Goal: Information Seeking & Learning: Compare options

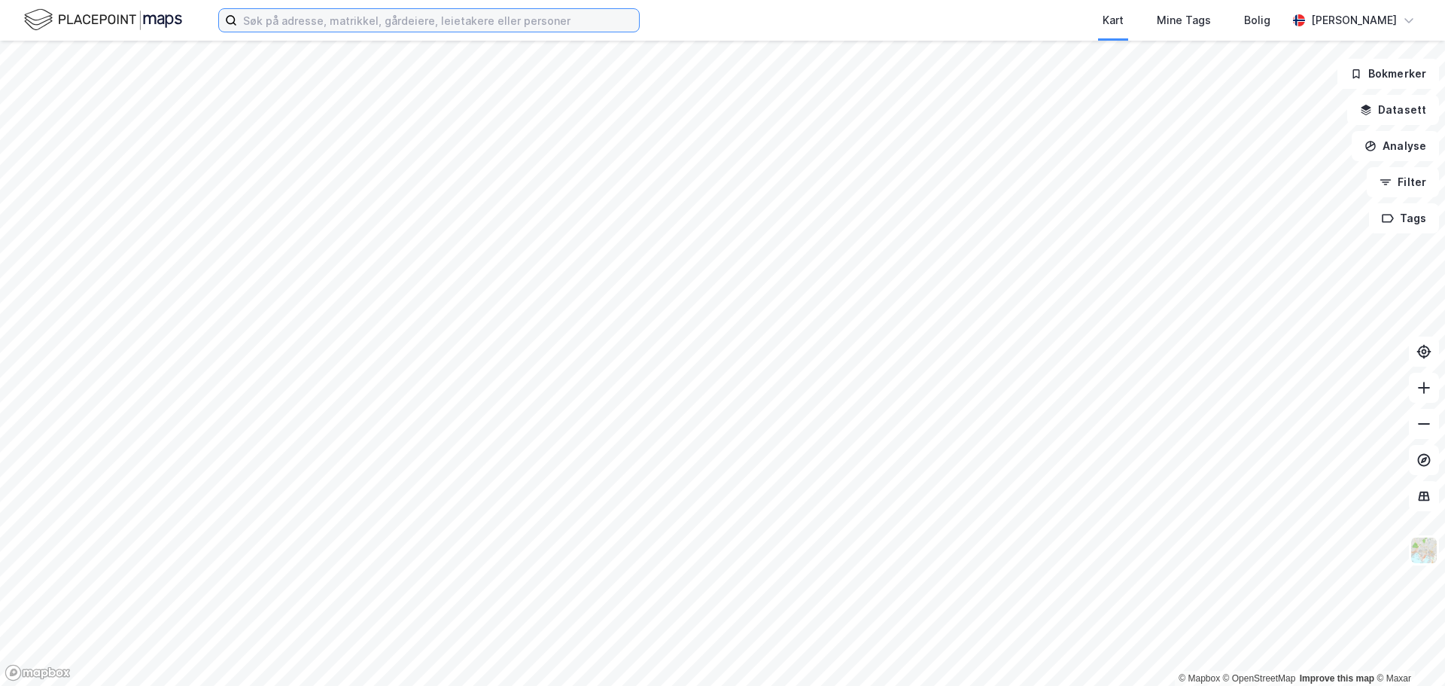
click at [300, 18] on input at bounding box center [438, 20] width 402 height 23
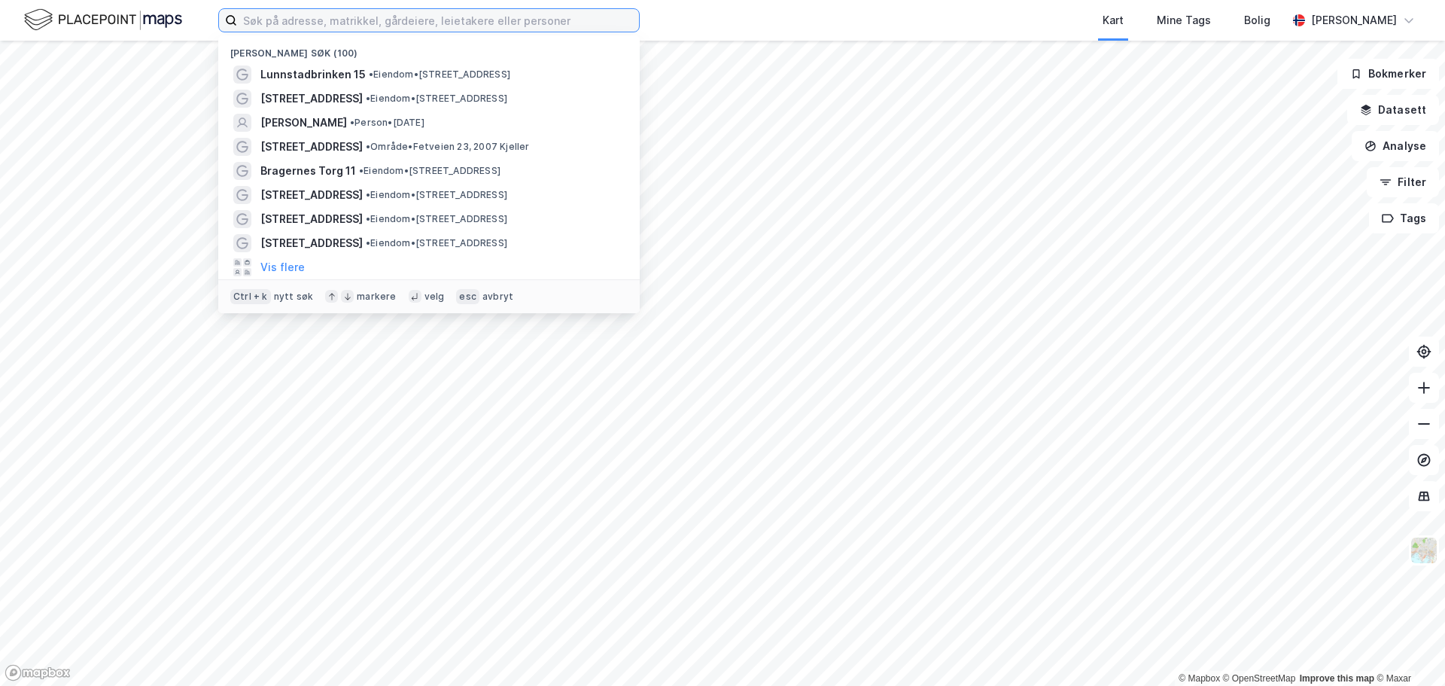
paste input "[STREET_ADDRESS]"
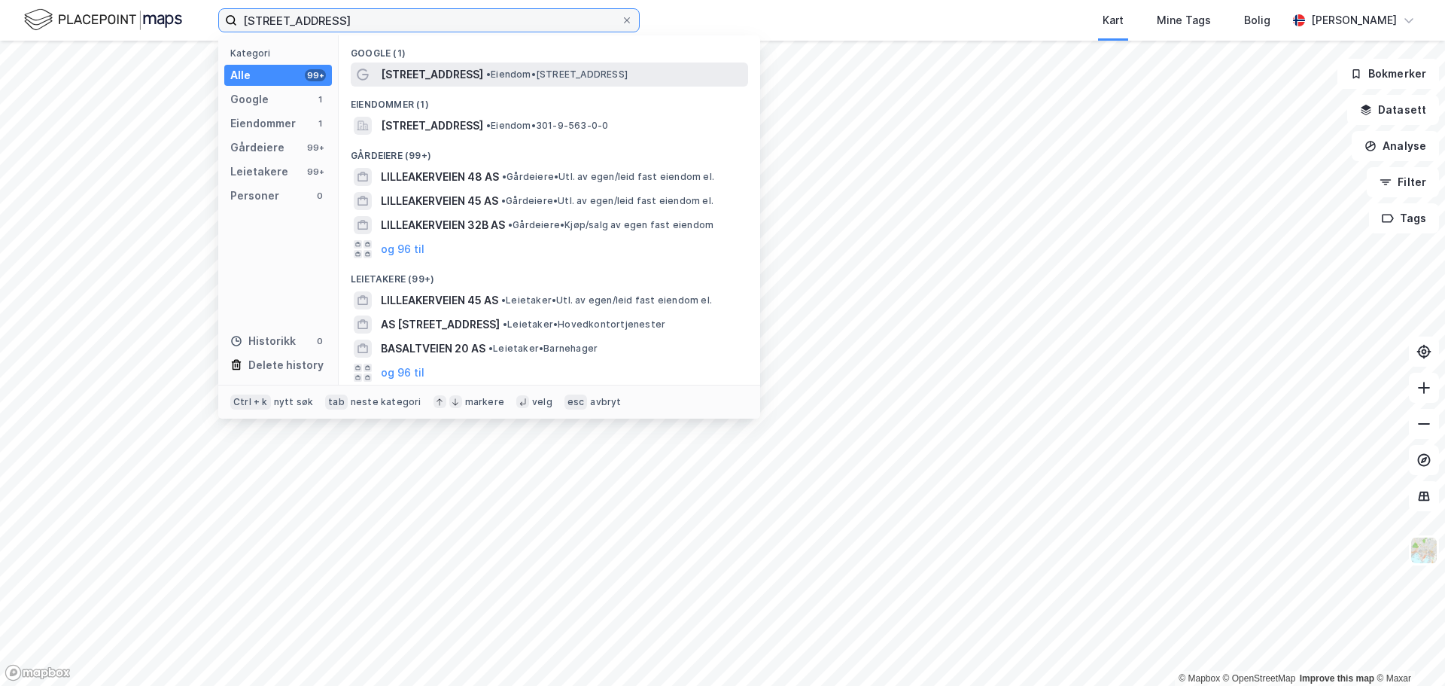
type input "[STREET_ADDRESS]"
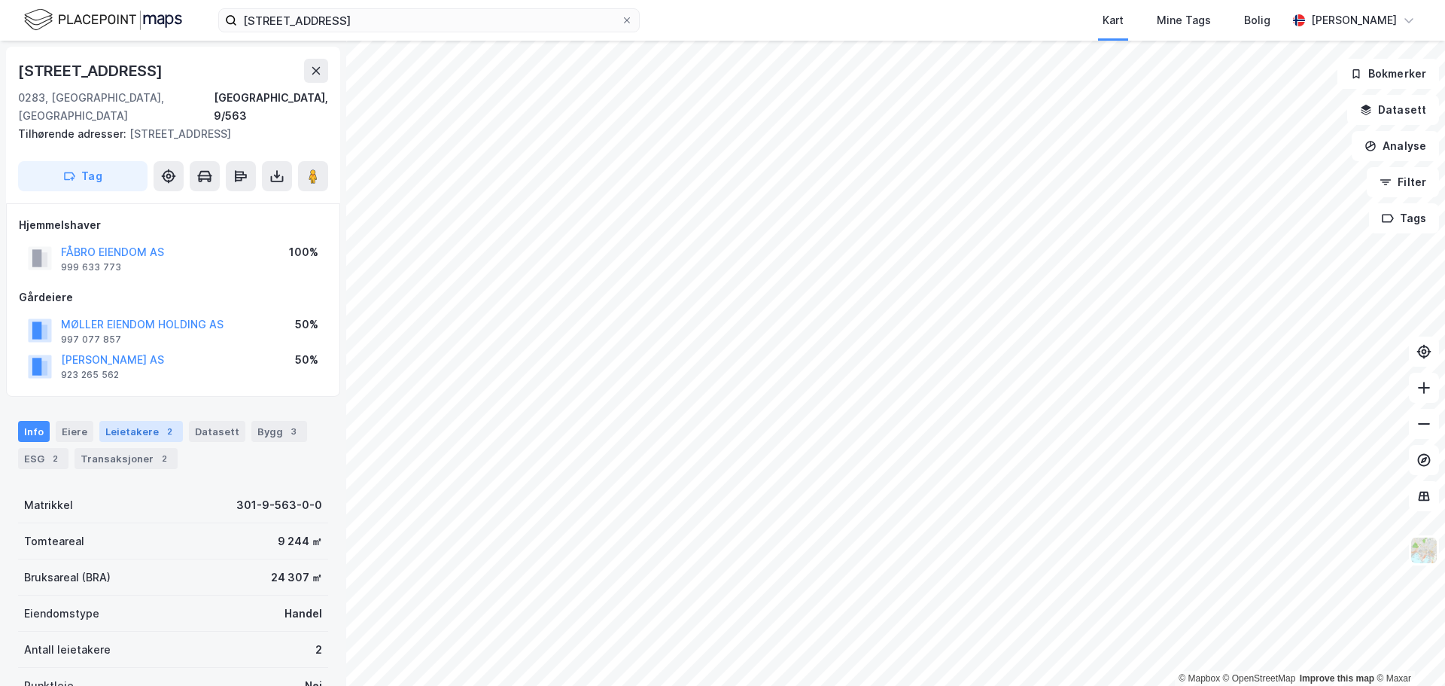
click at [126, 421] on div "Leietakere 2" at bounding box center [141, 431] width 84 height 21
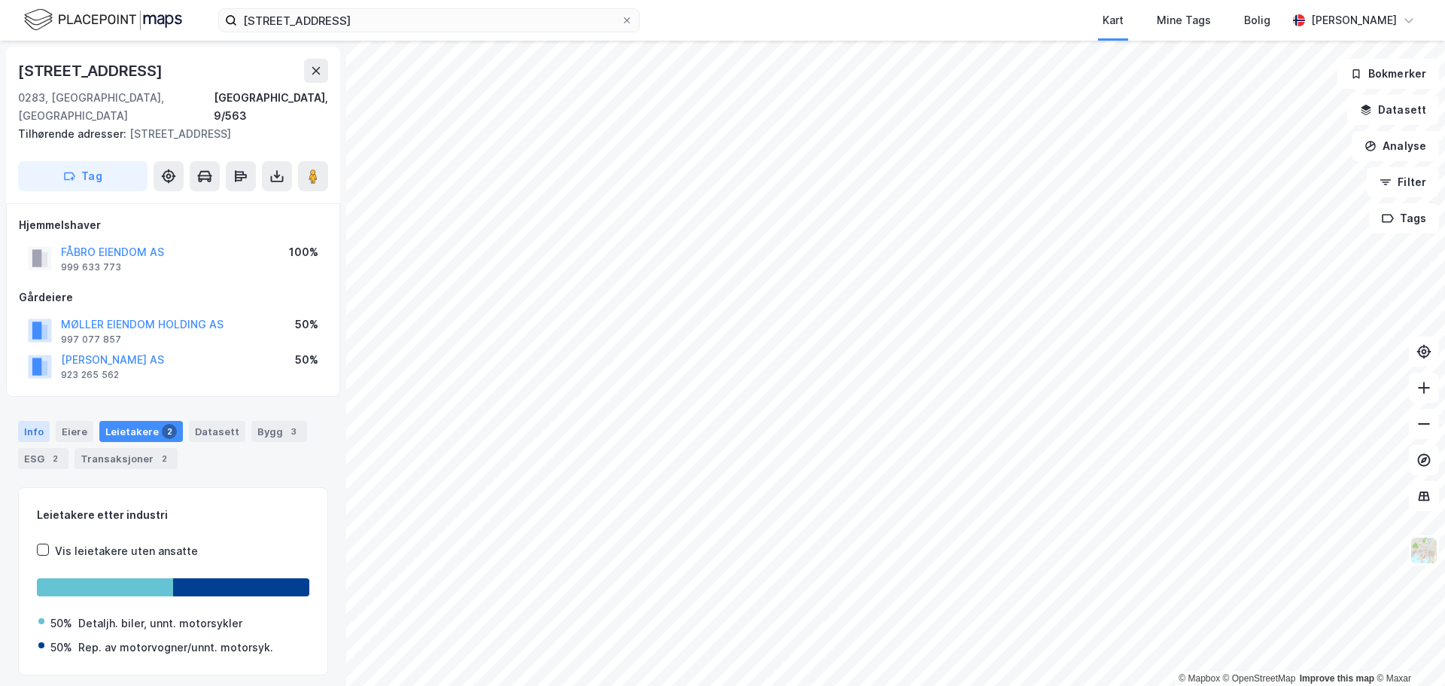
click at [40, 421] on div "Info" at bounding box center [34, 431] width 32 height 21
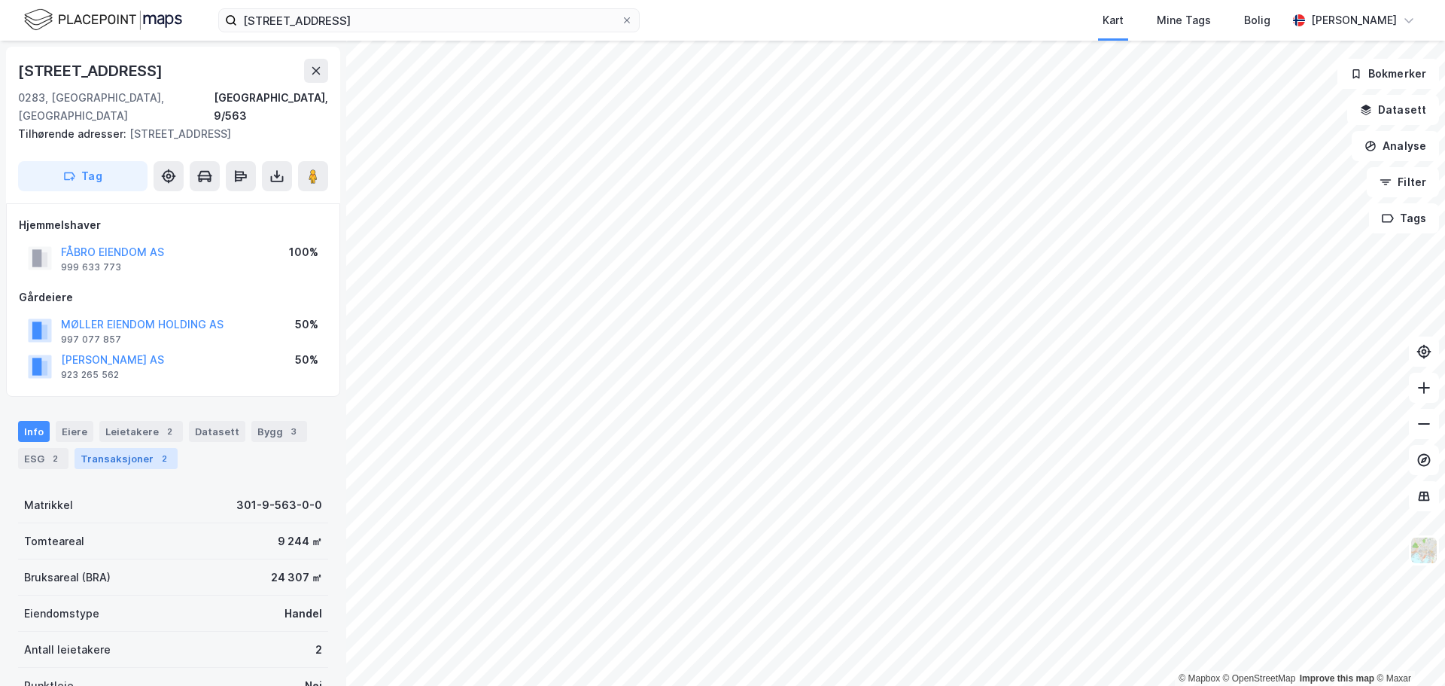
click at [157, 451] on div "2" at bounding box center [164, 458] width 15 height 15
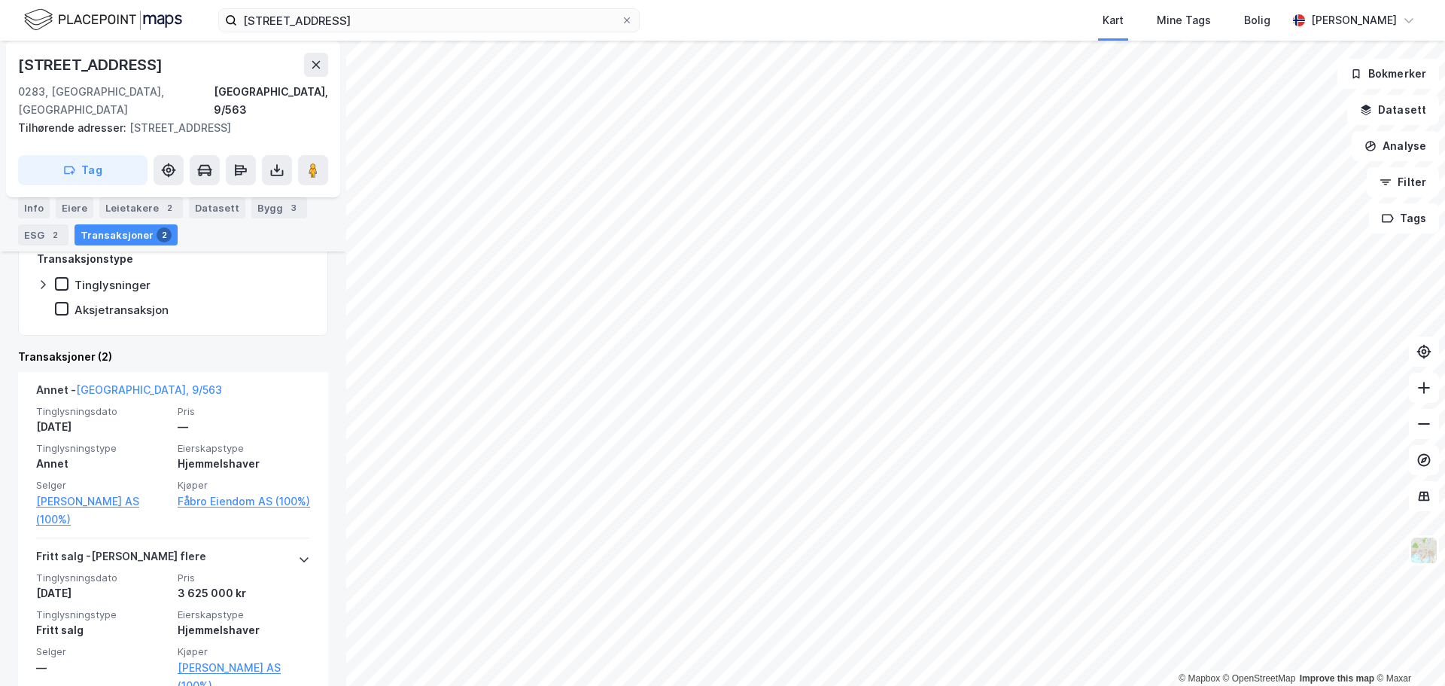
scroll to position [398, 0]
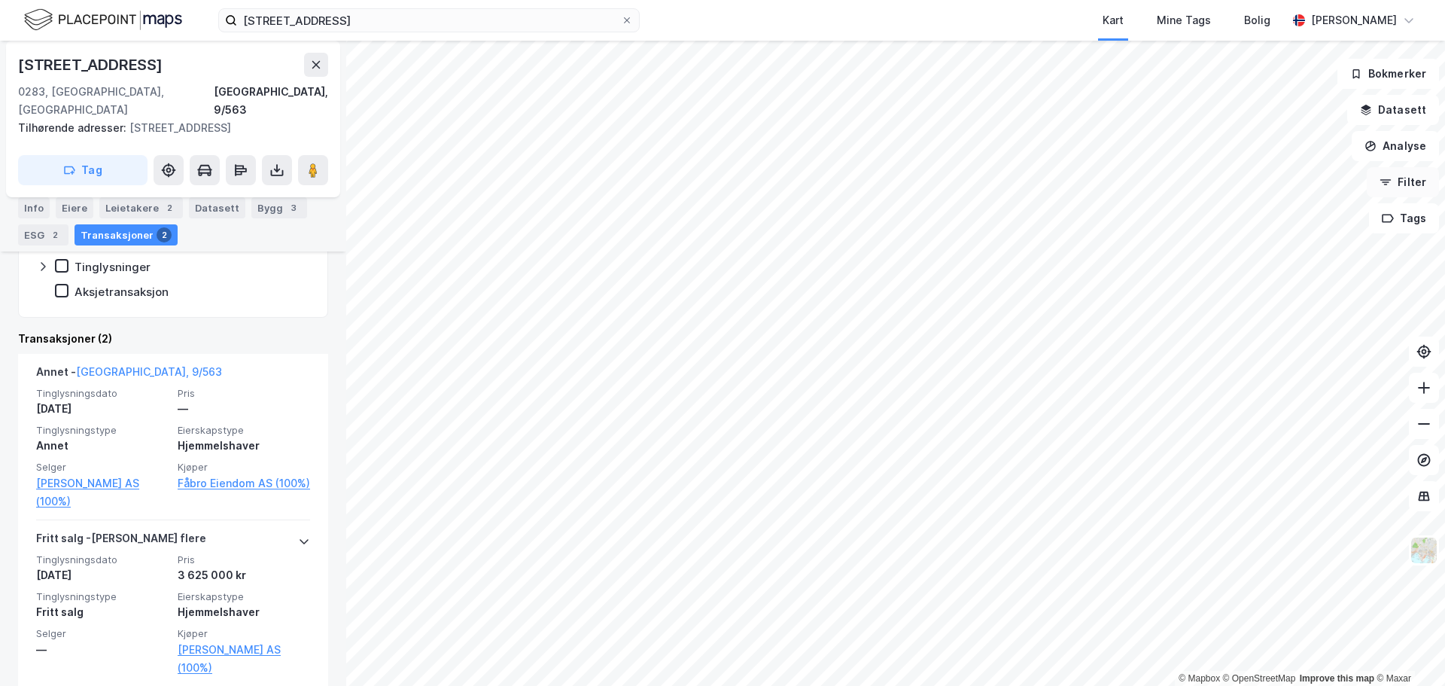
click at [1400, 172] on button "Filter" at bounding box center [1403, 182] width 72 height 30
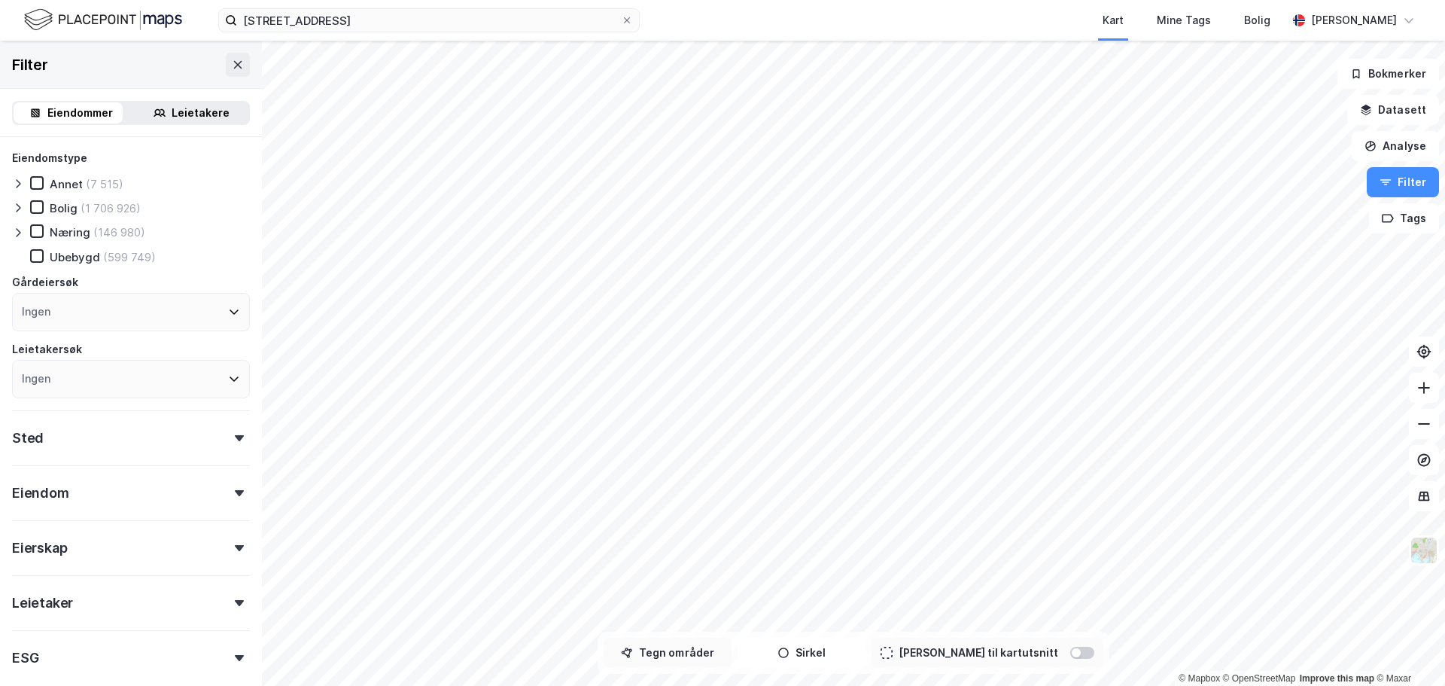
click at [708, 656] on button "Tegn områder" at bounding box center [668, 653] width 128 height 30
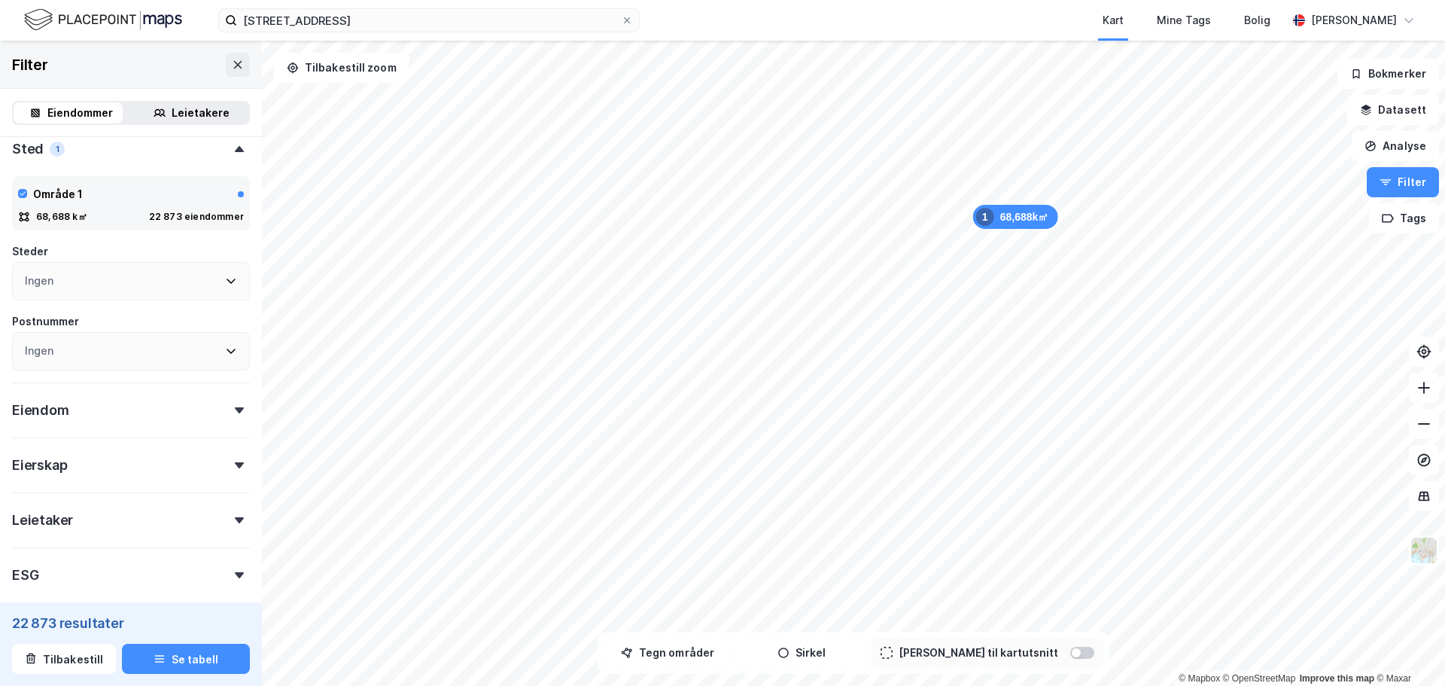
click at [107, 398] on div "Eiendom" at bounding box center [131, 403] width 238 height 43
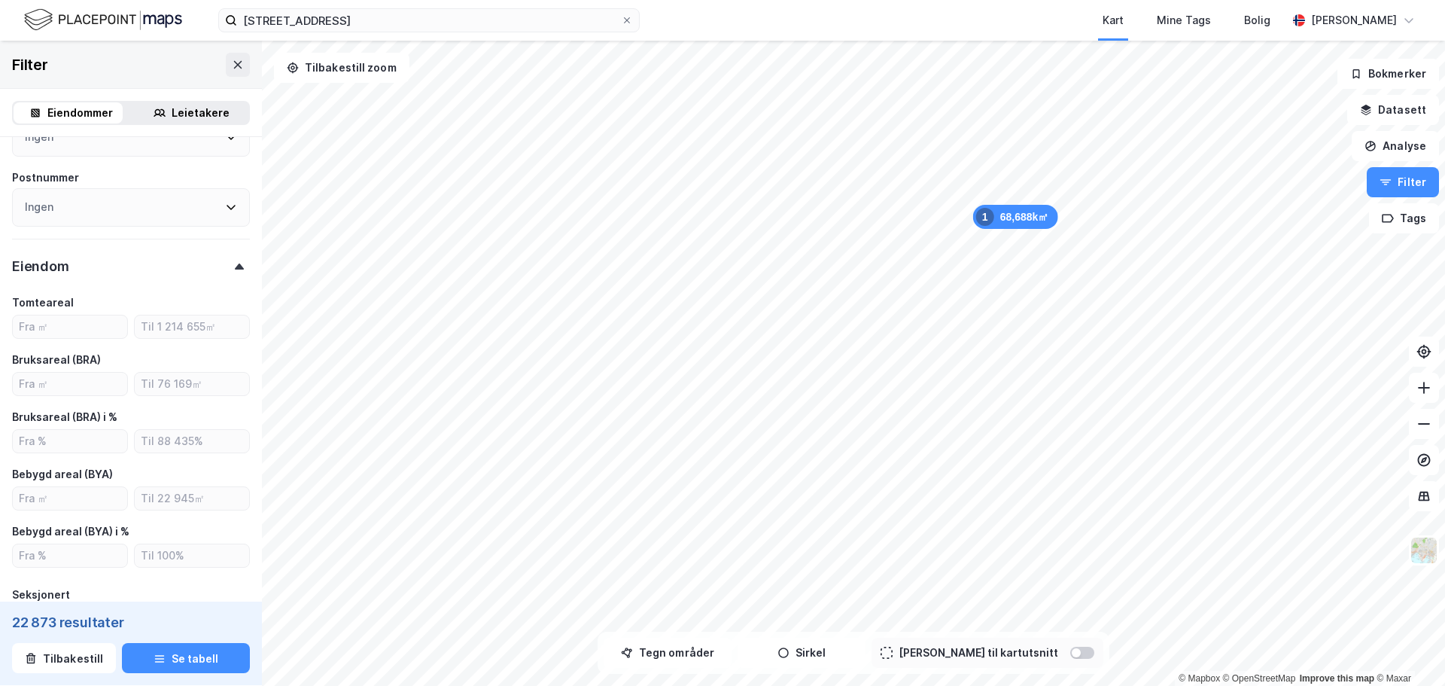
scroll to position [440, 0]
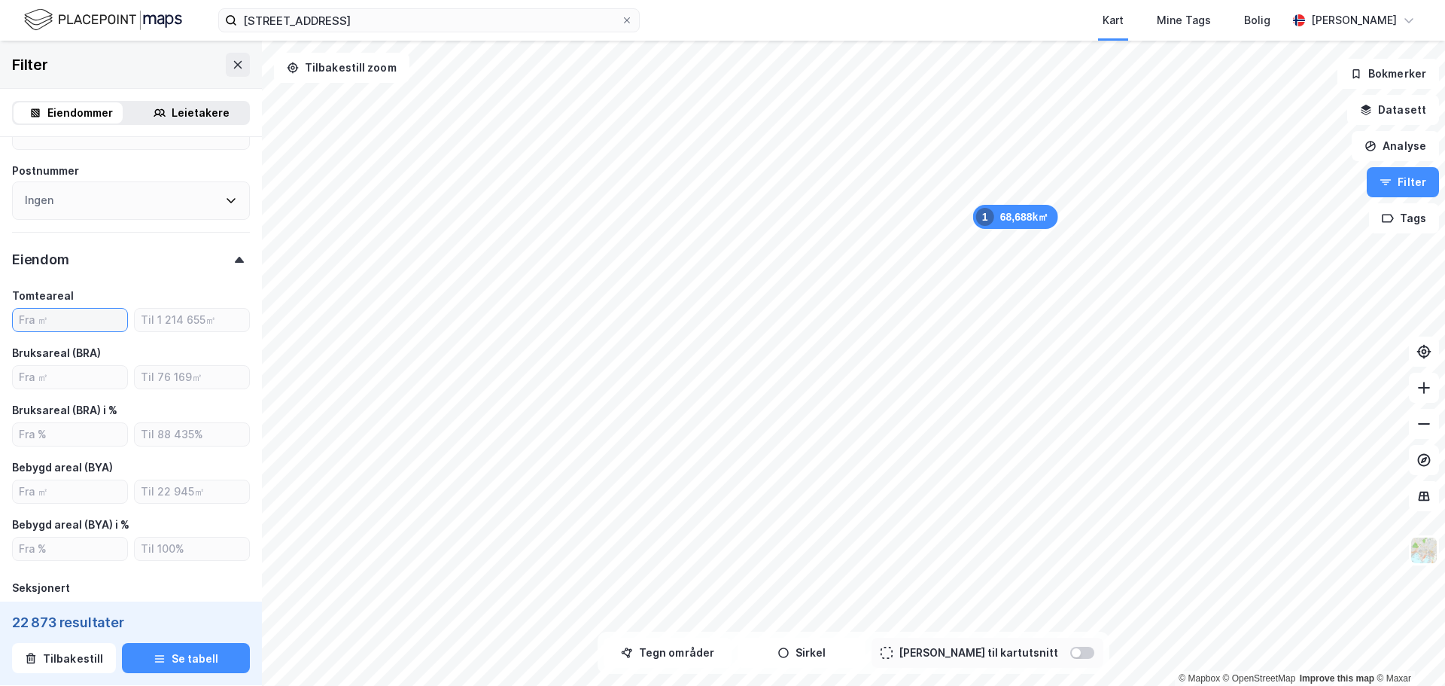
click at [59, 315] on input "number" at bounding box center [70, 320] width 114 height 23
drag, startPoint x: 50, startPoint y: 323, endPoint x: 72, endPoint y: 331, distance: 23.8
click at [50, 323] on input "number" at bounding box center [70, 320] width 114 height 23
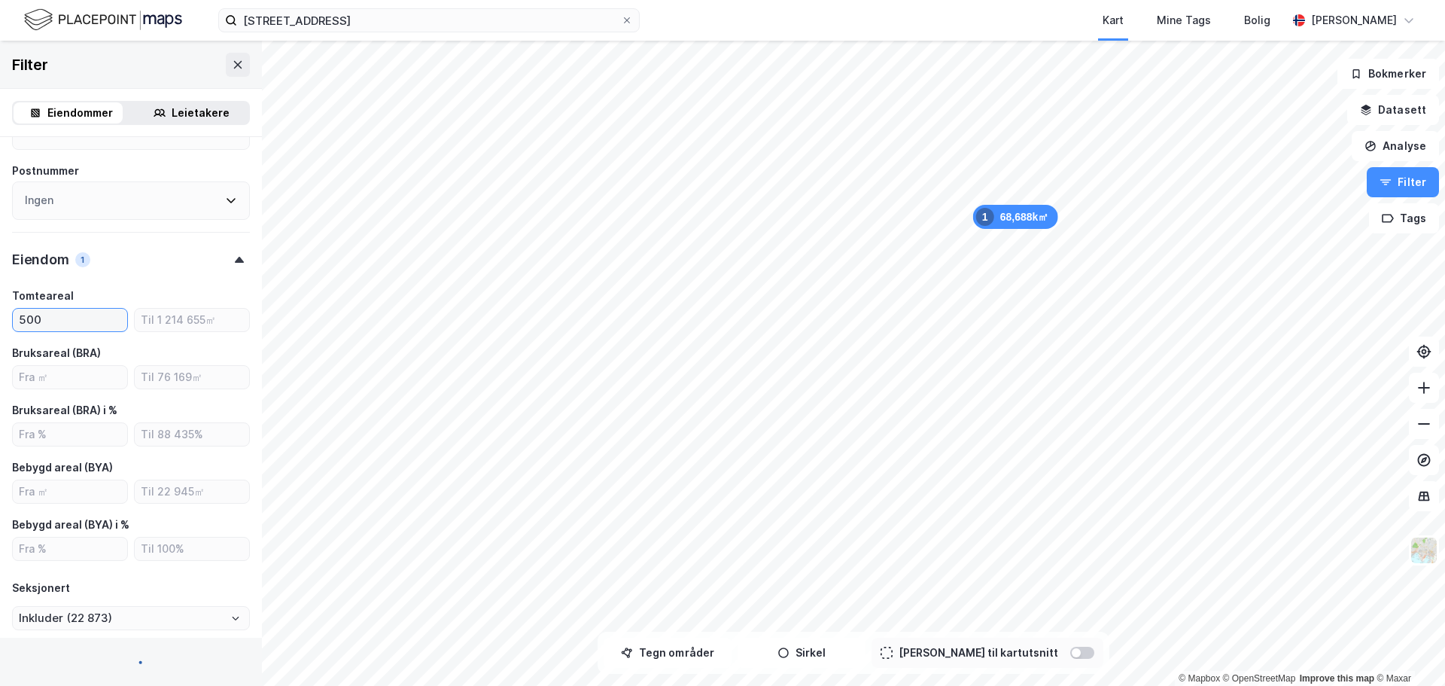
type input "5000"
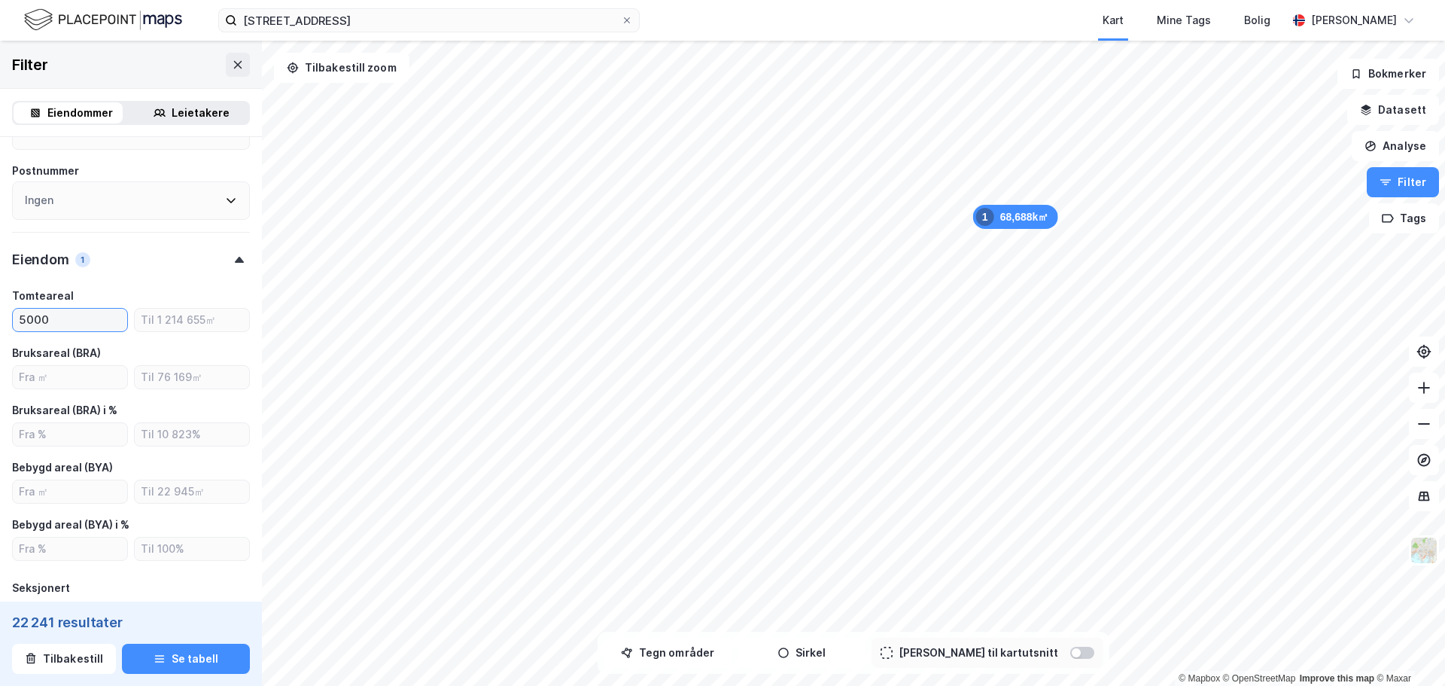
type input "Inkluder (22 241)"
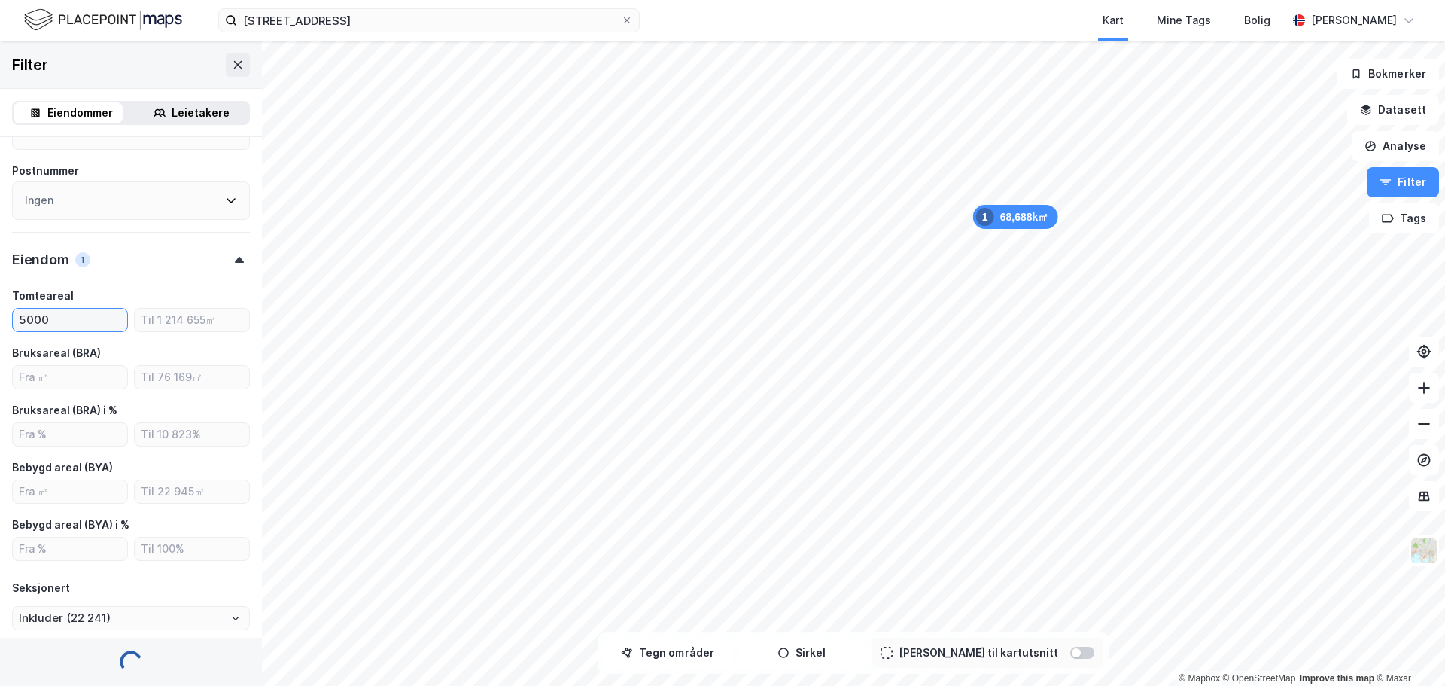
type input "5000"
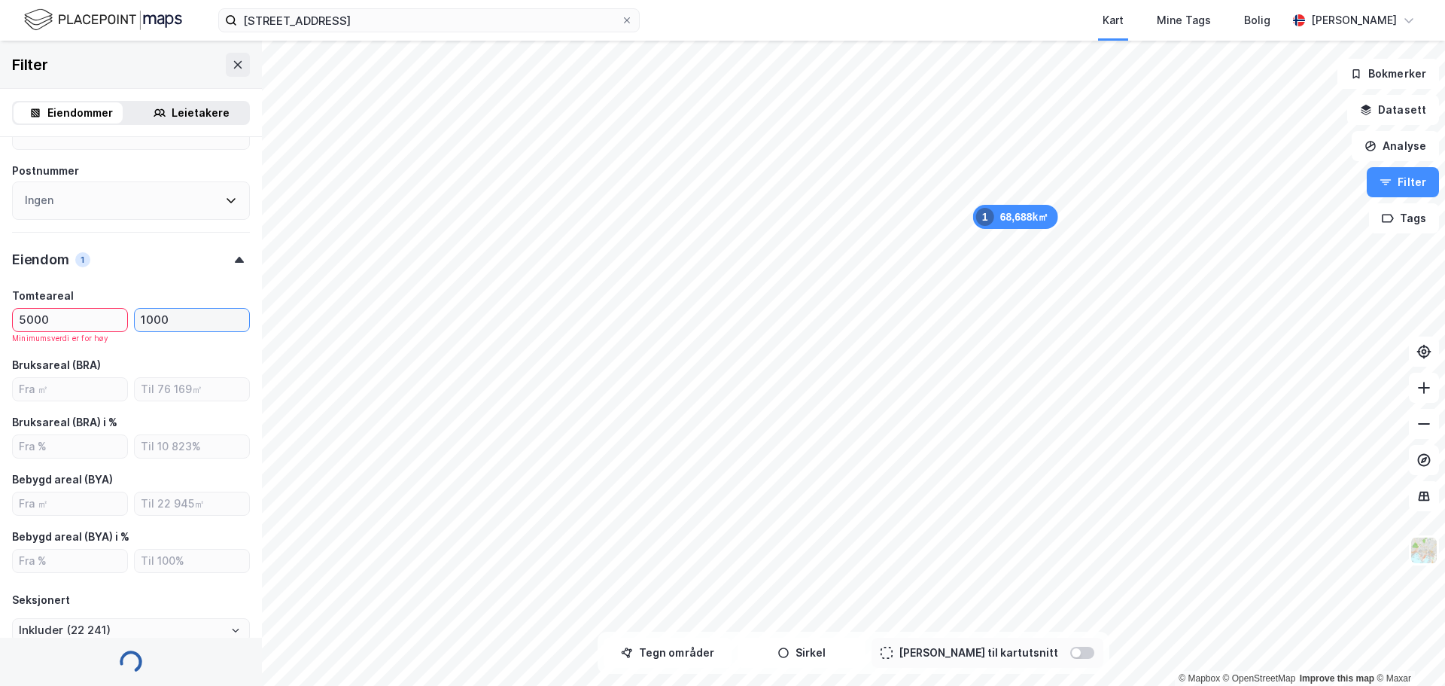
type input "10000"
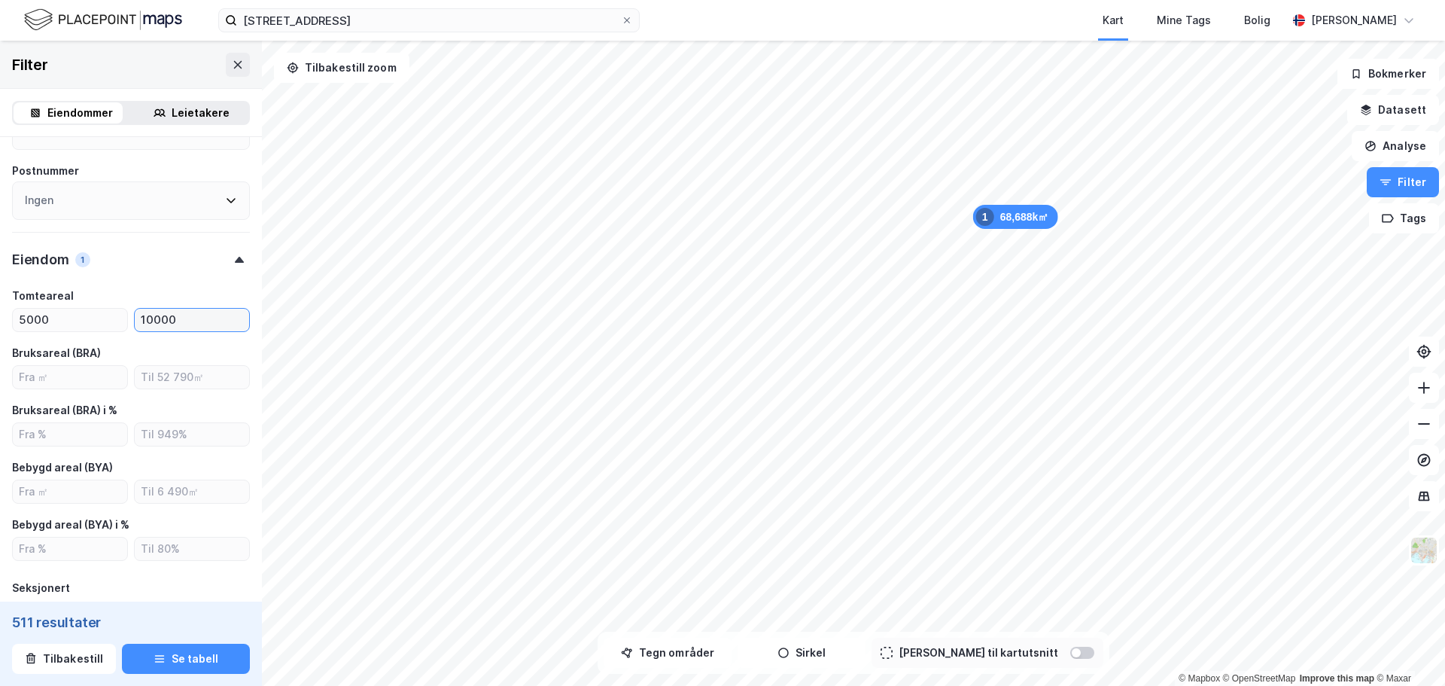
type input "Inkluder (511)"
type input "10000"
click at [83, 377] on input "number" at bounding box center [70, 377] width 114 height 23
type input "50"
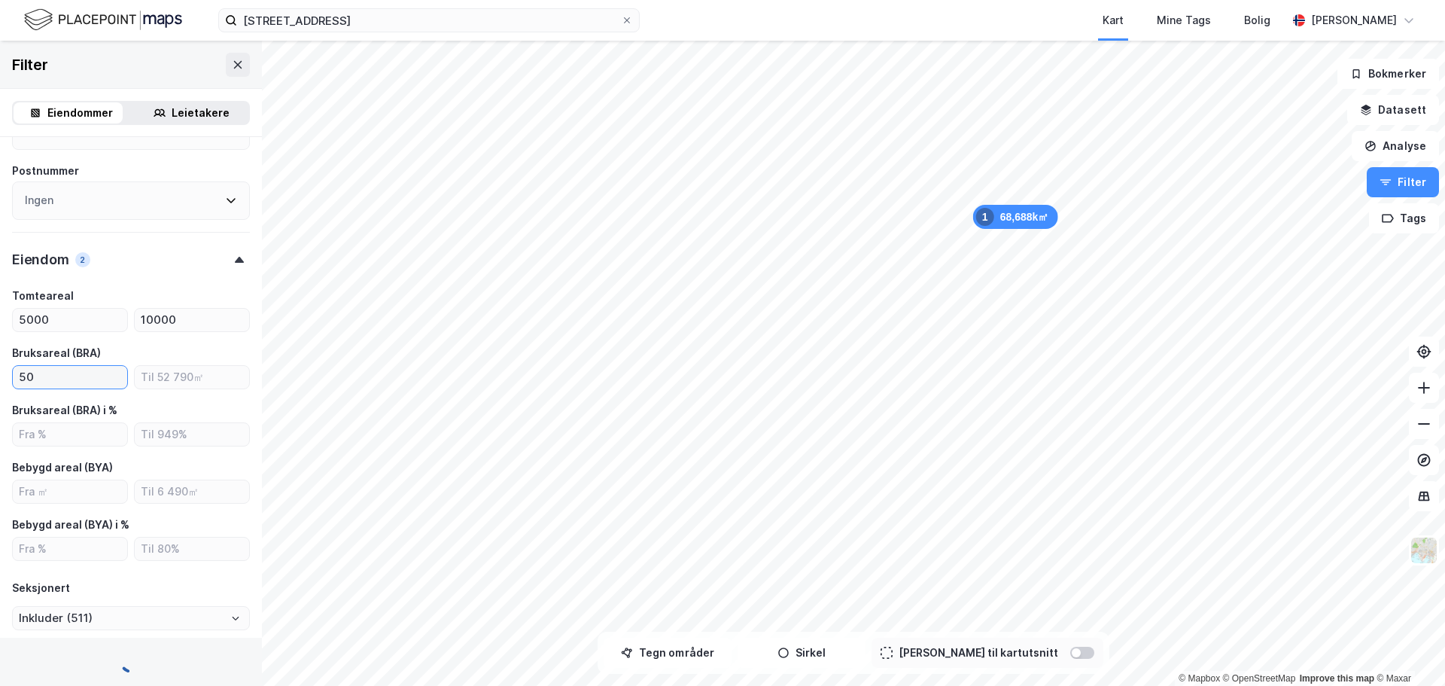
type input "Inkluder (266)"
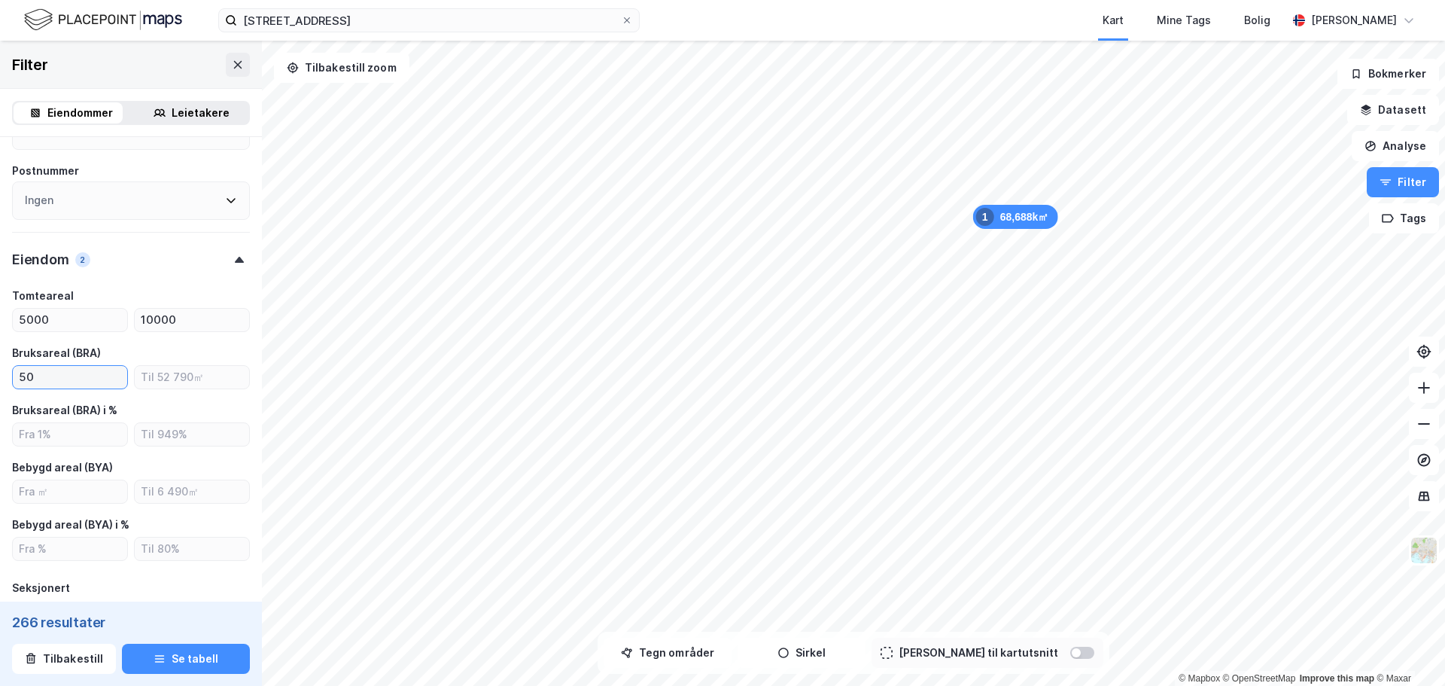
type input "5"
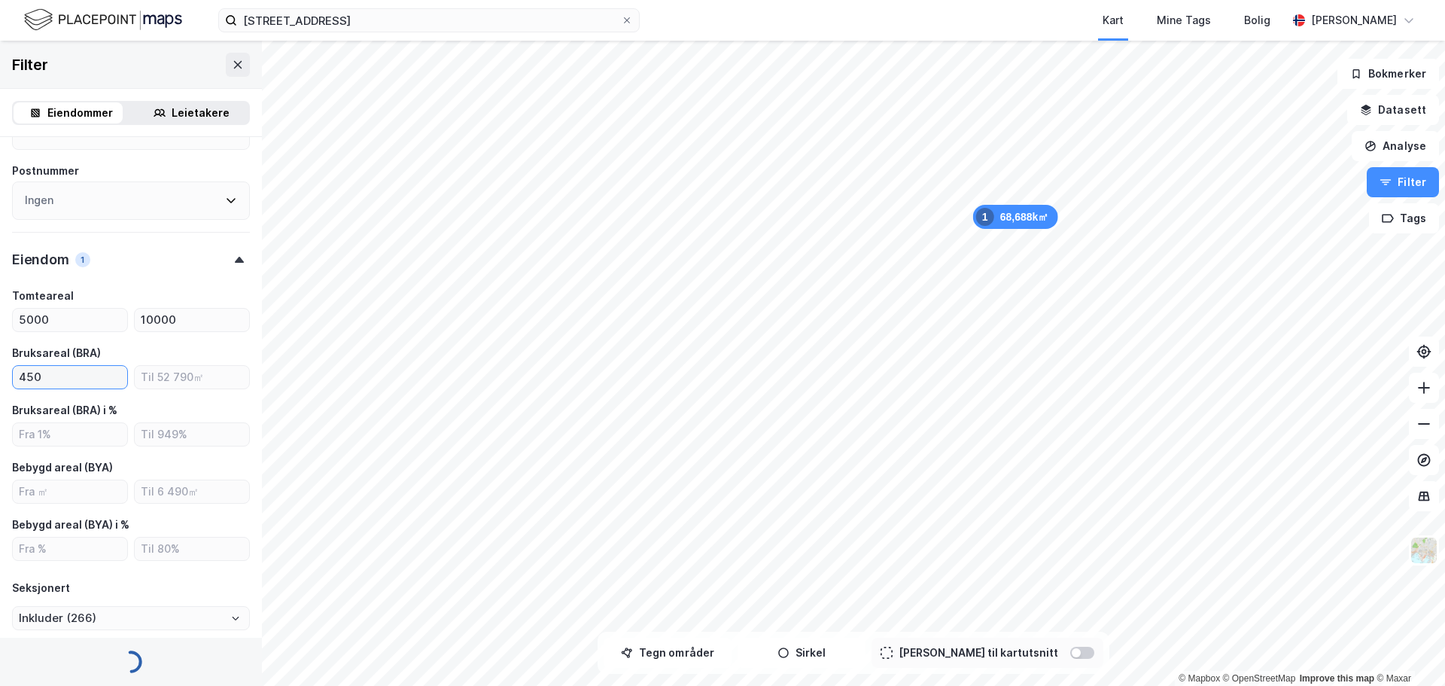
type input "4500"
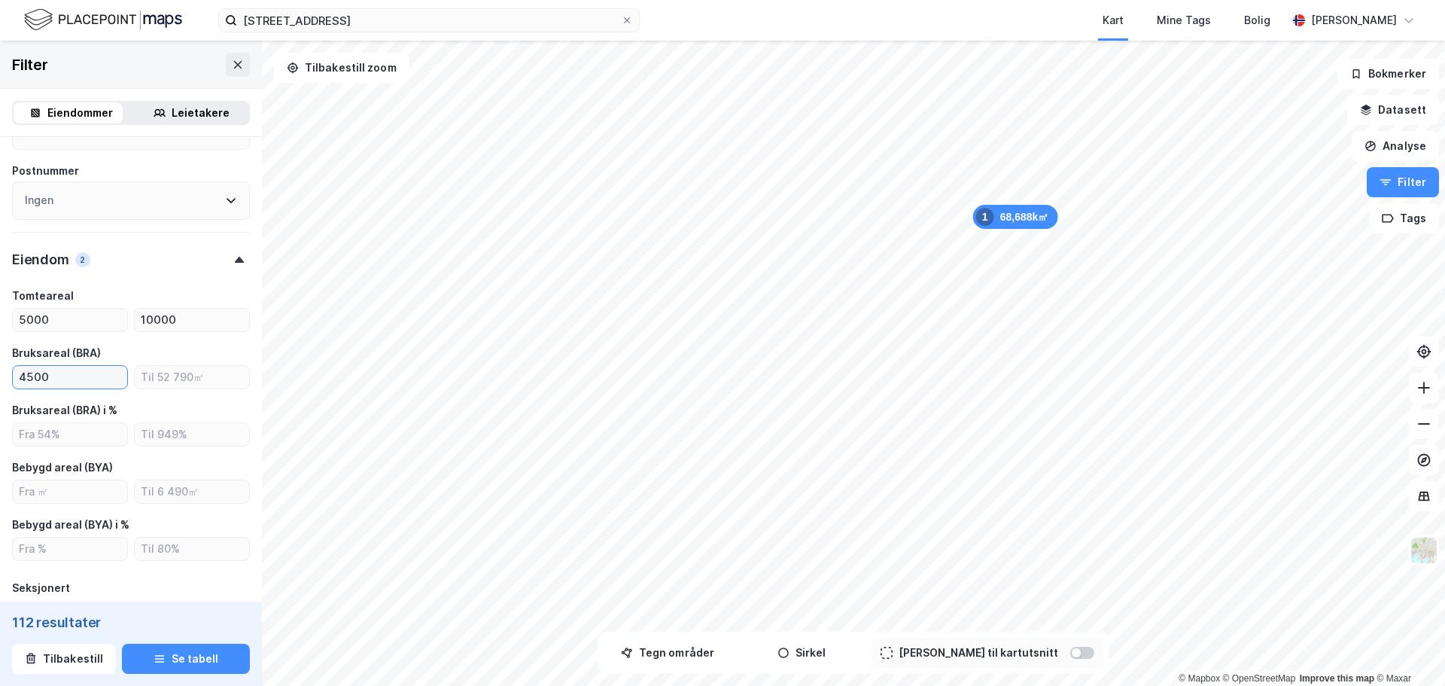
type input "Inkluder (112)"
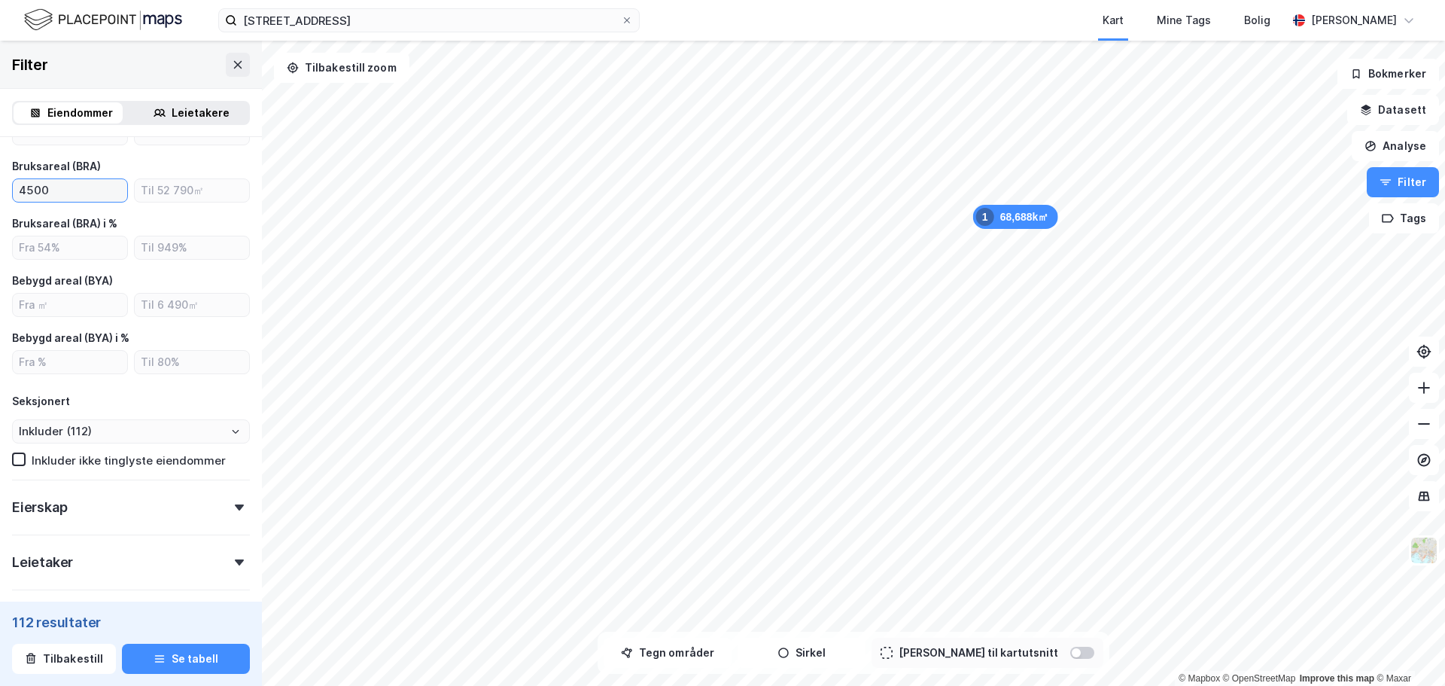
scroll to position [590, 0]
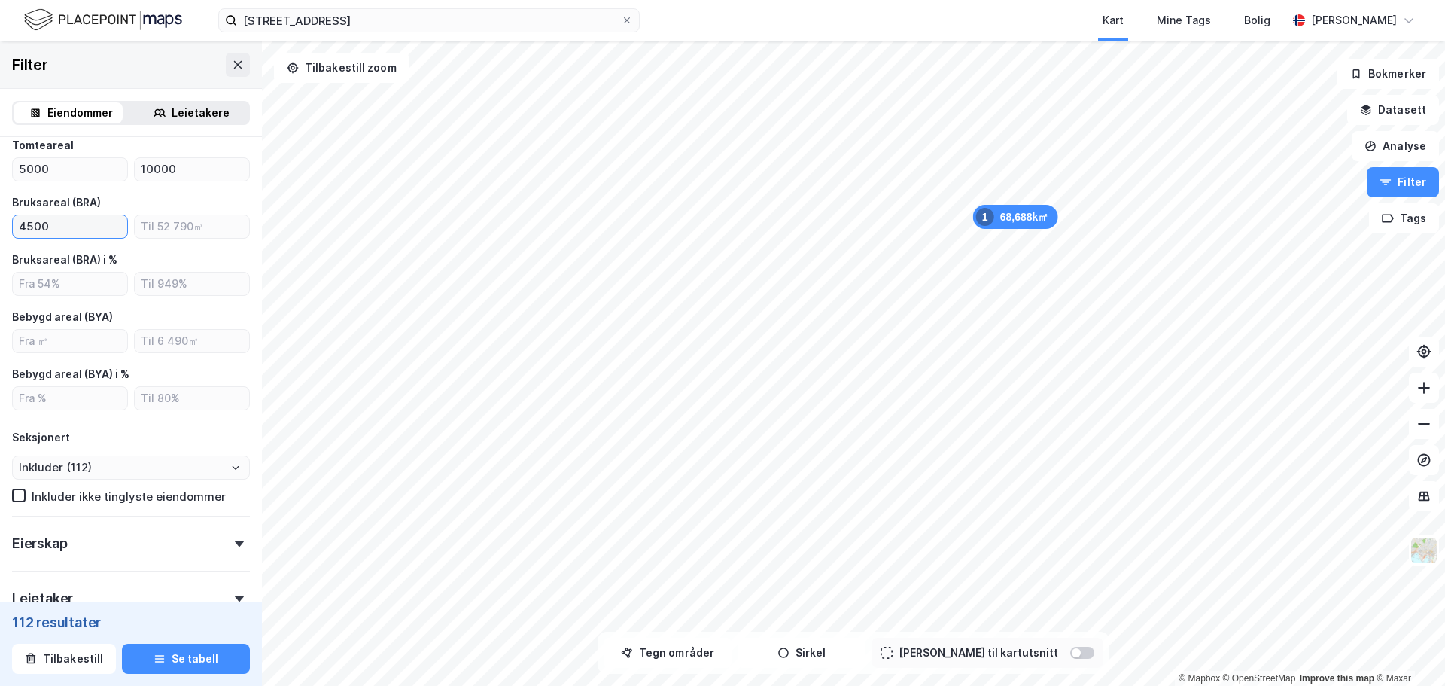
type input "4500"
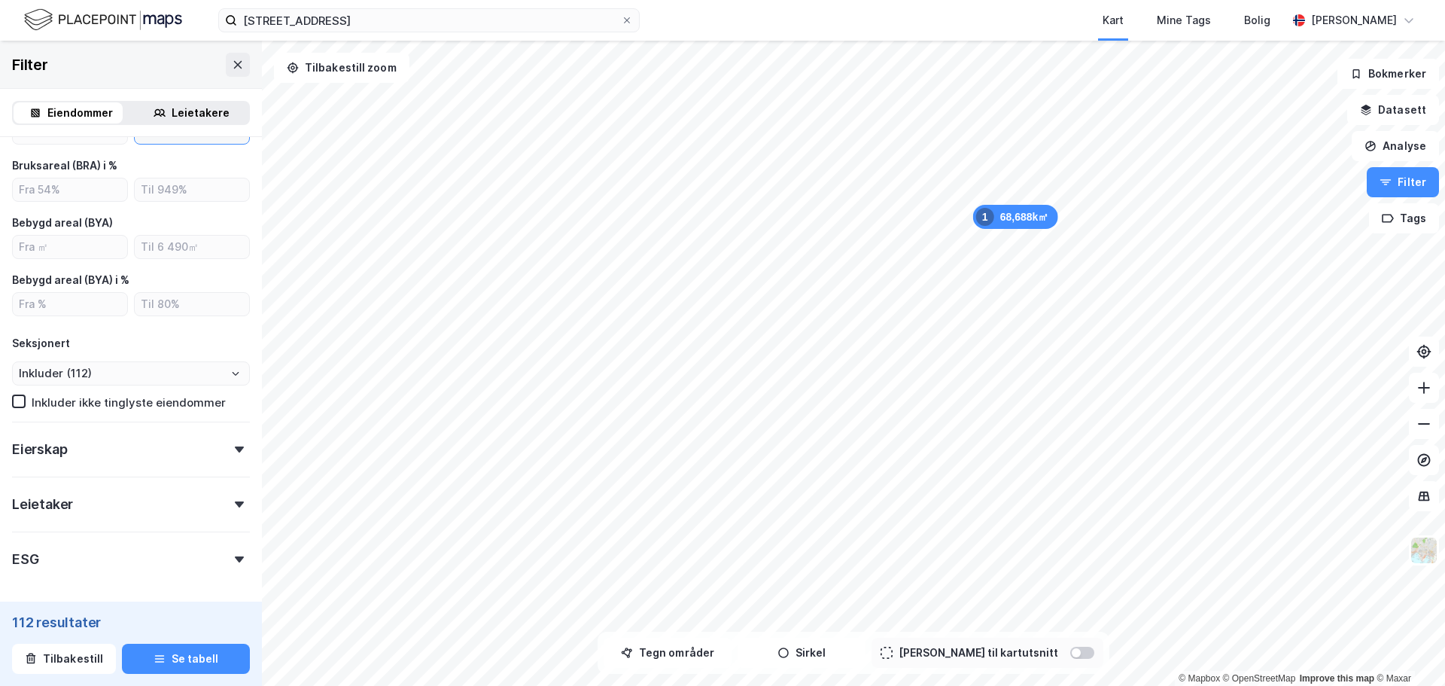
scroll to position [745, 0]
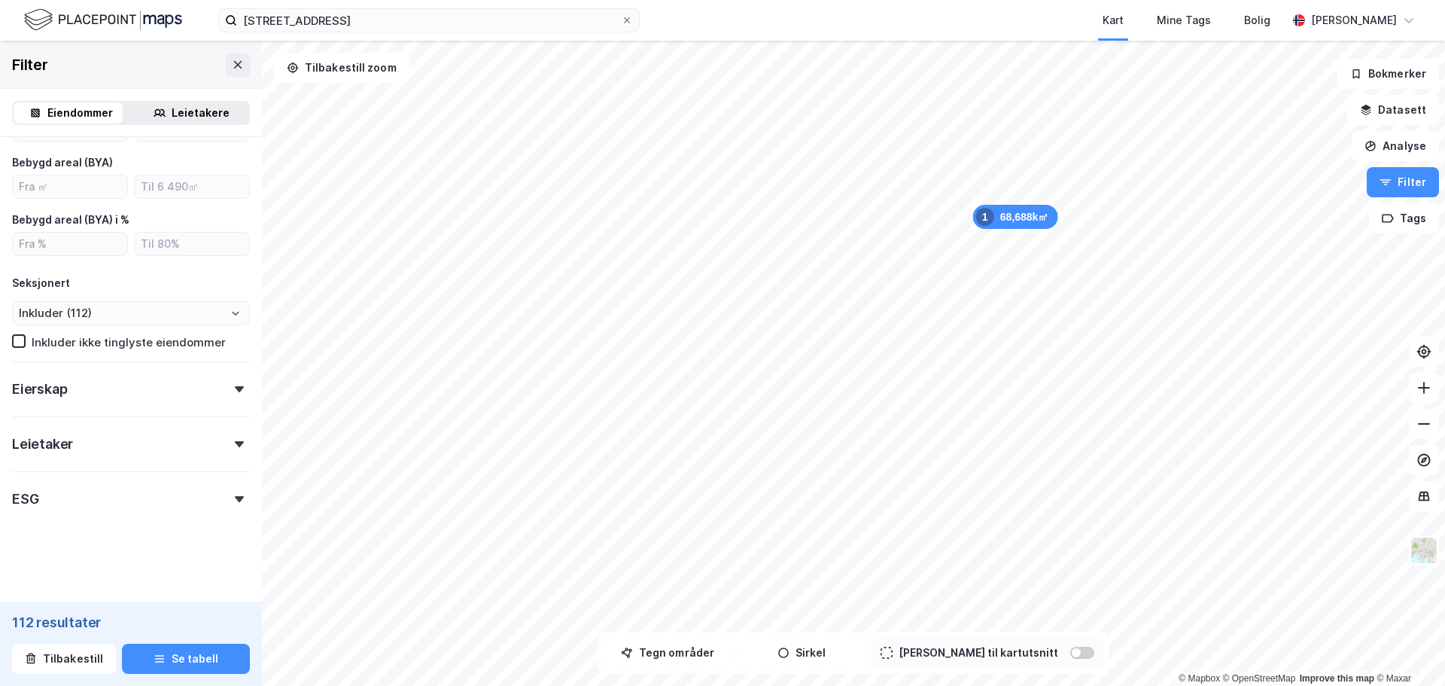
click at [147, 387] on div "Eierskap" at bounding box center [131, 382] width 238 height 43
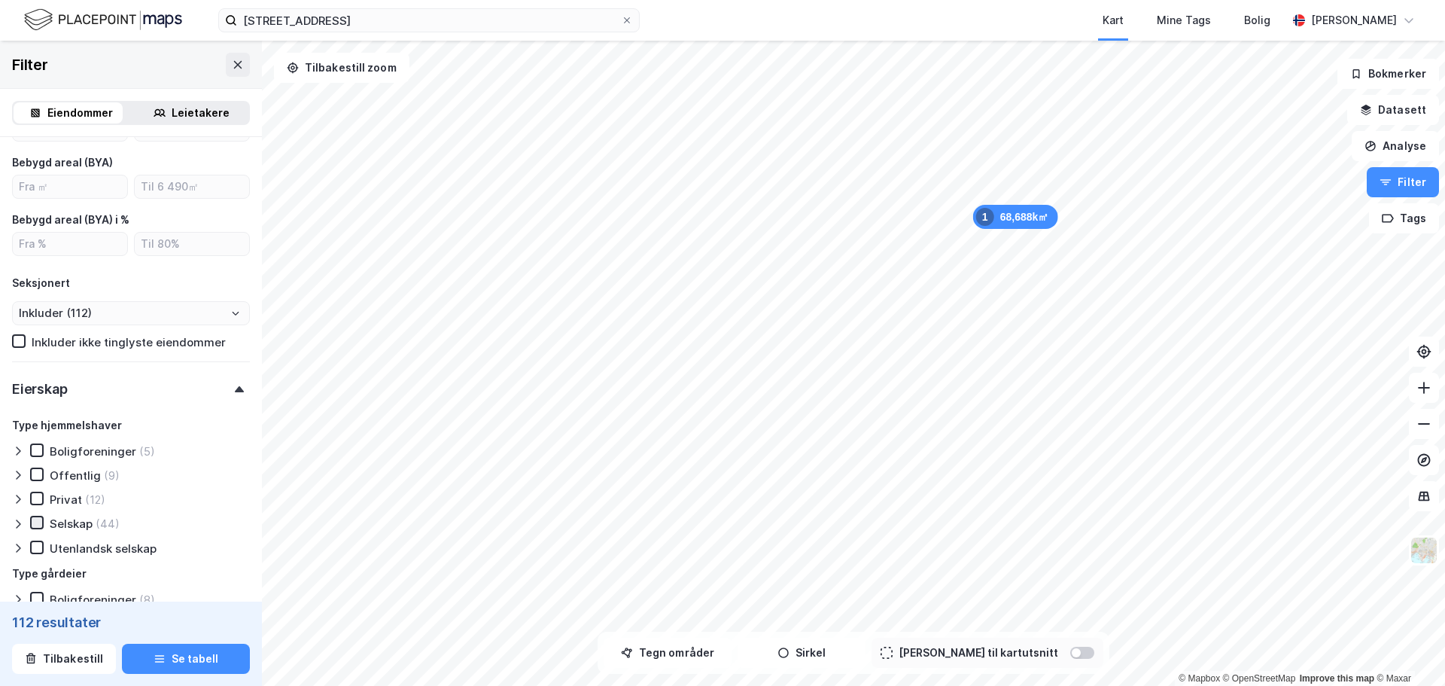
click at [34, 525] on icon at bounding box center [37, 522] width 11 height 11
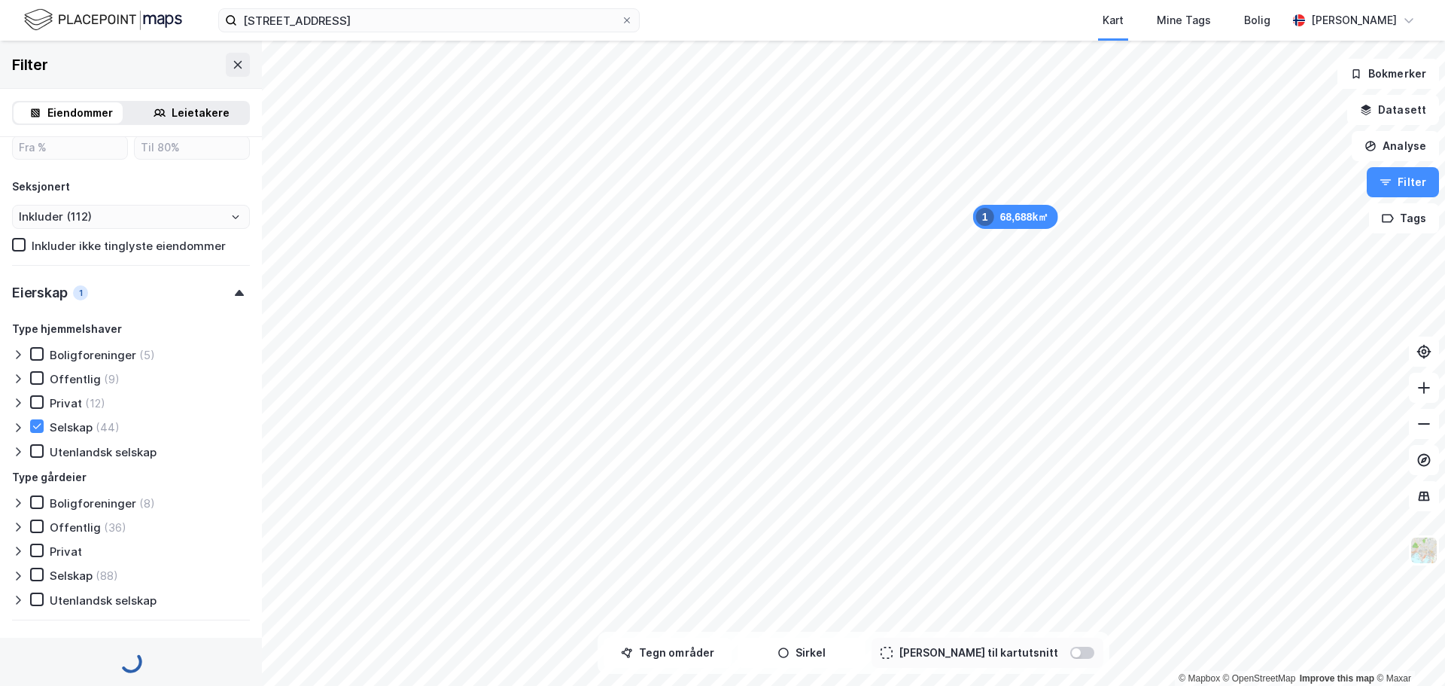
type input "Inkluder (44)"
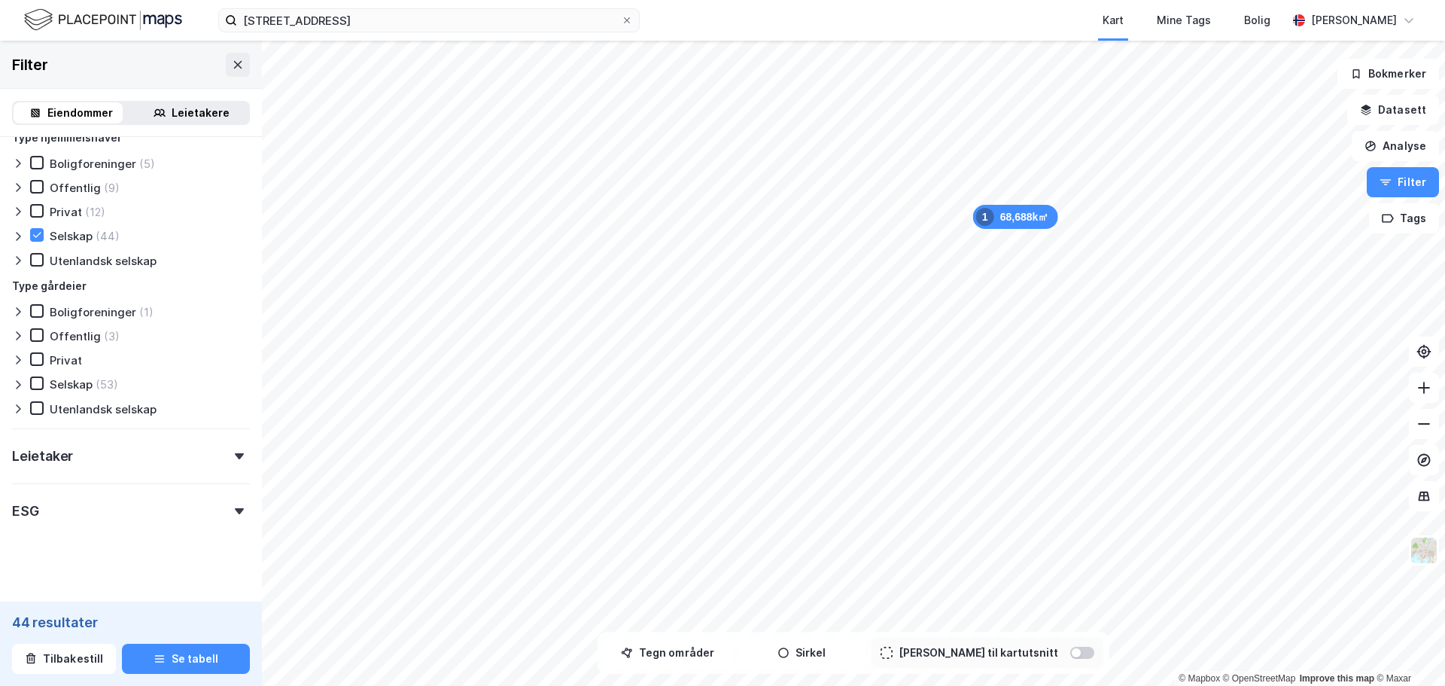
scroll to position [1044, 0]
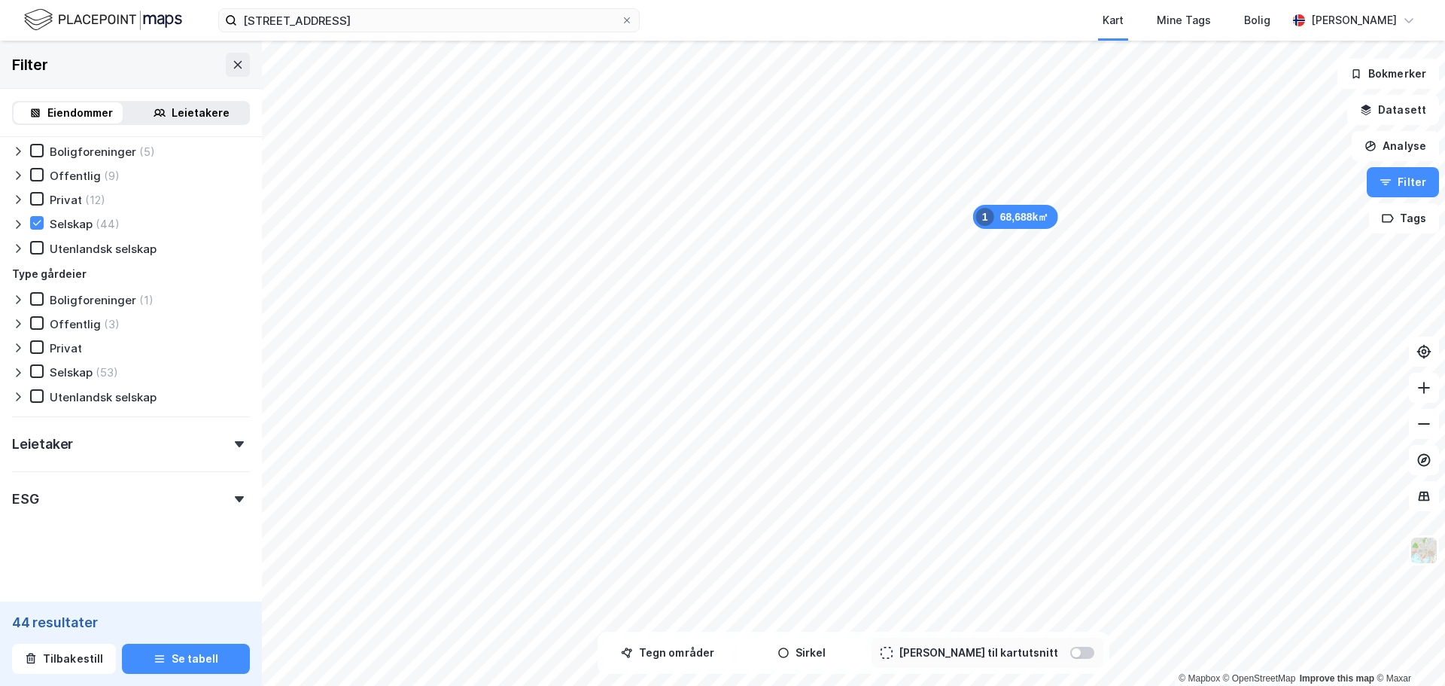
click at [129, 440] on div "Leietaker" at bounding box center [131, 437] width 238 height 43
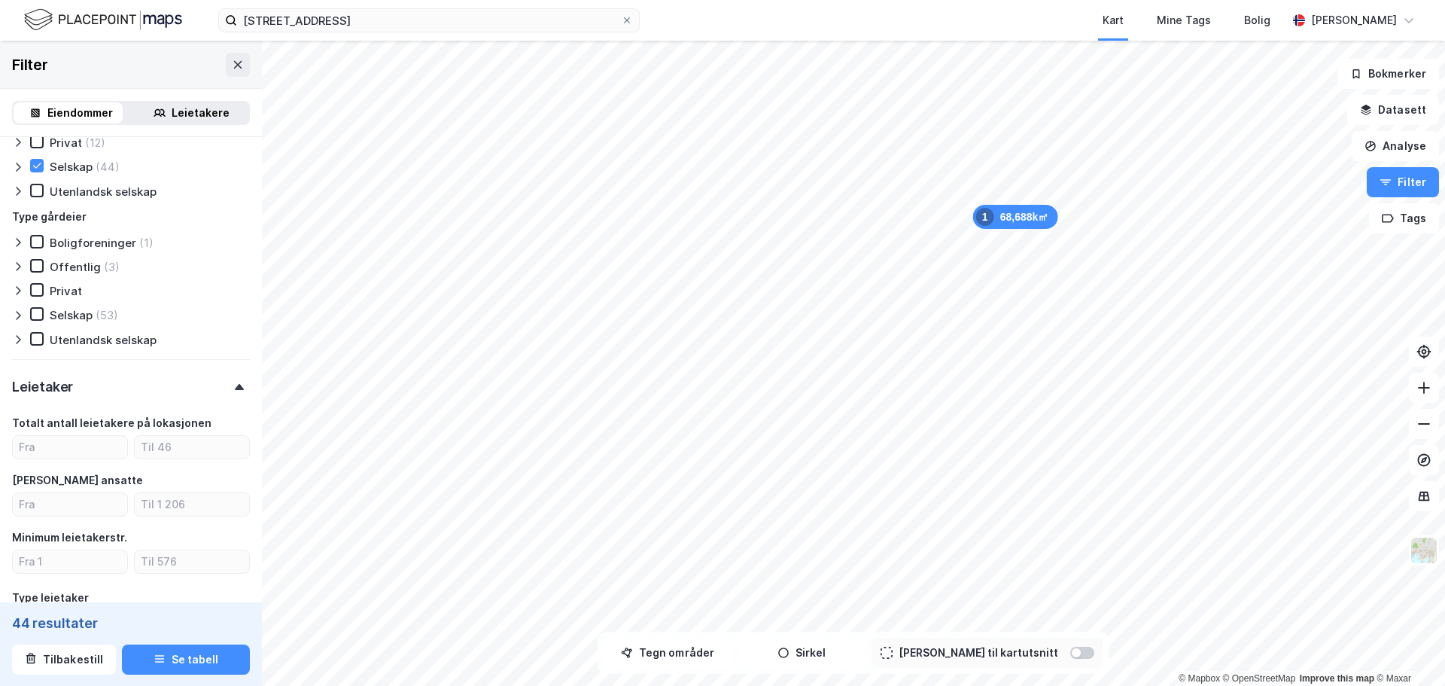
scroll to position [1195, 0]
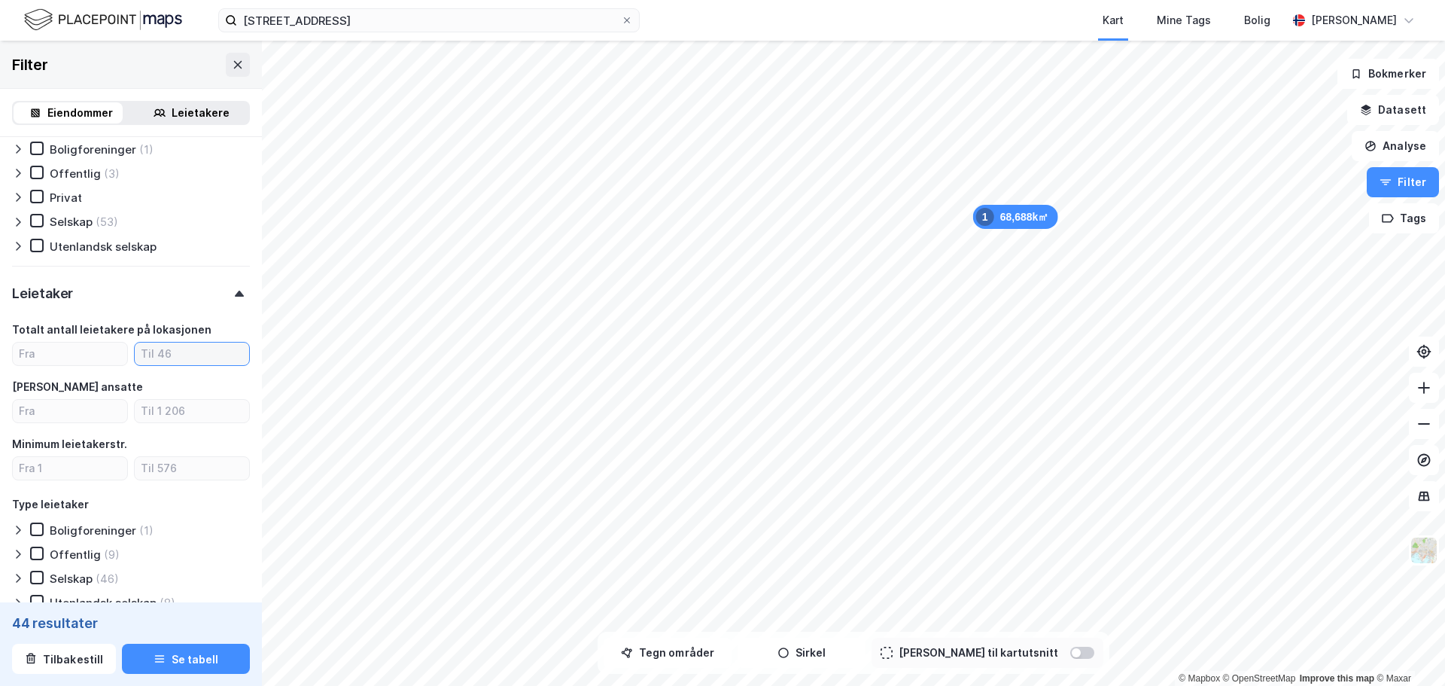
drag, startPoint x: 157, startPoint y: 355, endPoint x: 232, endPoint y: 364, distance: 75.8
click at [161, 355] on input "number" at bounding box center [192, 354] width 114 height 23
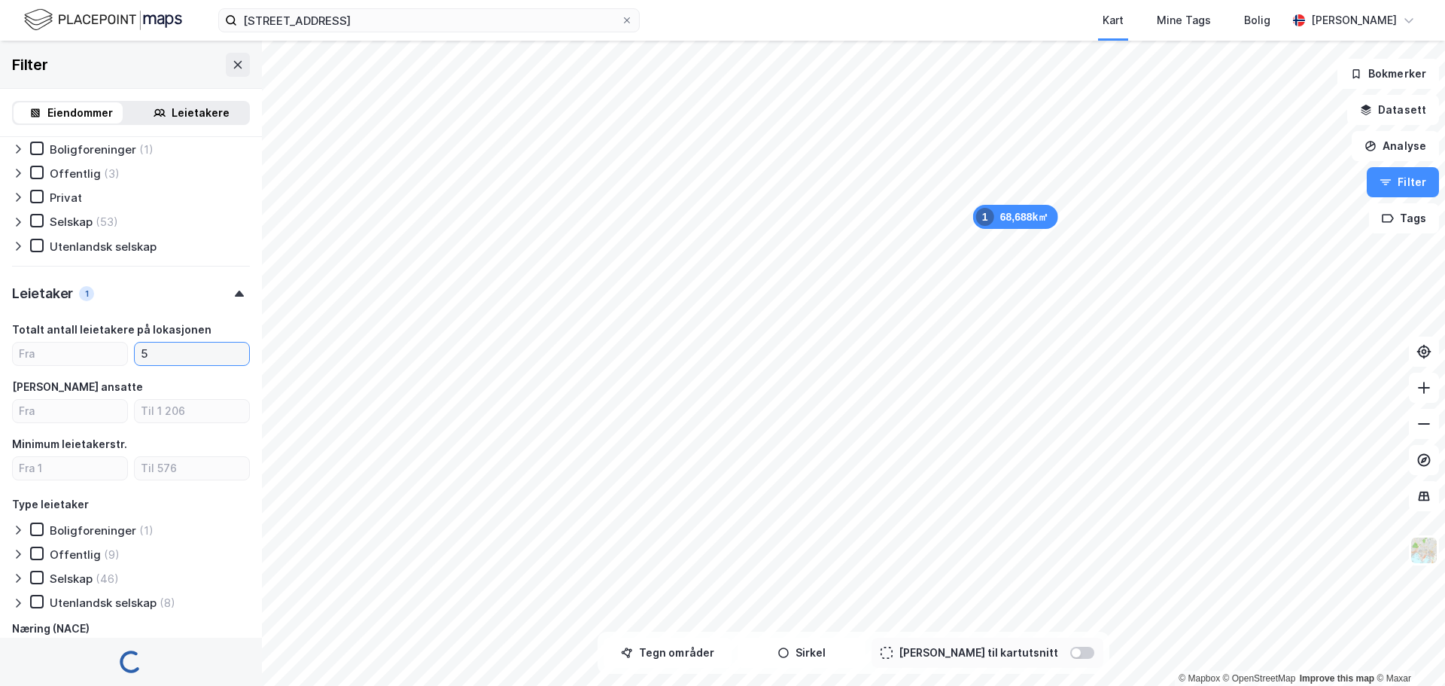
type input "5"
type input "Inkluder (22)"
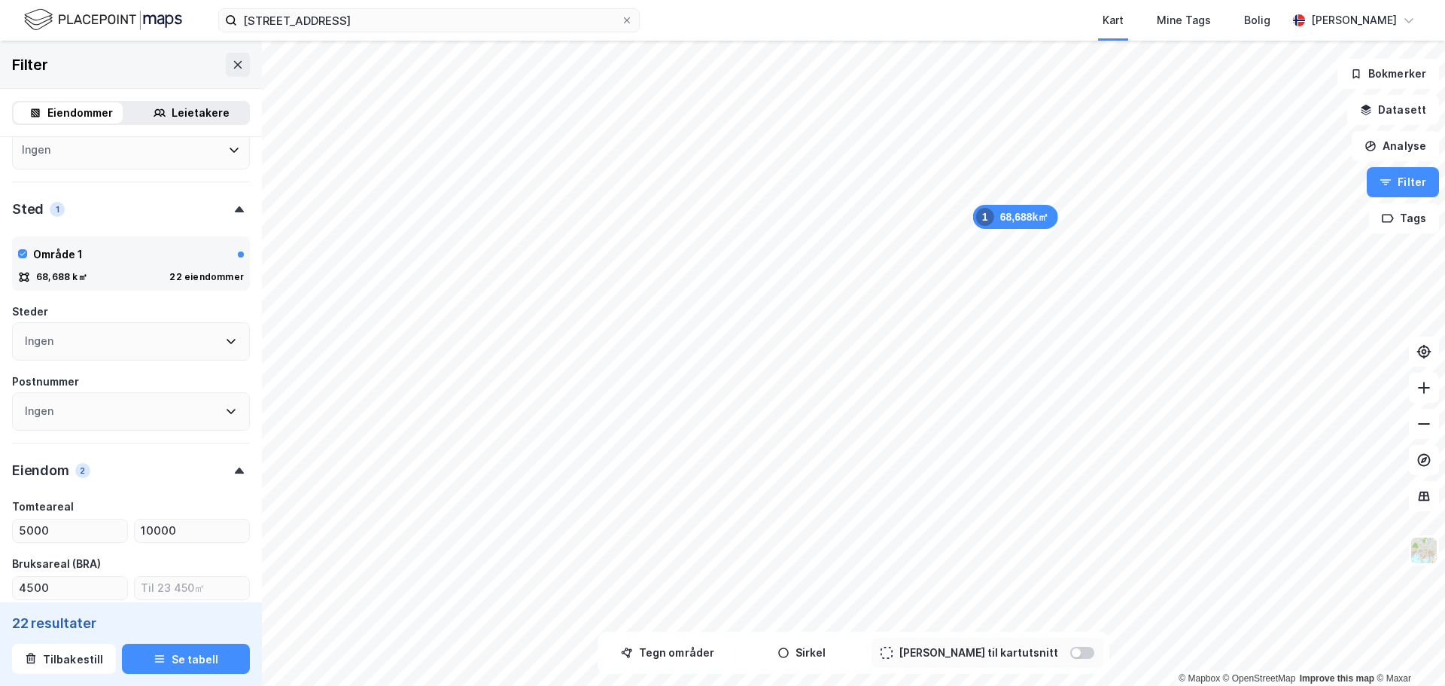
scroll to position [208, 0]
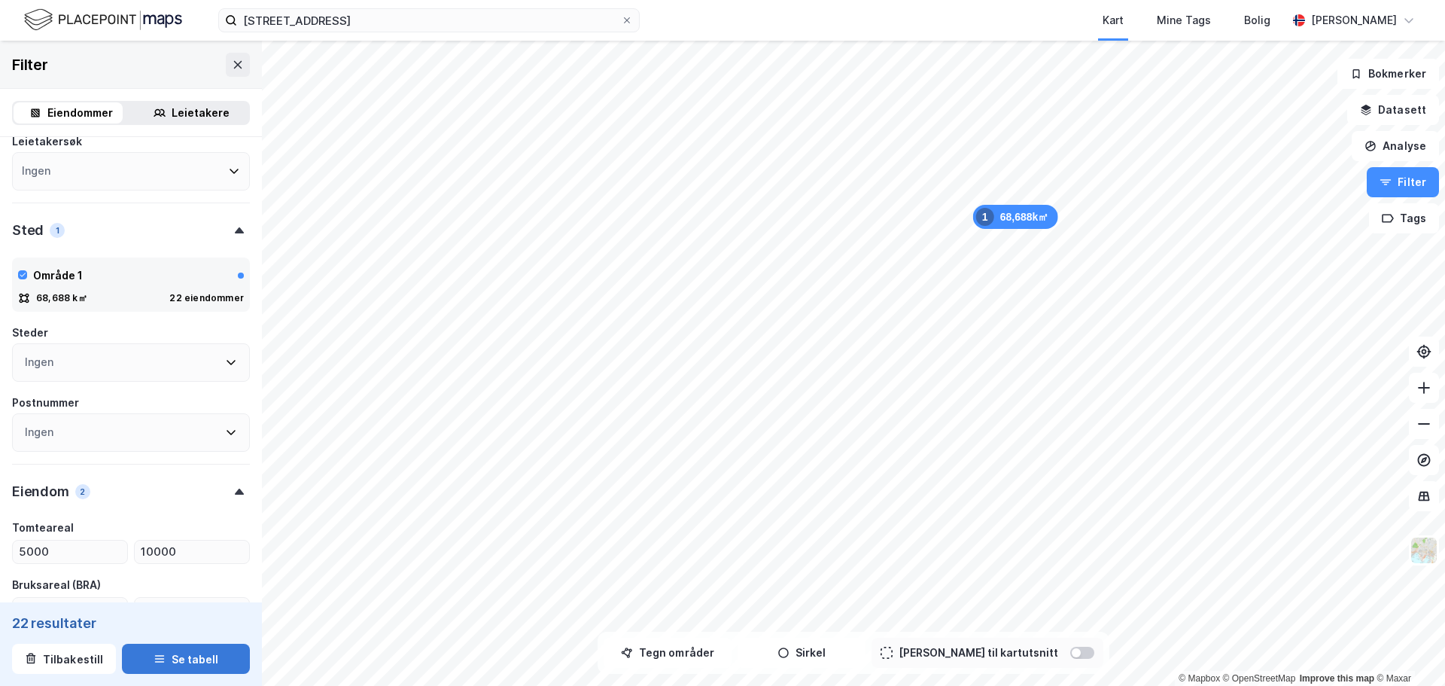
click at [198, 661] on button "Se tabell" at bounding box center [186, 659] width 128 height 30
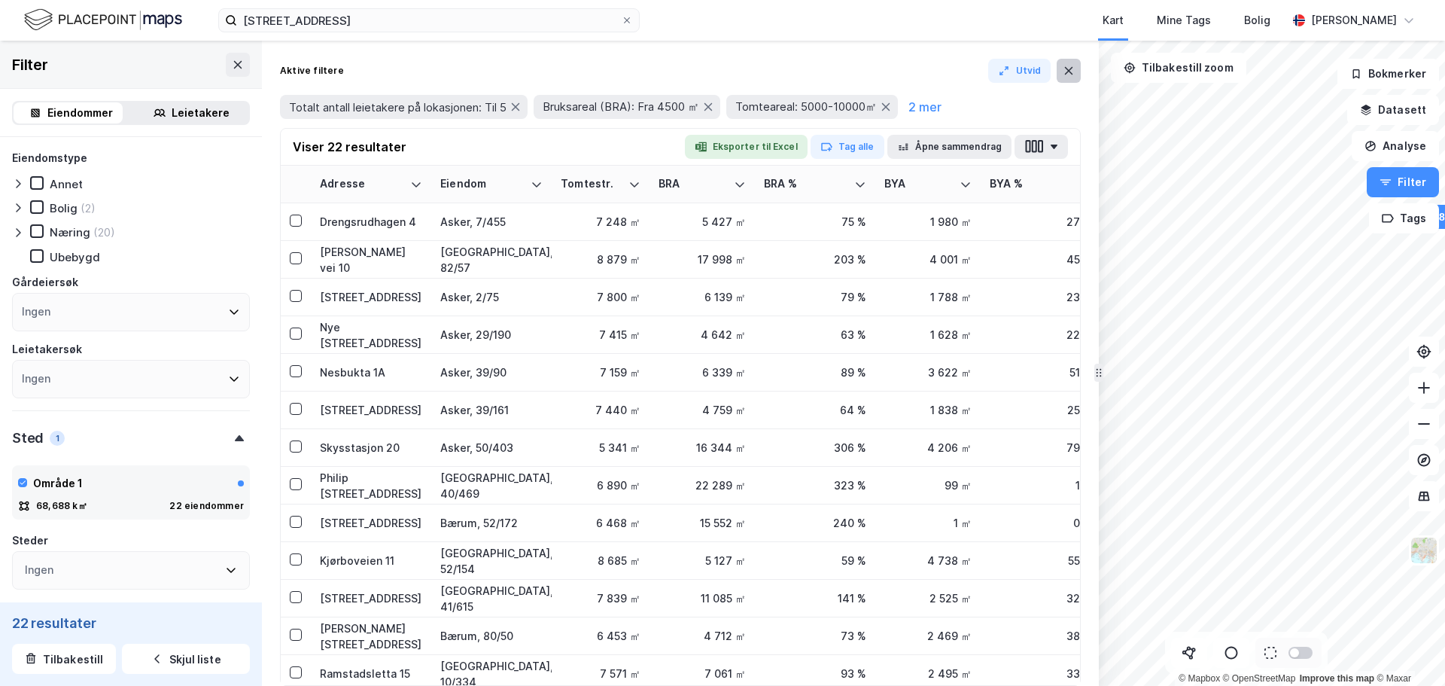
click at [1062, 75] on button at bounding box center [1069, 71] width 24 height 24
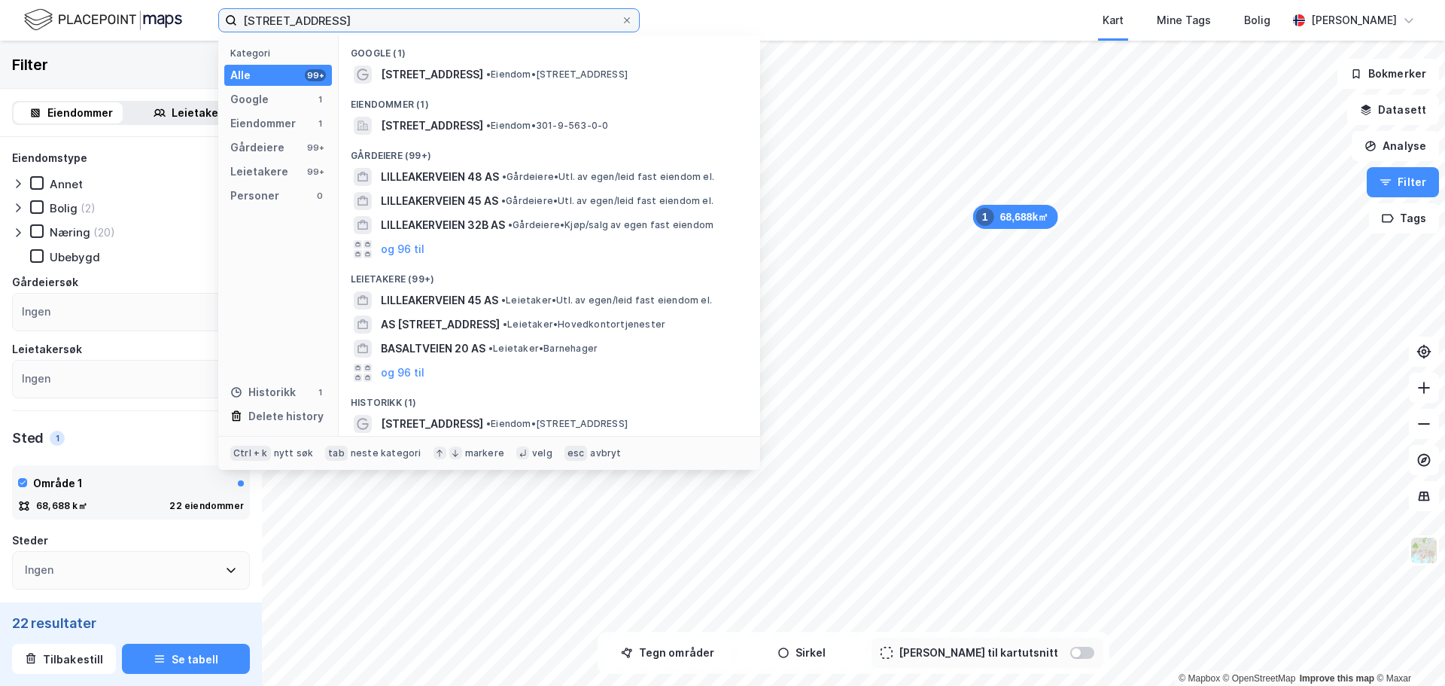
click at [357, 20] on input "[STREET_ADDRESS]" at bounding box center [429, 20] width 384 height 23
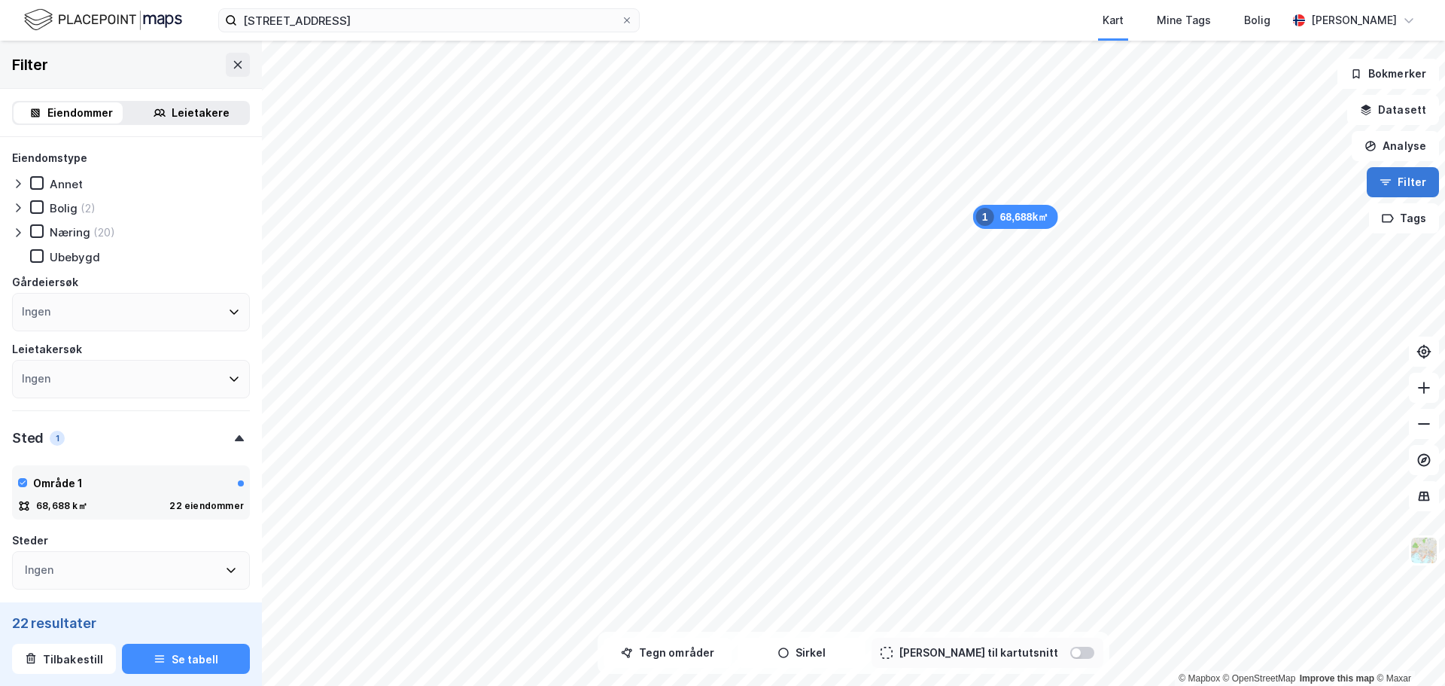
click at [1395, 186] on button "Filter" at bounding box center [1403, 182] width 72 height 30
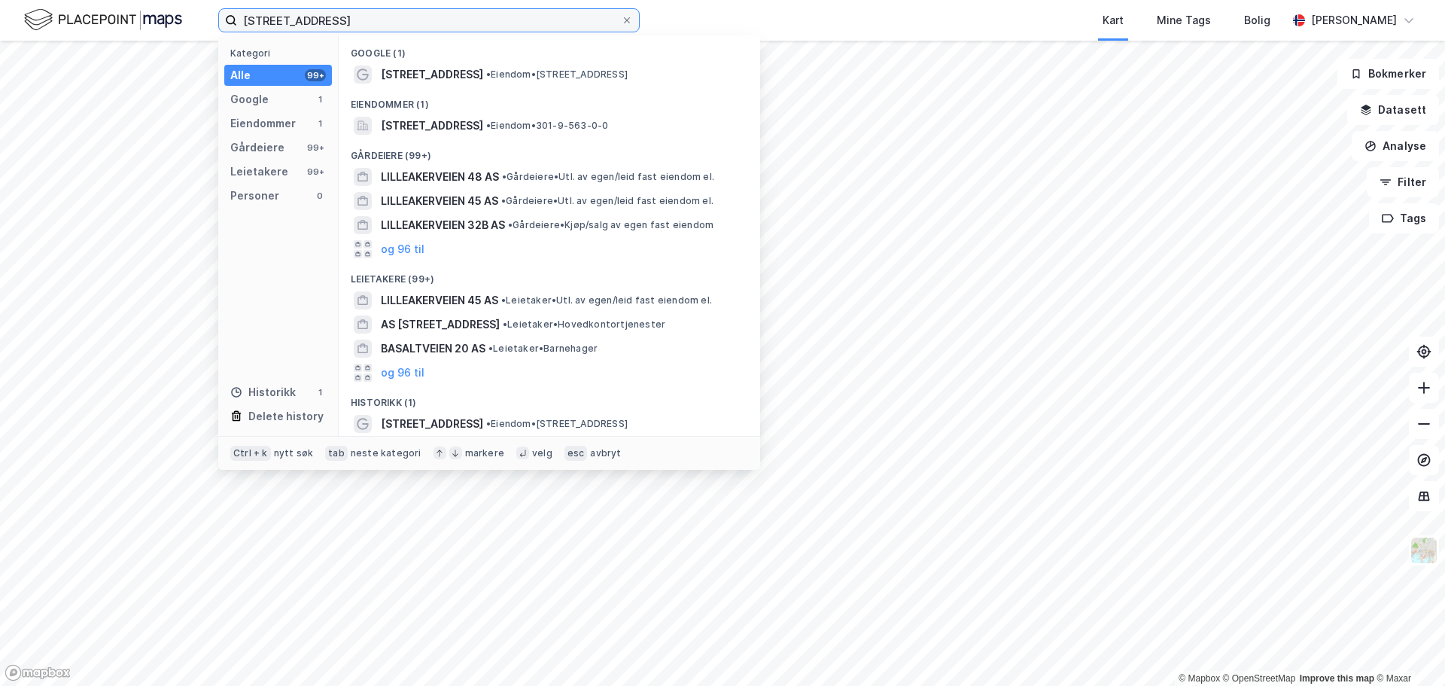
click at [398, 19] on input "[STREET_ADDRESS]" at bounding box center [429, 20] width 384 height 23
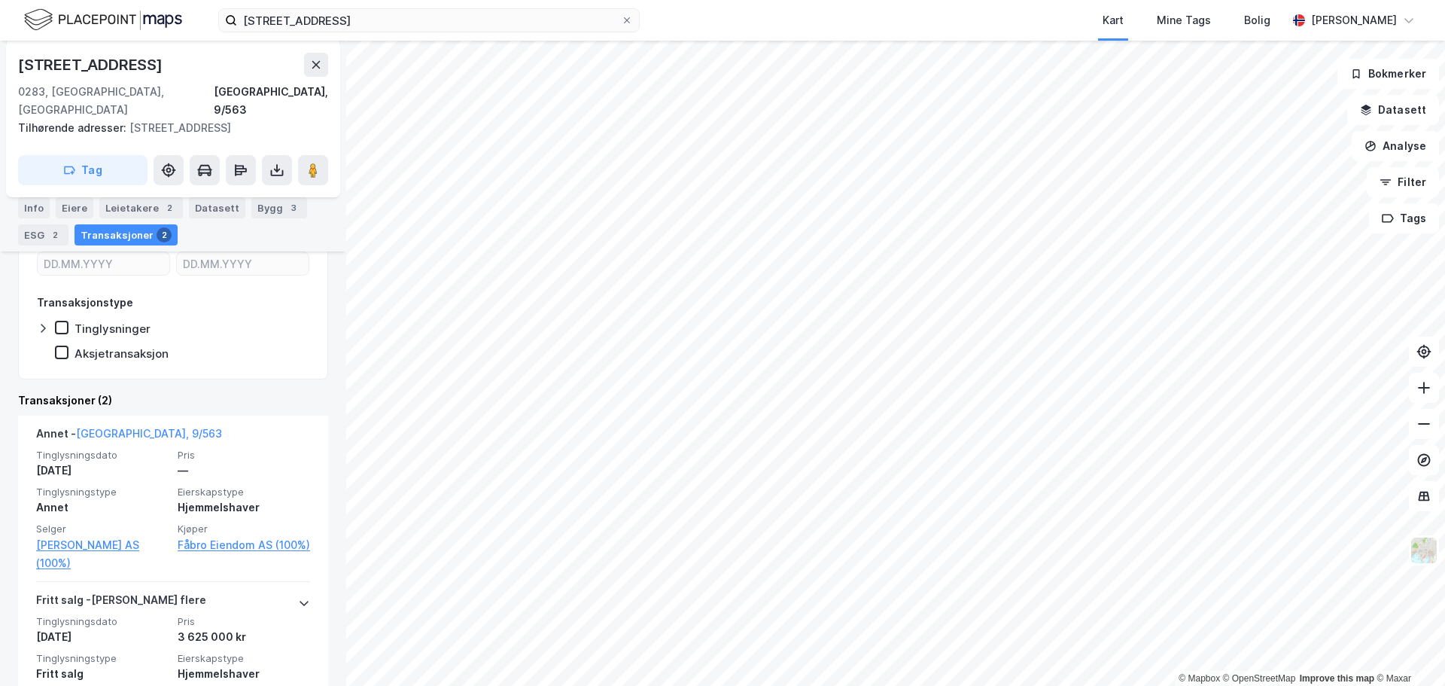
scroll to position [247, 0]
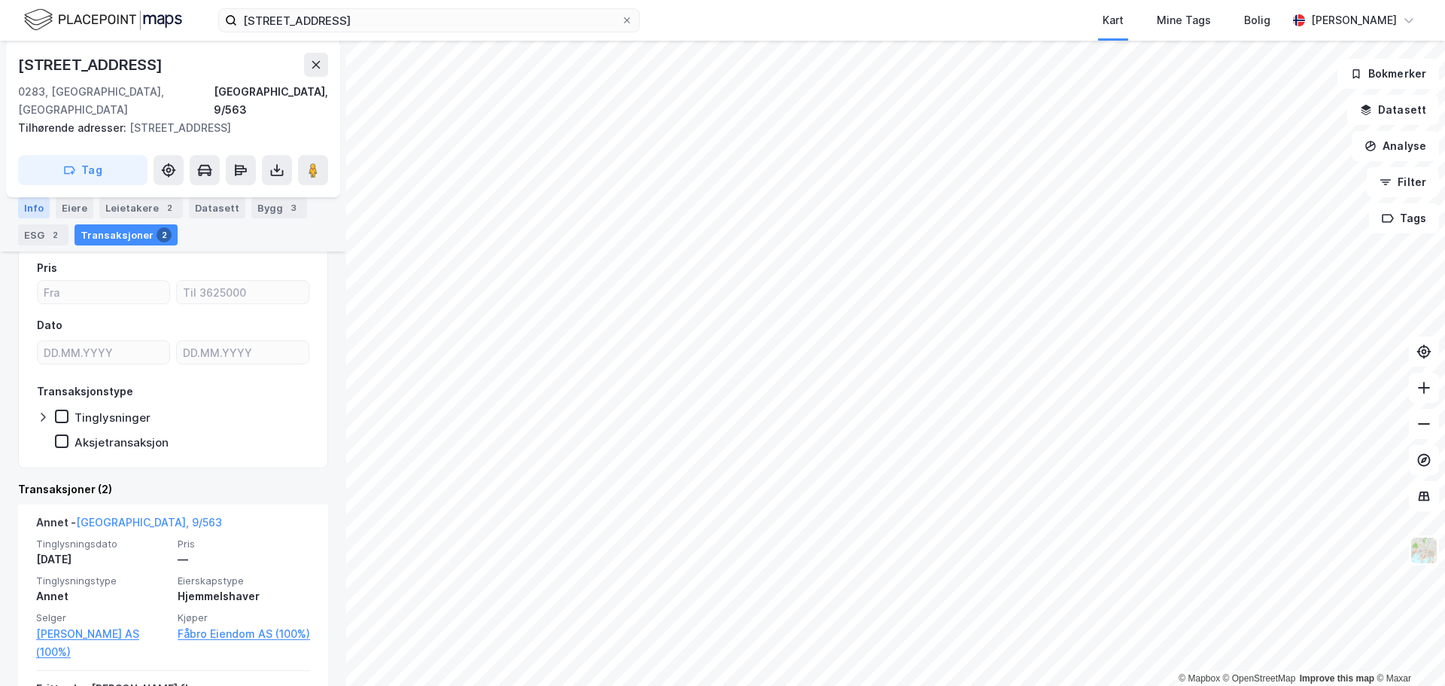
click at [33, 208] on div "Info" at bounding box center [34, 207] width 32 height 21
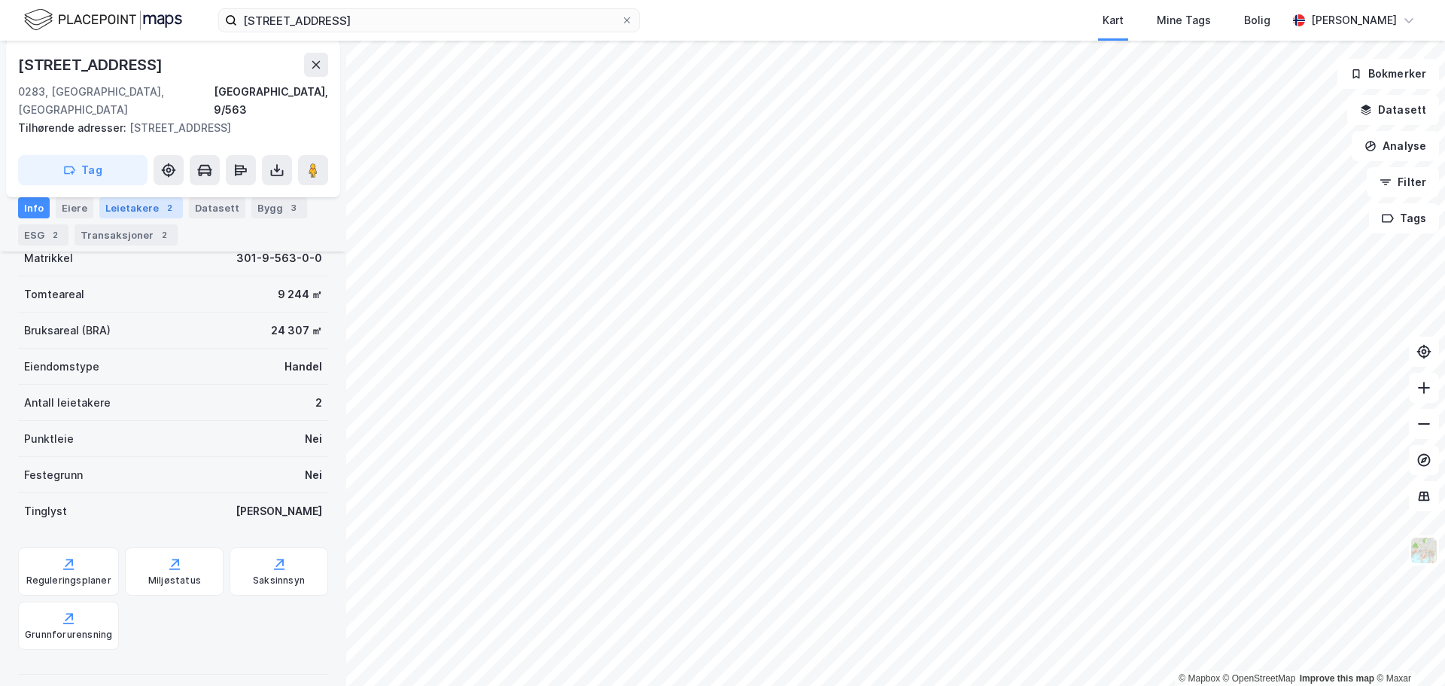
click at [142, 215] on div "Leietakere 2" at bounding box center [141, 207] width 84 height 21
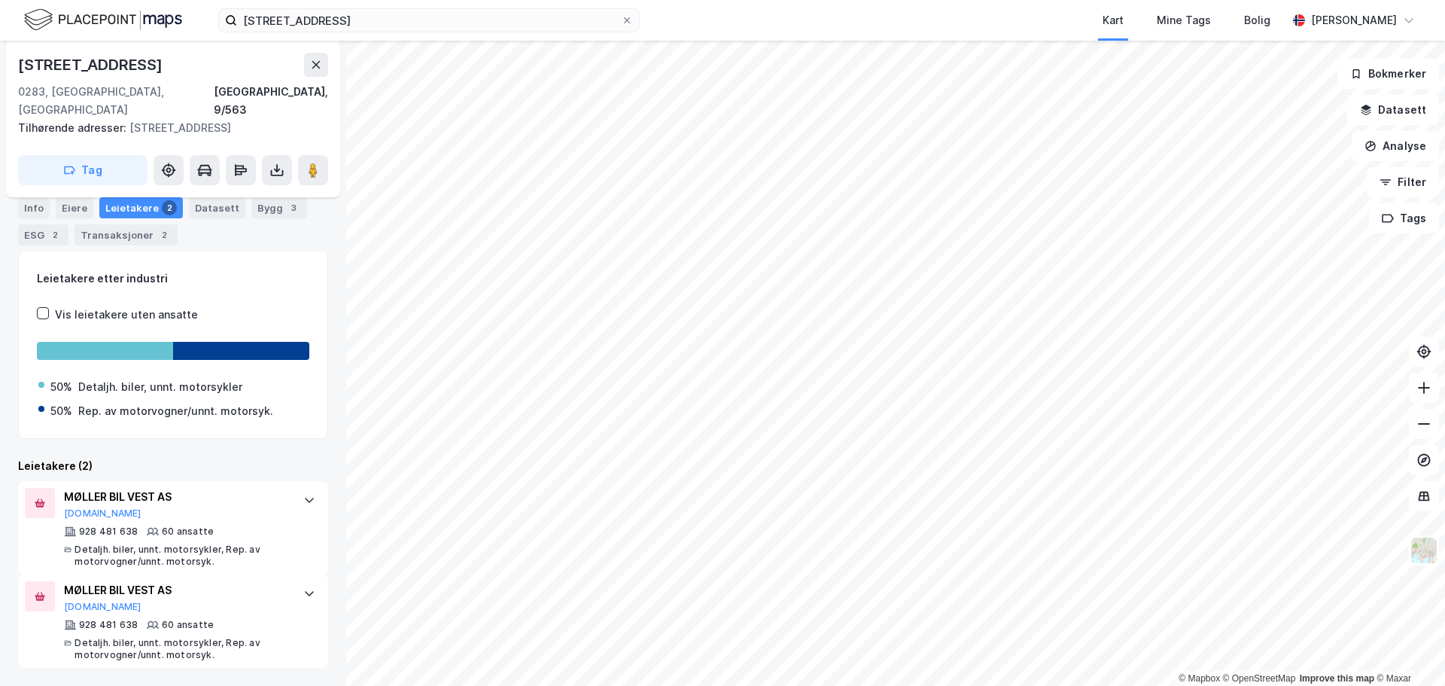
scroll to position [218, 0]
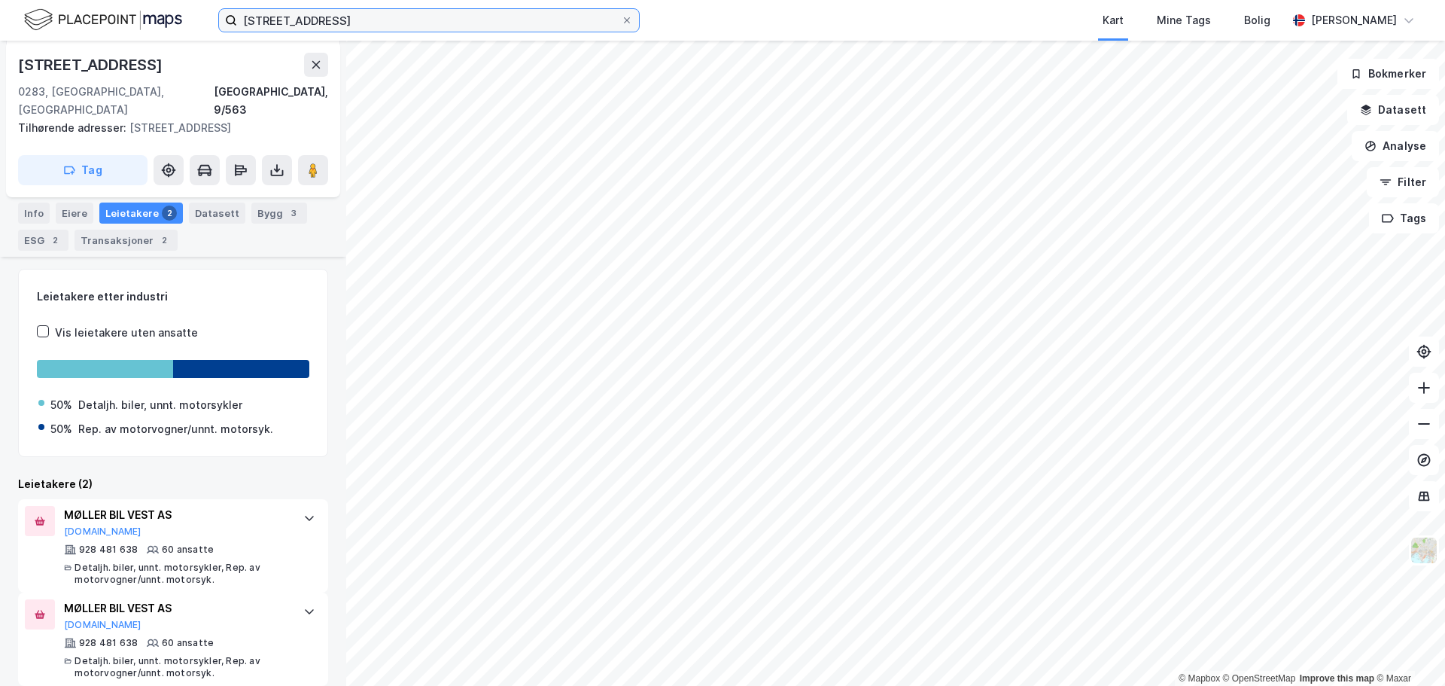
click at [273, 22] on input "[STREET_ADDRESS]" at bounding box center [429, 20] width 384 height 23
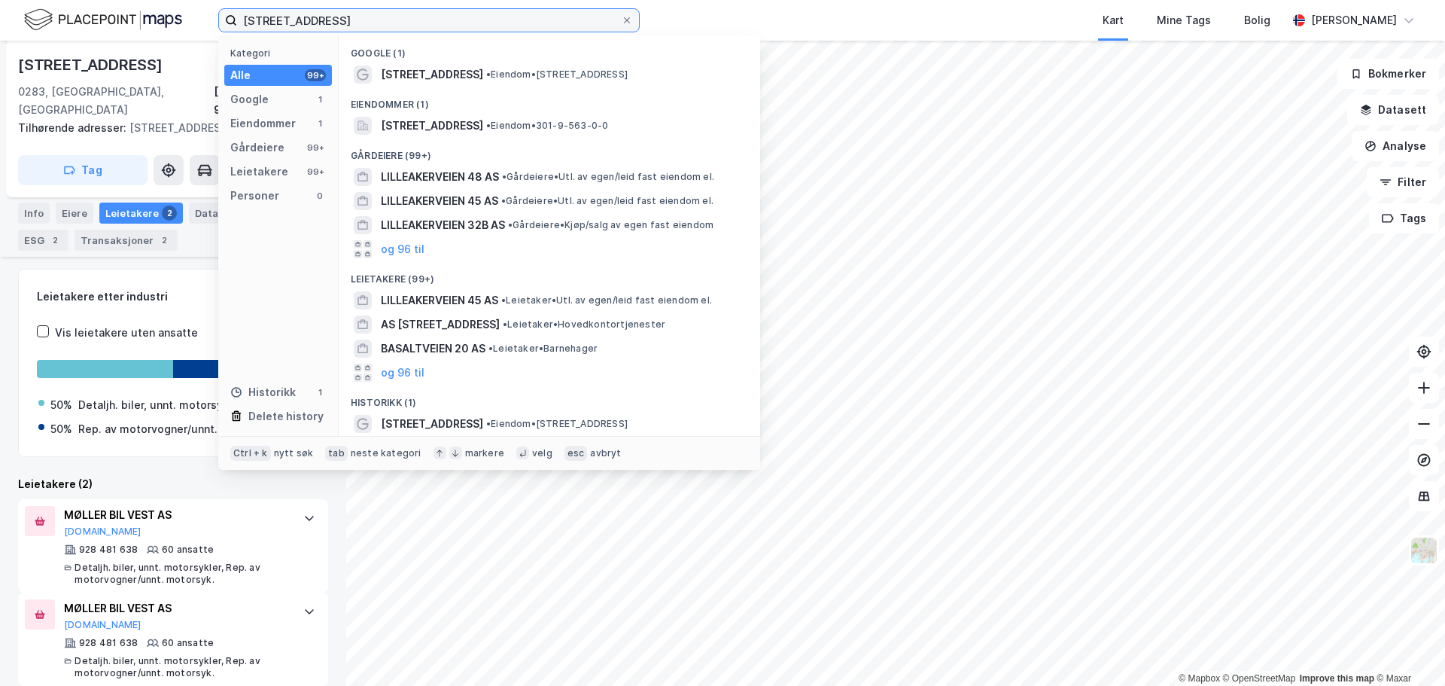
click at [273, 22] on input "[STREET_ADDRESS]" at bounding box center [429, 20] width 384 height 23
paste input "Ramstadsletta 15"
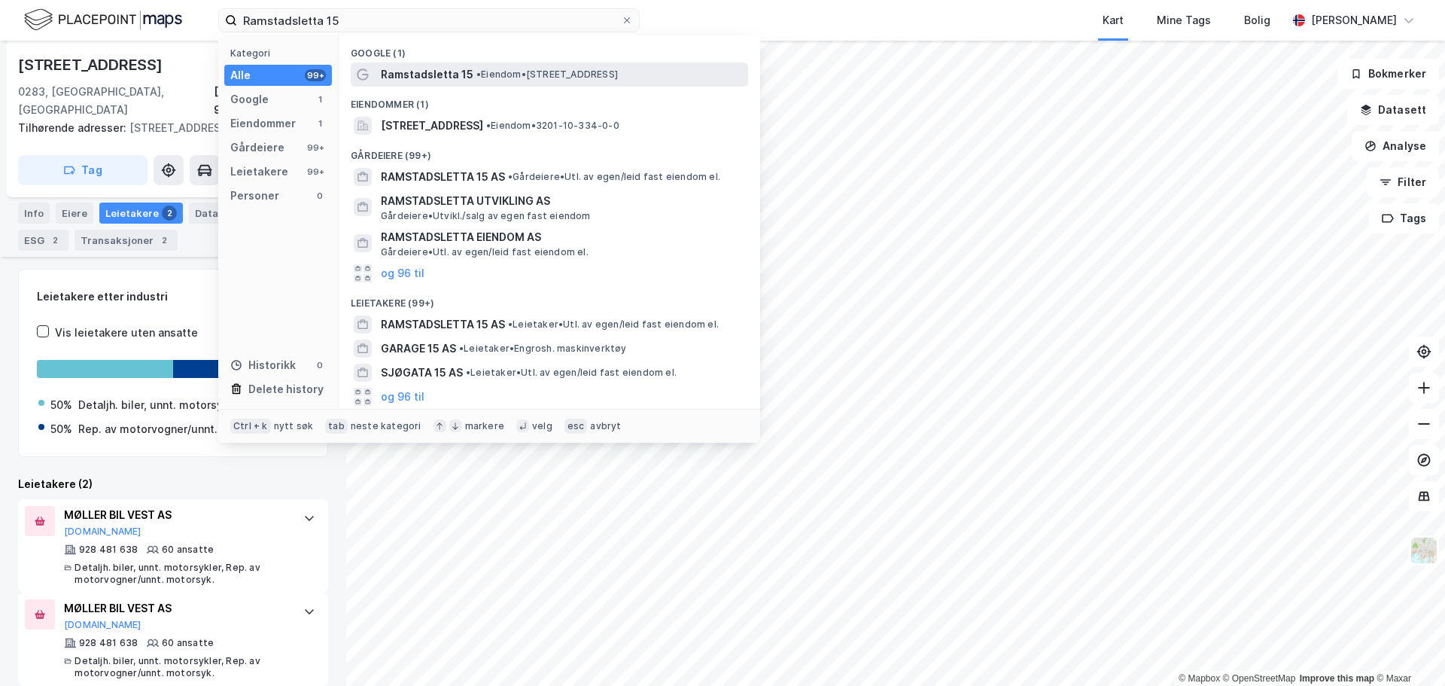
click at [498, 84] on div "Ramstadsletta 15 • Eiendom • [STREET_ADDRESS]" at bounding box center [550, 74] width 398 height 24
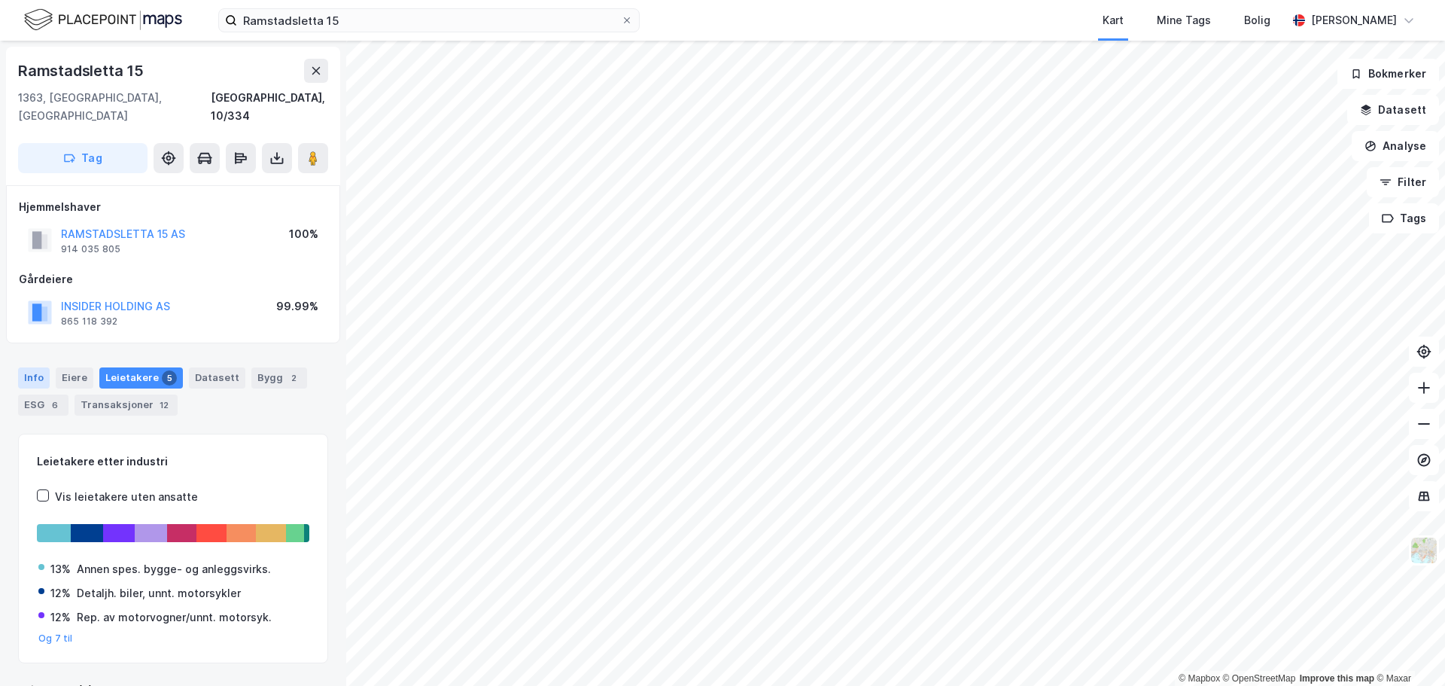
click at [28, 367] on div "Info" at bounding box center [34, 377] width 32 height 21
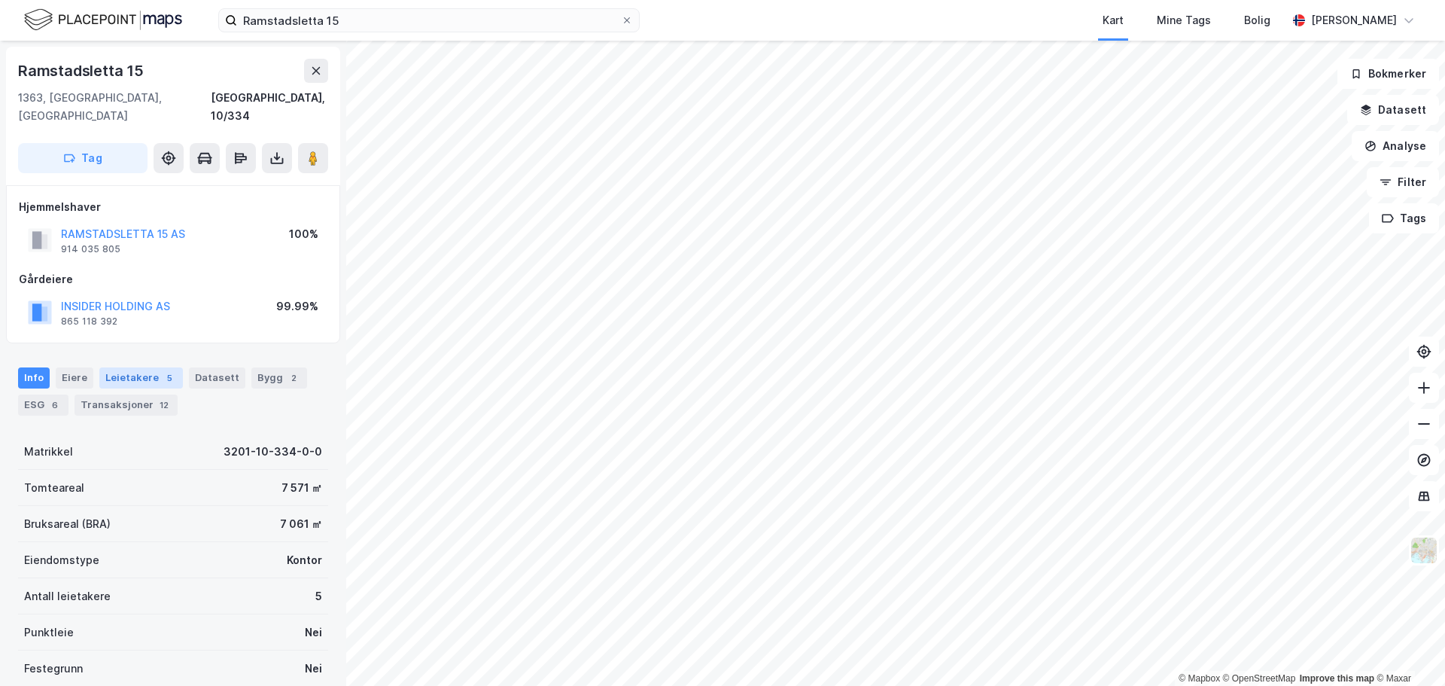
click at [147, 367] on div "Leietakere 5" at bounding box center [141, 377] width 84 height 21
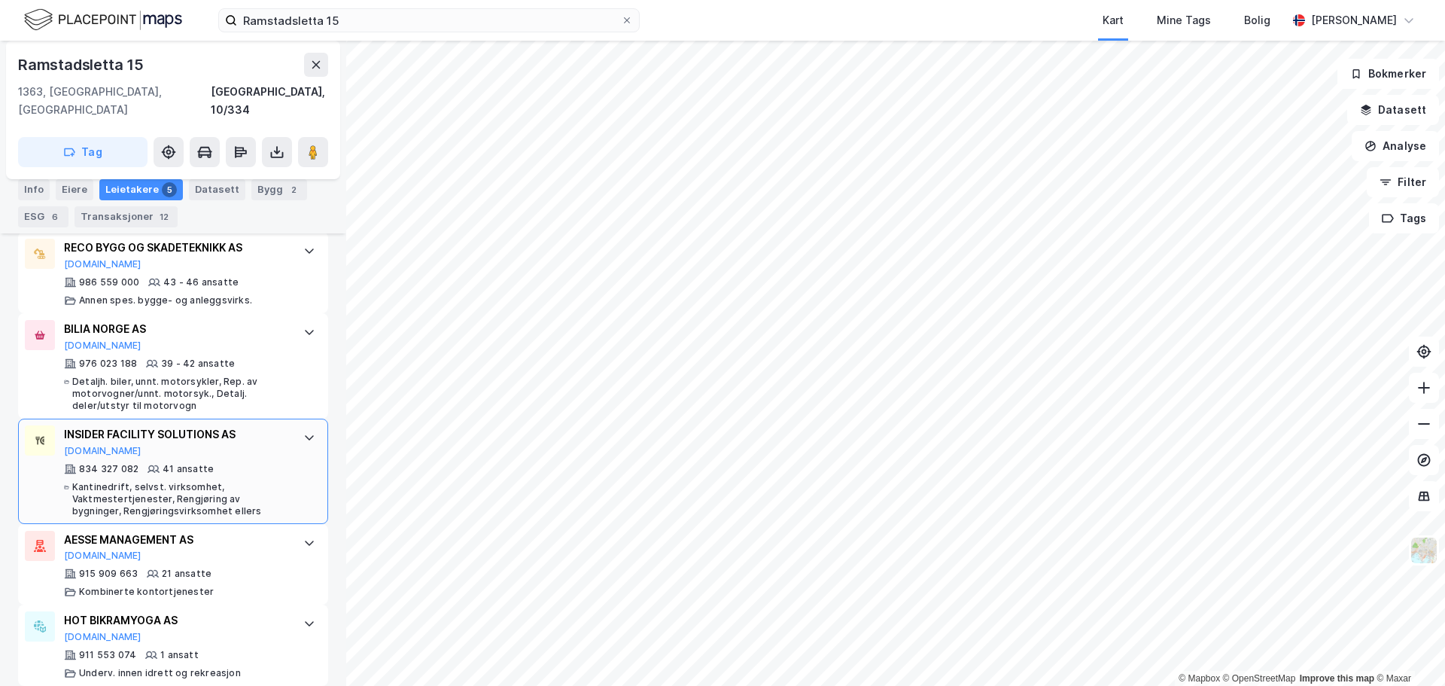
scroll to position [474, 0]
click at [249, 375] on div "Detaljh. biler, unnt. motorsykler, Rep. av motorvogner/unnt. motorsyk., Detalj.…" at bounding box center [180, 393] width 216 height 36
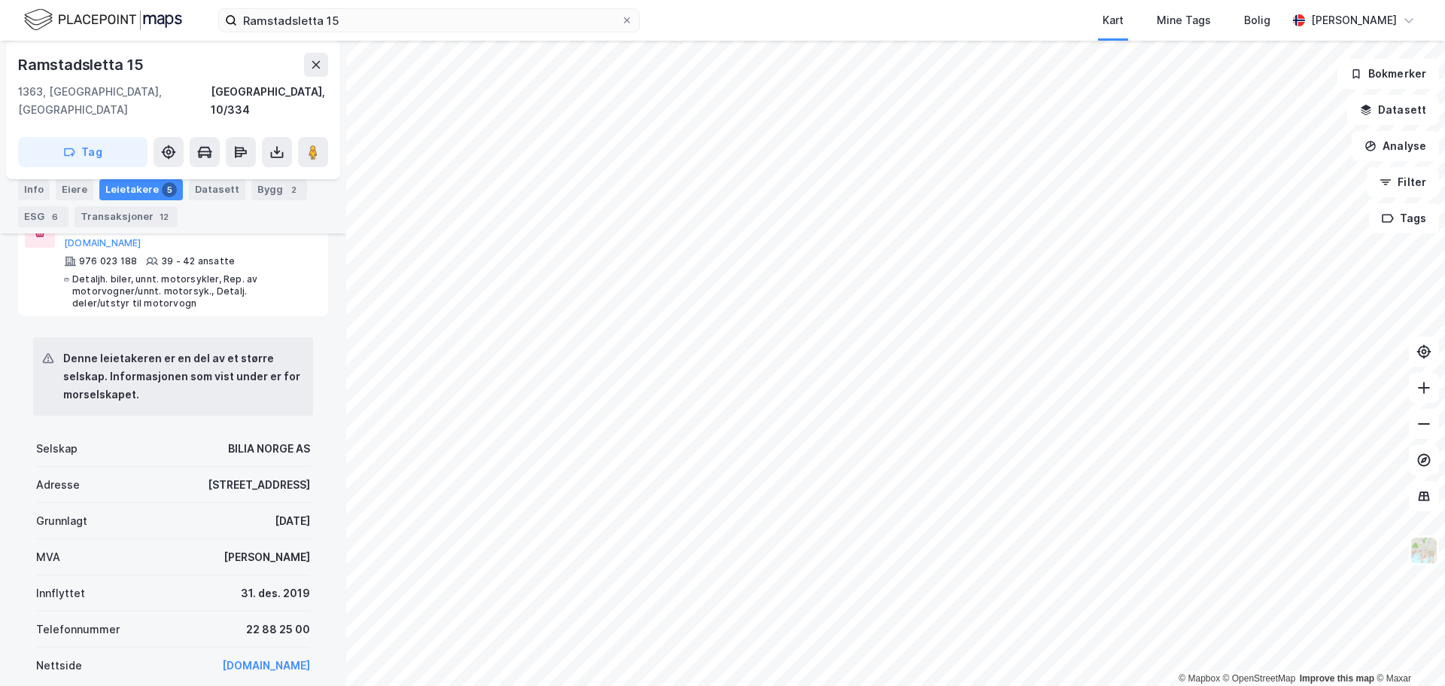
scroll to position [625, 0]
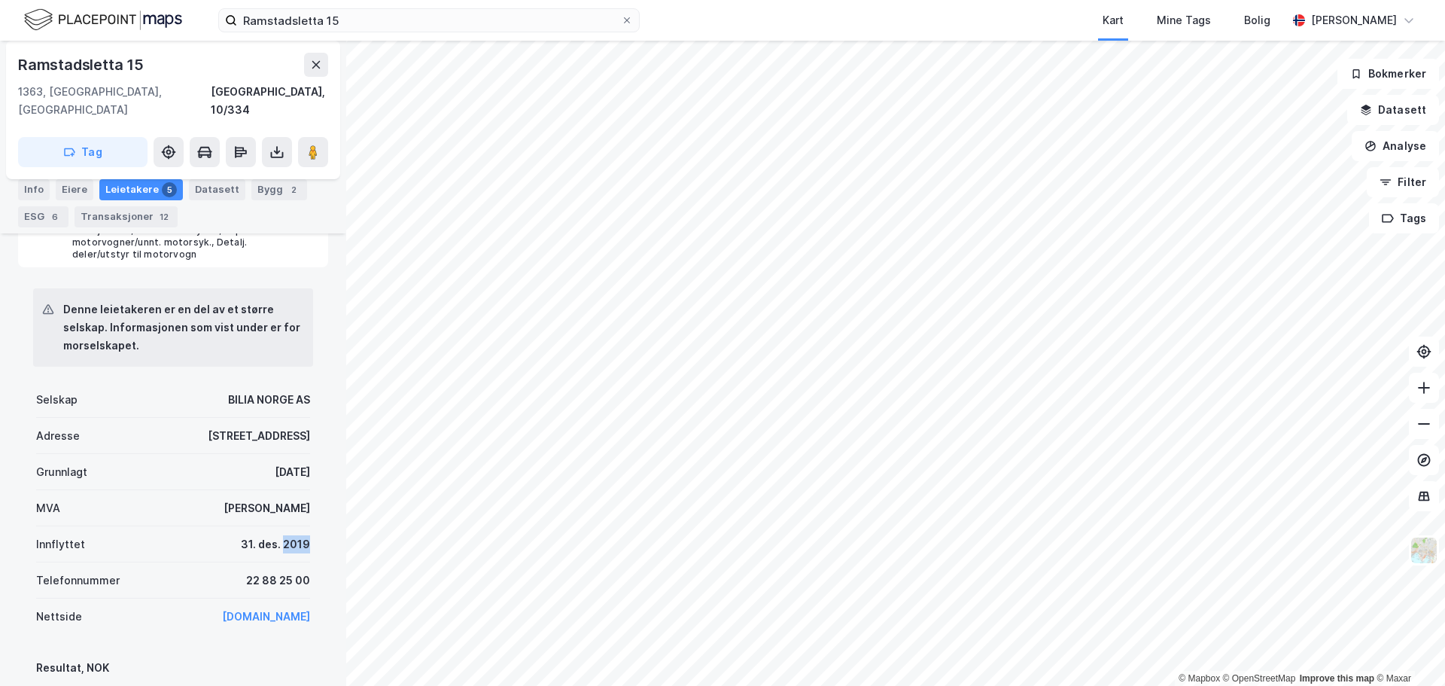
drag, startPoint x: 274, startPoint y: 520, endPoint x: 308, endPoint y: 529, distance: 35.1
click at [308, 529] on div "Denne leietakeren er en del av et større selskap. Informasjonen som vist under …" at bounding box center [173, 671] width 310 height 808
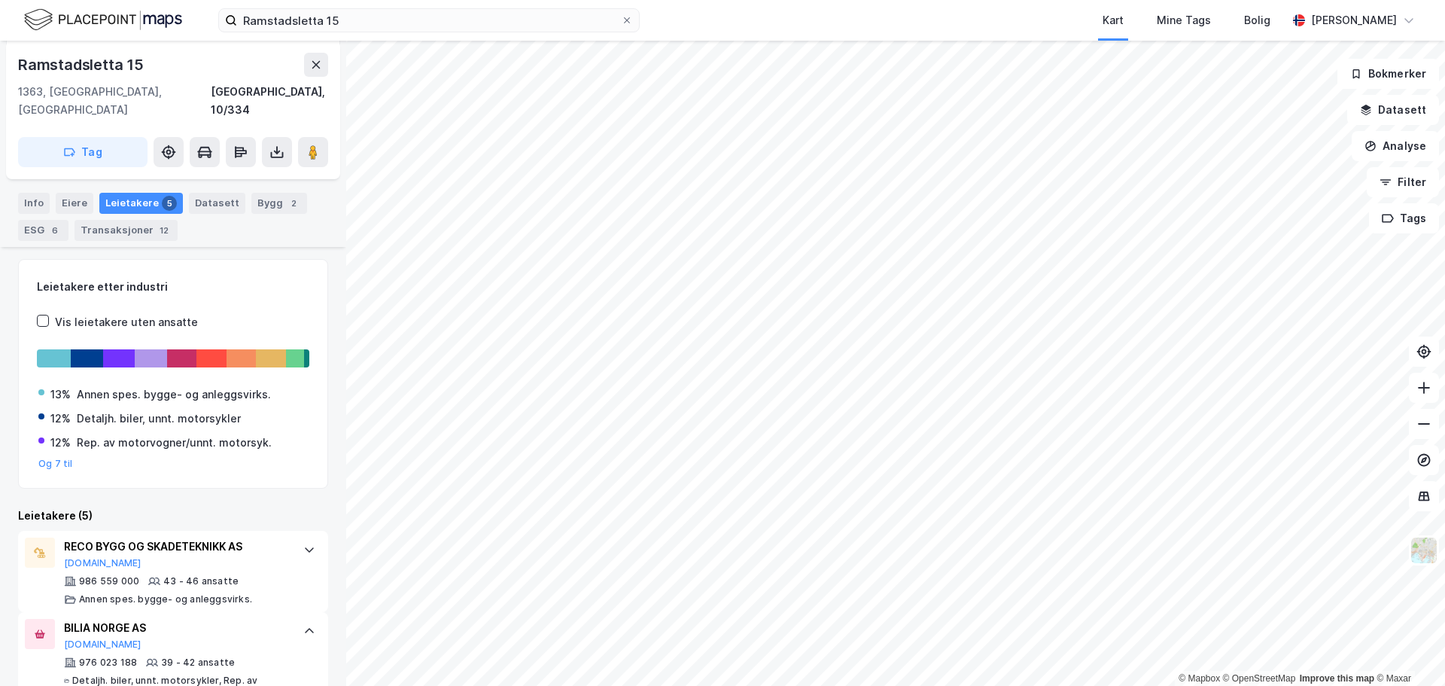
scroll to position [173, 0]
click at [73, 194] on div "Eiere" at bounding box center [75, 204] width 38 height 21
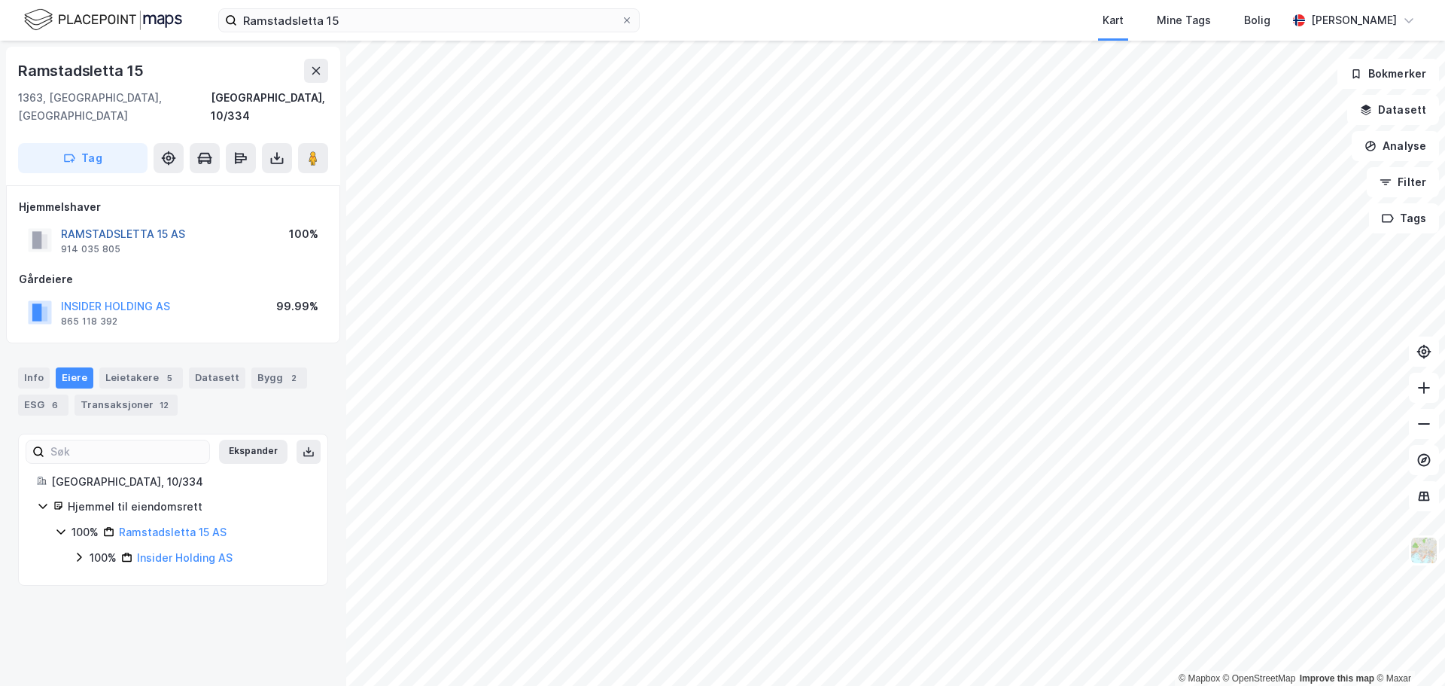
click at [0, 0] on button "RAMSTADSLETTA 15 AS" at bounding box center [0, 0] width 0 height 0
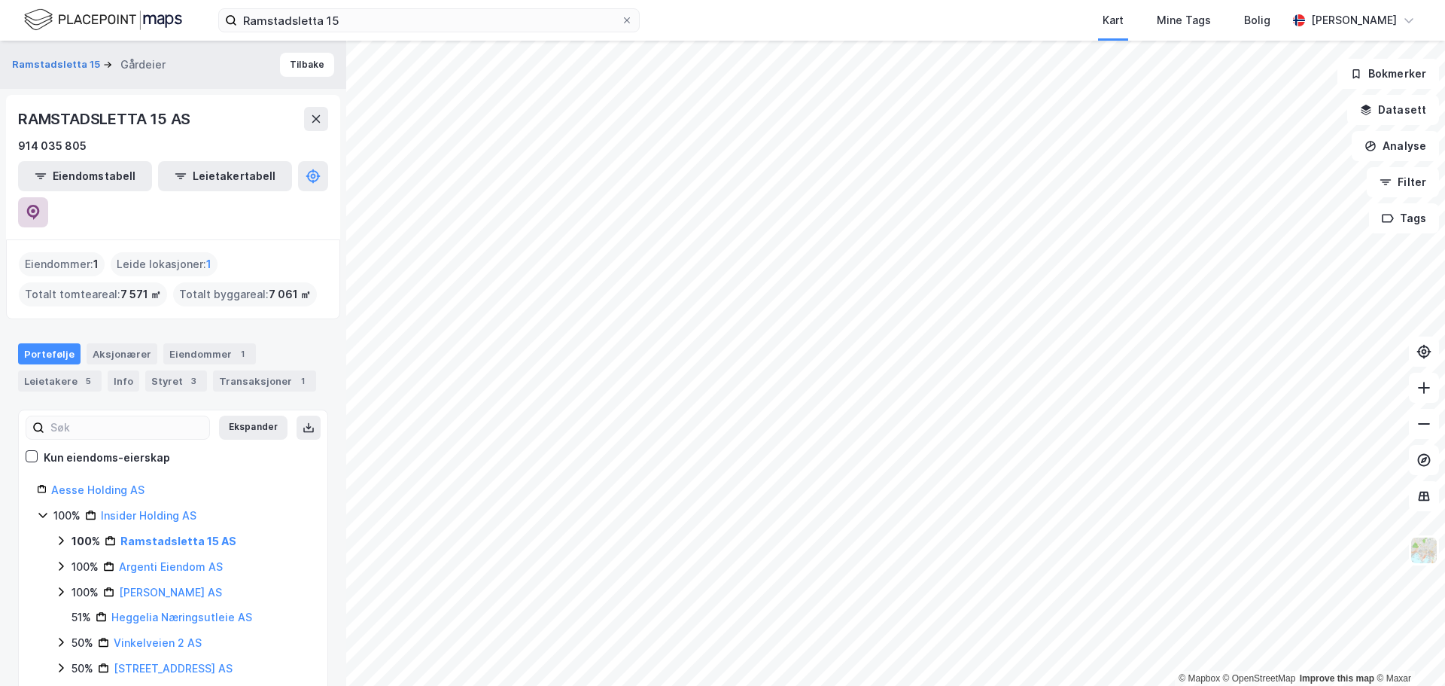
click at [41, 205] on icon at bounding box center [33, 212] width 15 height 15
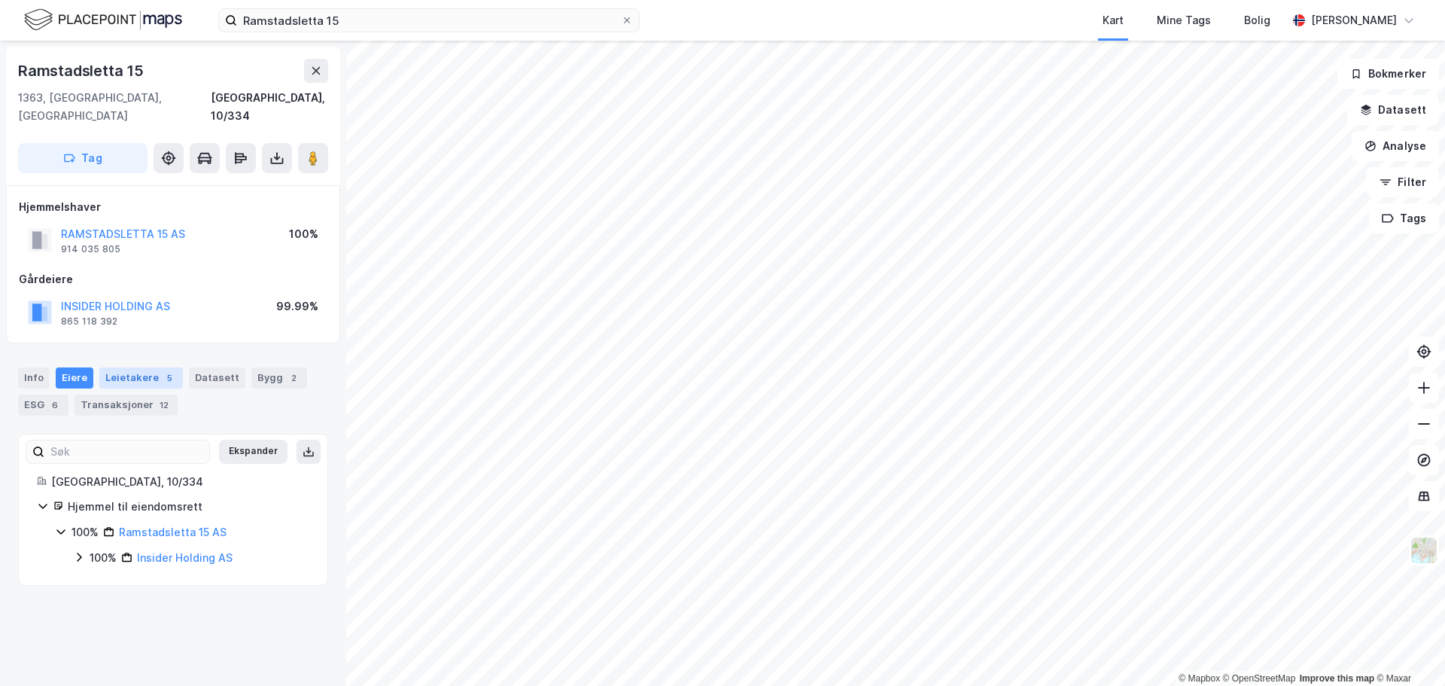
click at [130, 367] on div "Leietakere 5" at bounding box center [141, 377] width 84 height 21
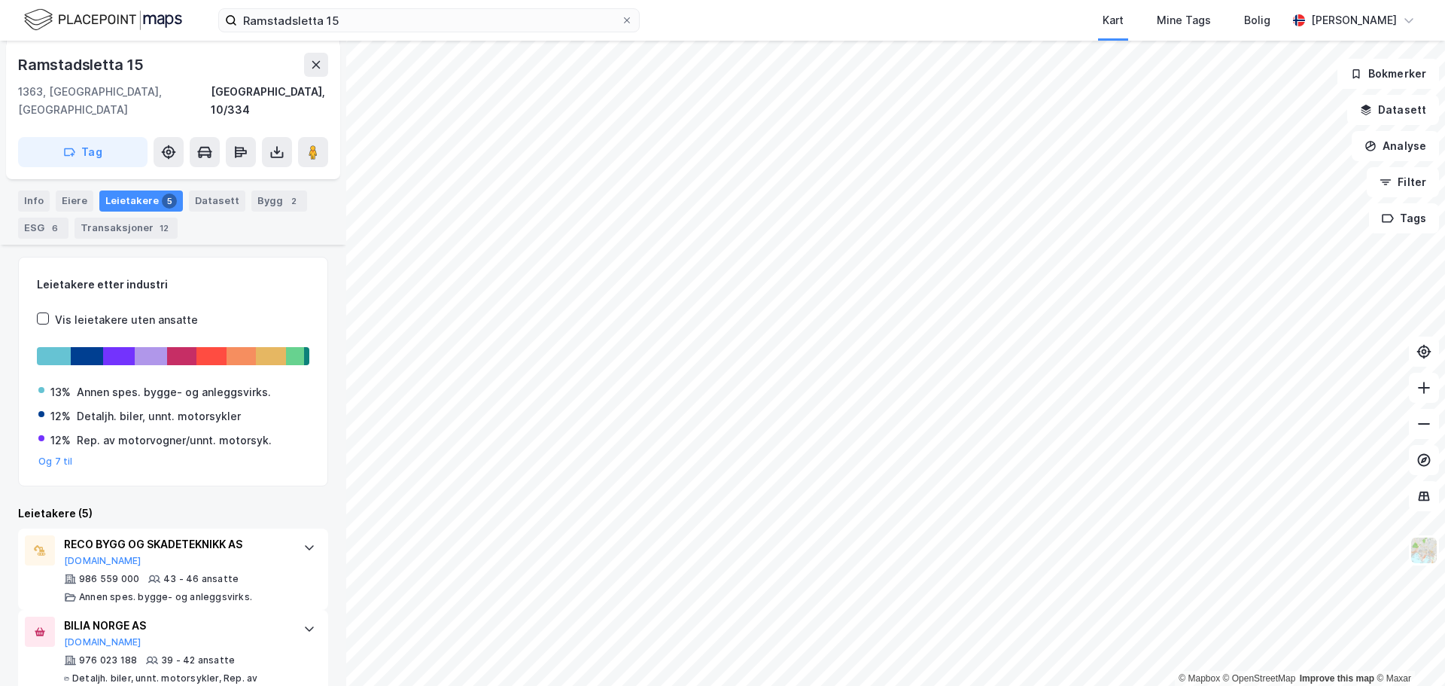
scroll to position [173, 0]
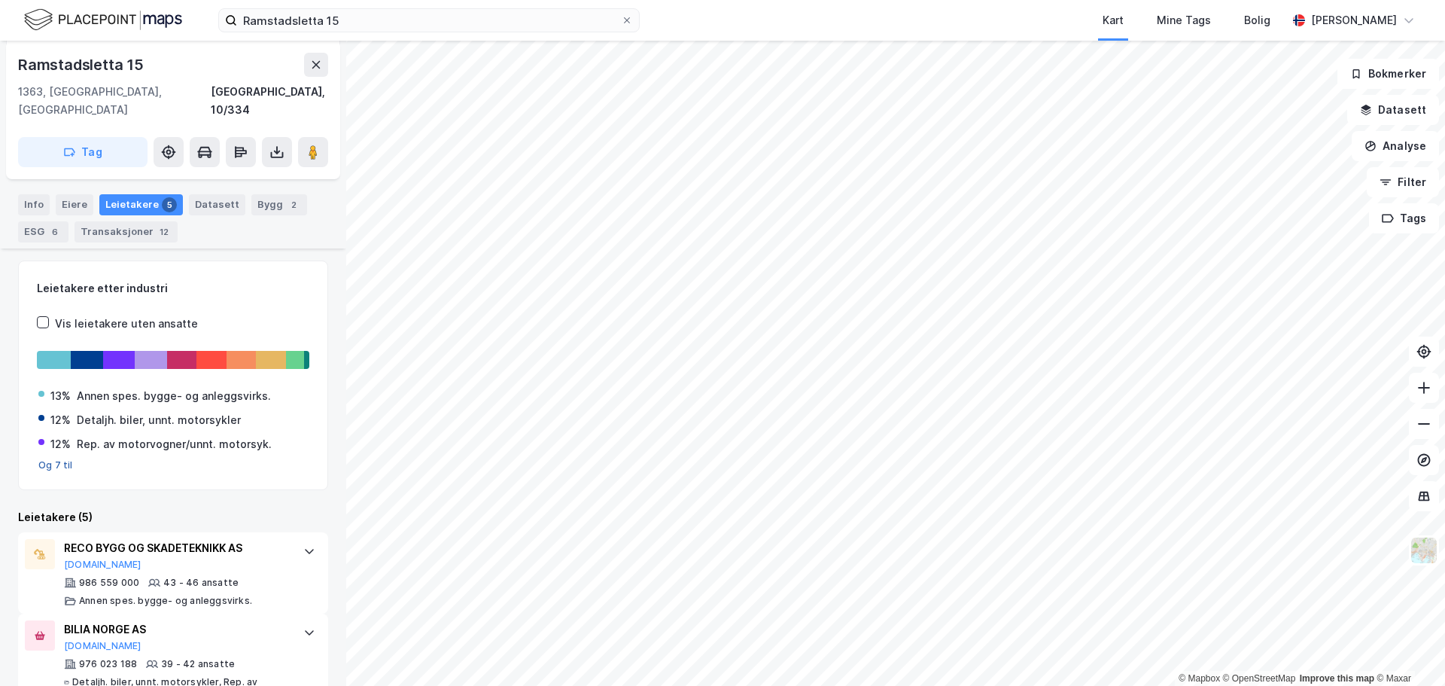
click at [52, 459] on button "Og 7 til" at bounding box center [55, 465] width 35 height 12
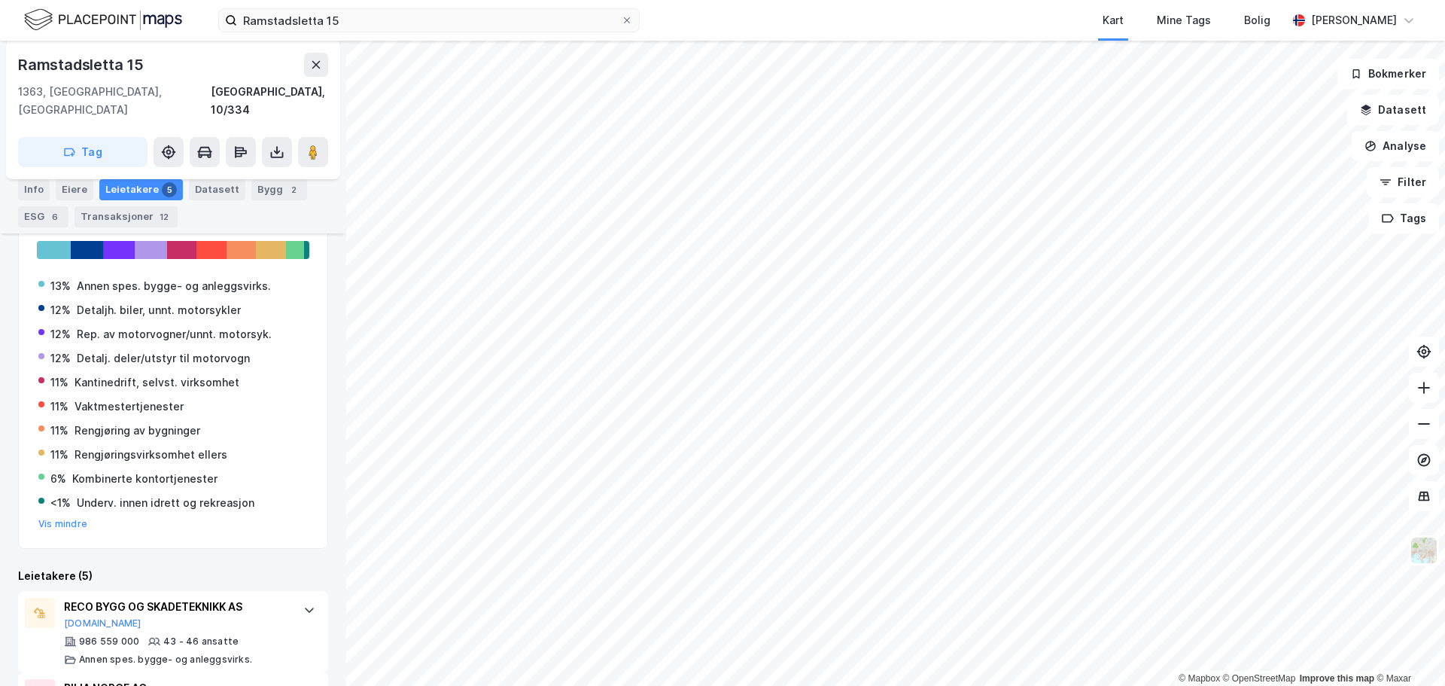
scroll to position [248, 0]
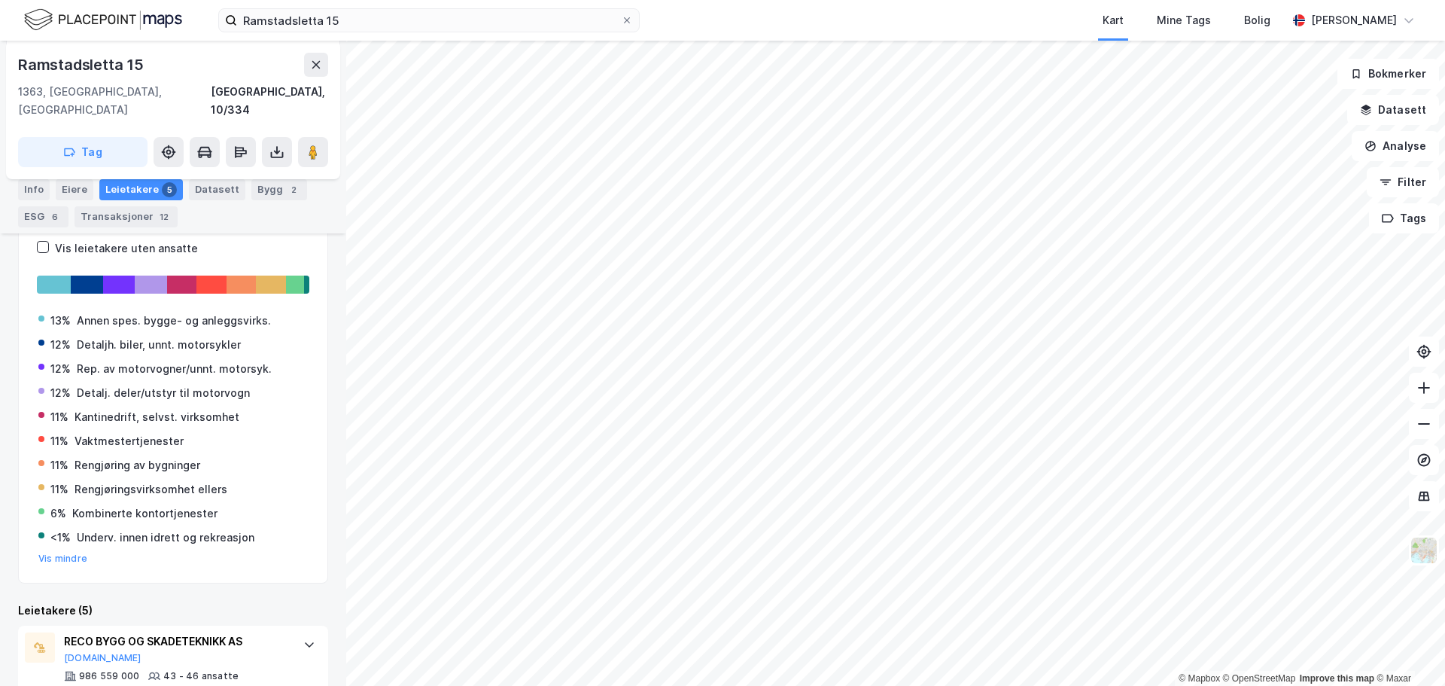
click at [113, 336] on div "Detaljh. biler, unnt. motorsykler" at bounding box center [159, 345] width 164 height 18
drag, startPoint x: 52, startPoint y: 324, endPoint x: 75, endPoint y: 333, distance: 24.8
click at [75, 336] on div "12% Detaljh. biler, unnt. motorsykler" at bounding box center [173, 345] width 270 height 18
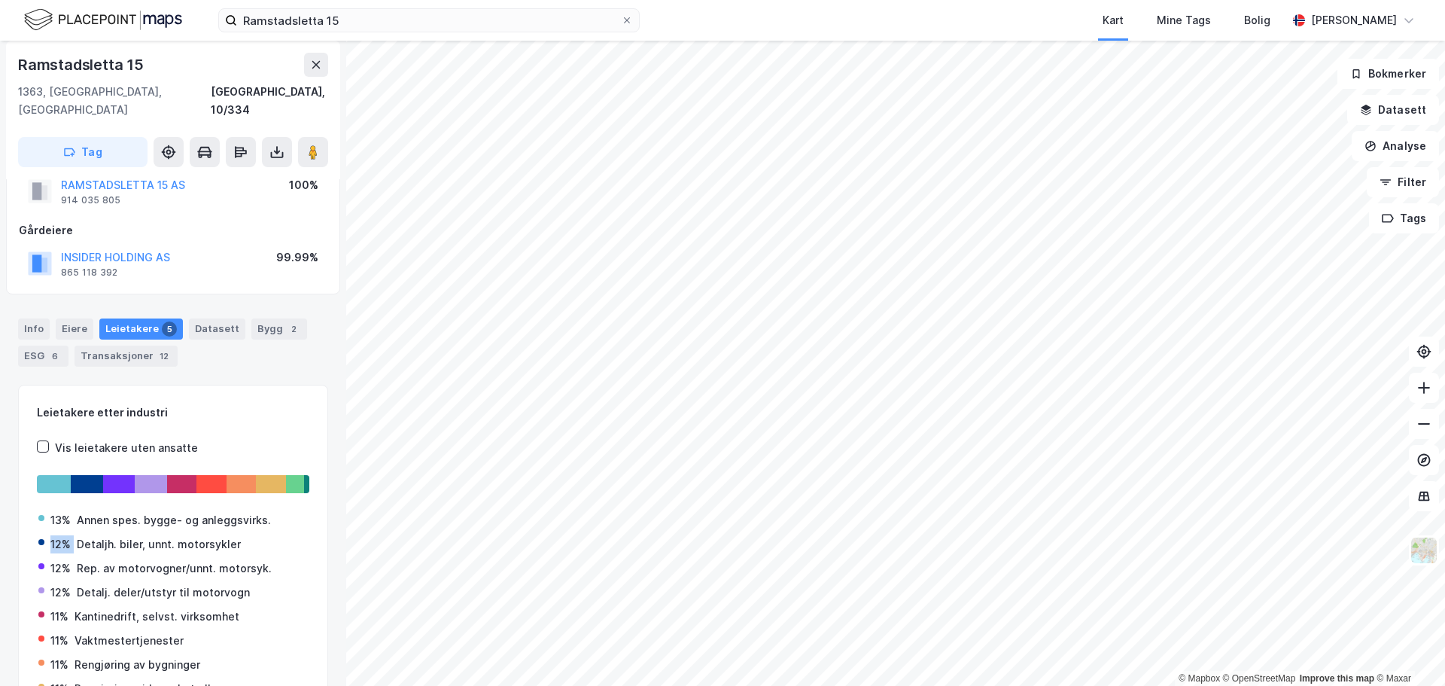
scroll to position [0, 0]
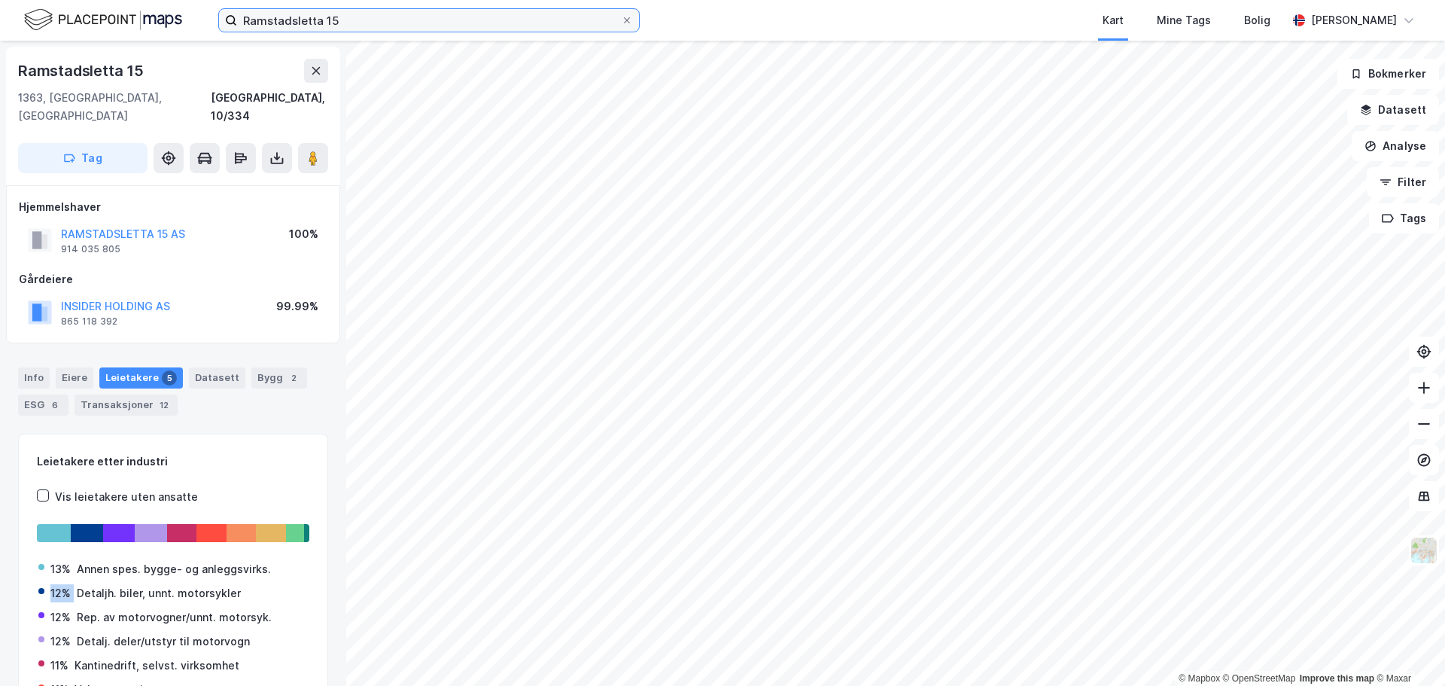
click at [307, 12] on input "Ramstadsletta 15" at bounding box center [429, 20] width 384 height 23
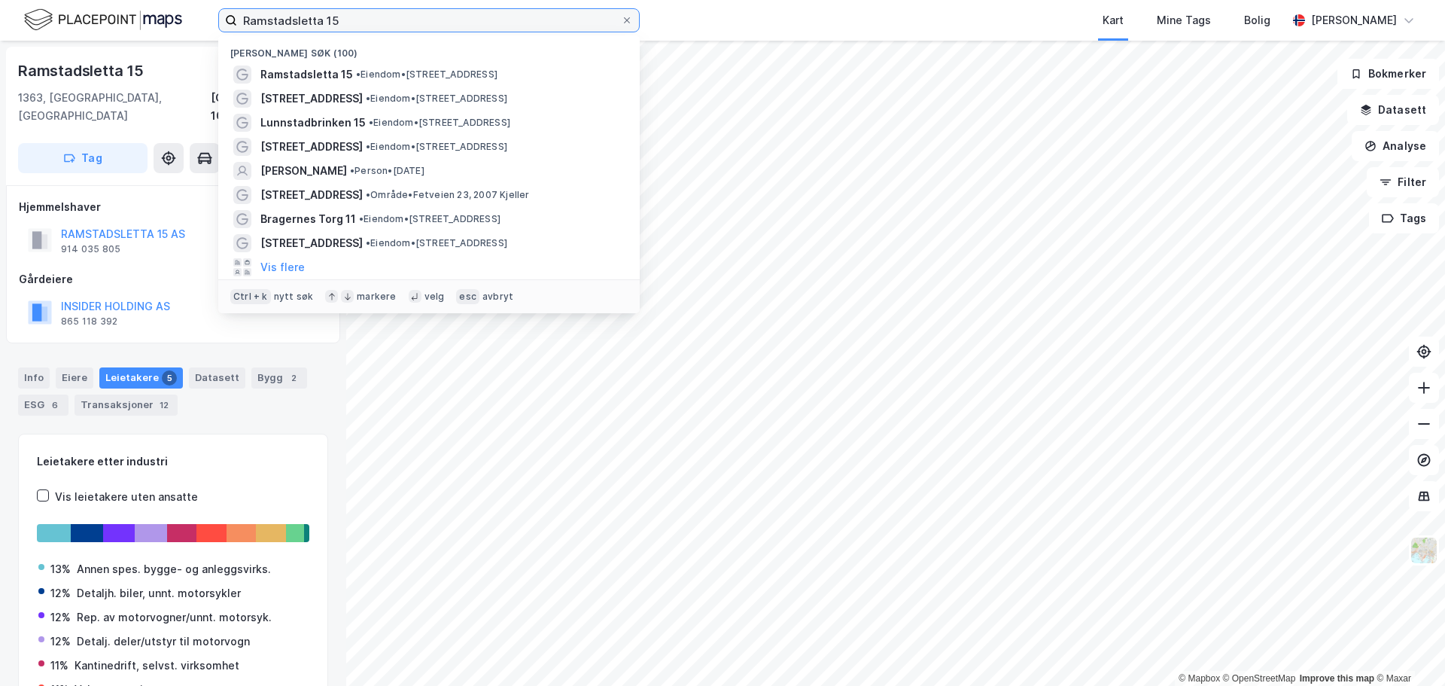
click at [307, 12] on input "Ramstadsletta 15" at bounding box center [429, 20] width 384 height 23
paste input "Vollsveien 13D"
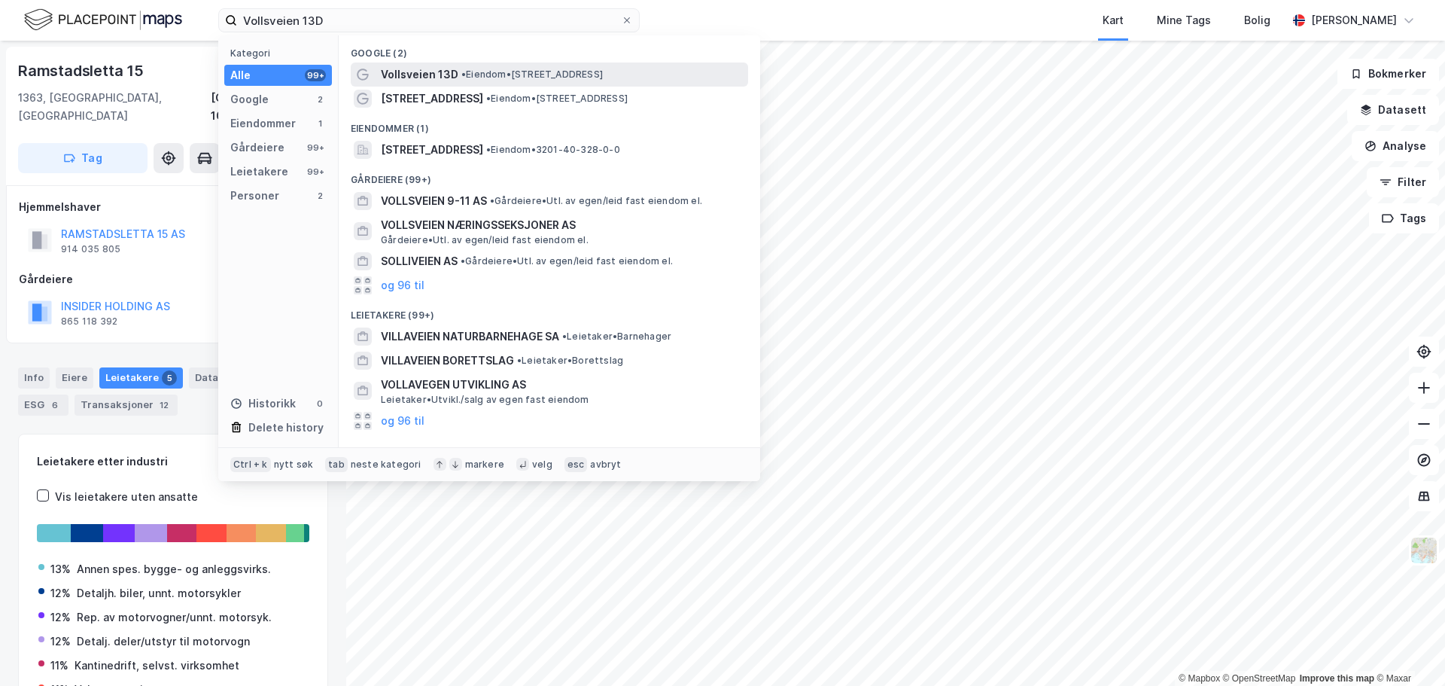
click at [495, 75] on span "• Eiendom • [STREET_ADDRESS]" at bounding box center [533, 75] width 142 height 12
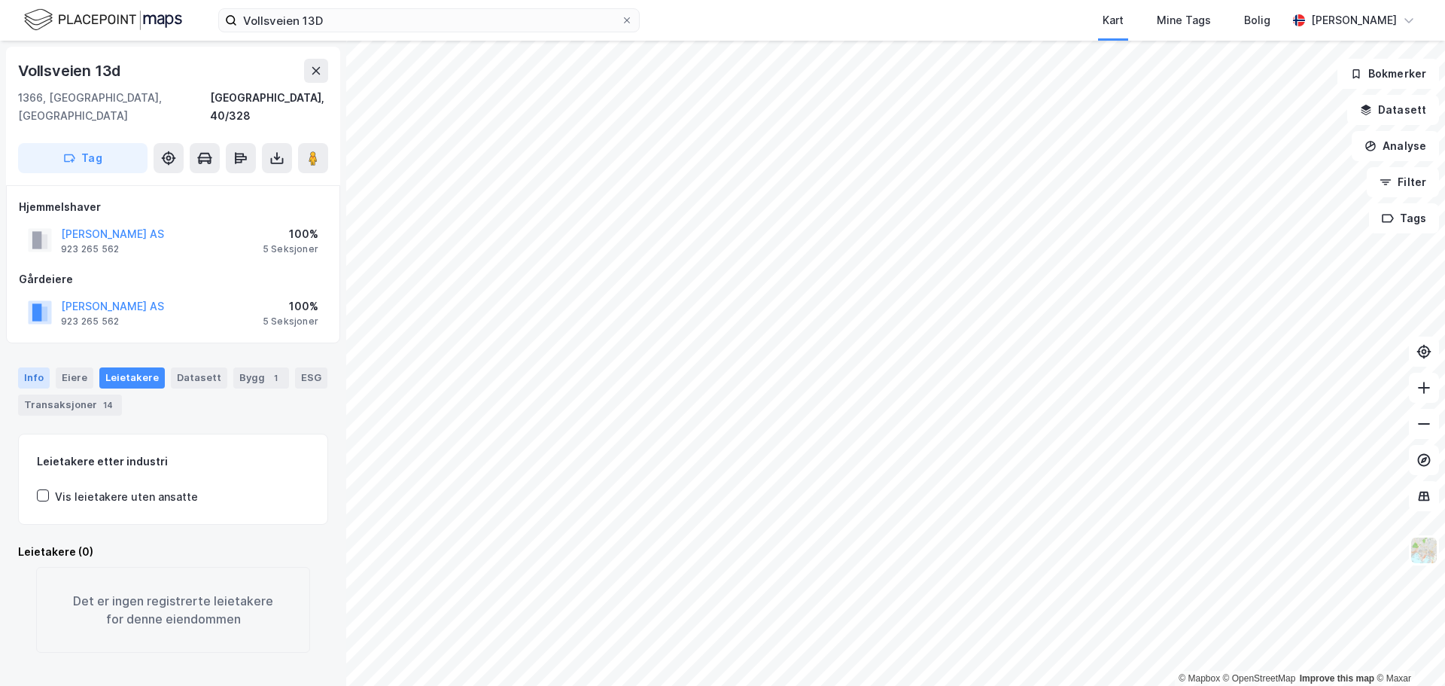
click at [32, 367] on div "Info" at bounding box center [34, 377] width 32 height 21
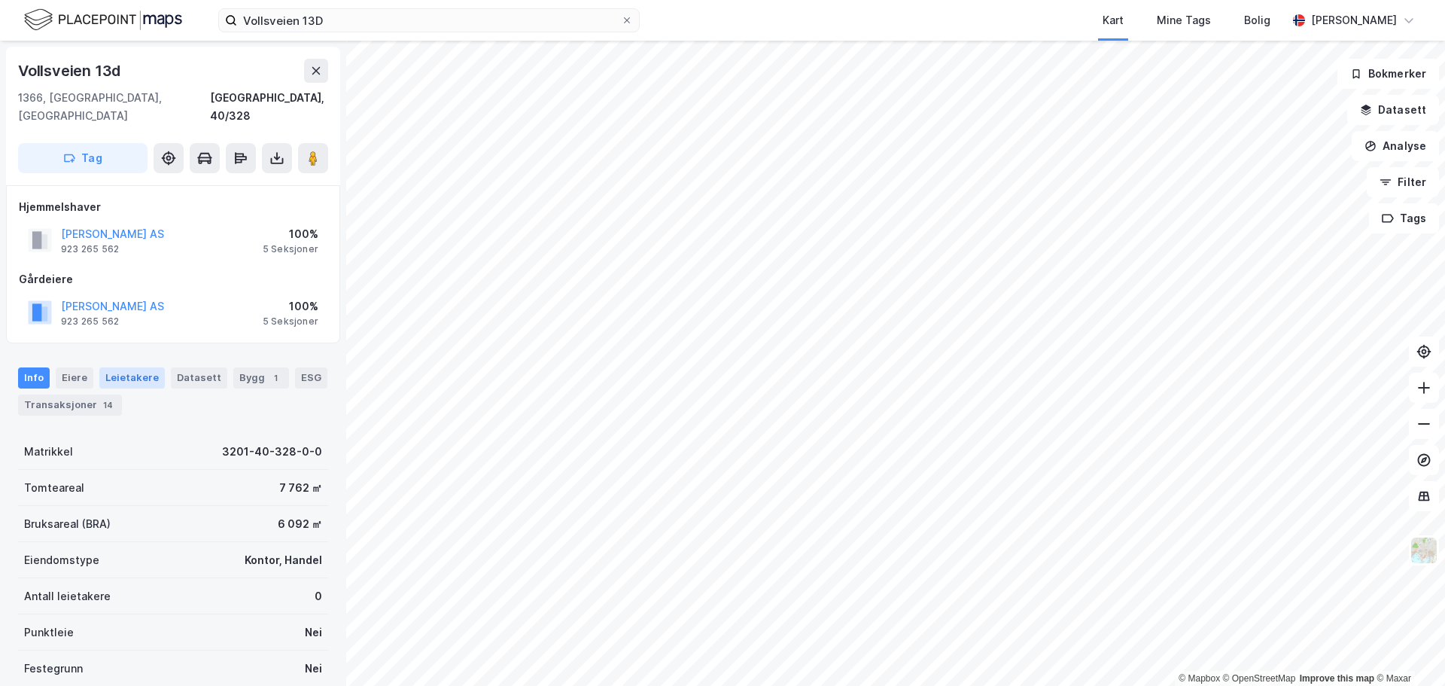
click at [128, 367] on div "Leietakere" at bounding box center [131, 377] width 65 height 21
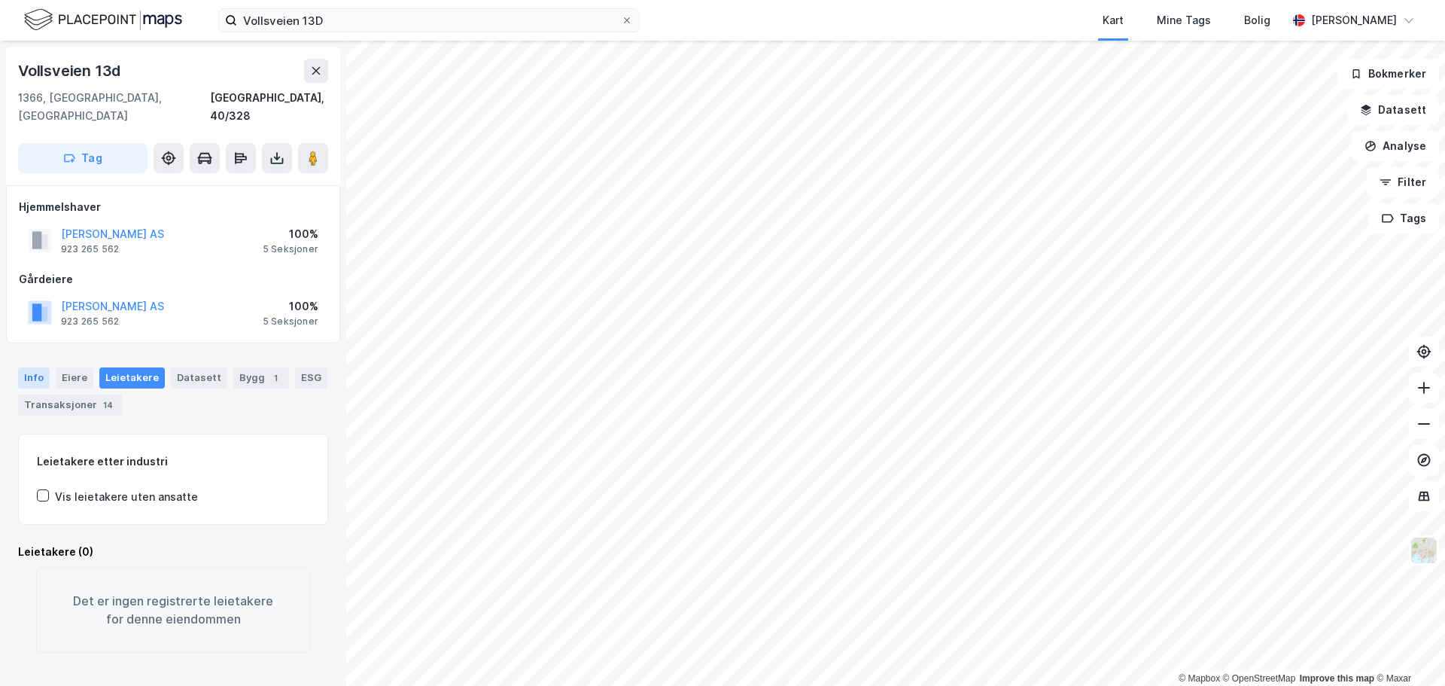
drag, startPoint x: 39, startPoint y: 358, endPoint x: 44, endPoint y: 365, distance: 8.8
click at [39, 367] on div "Info" at bounding box center [34, 377] width 32 height 21
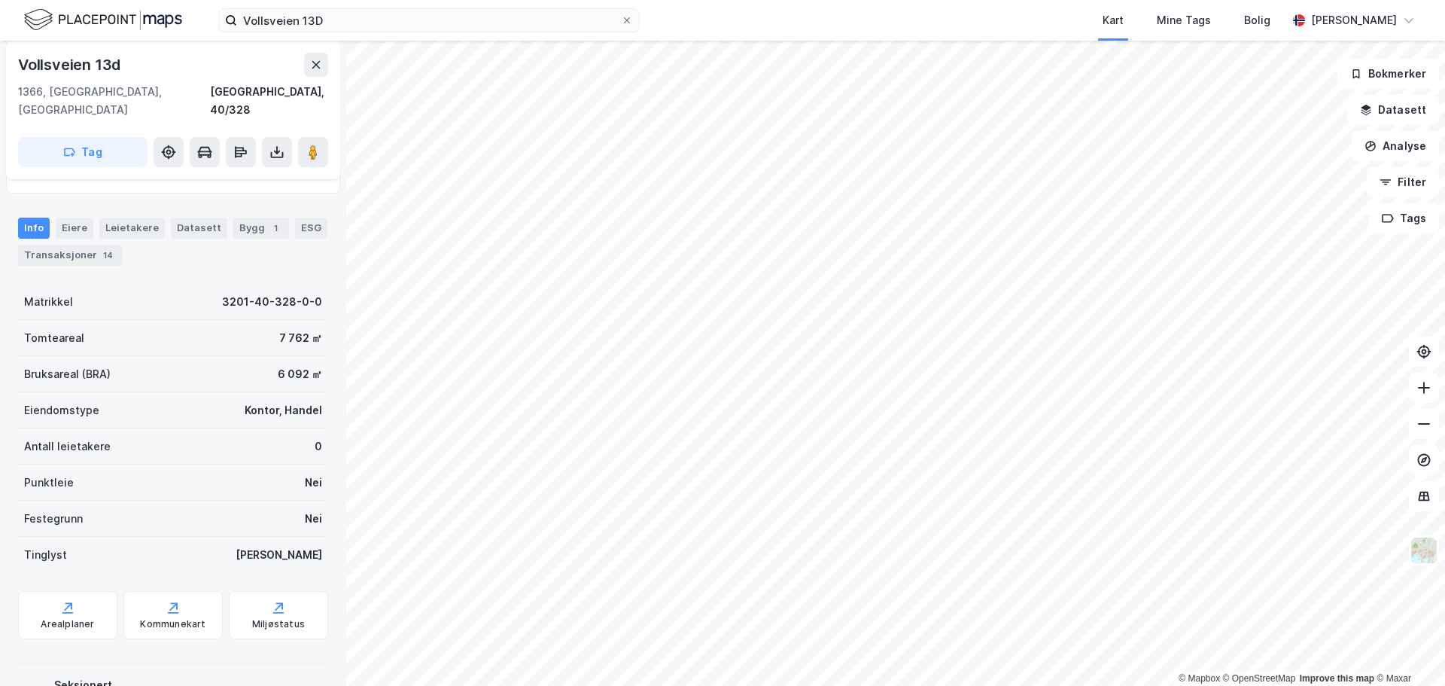
scroll to position [151, 0]
click at [285, 22] on input "Vollsveien 13D" at bounding box center [429, 20] width 384 height 23
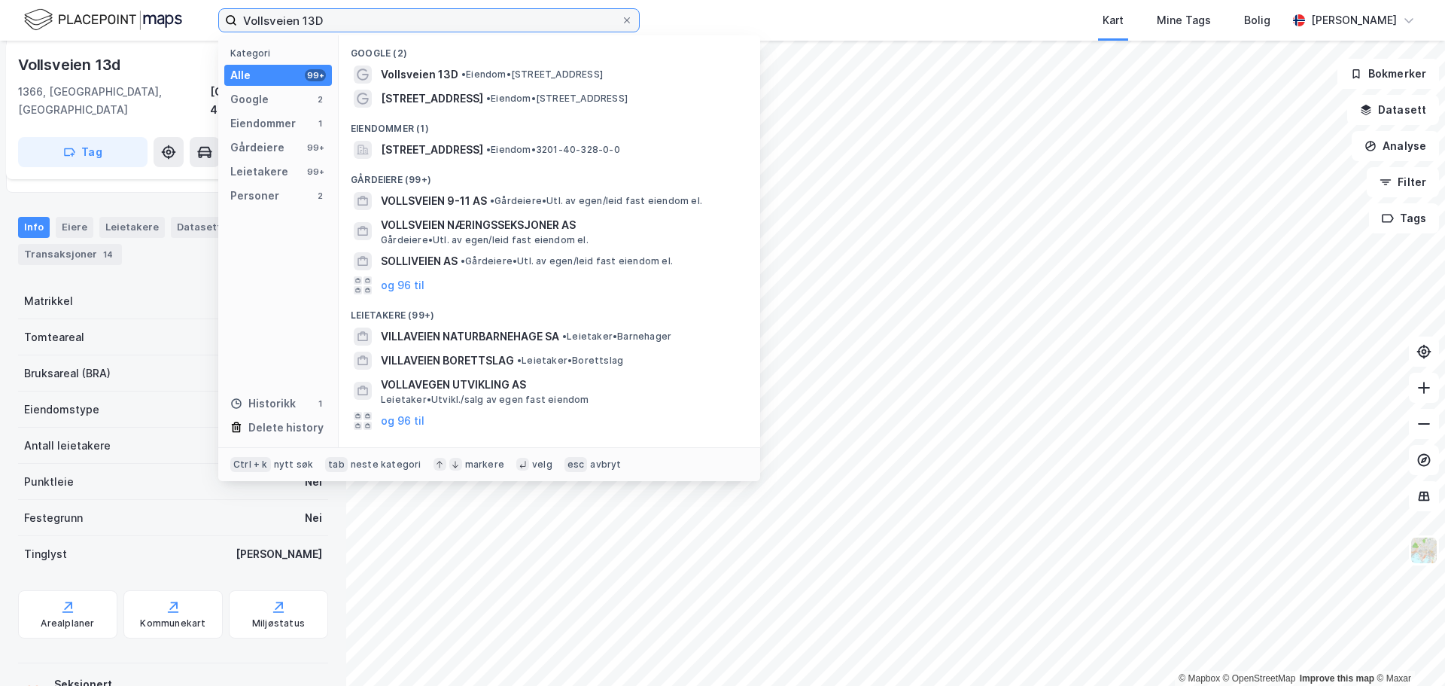
click at [287, 20] on input "Vollsveien 13D" at bounding box center [429, 20] width 384 height 23
click at [342, 20] on input "Vollsveien 13D" at bounding box center [429, 20] width 384 height 23
click at [856, 14] on div "Kart Mine Tags Bolig" at bounding box center [999, 20] width 575 height 41
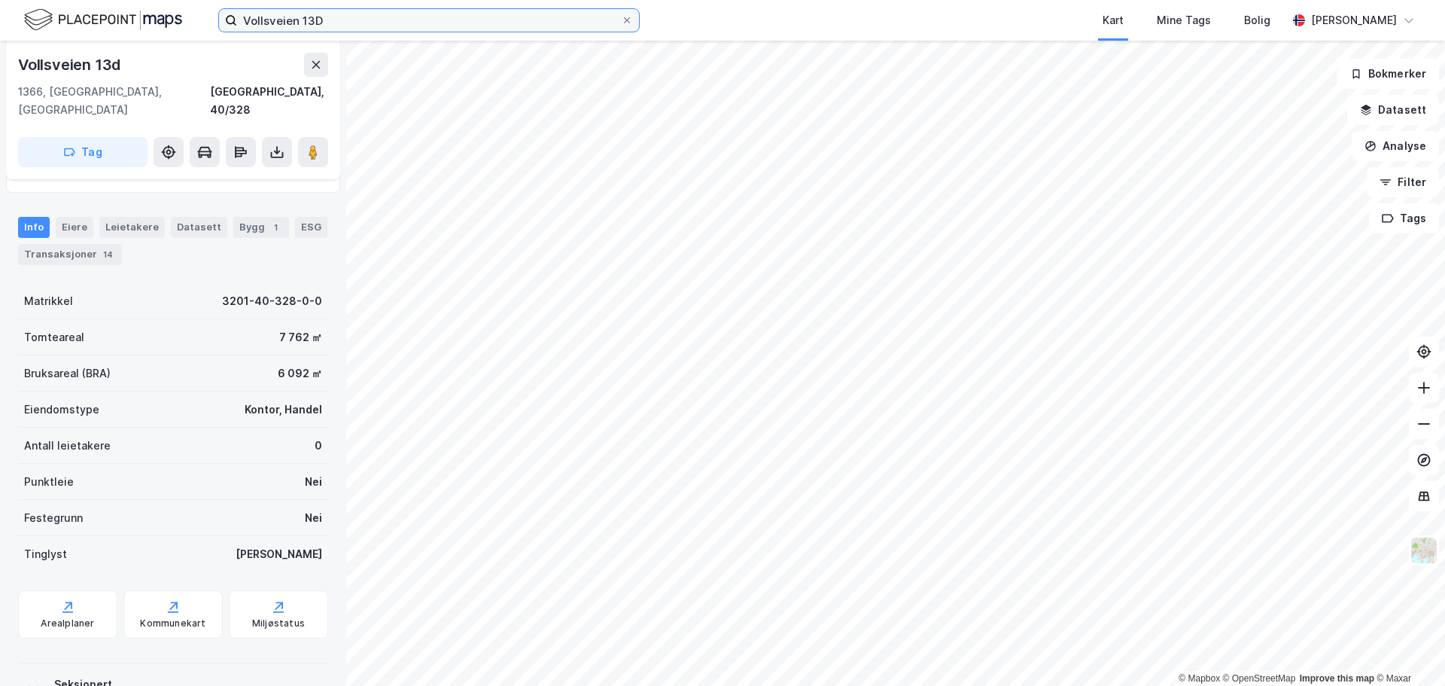
click at [309, 18] on input "Vollsveien 13D" at bounding box center [429, 20] width 384 height 23
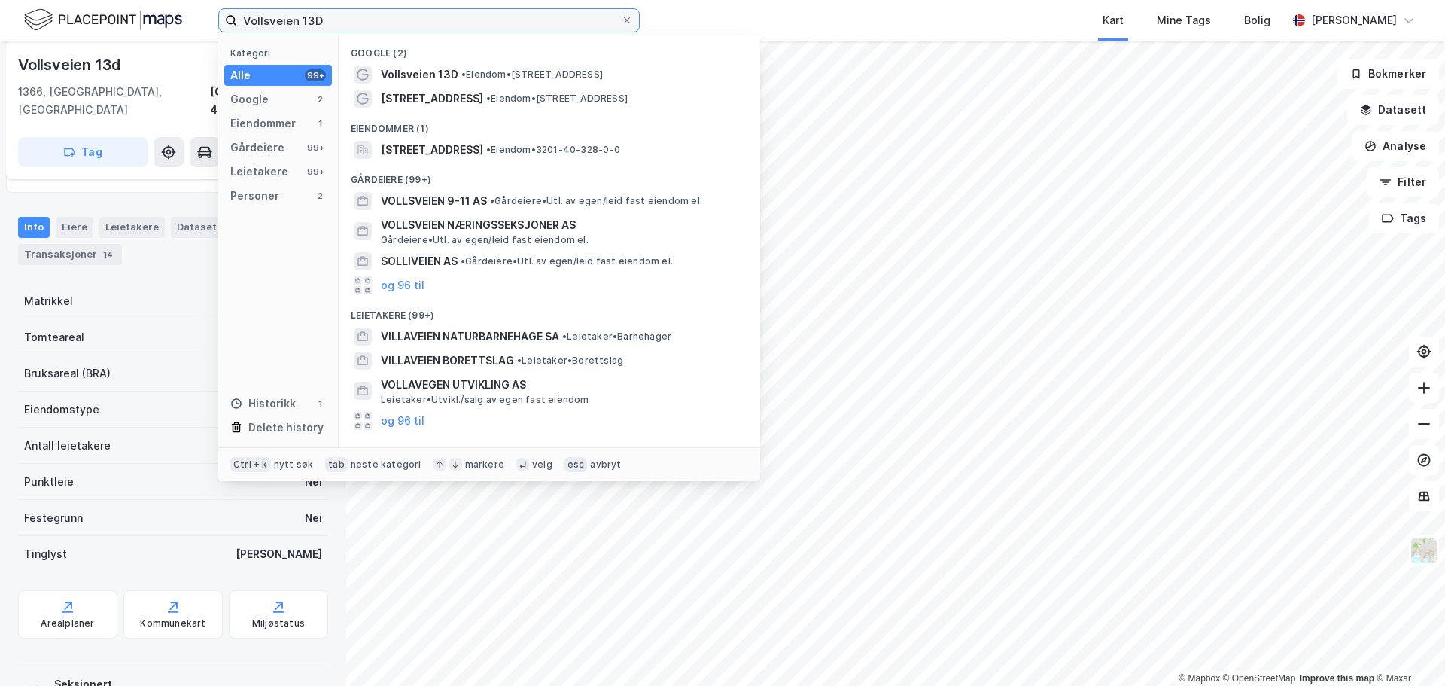
click at [309, 18] on input "Vollsveien 13D" at bounding box center [429, 20] width 384 height 23
paste input "9"
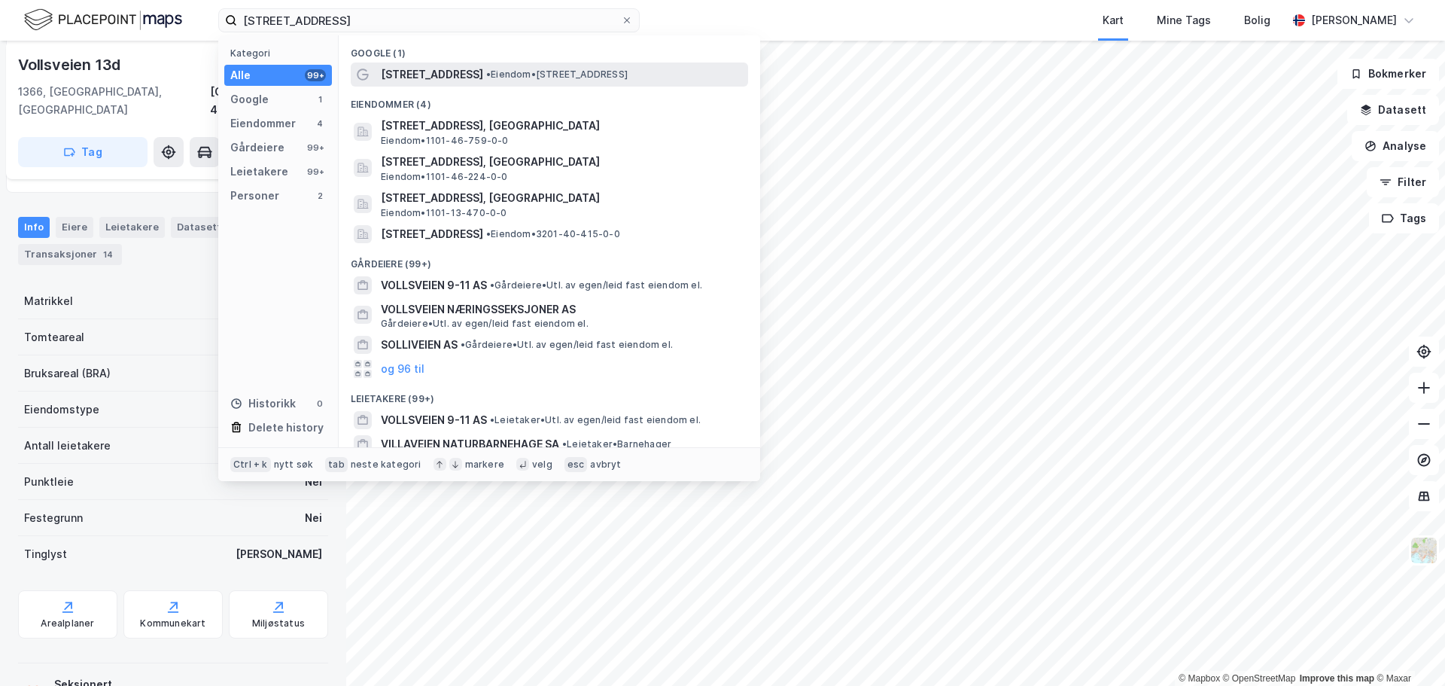
click at [486, 78] on span "• Eiendom • [STREET_ADDRESS]" at bounding box center [557, 75] width 142 height 12
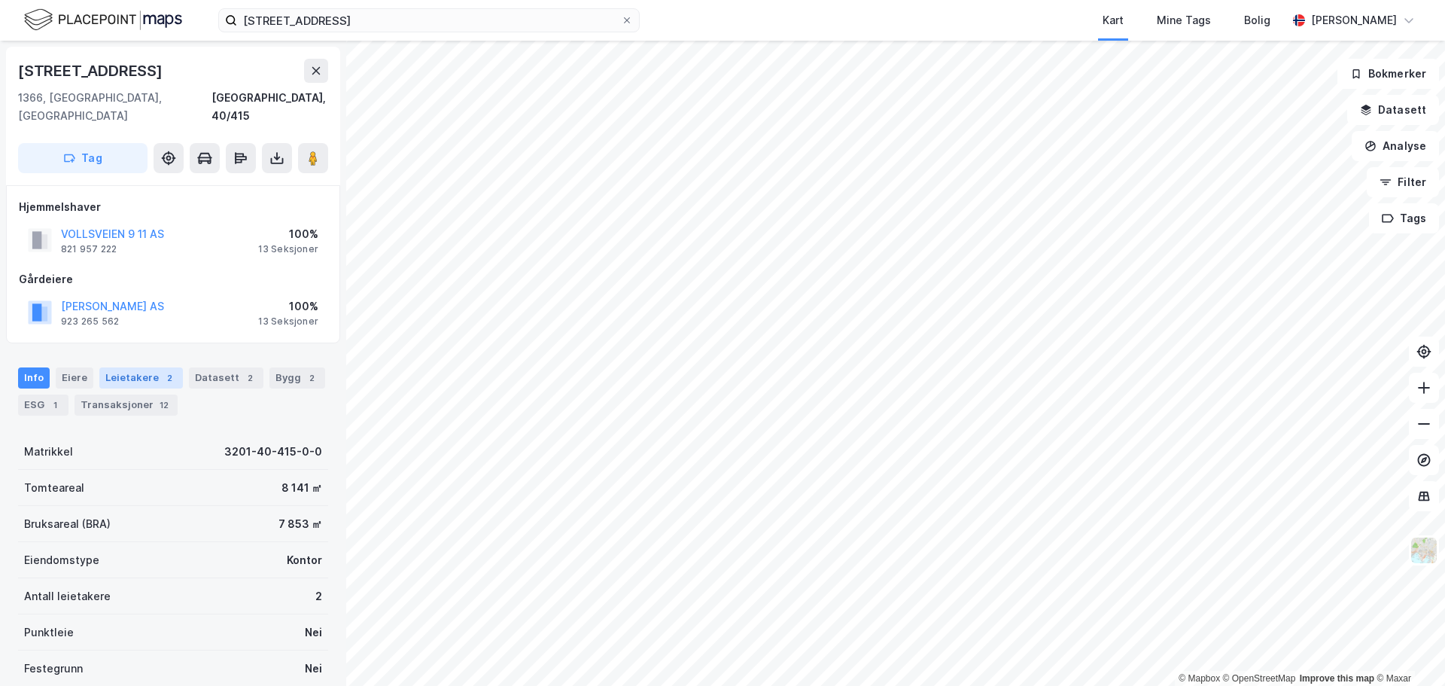
click at [145, 367] on div "Leietakere 2" at bounding box center [141, 377] width 84 height 21
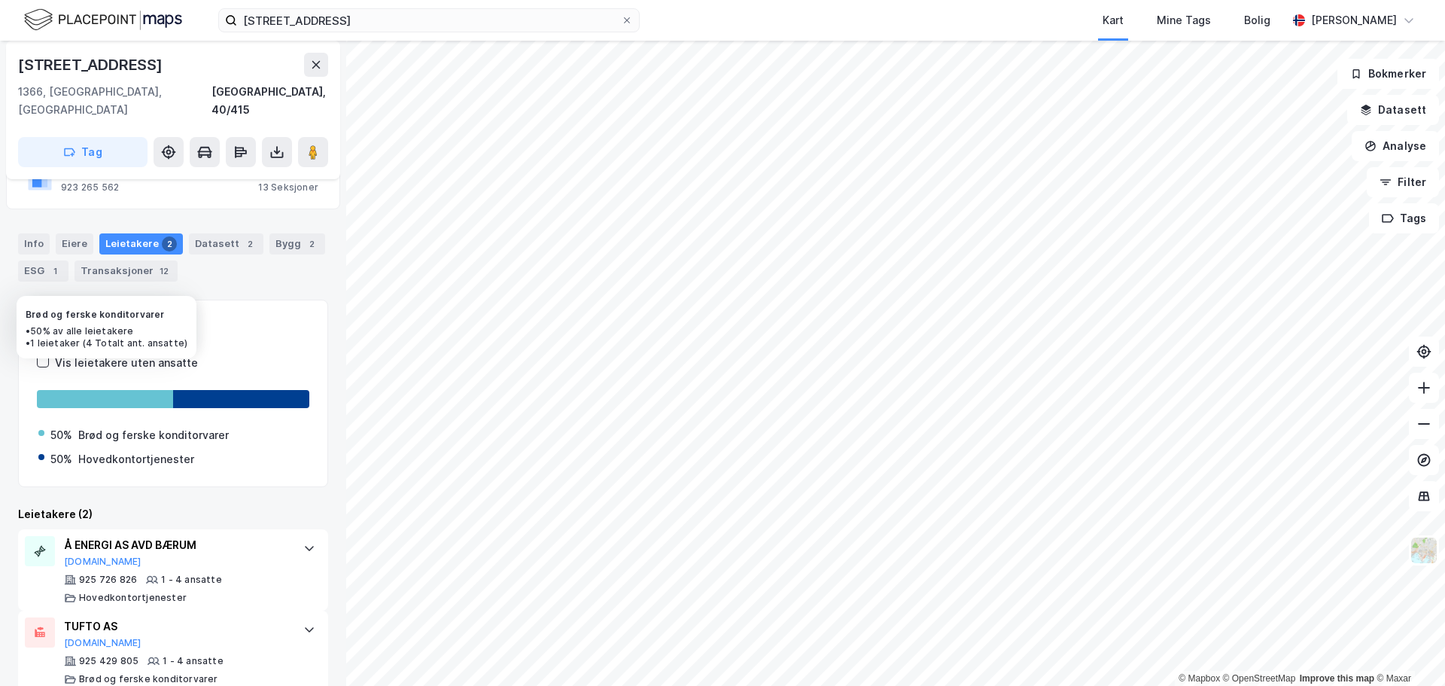
scroll to position [140, 0]
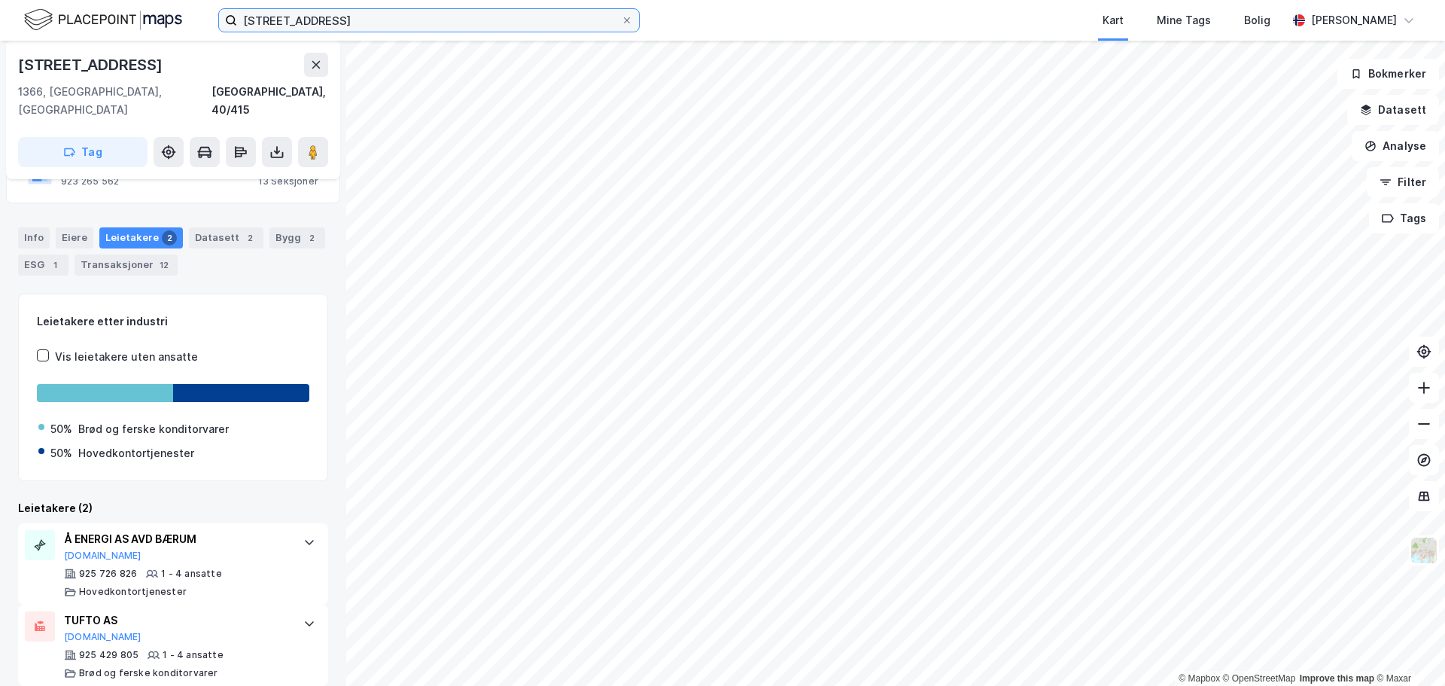
click at [257, 25] on input "[STREET_ADDRESS]" at bounding box center [429, 20] width 384 height 23
click at [259, 23] on input "[STREET_ADDRESS]" at bounding box center [429, 20] width 384 height 23
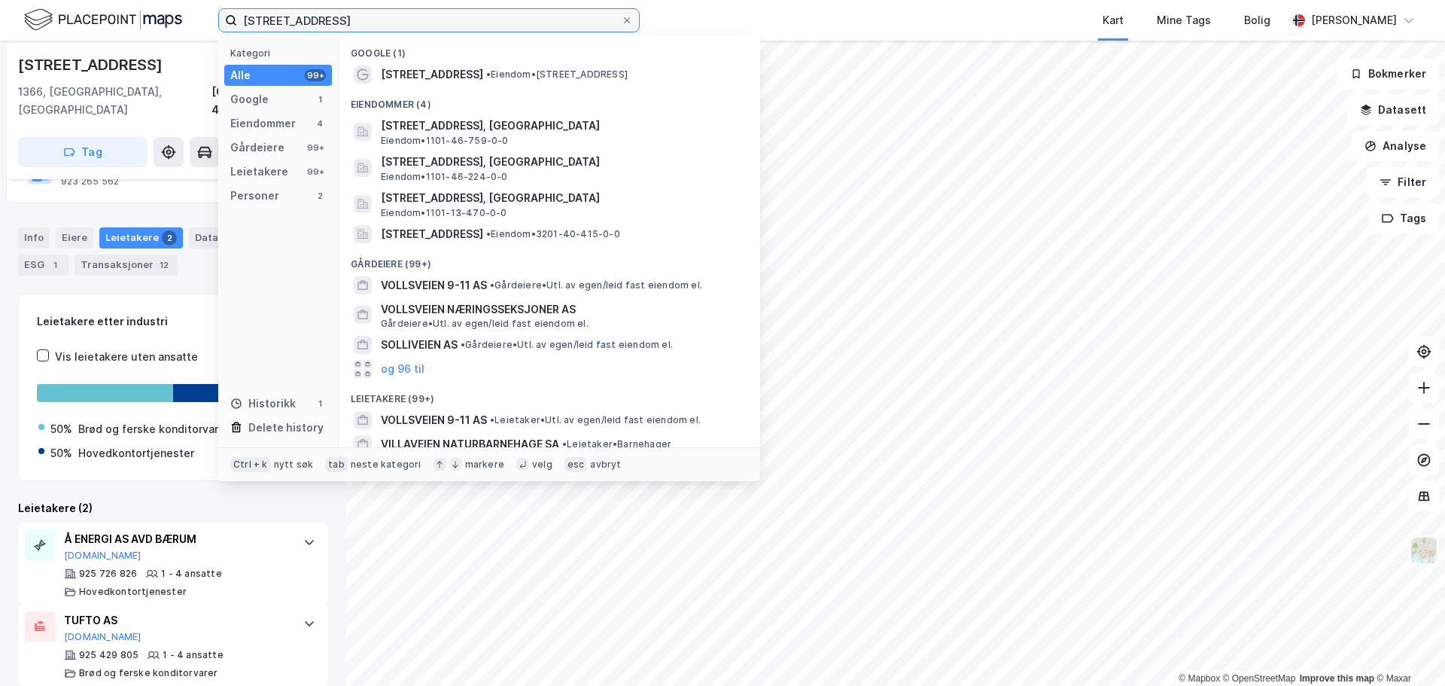
click at [259, 23] on input "[STREET_ADDRESS]" at bounding box center [429, 20] width 384 height 23
click at [260, 25] on input "[STREET_ADDRESS]" at bounding box center [429, 20] width 384 height 23
paste input "[STREET_ADDRESS]"
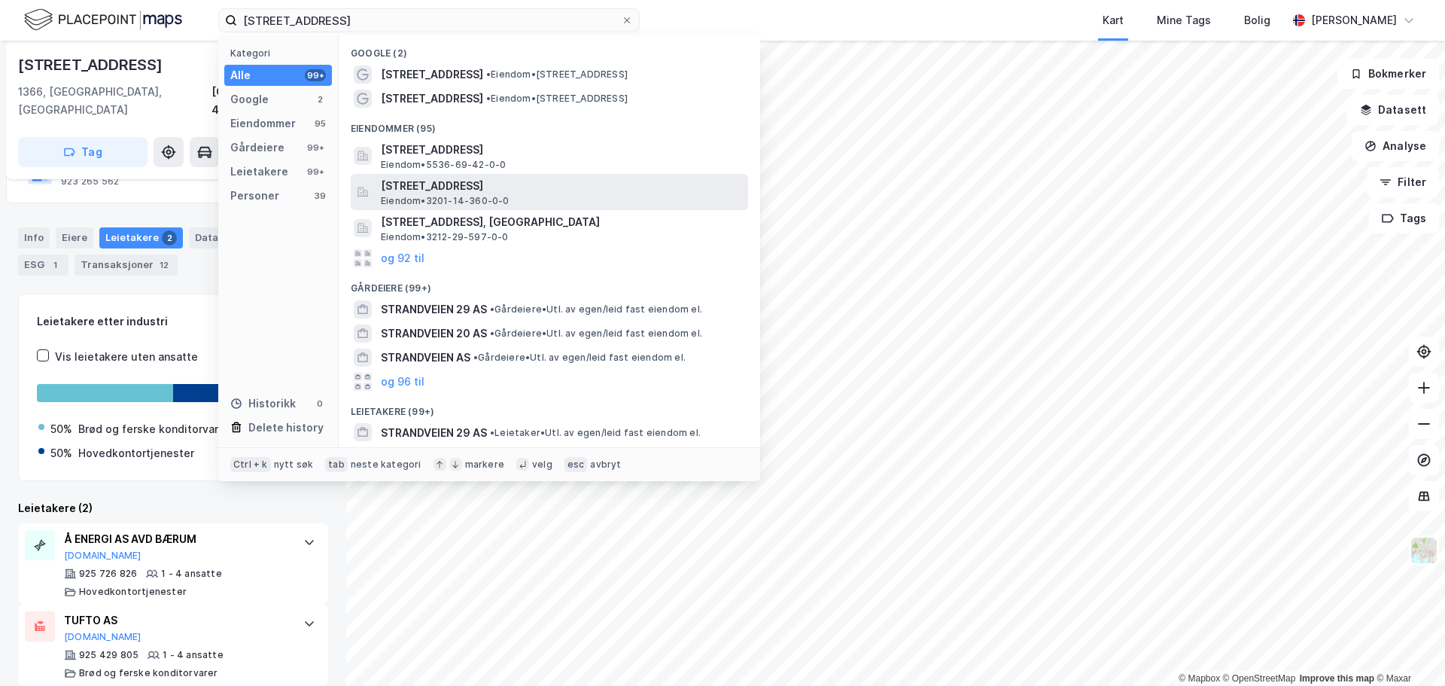
click at [506, 186] on span "[STREET_ADDRESS]" at bounding box center [561, 186] width 361 height 18
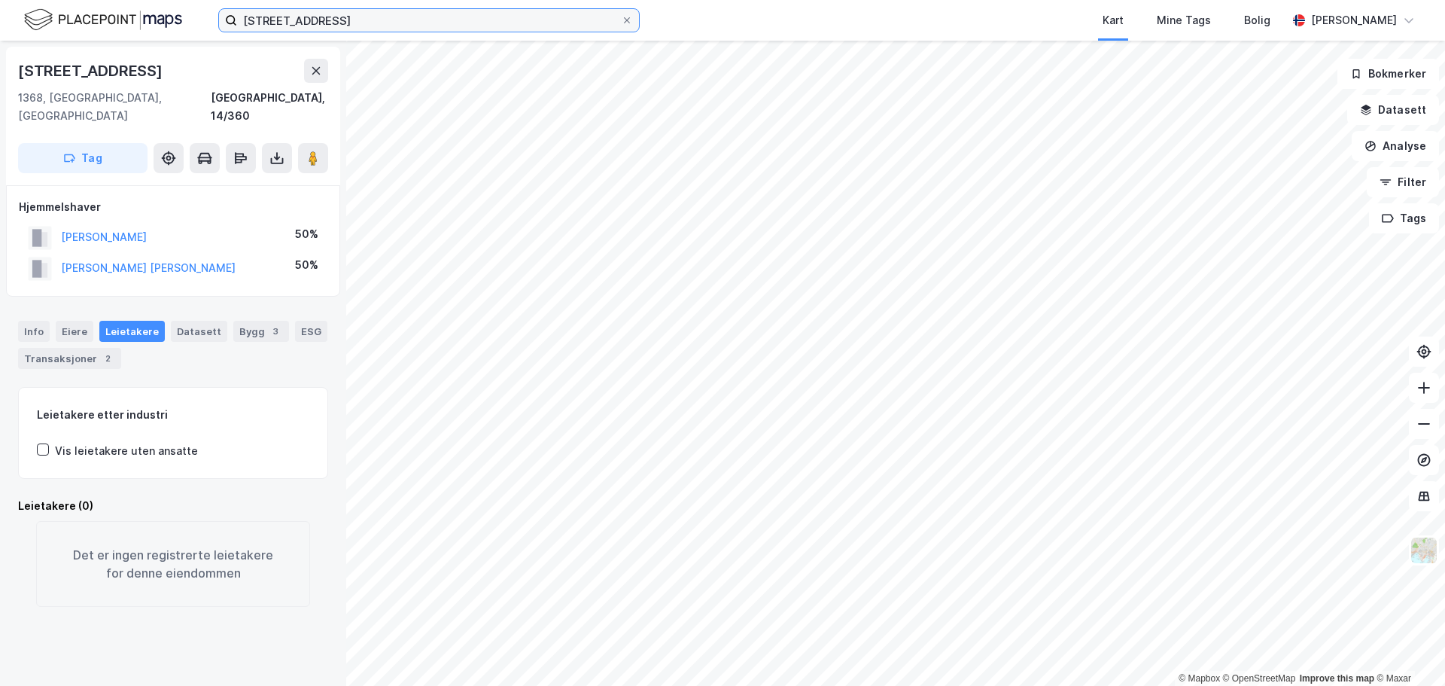
click at [286, 17] on input "[STREET_ADDRESS]" at bounding box center [429, 20] width 384 height 23
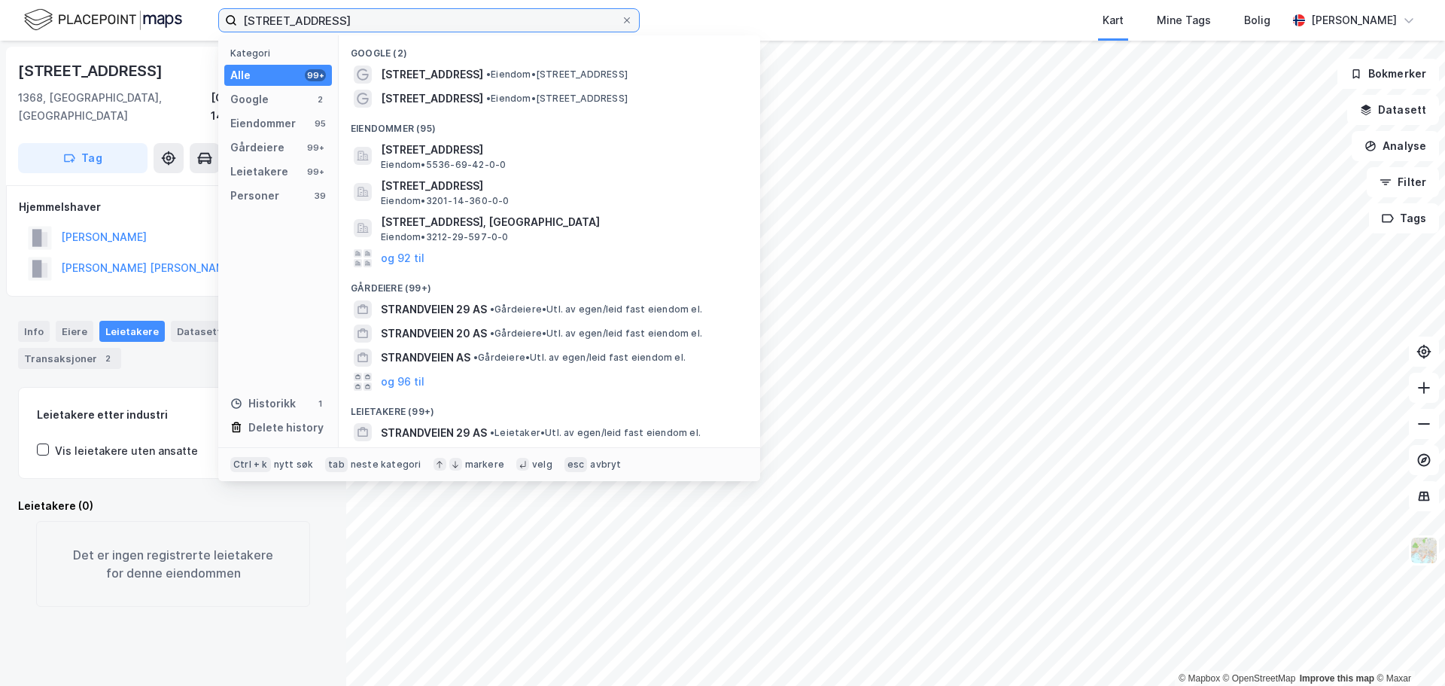
click at [286, 17] on input "[STREET_ADDRESS]" at bounding box center [429, 20] width 384 height 23
paste input "[GEOGRAPHIC_DATA], 40/44"
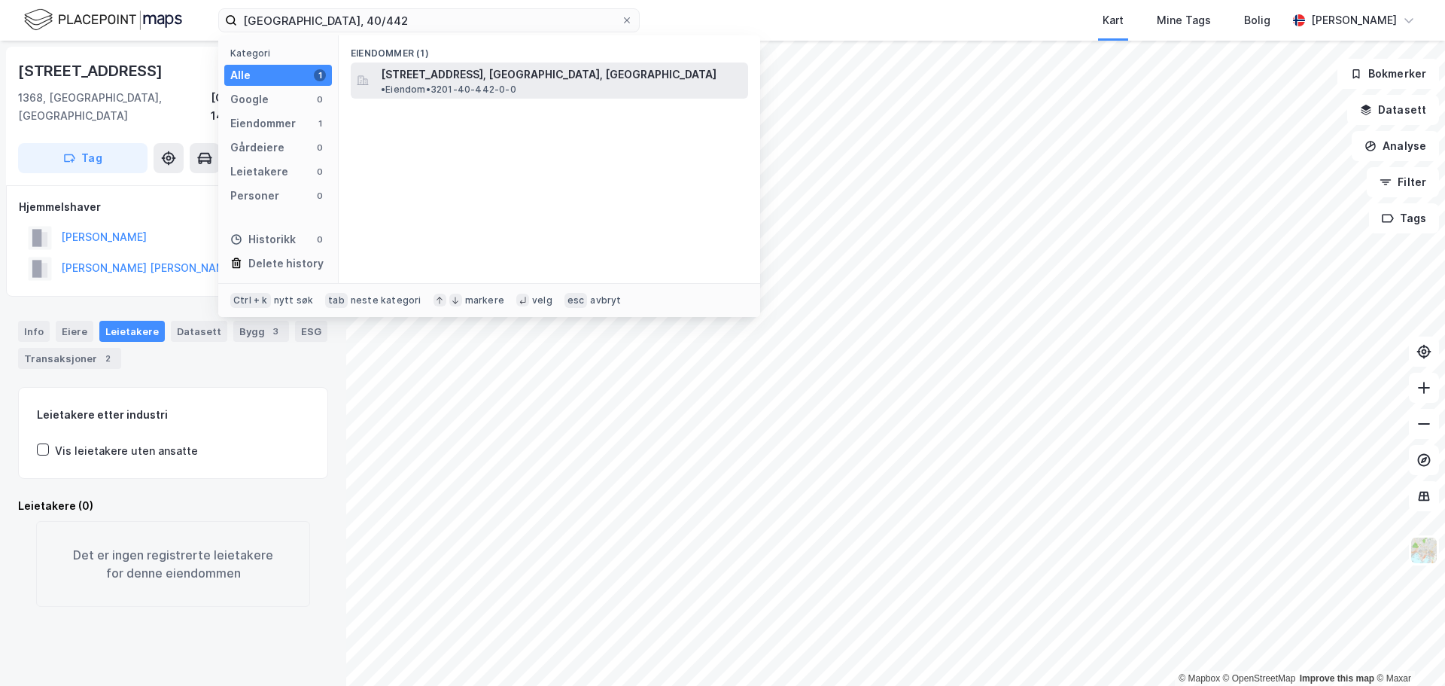
click at [462, 72] on span "[STREET_ADDRESS], [GEOGRAPHIC_DATA], [GEOGRAPHIC_DATA]" at bounding box center [549, 74] width 336 height 18
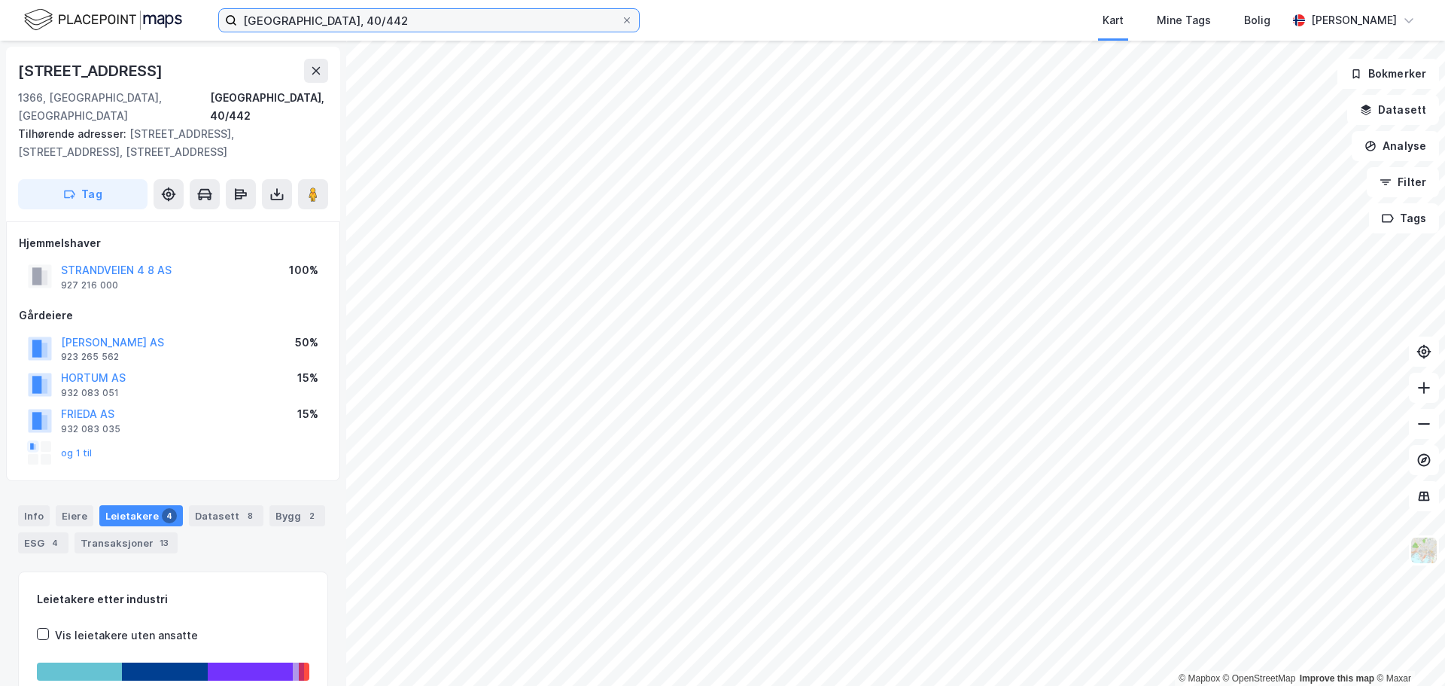
click at [315, 17] on input "[GEOGRAPHIC_DATA], 40/442" at bounding box center [429, 20] width 384 height 23
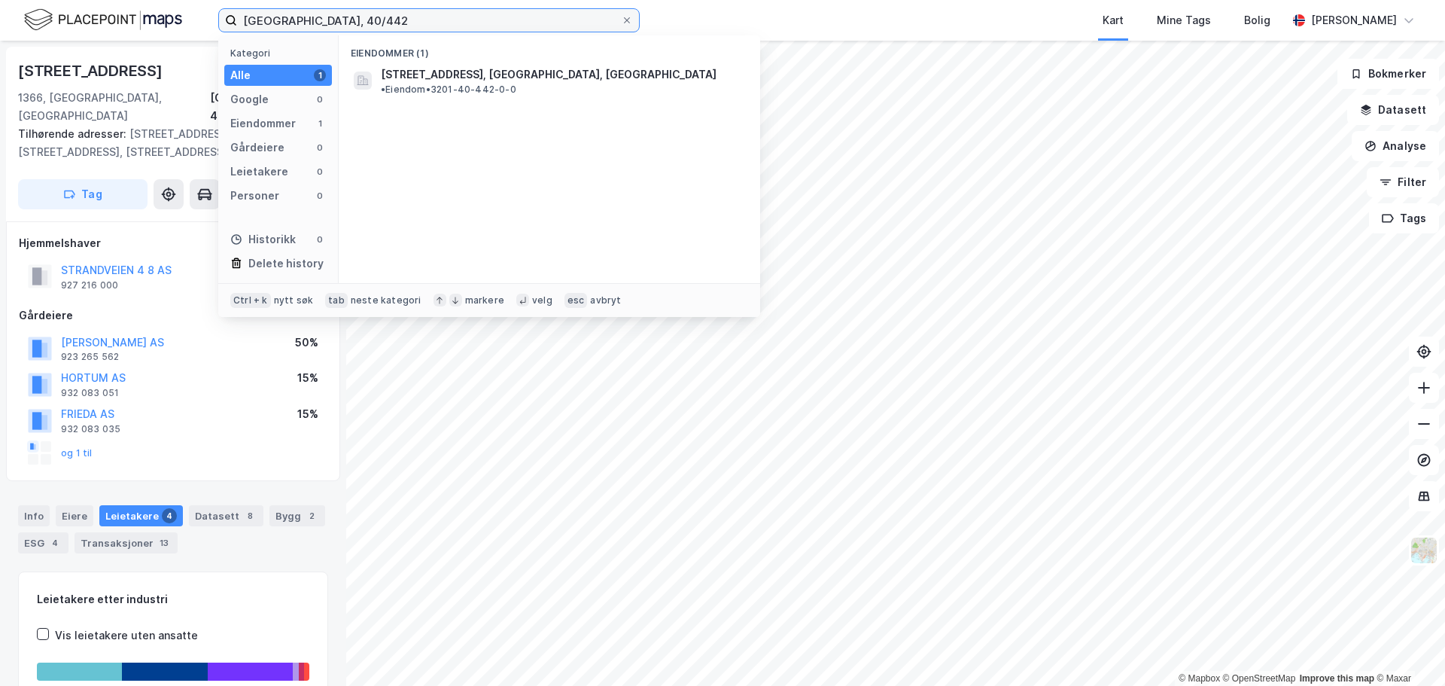
click at [315, 17] on input "[GEOGRAPHIC_DATA], 40/442" at bounding box center [429, 20] width 384 height 23
paste input "Philip [STREET_ADDRESS]"
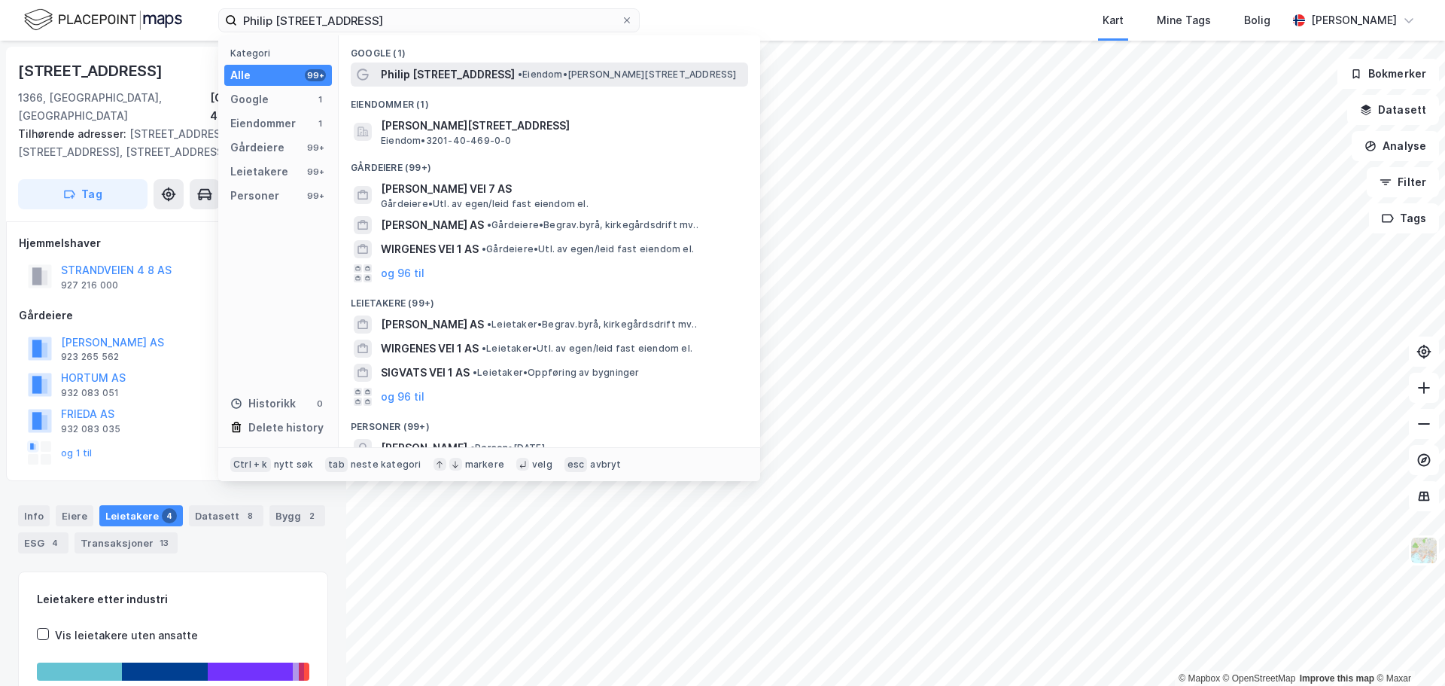
click at [496, 81] on div "Philip [STREET_ADDRESS] • Eiendom • [STREET_ADDRESS]" at bounding box center [563, 74] width 364 height 18
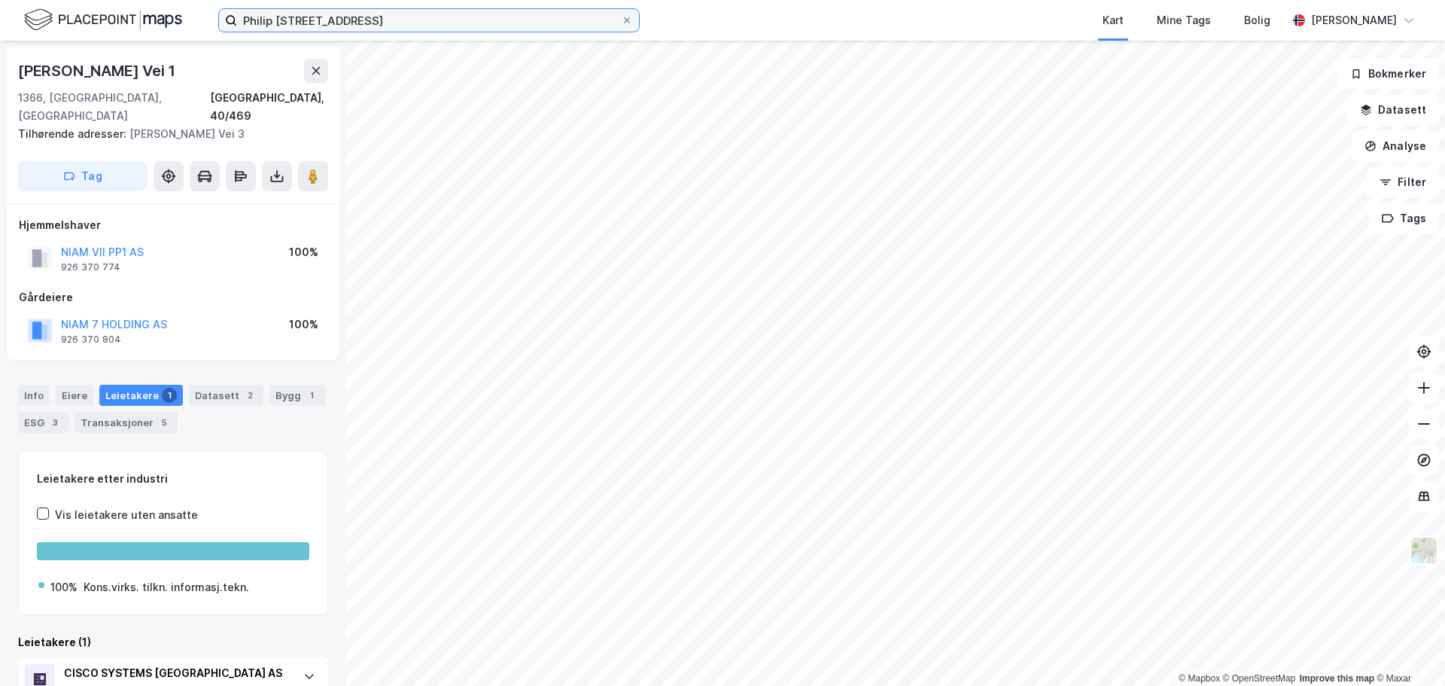
click at [319, 16] on input "Philip [STREET_ADDRESS]" at bounding box center [429, 20] width 384 height 23
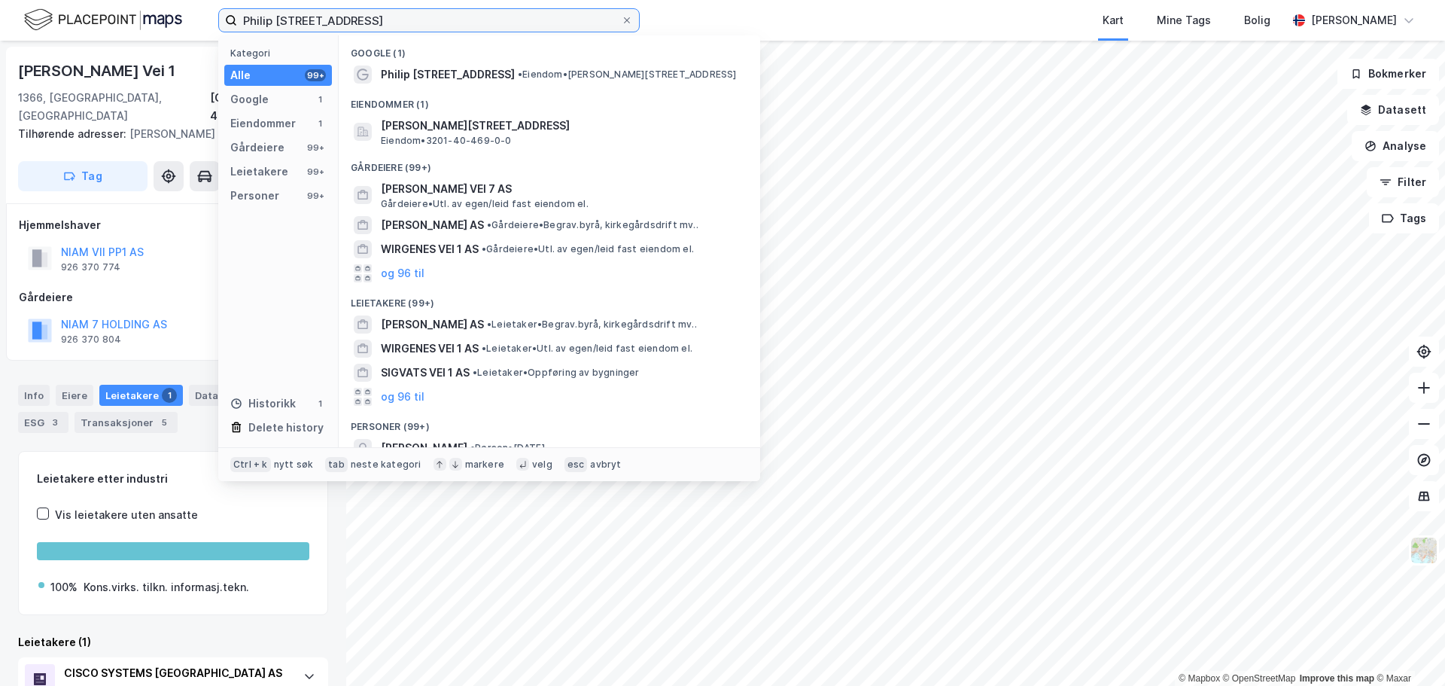
click at [319, 16] on input "Philip [STREET_ADDRESS]" at bounding box center [429, 20] width 384 height 23
paste input "[STREET_ADDRESS]"
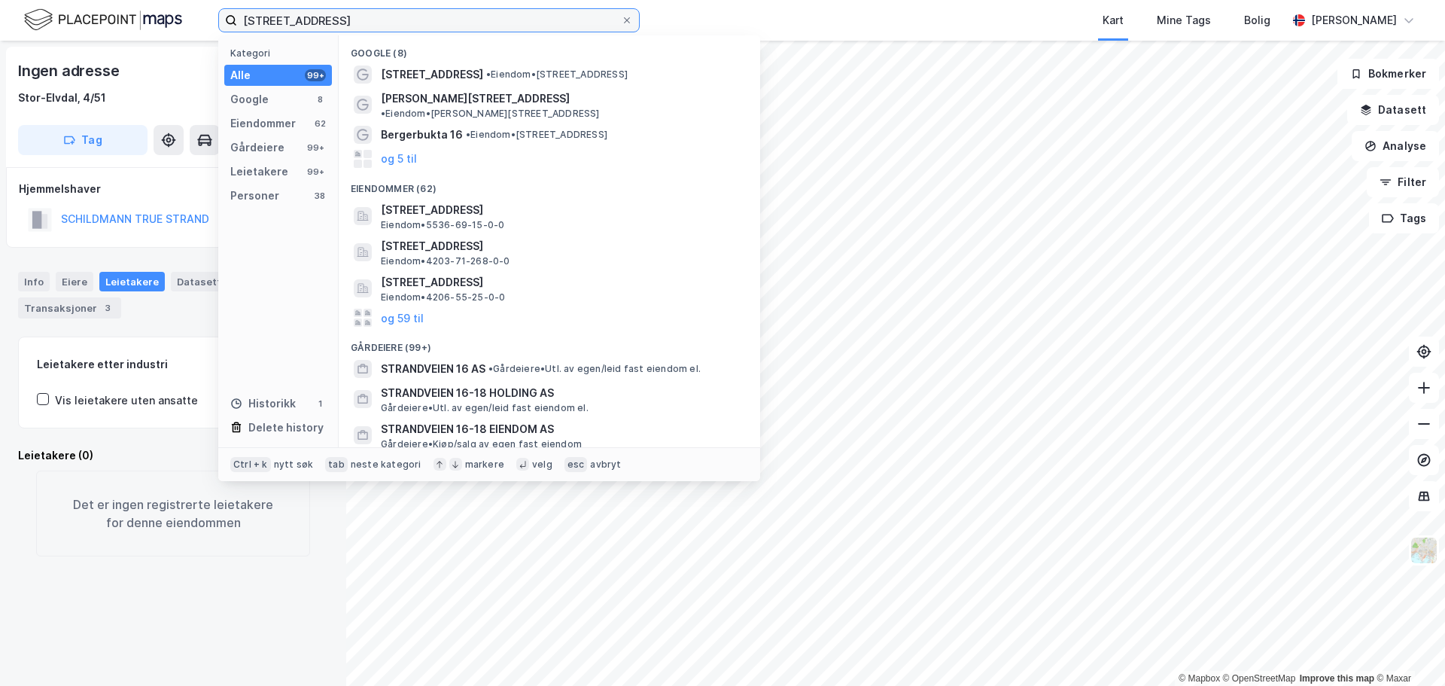
click at [285, 20] on input "[STREET_ADDRESS]" at bounding box center [429, 20] width 384 height 23
paste input "[GEOGRAPHIC_DATA], 41/61"
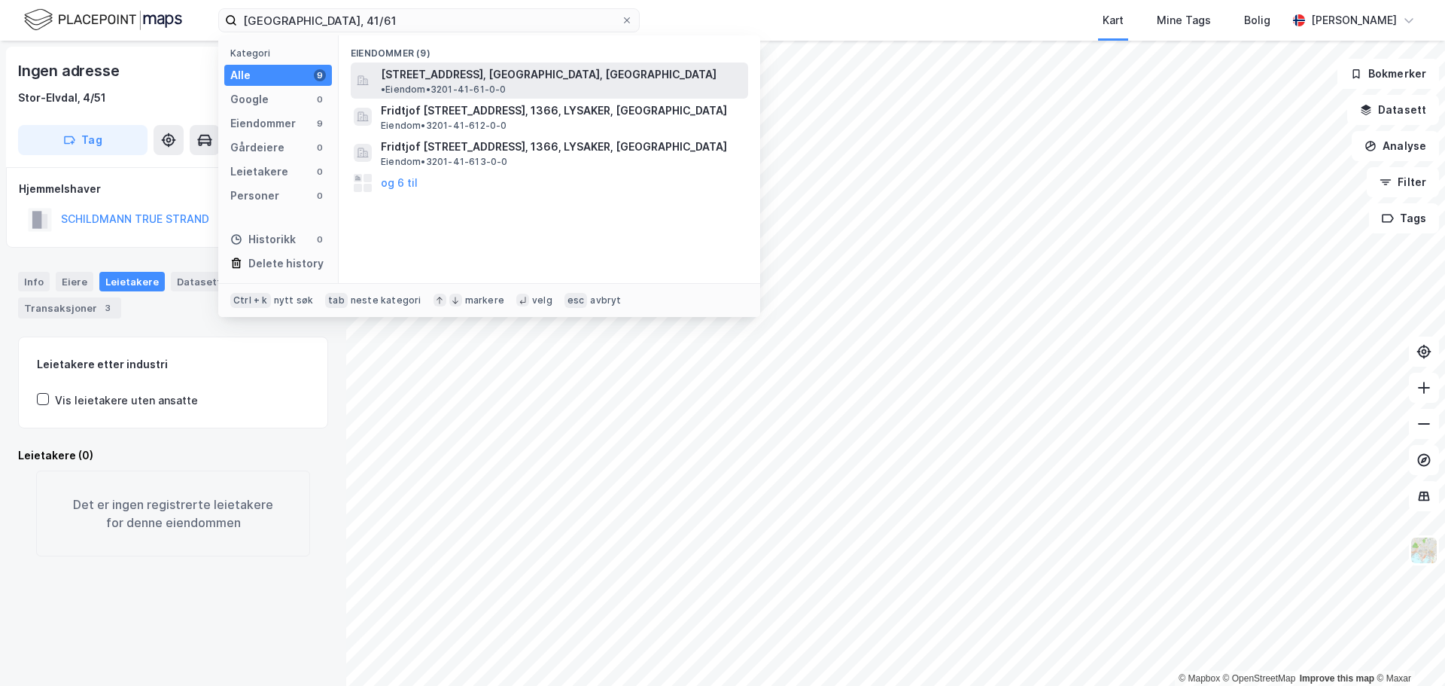
click at [510, 77] on span "[STREET_ADDRESS], [GEOGRAPHIC_DATA], [GEOGRAPHIC_DATA]" at bounding box center [549, 74] width 336 height 18
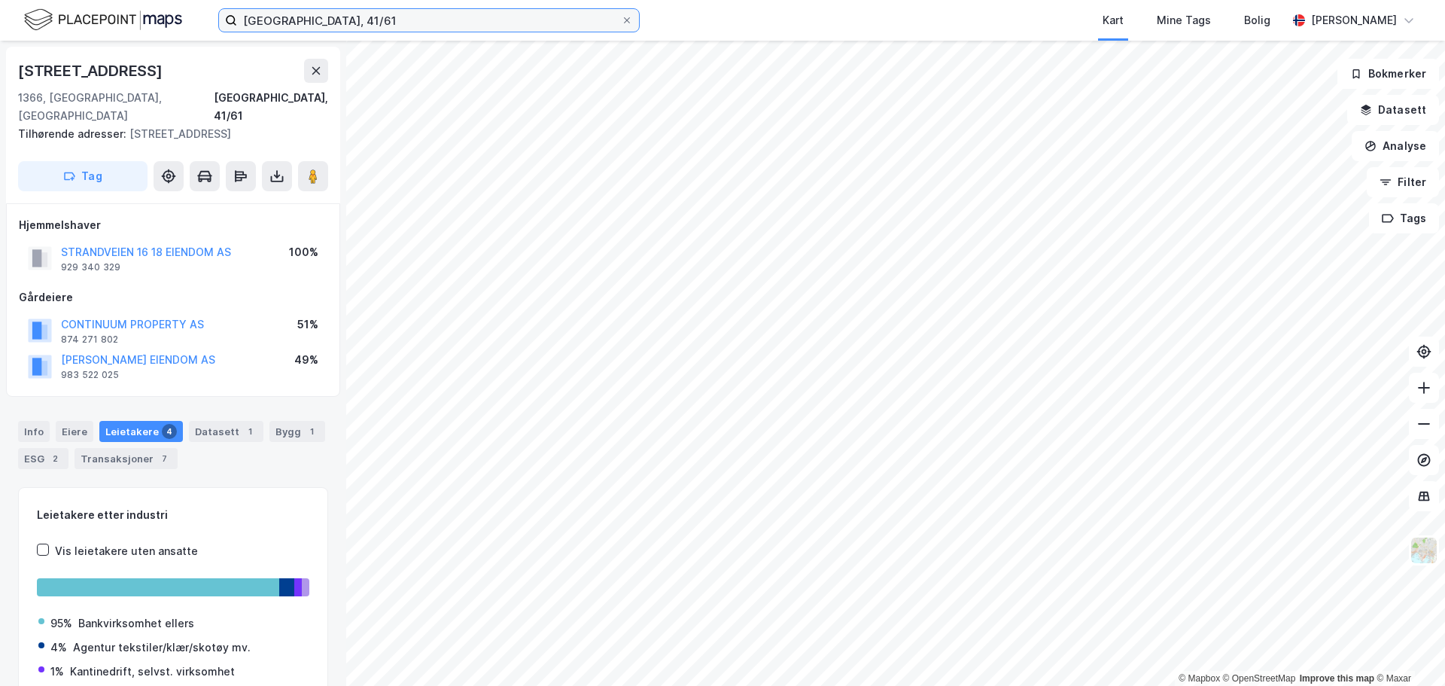
click at [284, 21] on input "[GEOGRAPHIC_DATA], 41/61" at bounding box center [429, 20] width 384 height 23
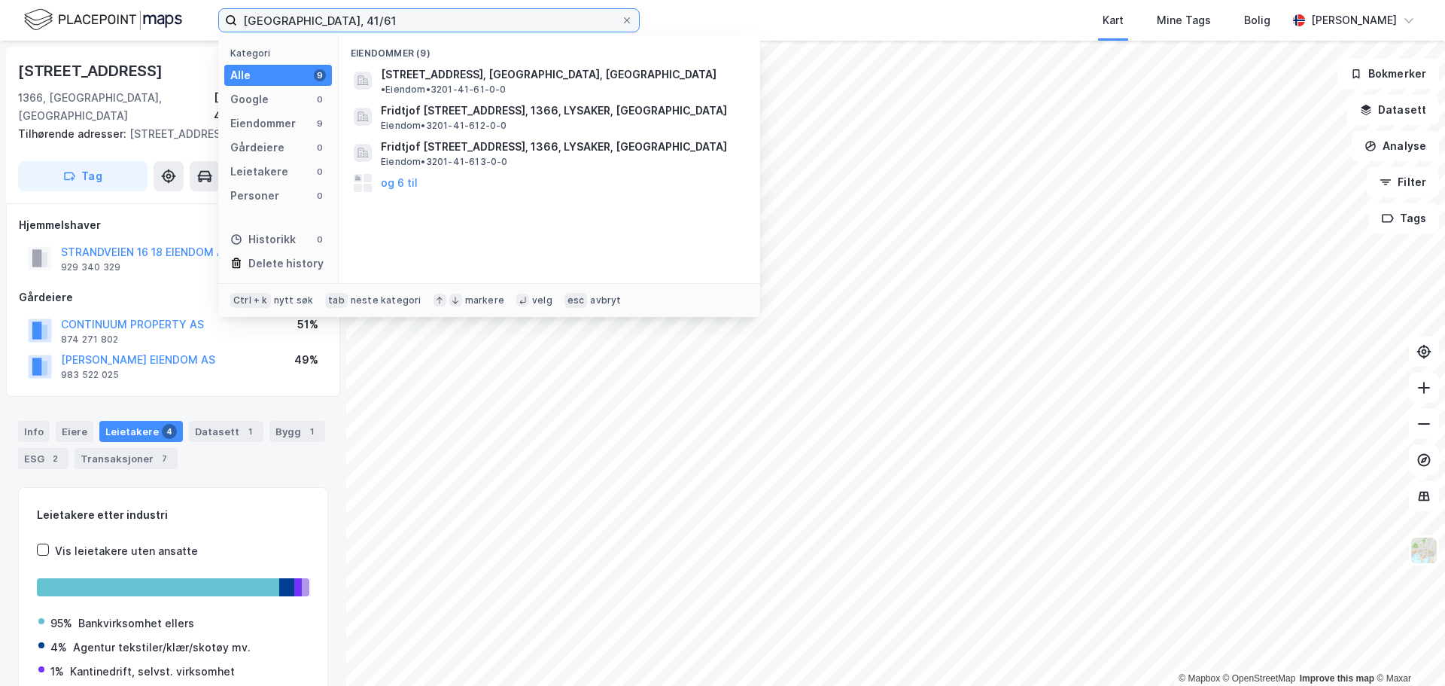
click at [284, 21] on input "[GEOGRAPHIC_DATA], 41/61" at bounding box center [429, 20] width 384 height 23
paste input "5"
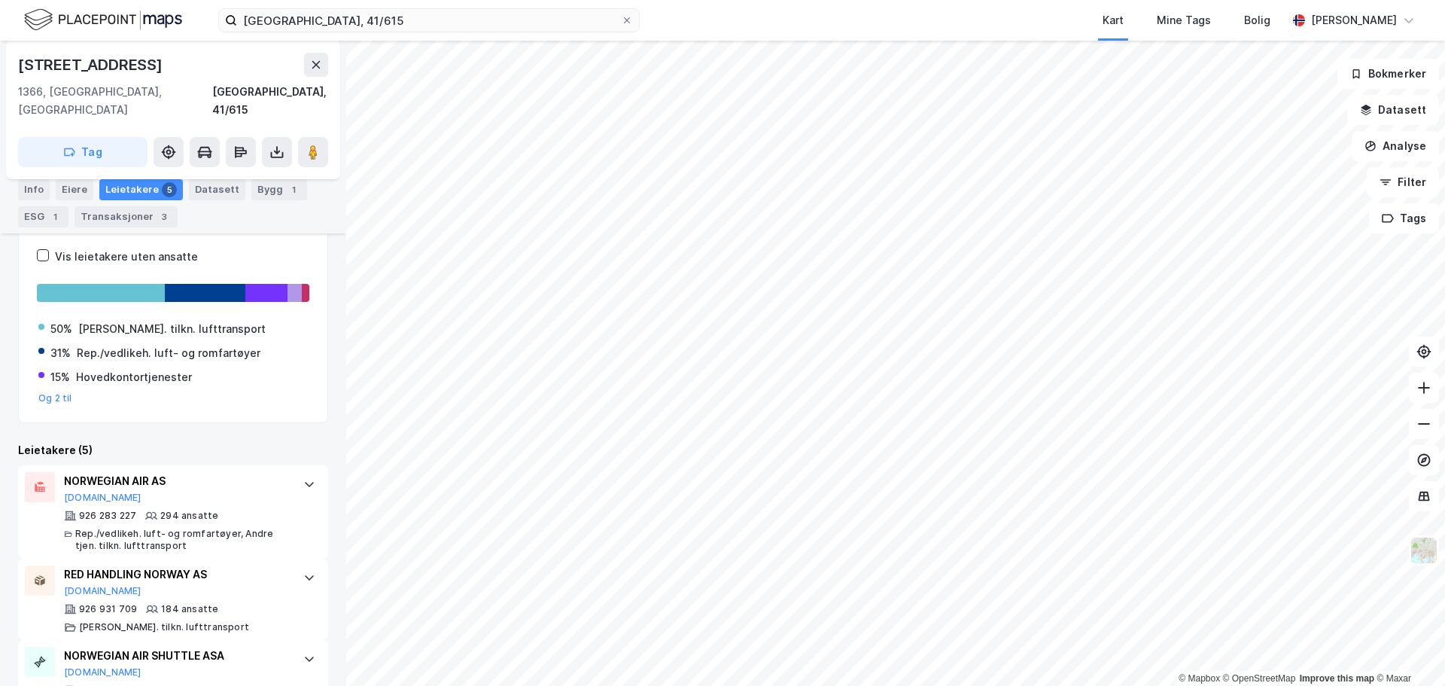
scroll to position [245, 0]
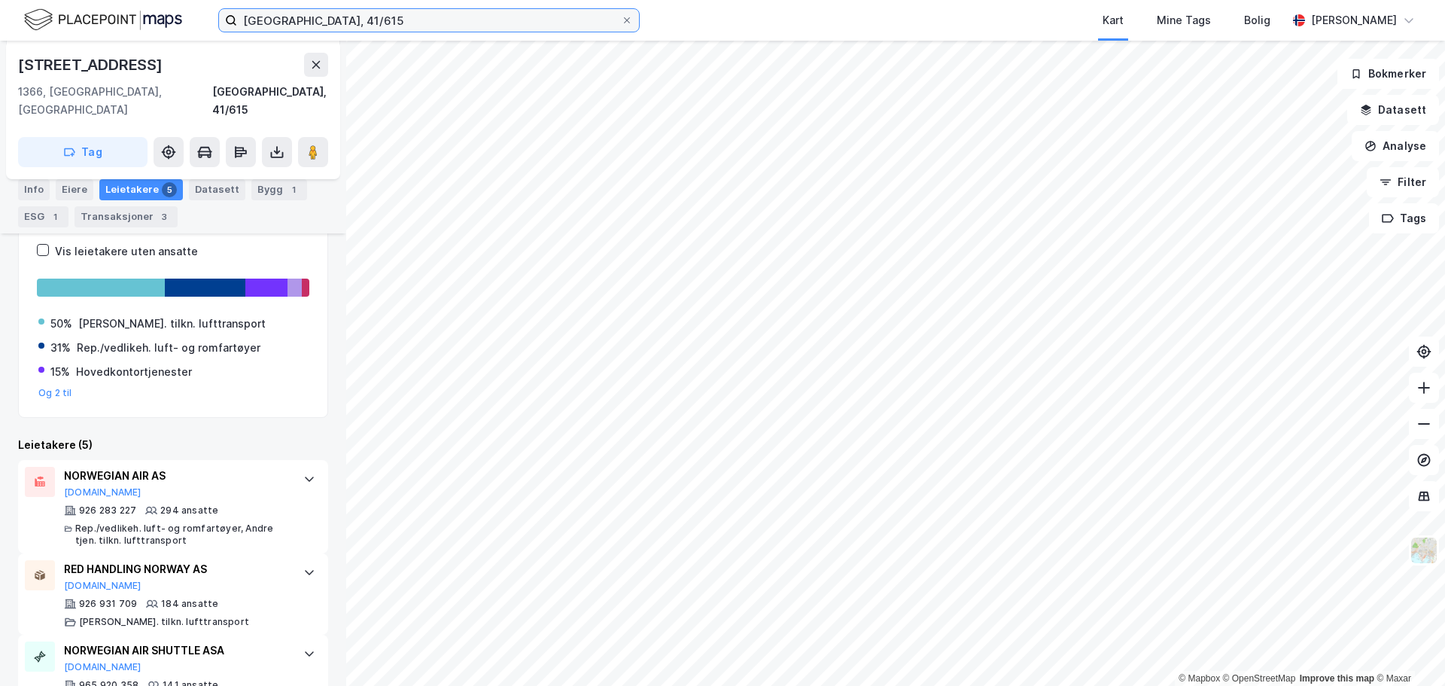
click at [313, 14] on input "[GEOGRAPHIC_DATA], 41/615" at bounding box center [429, 20] width 384 height 23
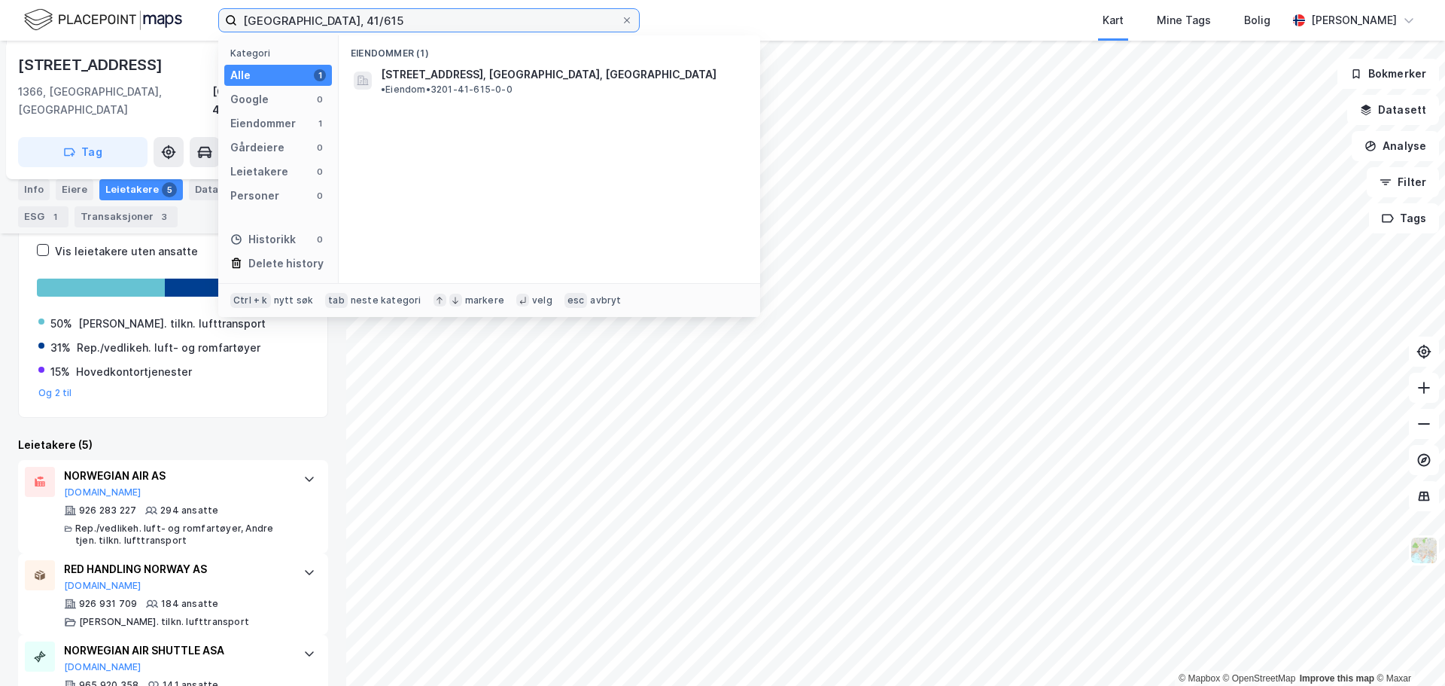
click at [313, 14] on input "[GEOGRAPHIC_DATA], 41/615" at bounding box center [429, 20] width 384 height 23
paste input "5/27"
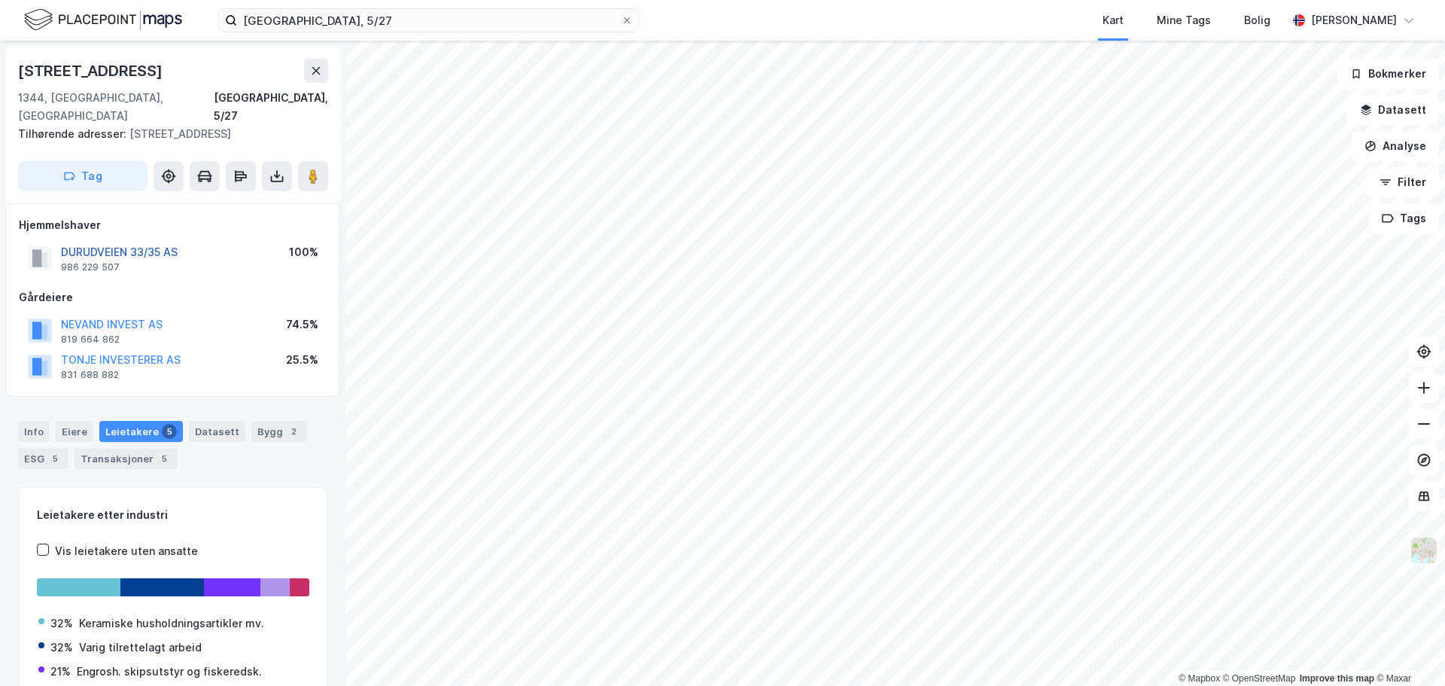
click at [0, 0] on button "DURUDVEIEN 33/35 AS" at bounding box center [0, 0] width 0 height 0
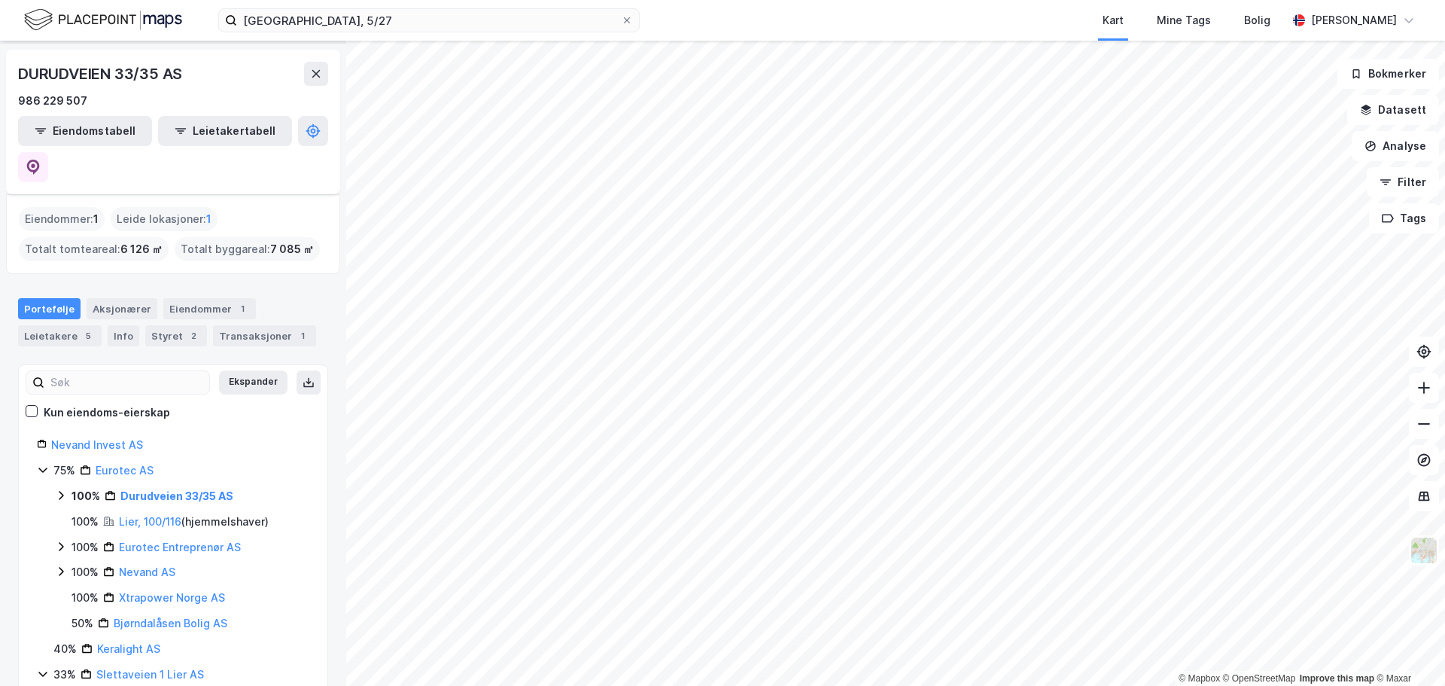
scroll to position [69, 0]
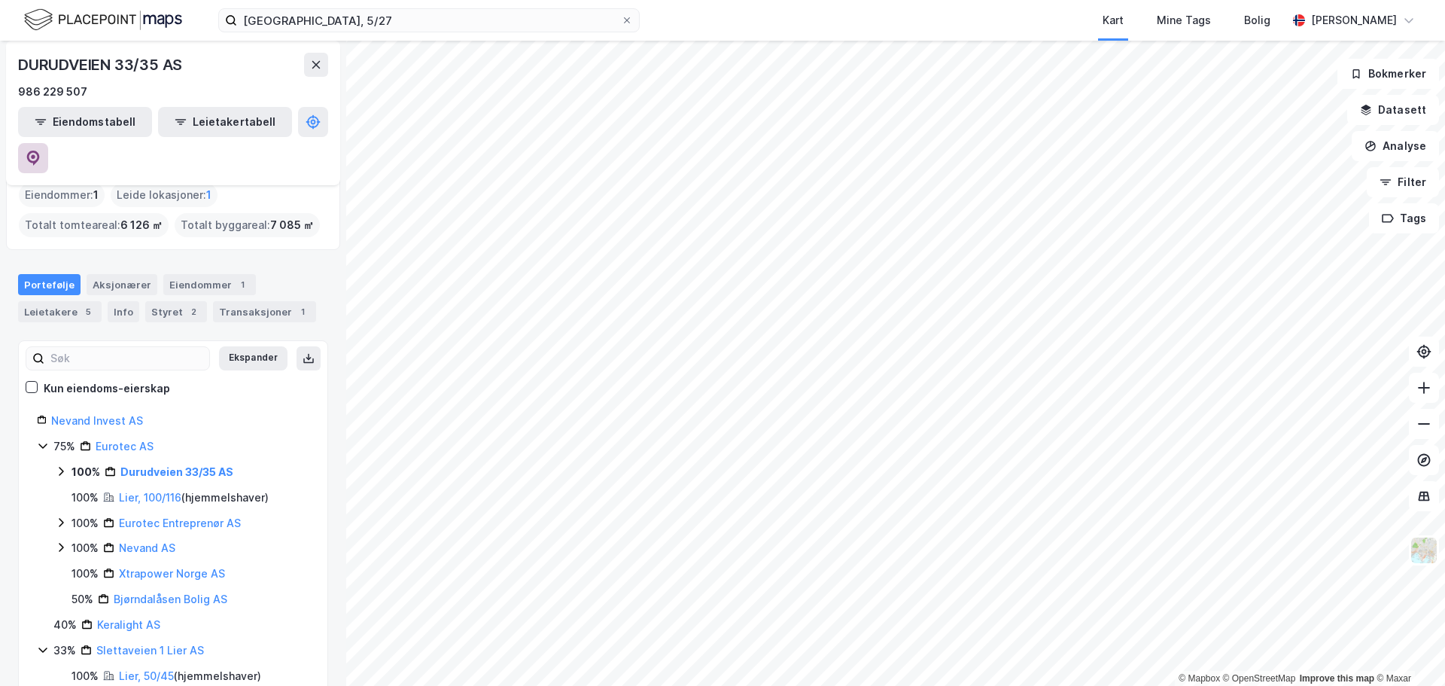
click at [41, 151] on icon at bounding box center [33, 158] width 15 height 15
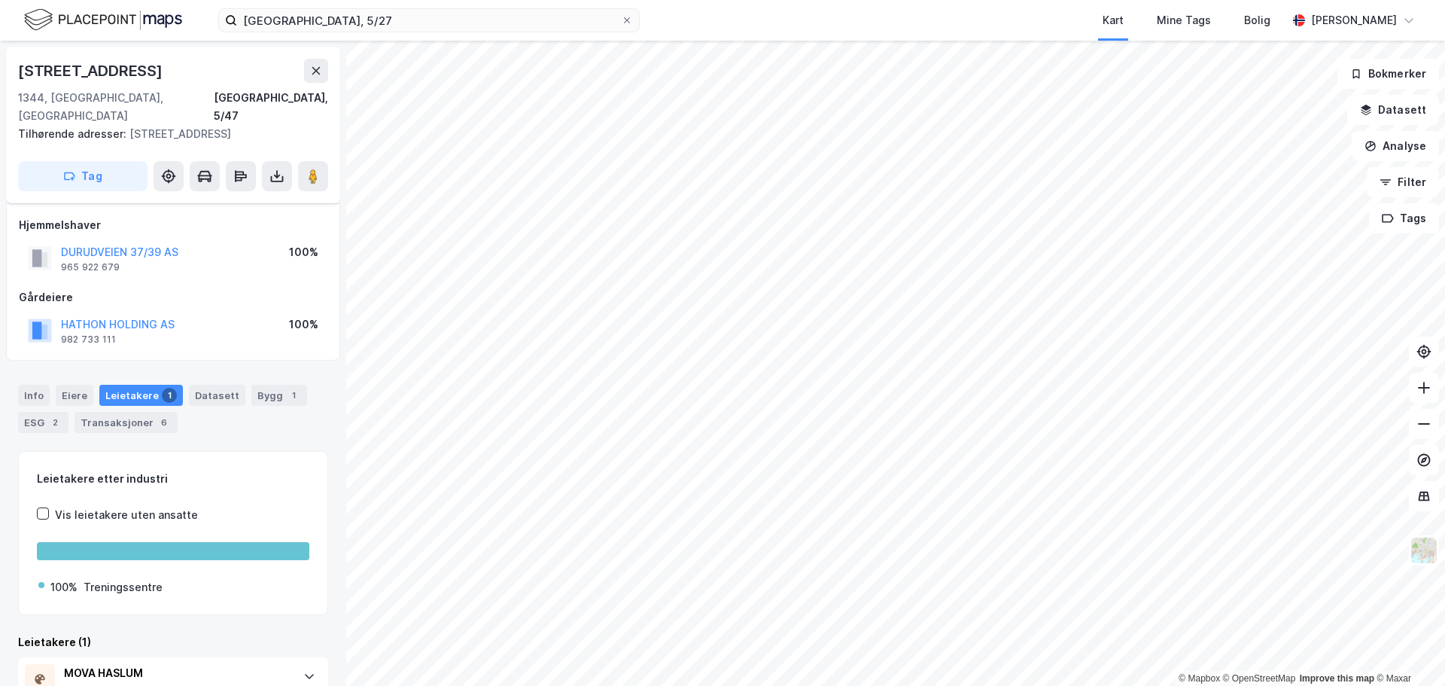
scroll to position [53, 0]
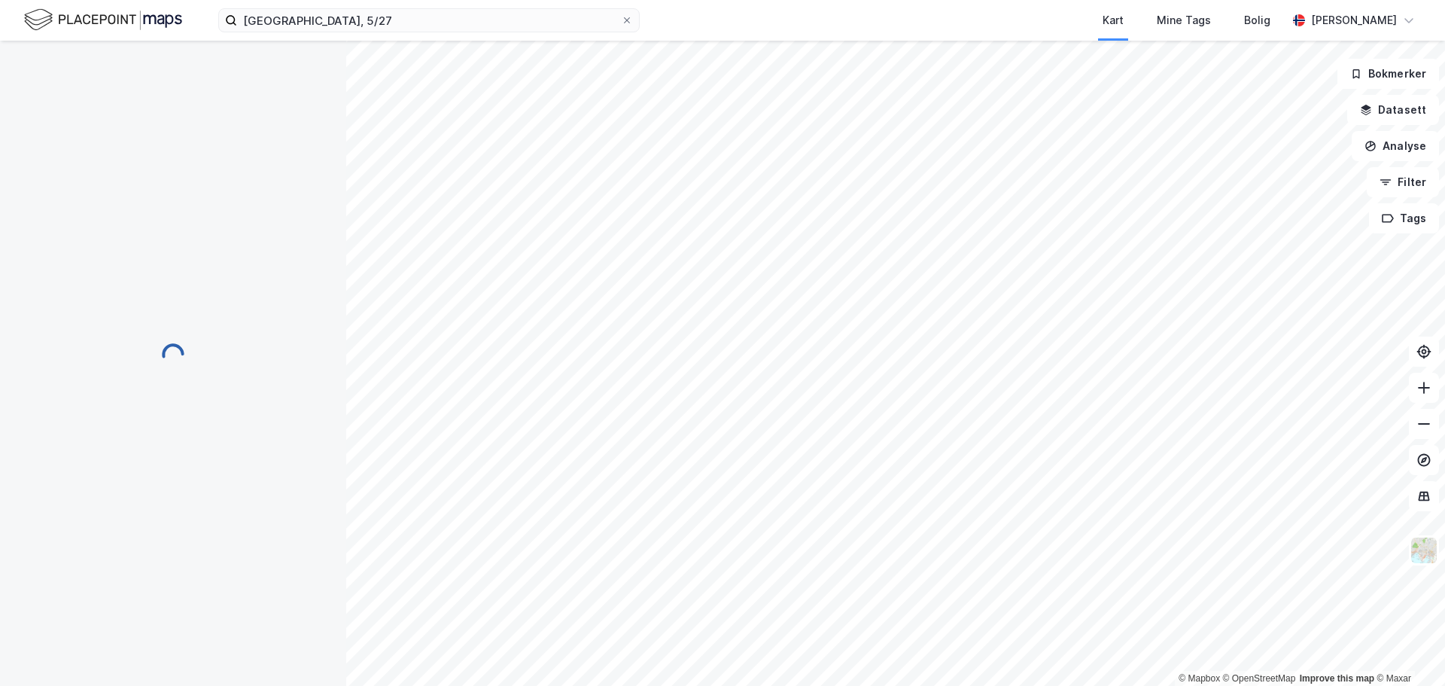
scroll to position [53, 0]
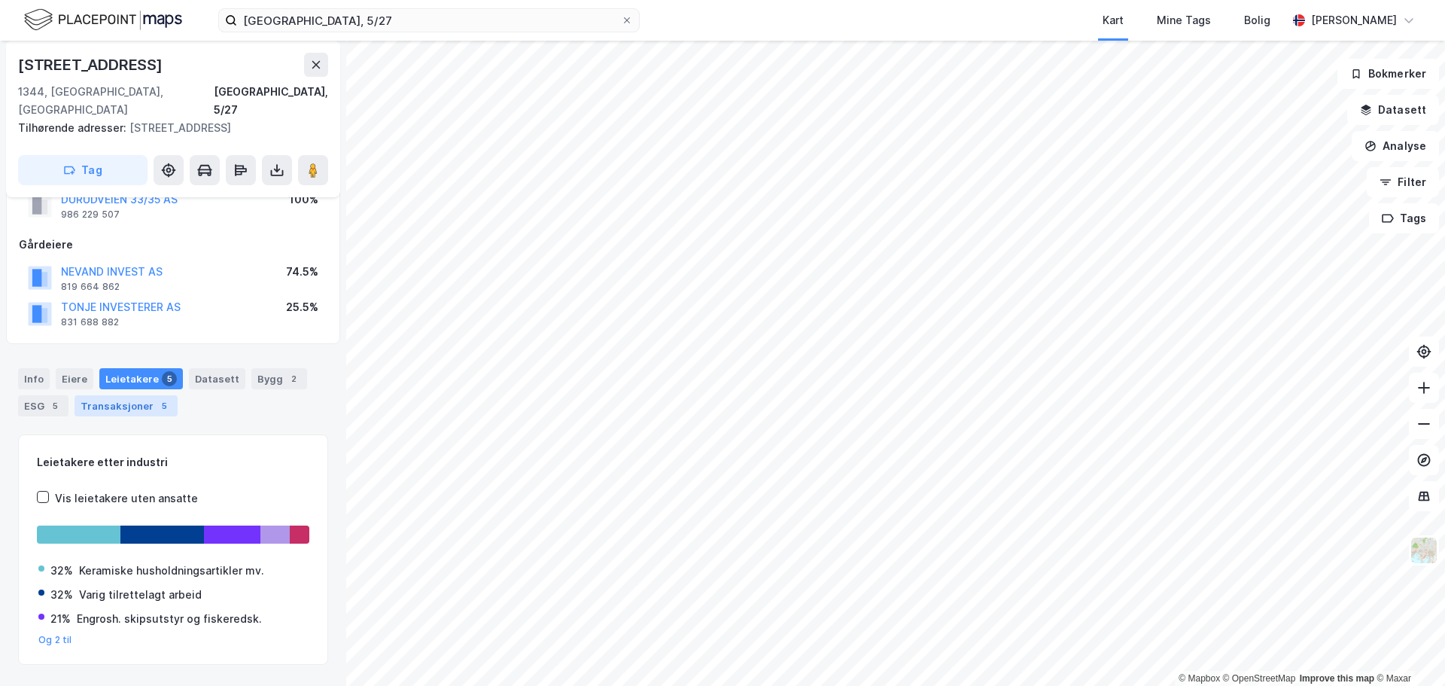
click at [102, 395] on div "Transaksjoner 5" at bounding box center [126, 405] width 103 height 21
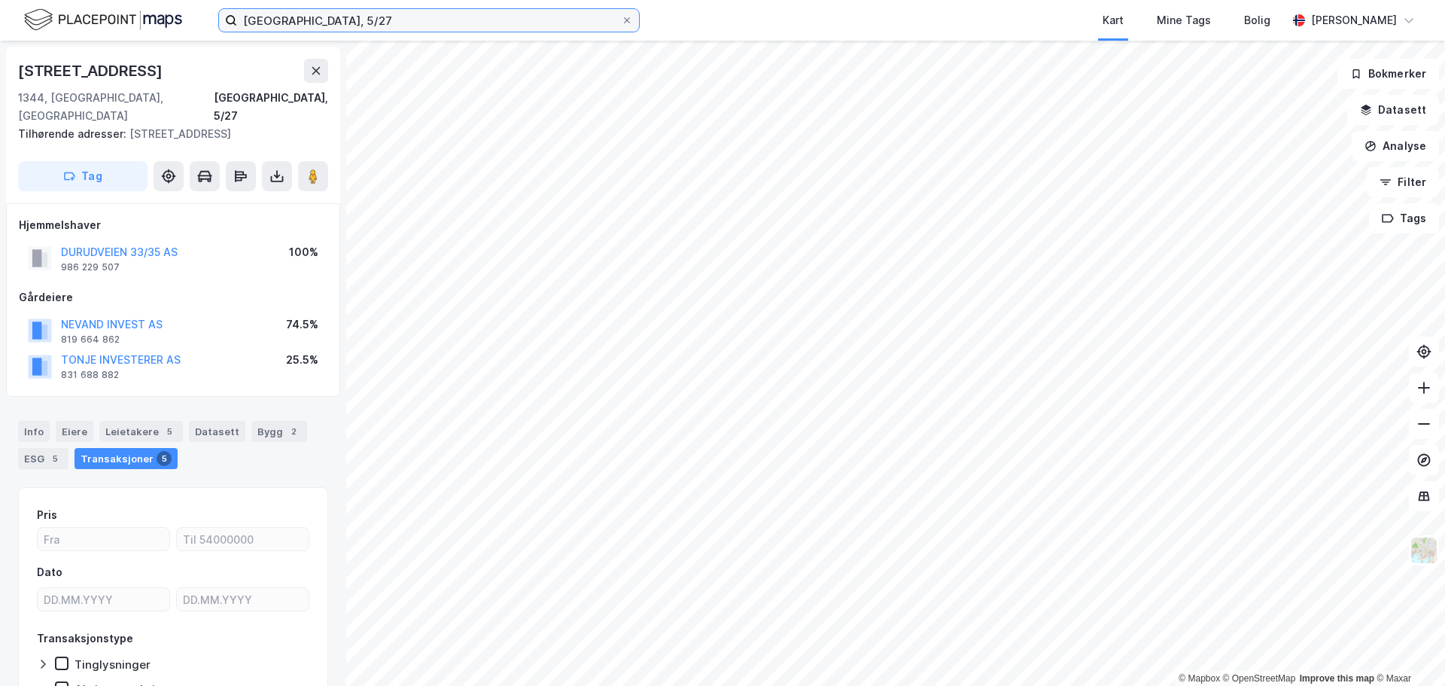
click at [277, 19] on input "[GEOGRAPHIC_DATA], 5/27" at bounding box center [429, 20] width 384 height 23
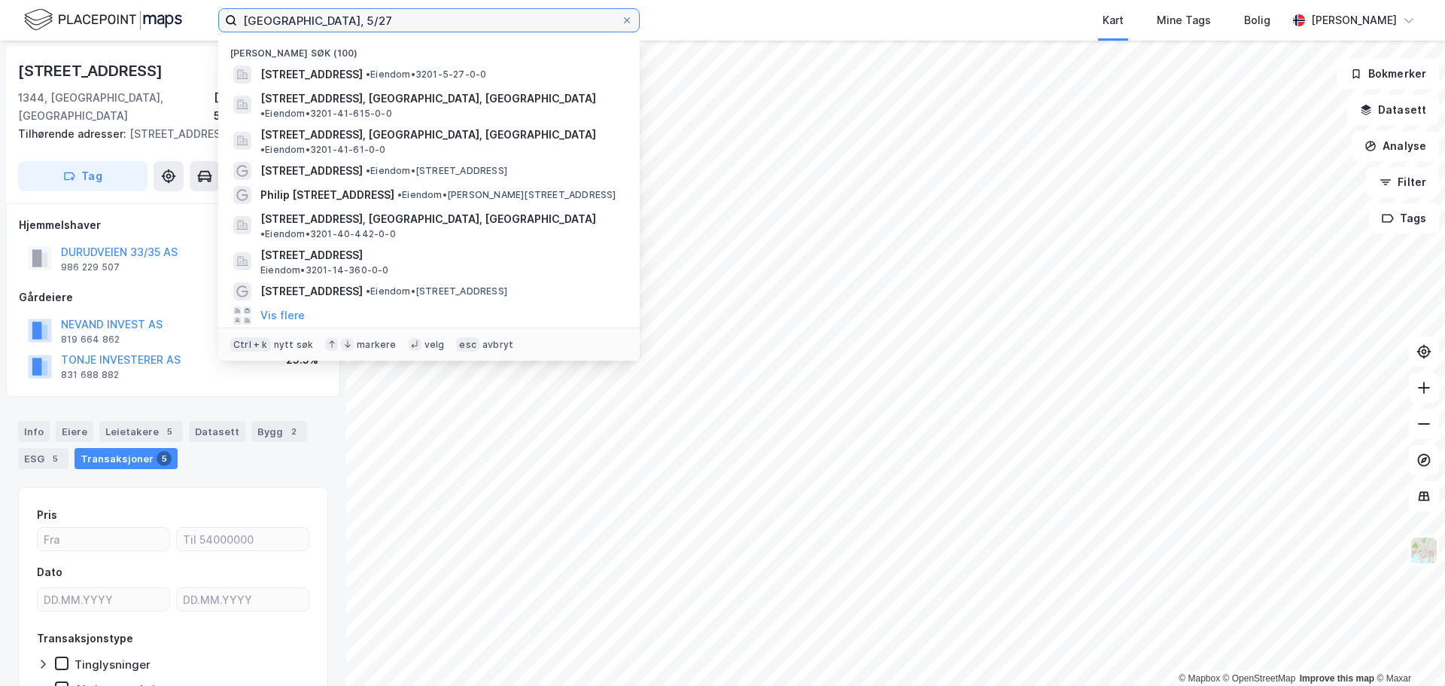
click at [277, 19] on input "[GEOGRAPHIC_DATA], 5/27" at bounding box center [429, 20] width 384 height 23
paste input "2/34"
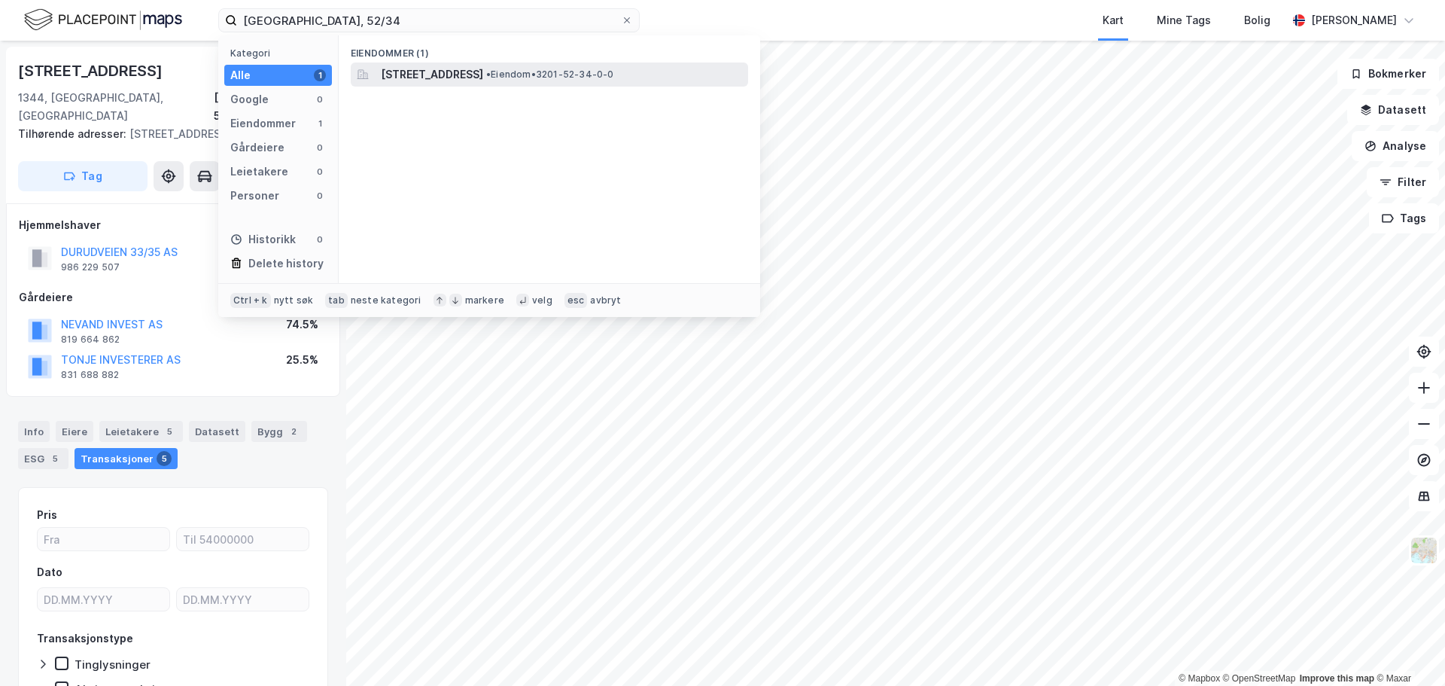
click at [477, 75] on span "[STREET_ADDRESS]" at bounding box center [432, 74] width 102 height 18
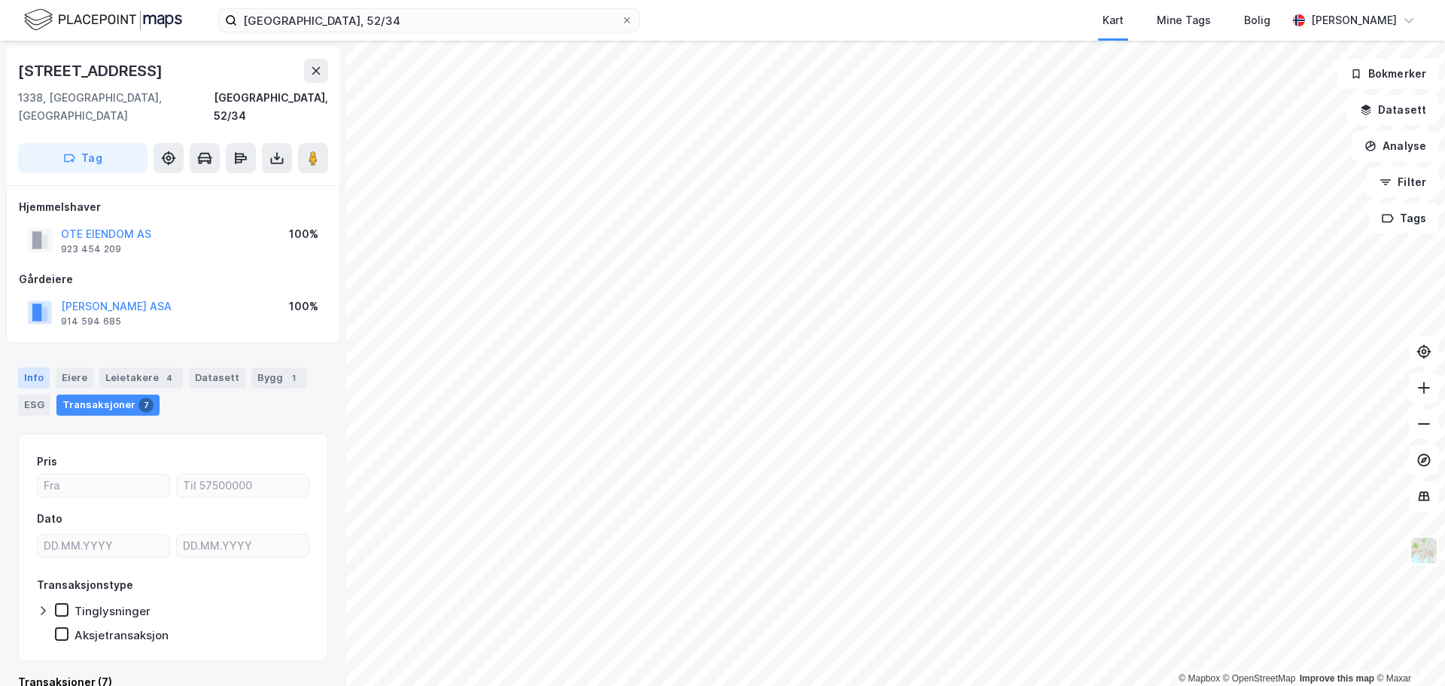
click at [36, 367] on div "Info" at bounding box center [34, 377] width 32 height 21
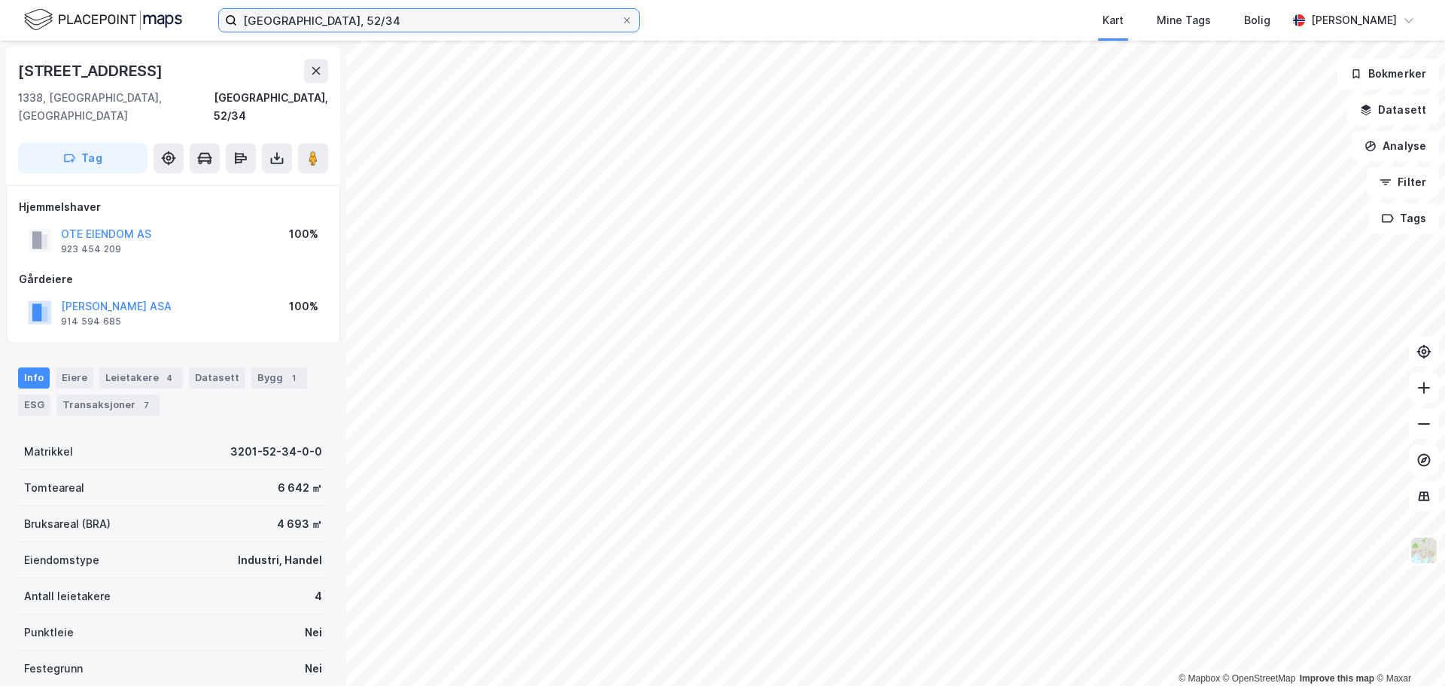
click at [313, 20] on input "[GEOGRAPHIC_DATA], 52/34" at bounding box center [429, 20] width 384 height 23
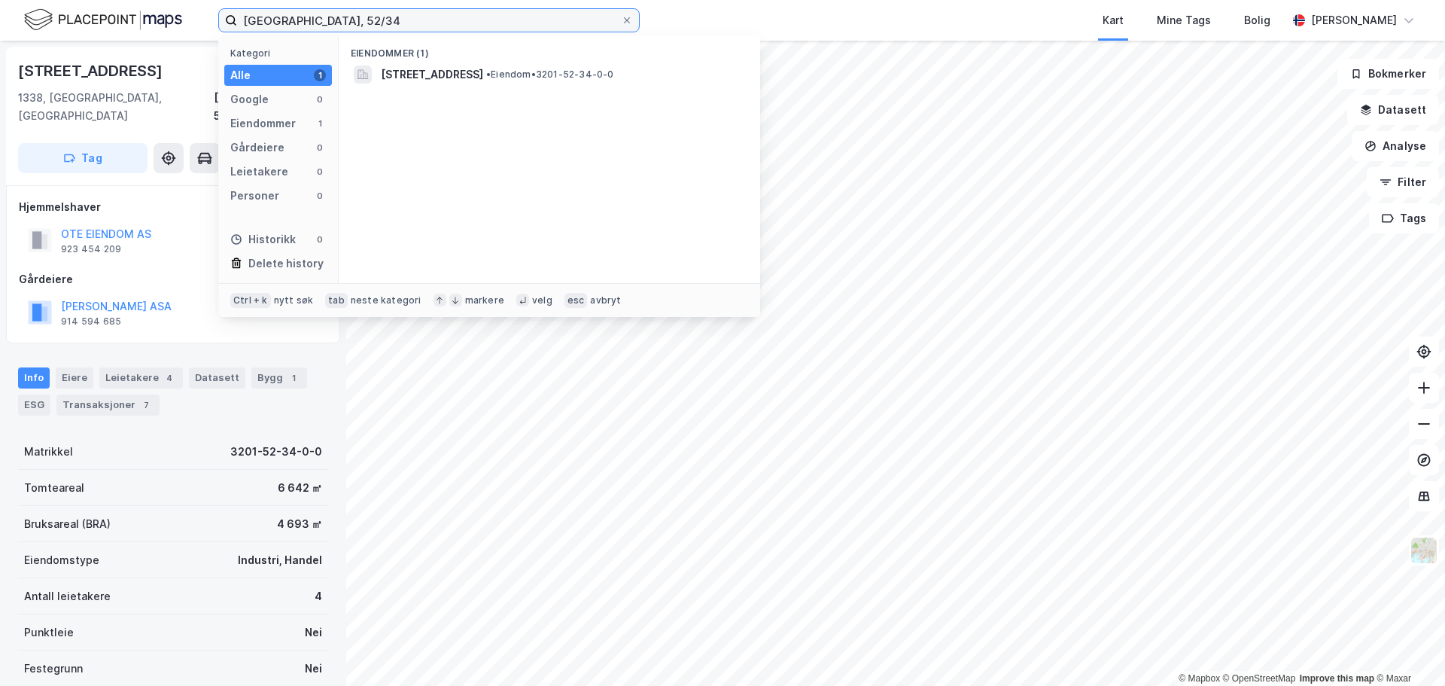
click at [313, 20] on input "[GEOGRAPHIC_DATA], 52/34" at bounding box center [429, 20] width 384 height 23
paste input "43"
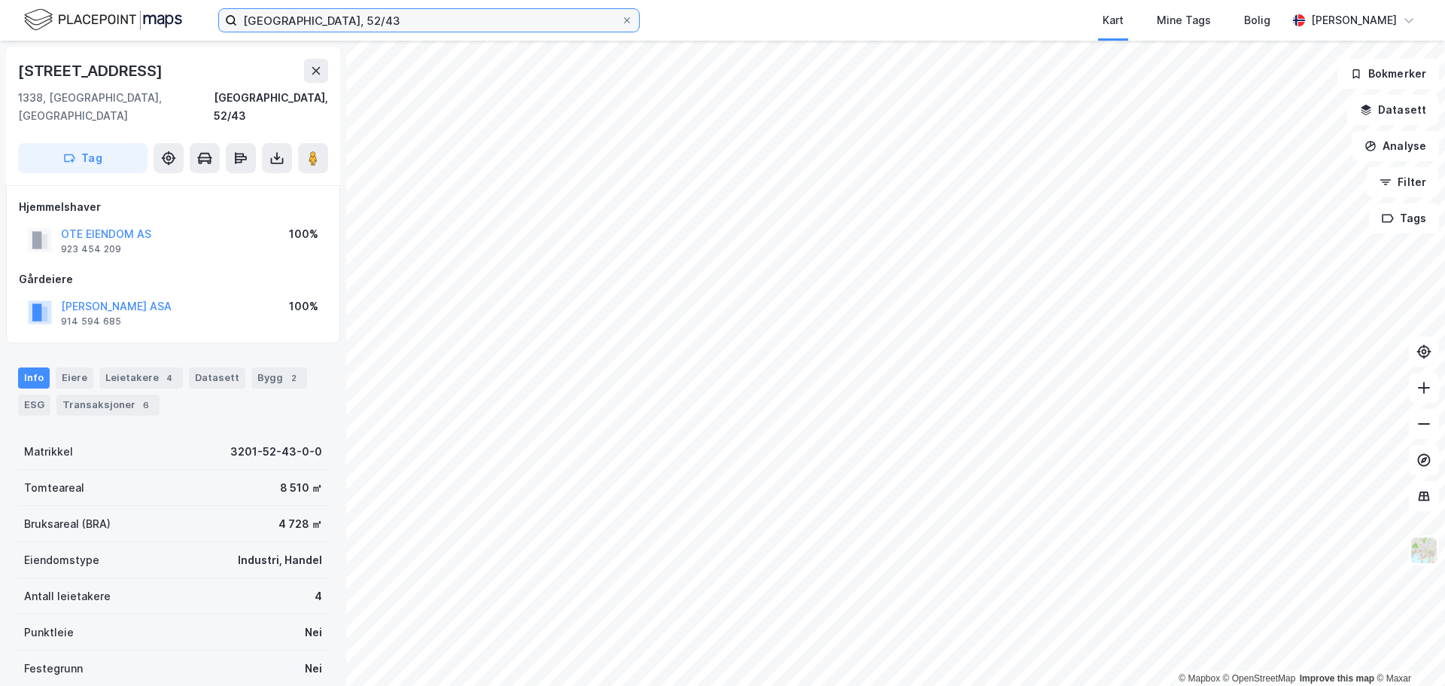
scroll to position [2, 0]
click at [292, 17] on input "[GEOGRAPHIC_DATA], 52/43" at bounding box center [429, 20] width 384 height 23
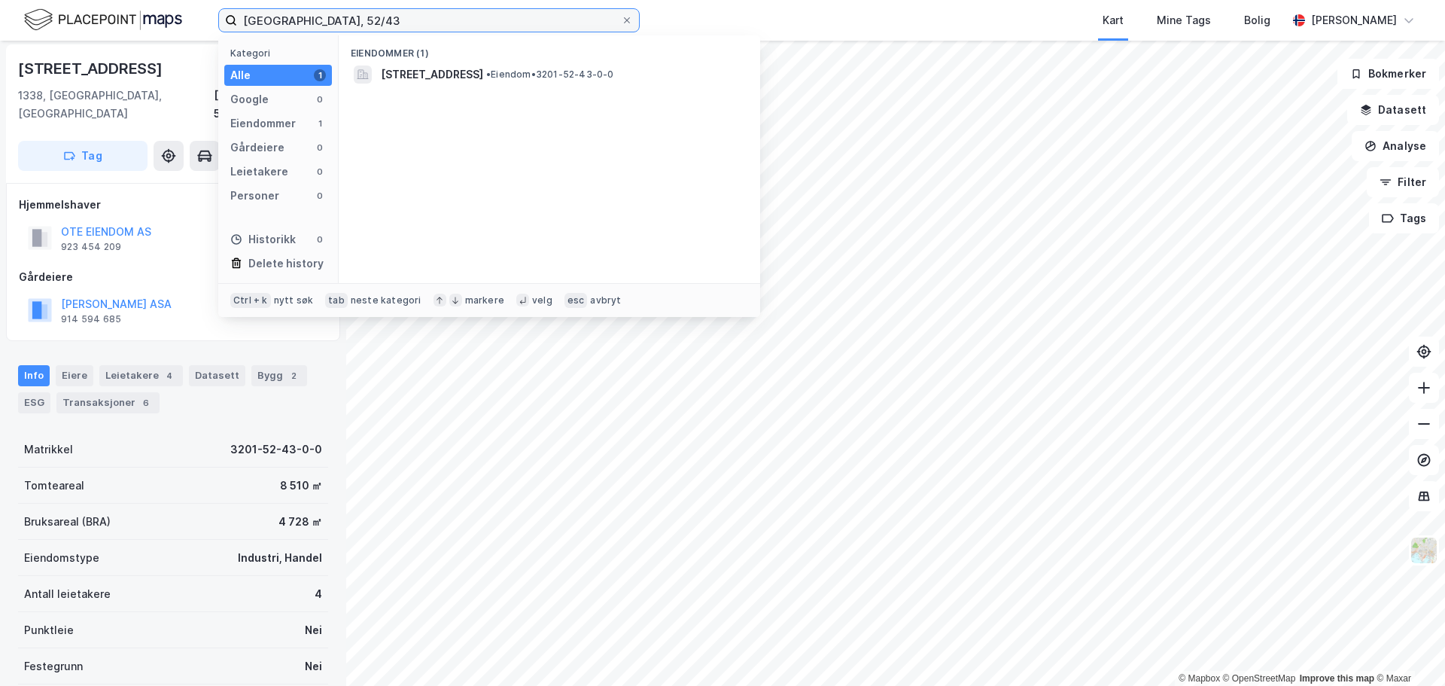
click at [292, 17] on input "[GEOGRAPHIC_DATA], 52/43" at bounding box center [429, 20] width 384 height 23
paste input "77/247"
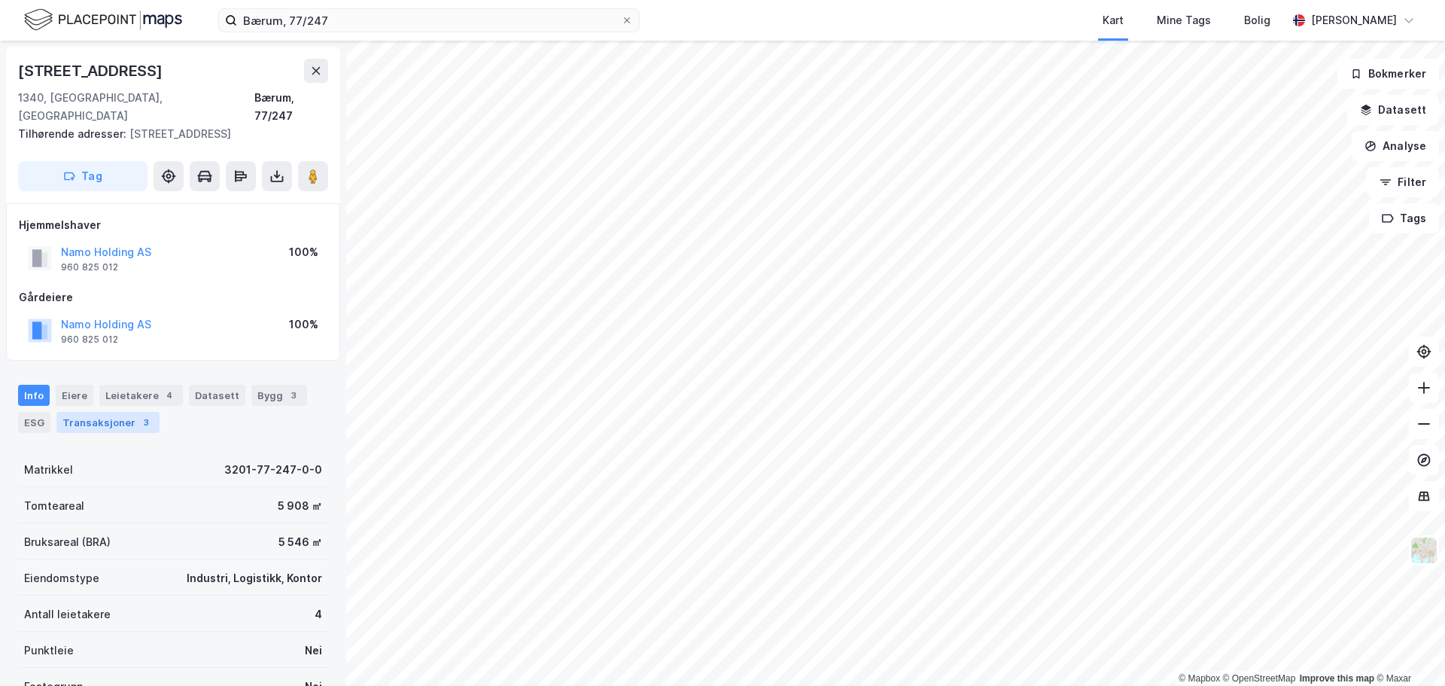
click at [119, 412] on div "Transaksjoner 3" at bounding box center [107, 422] width 103 height 21
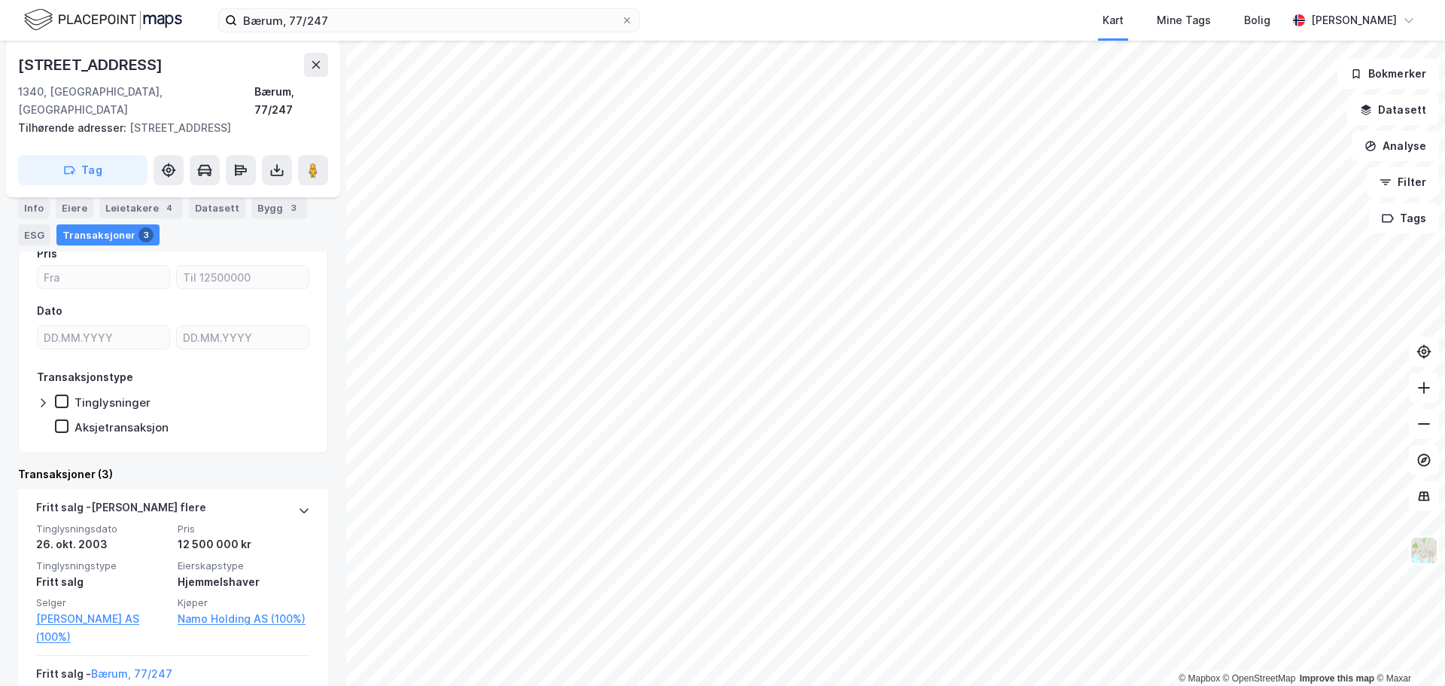
scroll to position [29, 0]
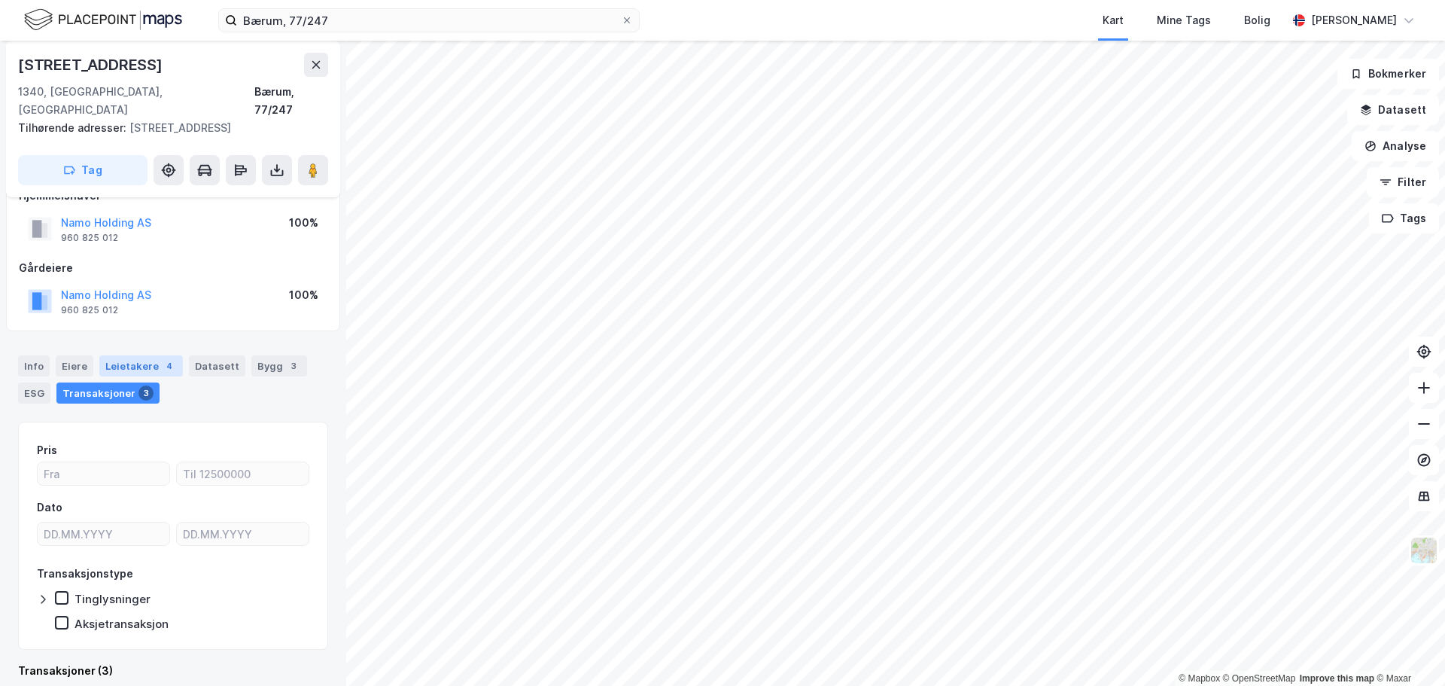
click at [129, 355] on div "Leietakere 4" at bounding box center [141, 365] width 84 height 21
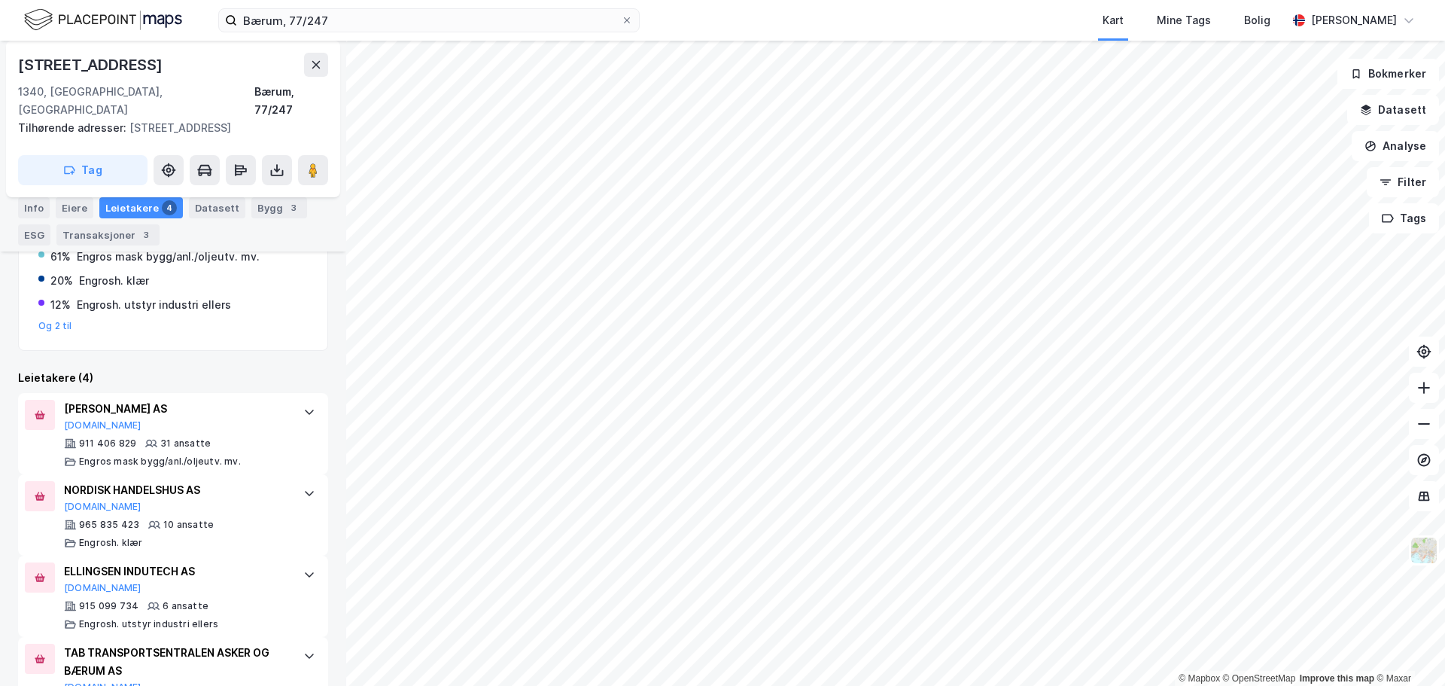
scroll to position [393, 0]
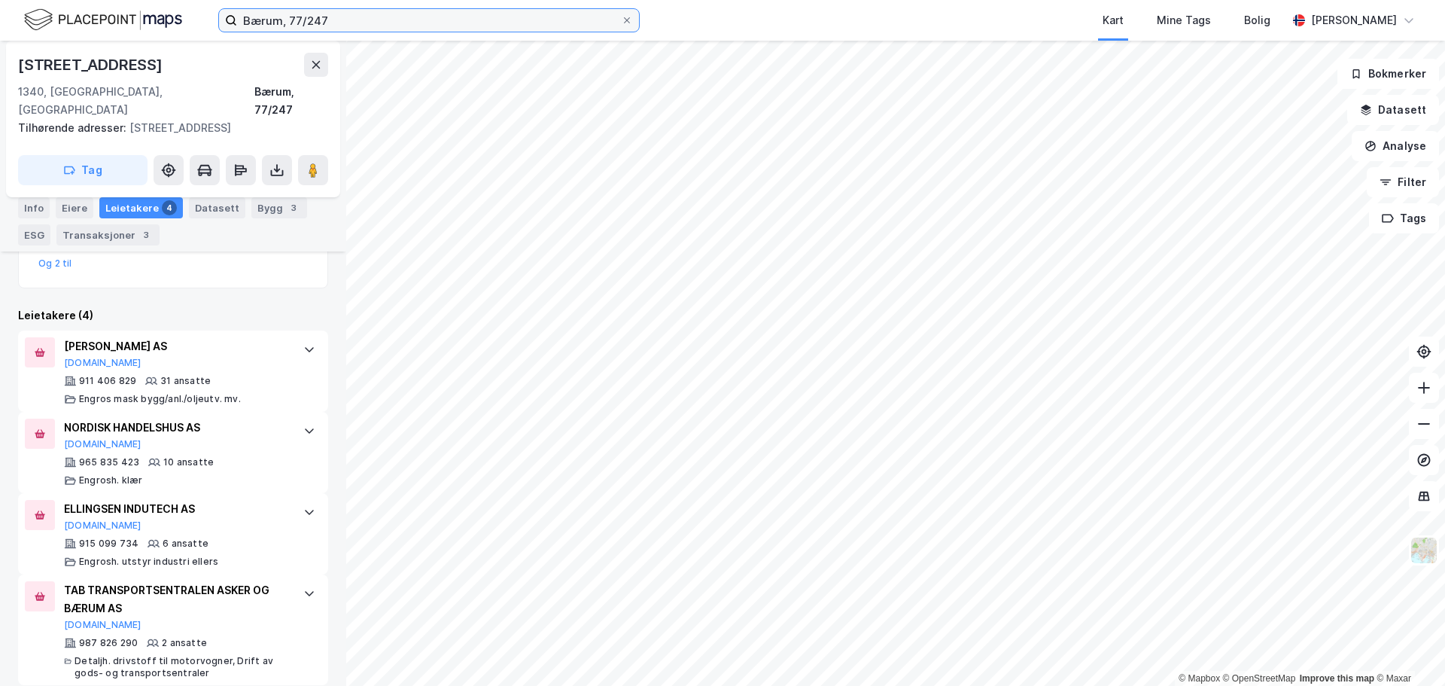
click at [298, 27] on input "Bærum, 77/247" at bounding box center [429, 20] width 384 height 23
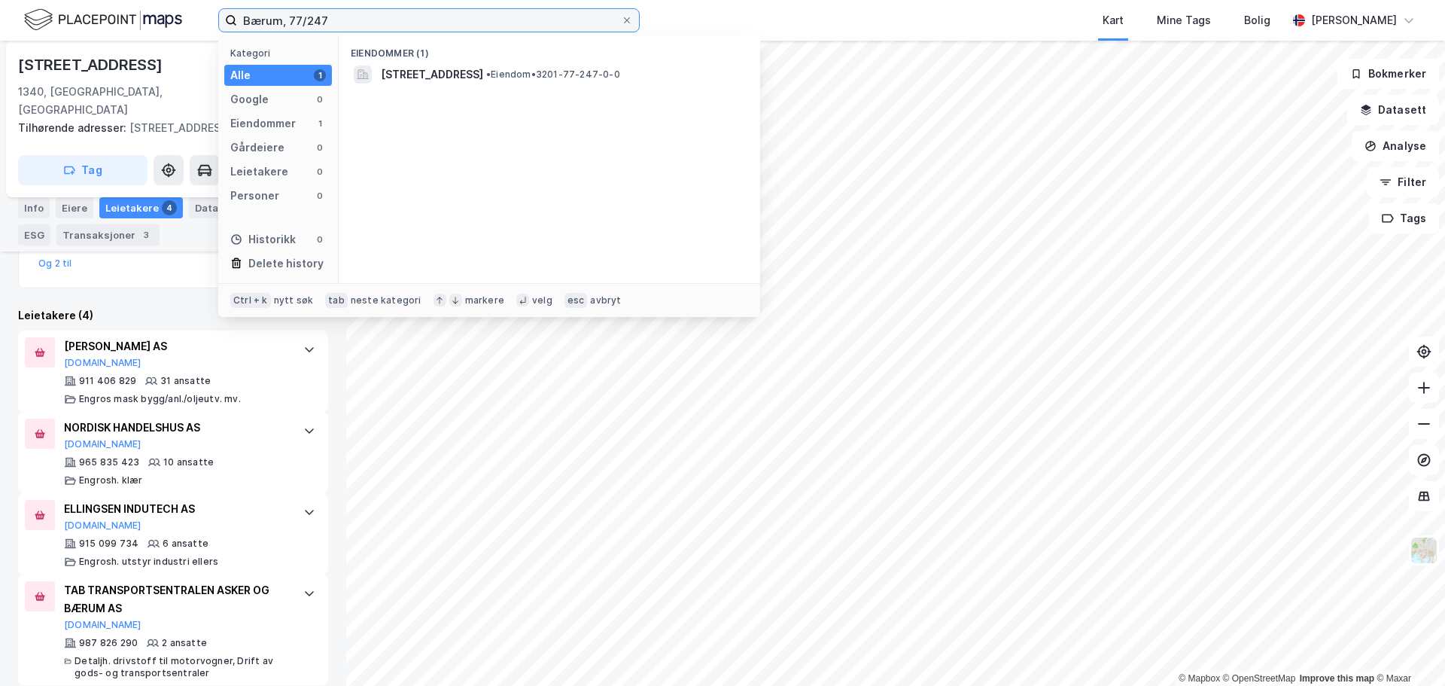
click at [298, 27] on input "Bærum, 77/247" at bounding box center [429, 20] width 384 height 23
paste input "8/50"
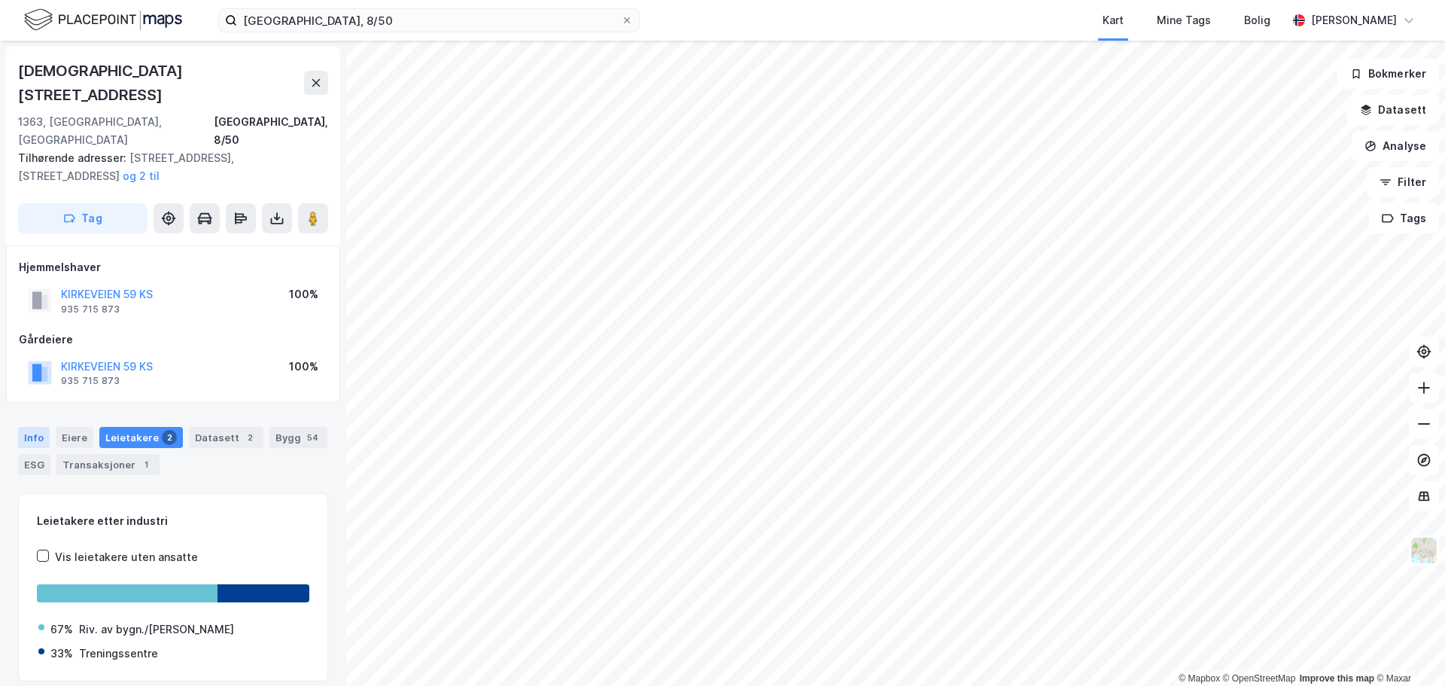
click at [38, 427] on div "Info" at bounding box center [34, 437] width 32 height 21
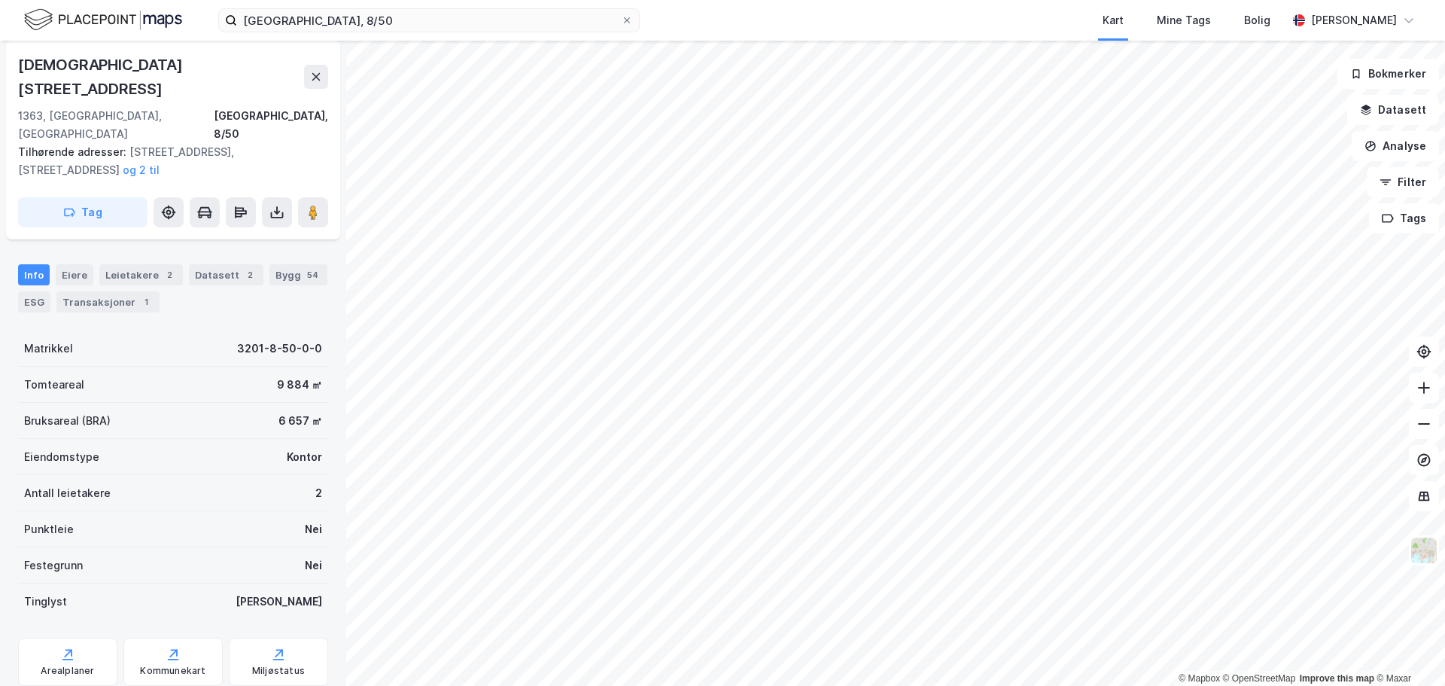
scroll to position [169, 0]
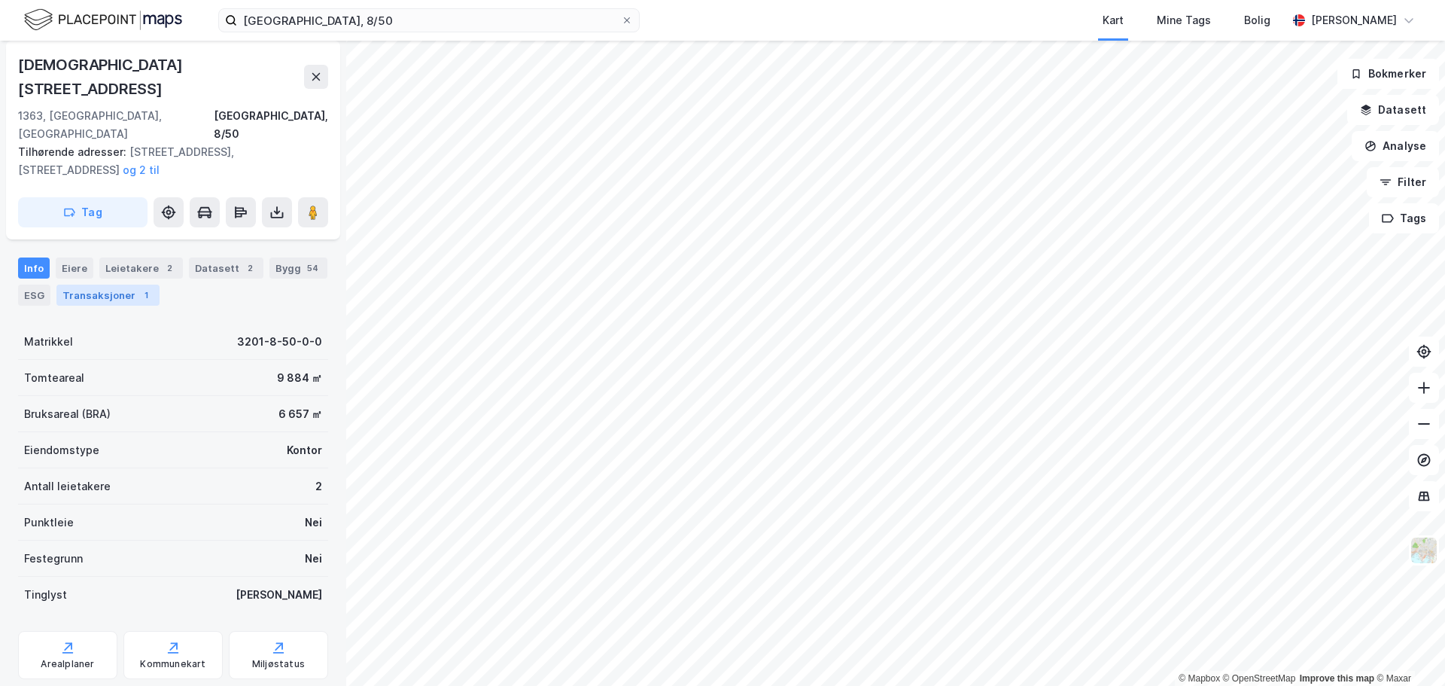
click at [96, 285] on div "Transaksjoner 1" at bounding box center [107, 295] width 103 height 21
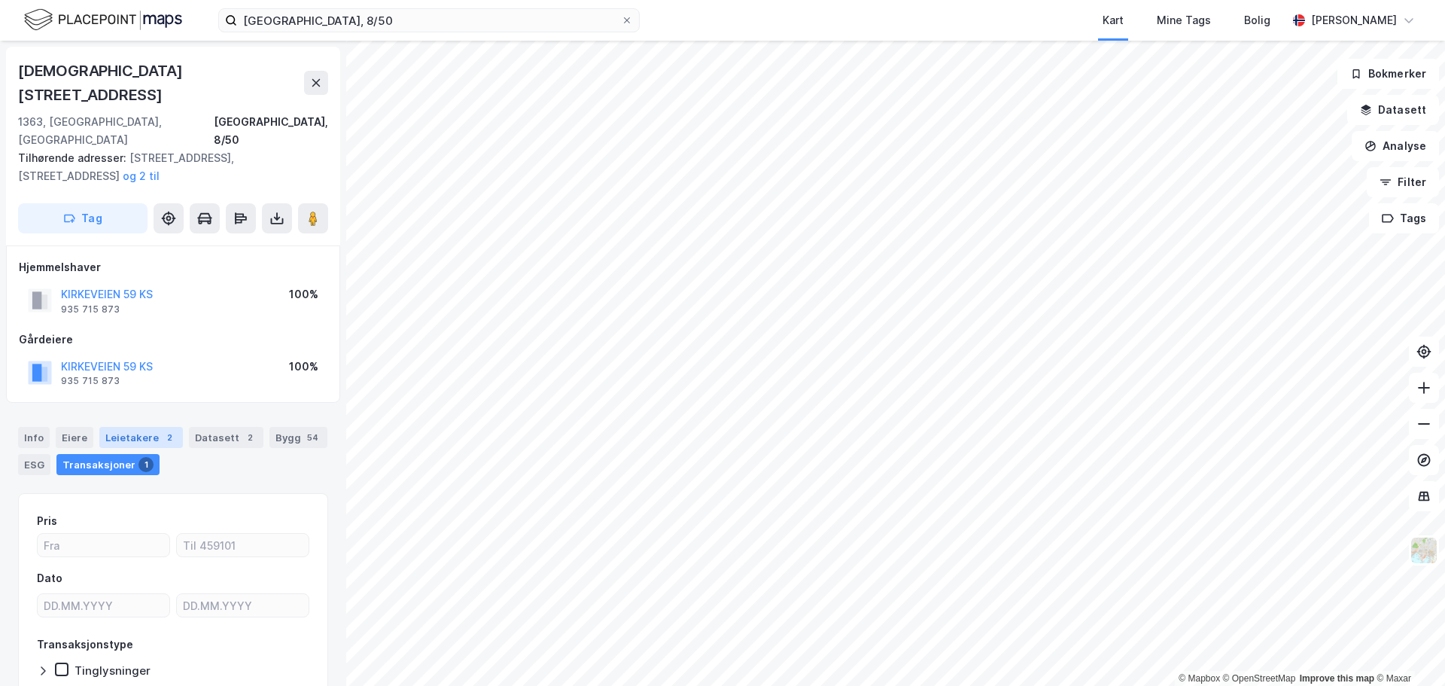
click at [151, 427] on div "Leietakere 2" at bounding box center [141, 437] width 84 height 21
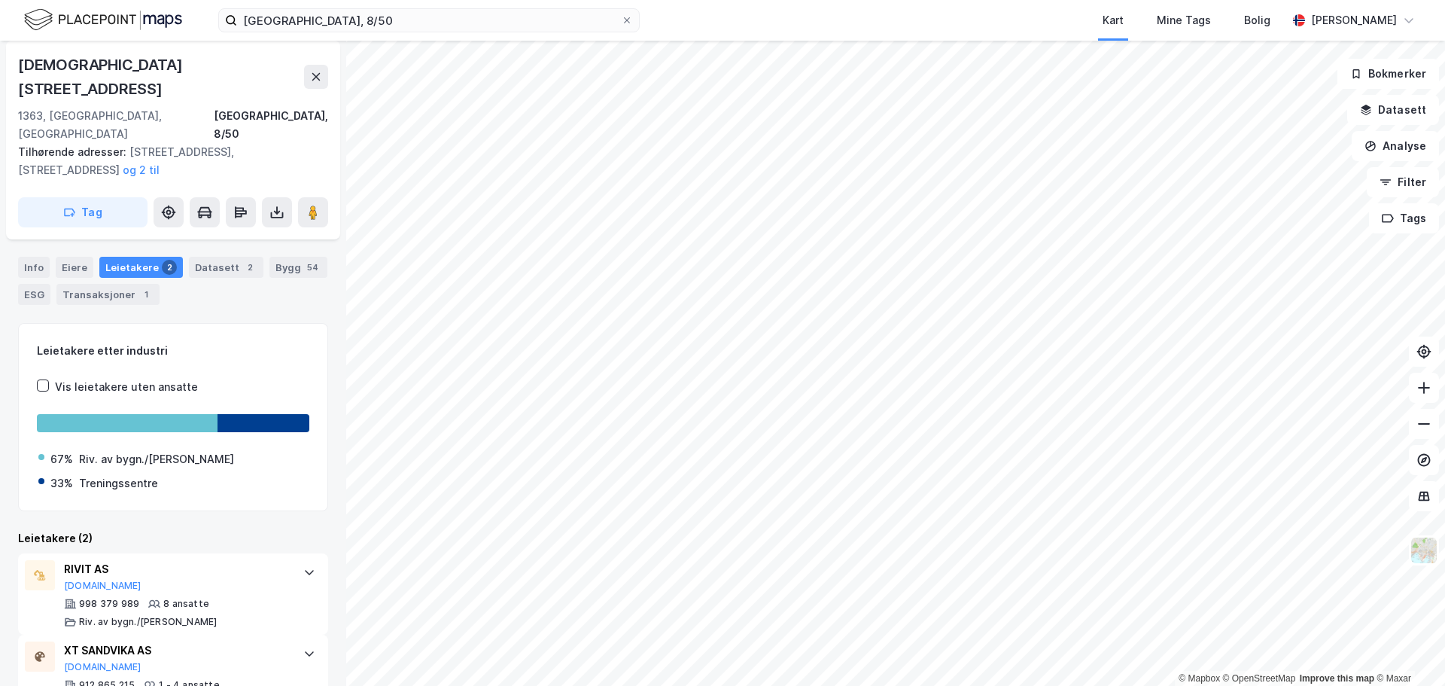
scroll to position [176, 0]
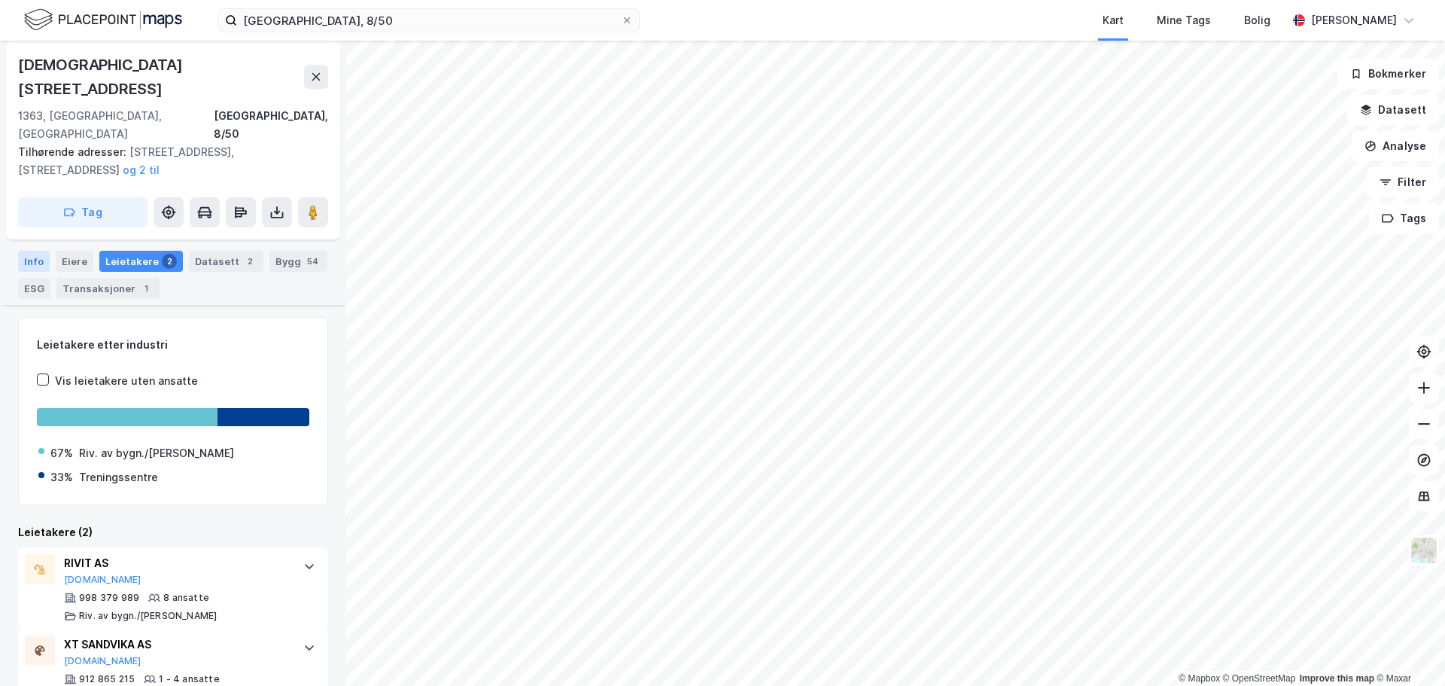
click at [34, 251] on div "Info" at bounding box center [34, 261] width 32 height 21
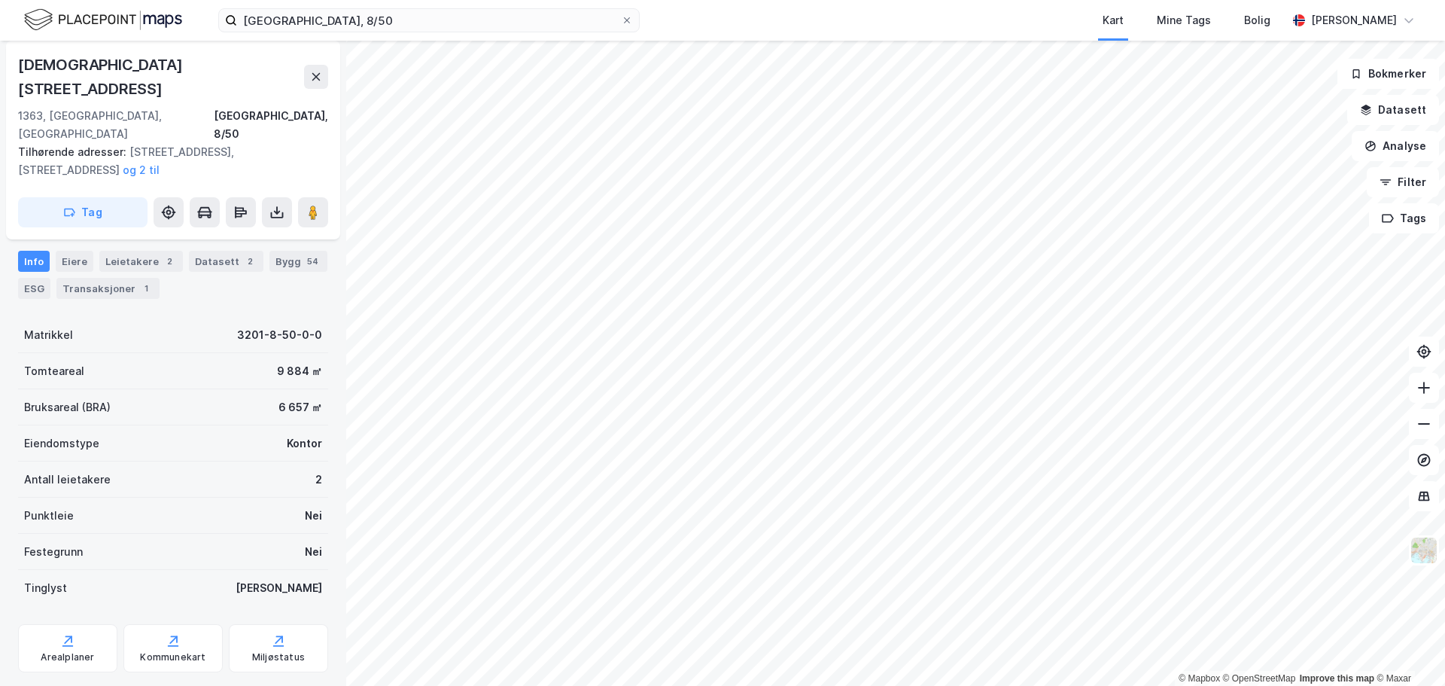
scroll to position [169, 0]
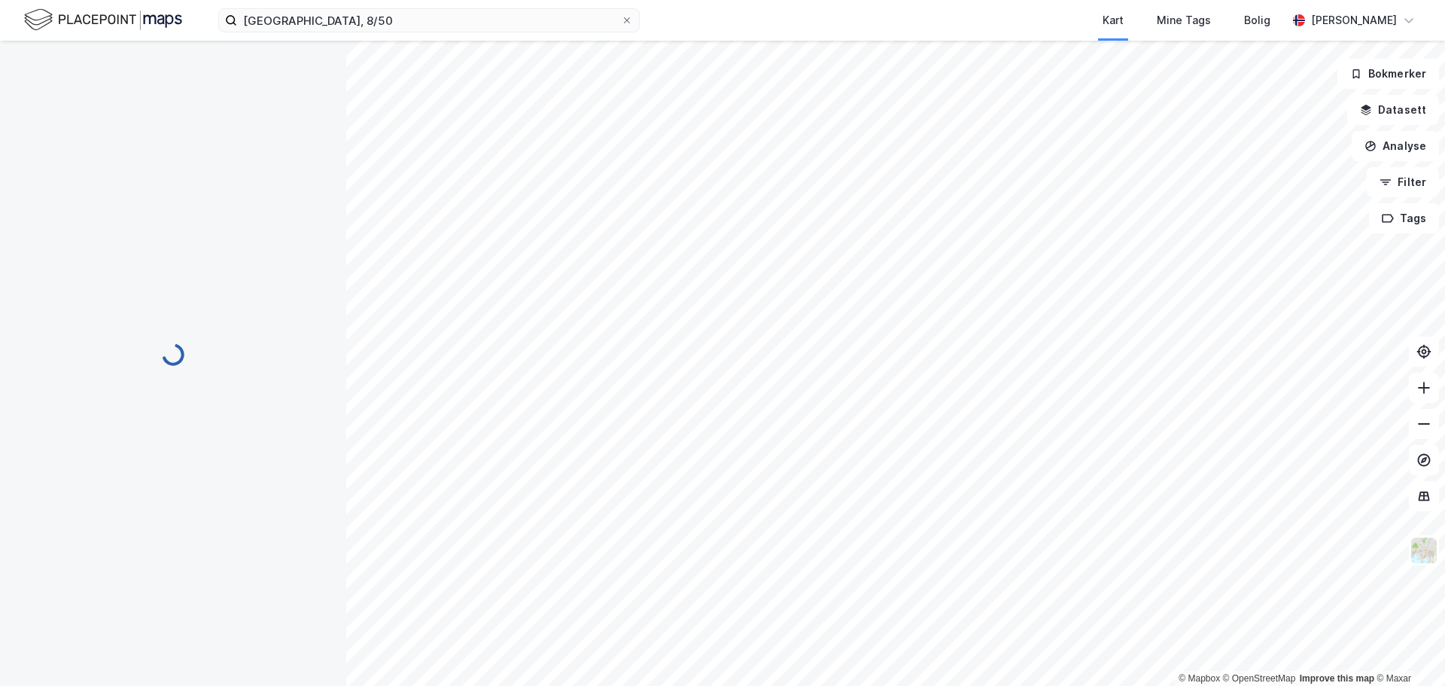
scroll to position [114, 0]
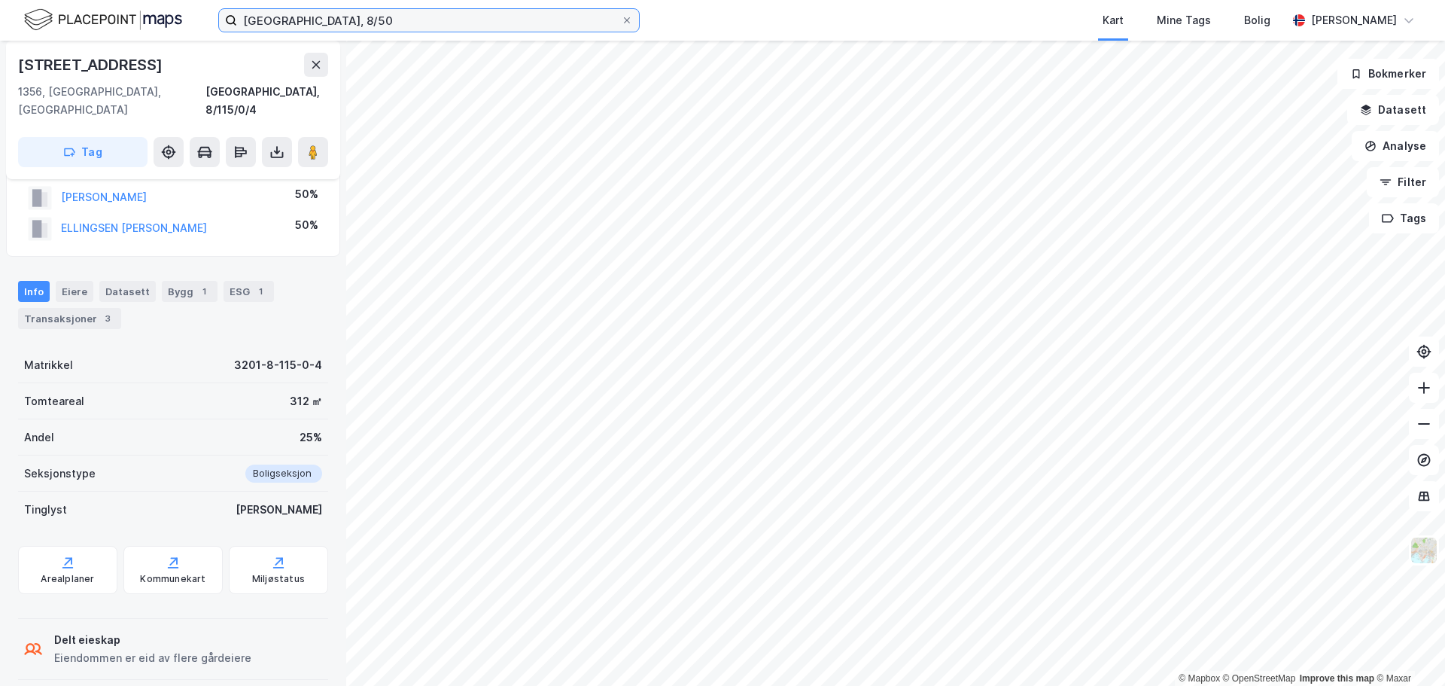
click at [291, 17] on input "[GEOGRAPHIC_DATA], 8/50" at bounding box center [429, 20] width 384 height 23
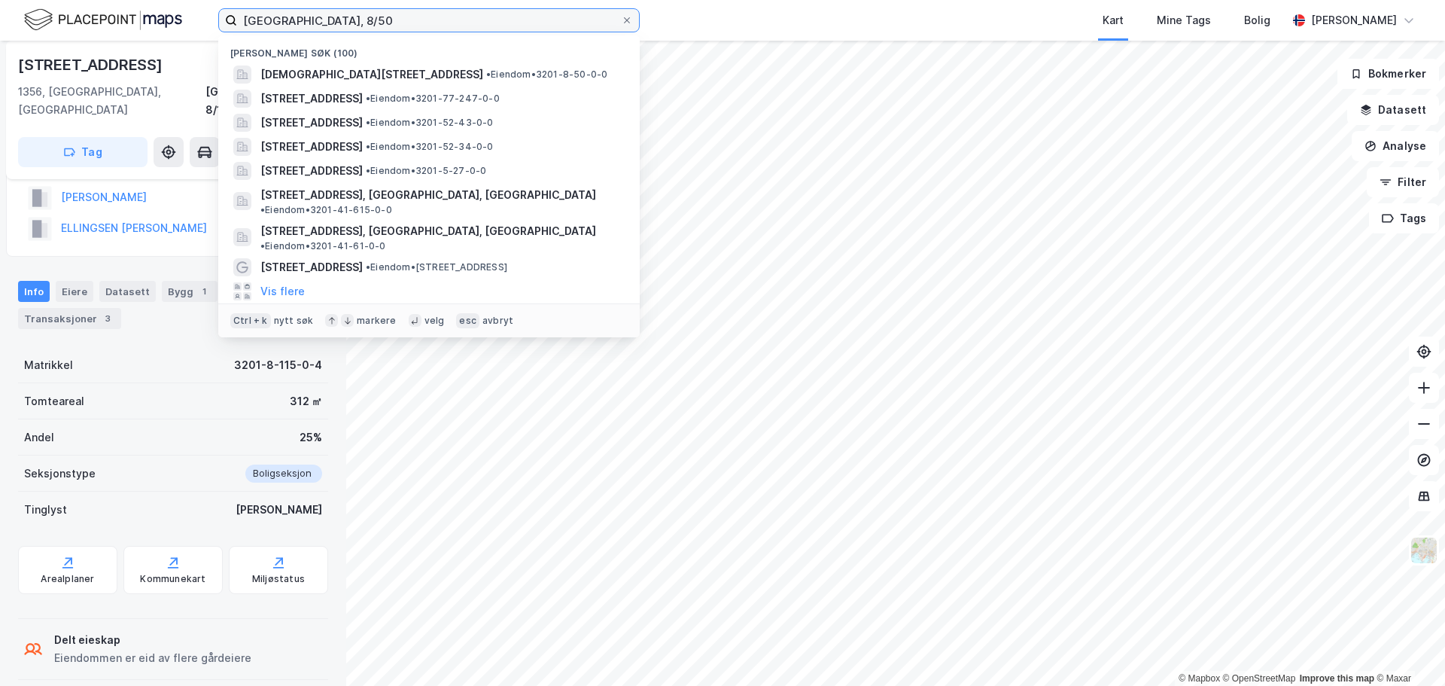
click at [291, 17] on input "[GEOGRAPHIC_DATA], 8/50" at bounding box center [429, 20] width 384 height 23
paste input "0/48"
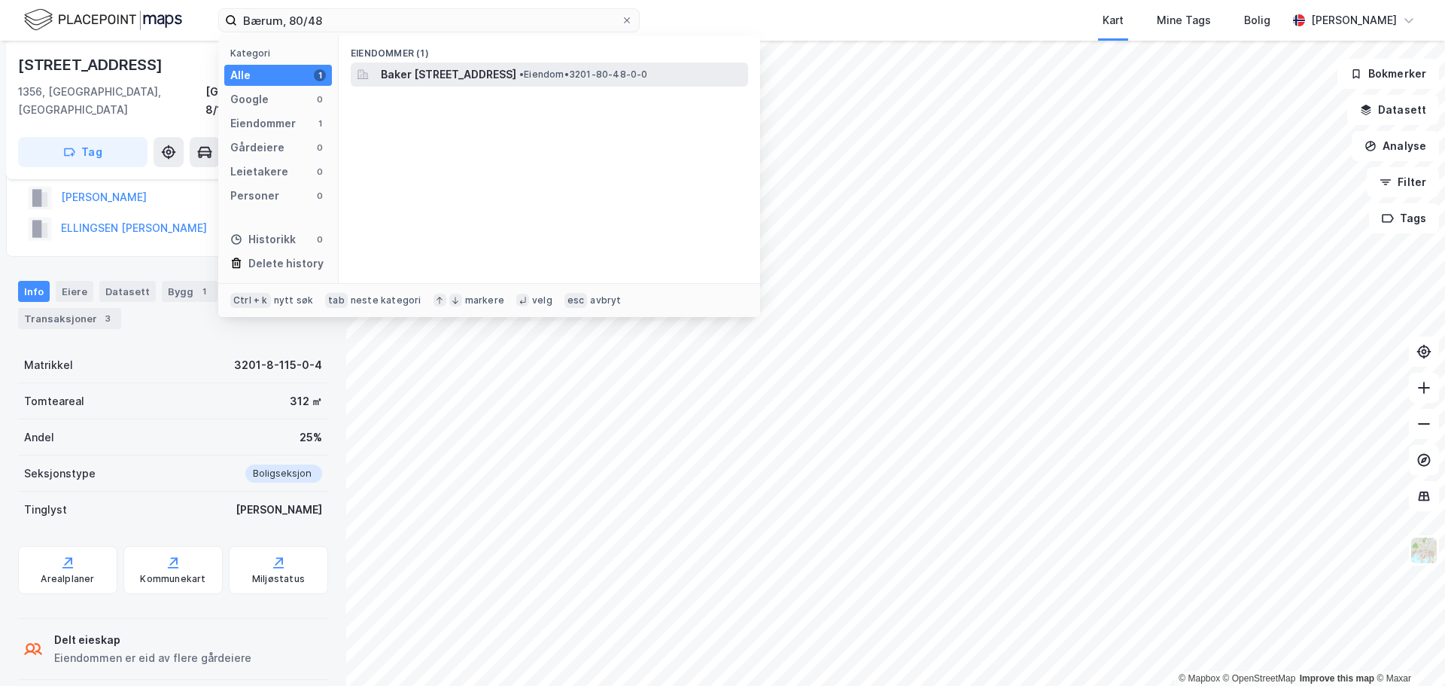
click at [471, 67] on span "Baker [STREET_ADDRESS]" at bounding box center [449, 74] width 136 height 18
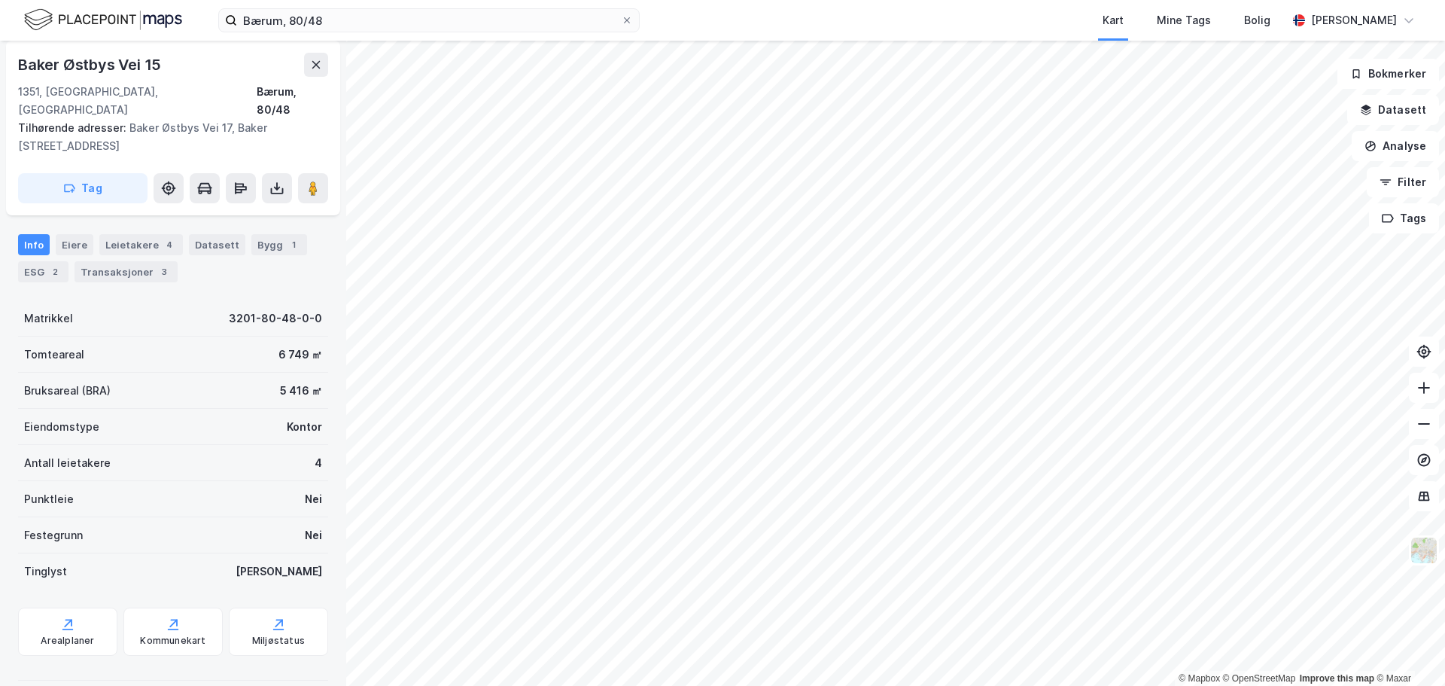
scroll to position [169, 0]
click at [102, 260] on div "Transaksjoner 3" at bounding box center [126, 270] width 103 height 21
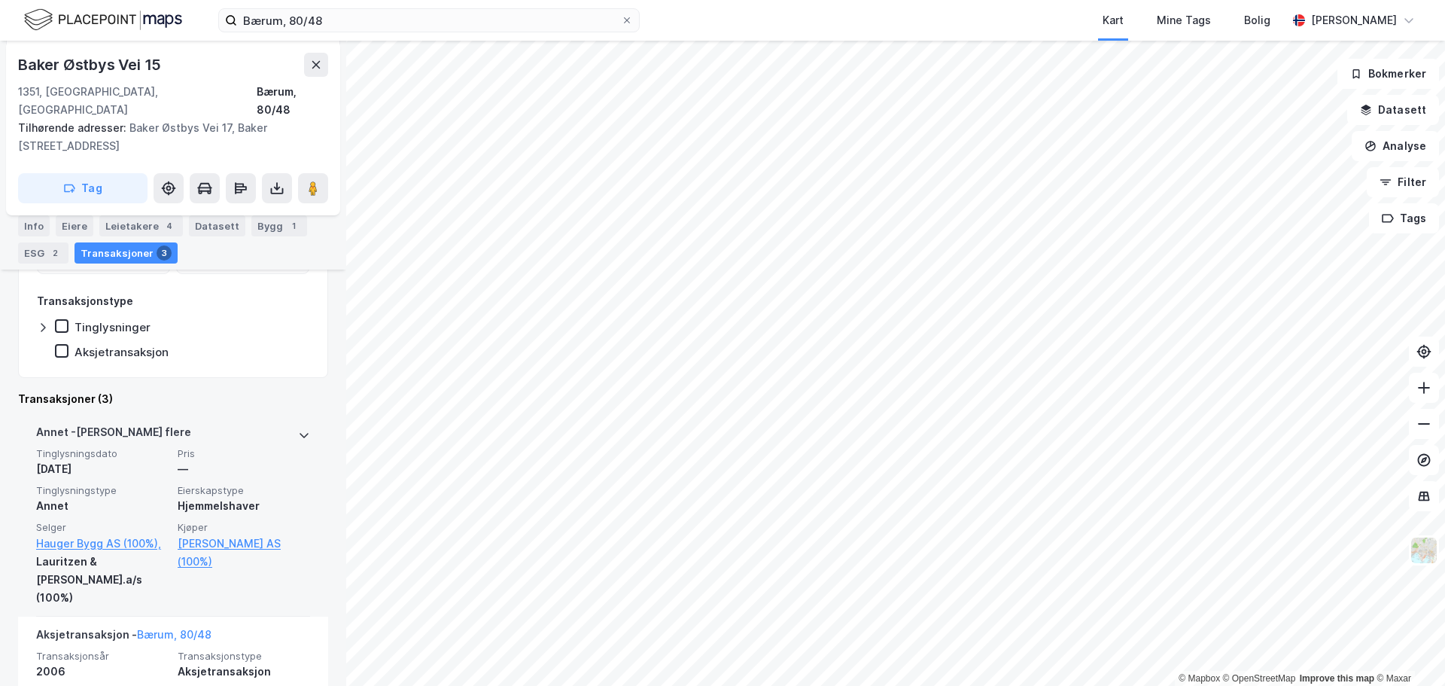
scroll to position [471, 0]
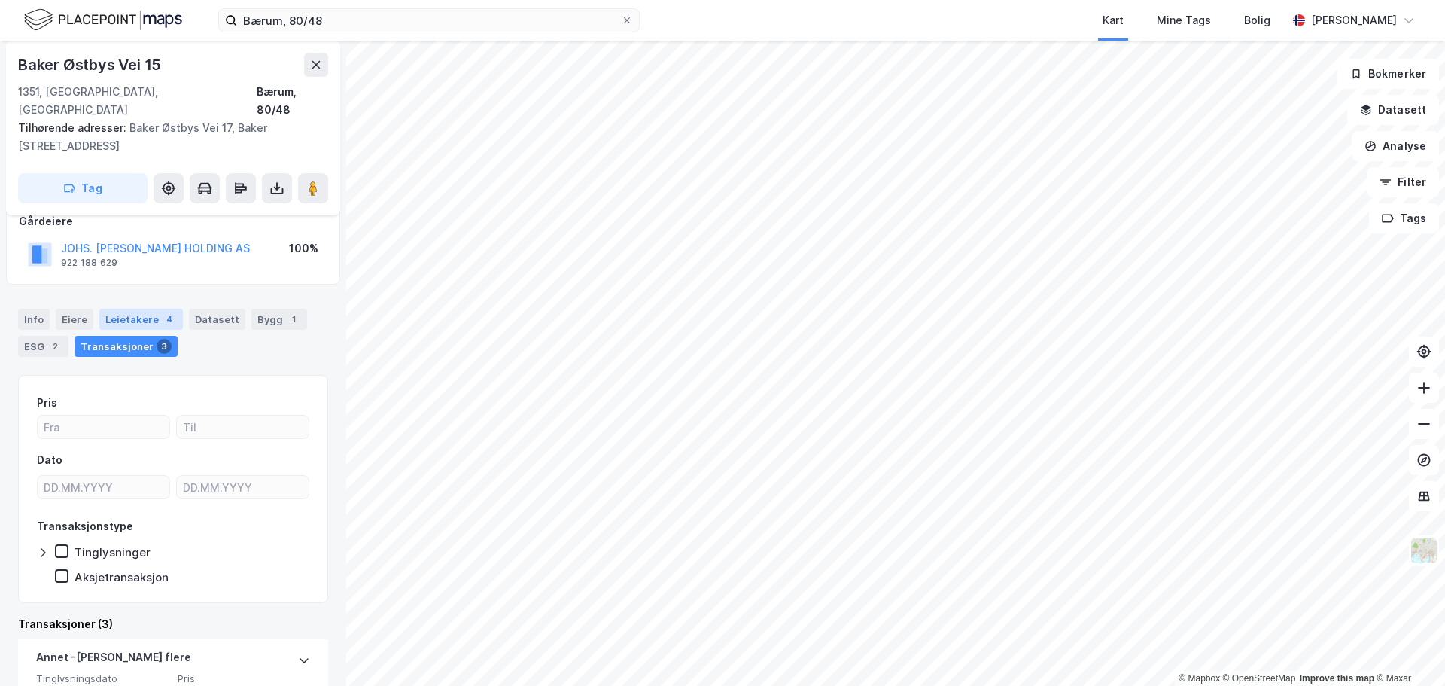
click at [147, 309] on div "Leietakere 4" at bounding box center [141, 319] width 84 height 21
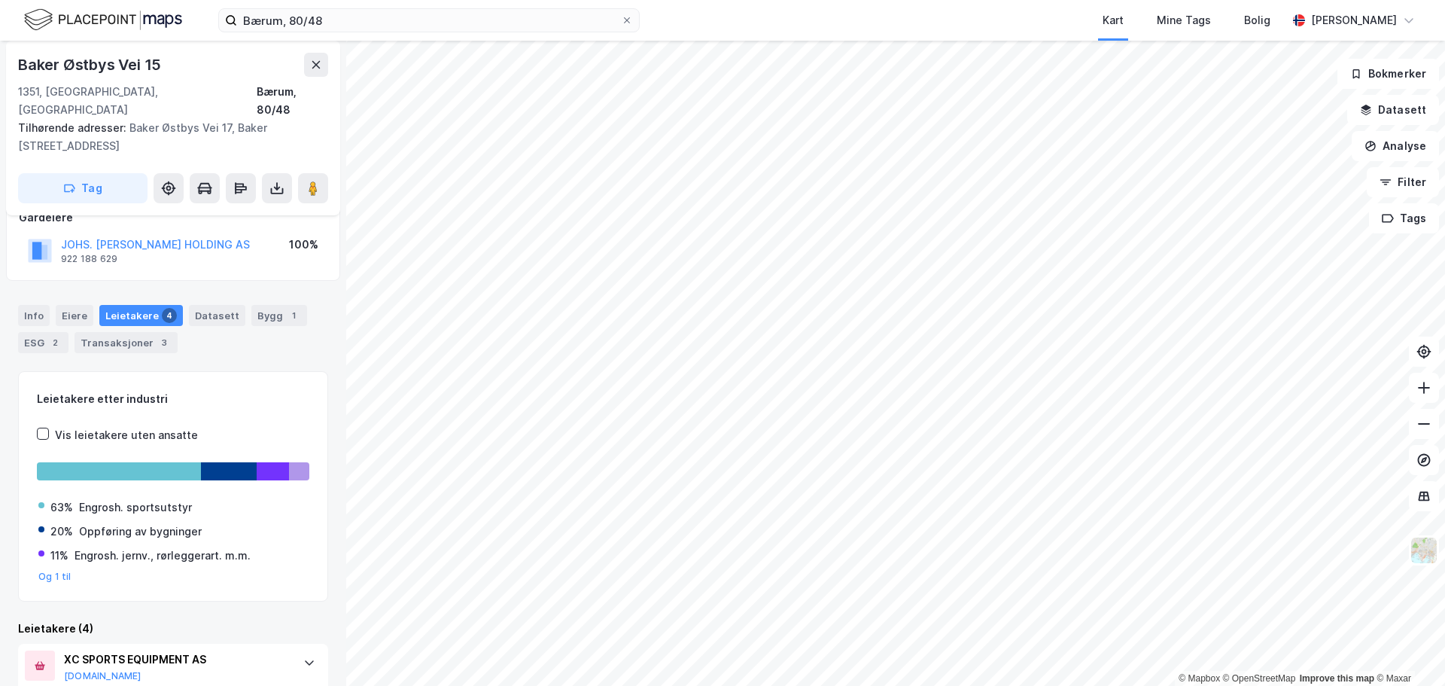
scroll to position [5, 0]
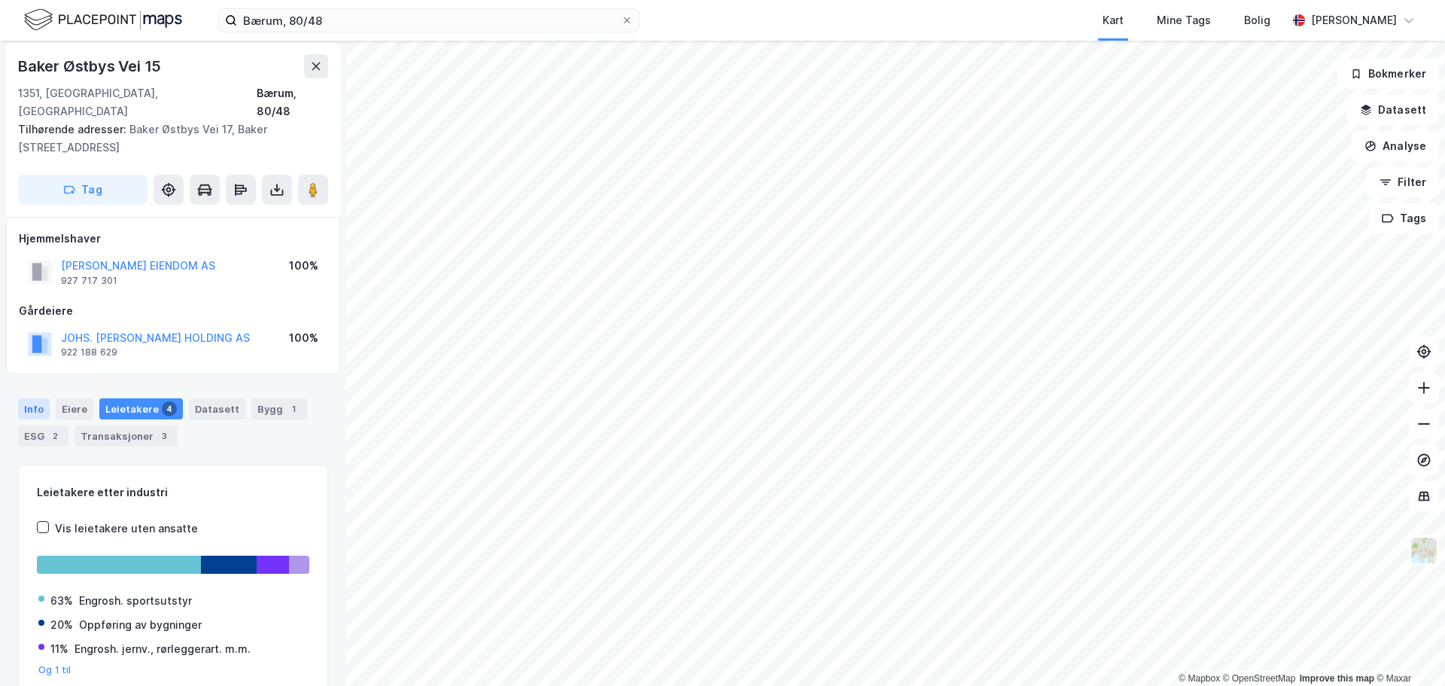
click at [38, 398] on div "Info" at bounding box center [34, 408] width 32 height 21
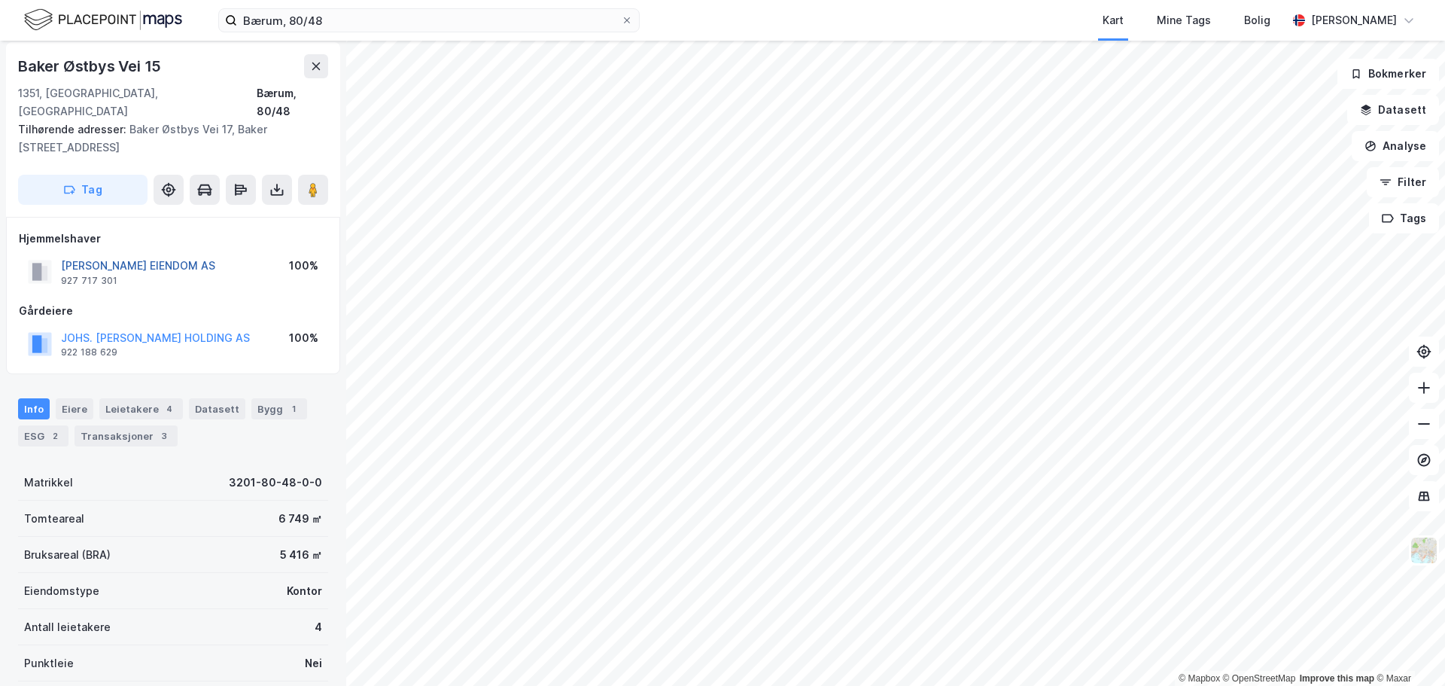
click at [0, 0] on button "[PERSON_NAME] EIENDOM AS" at bounding box center [0, 0] width 0 height 0
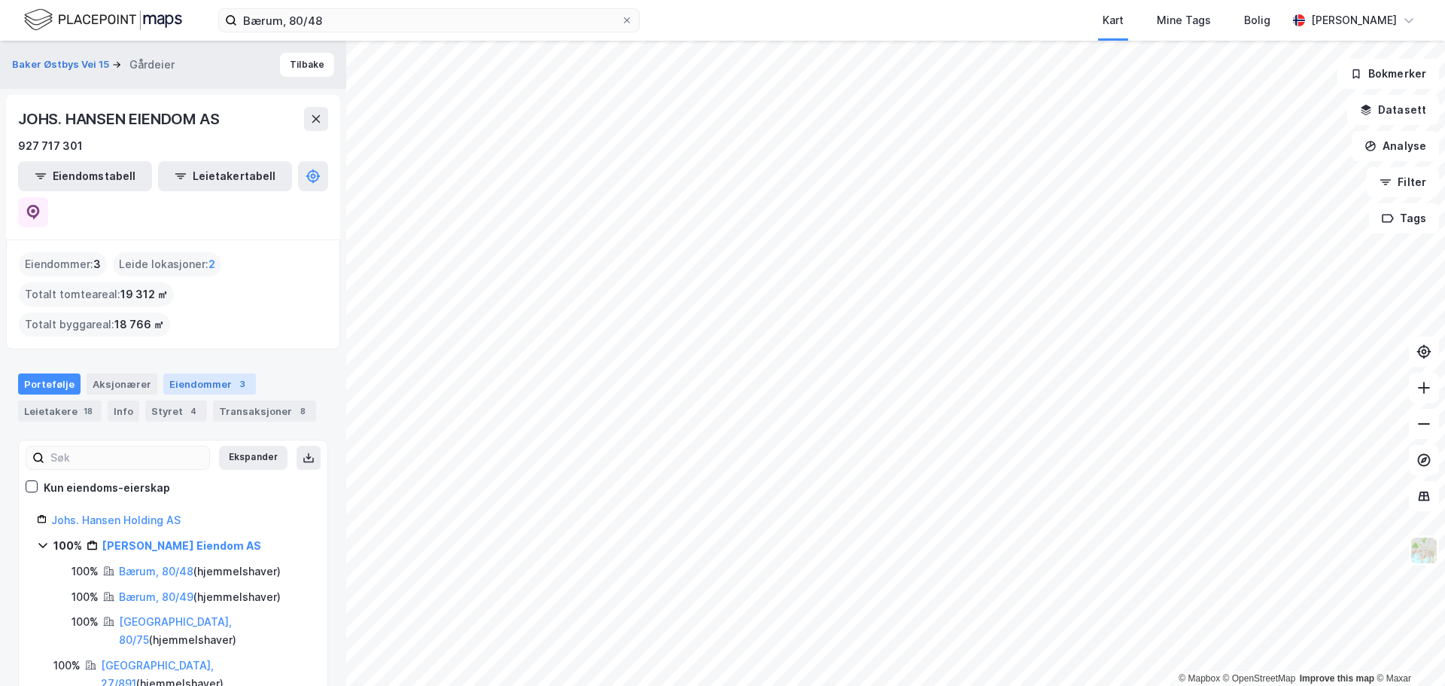
scroll to position [75, 0]
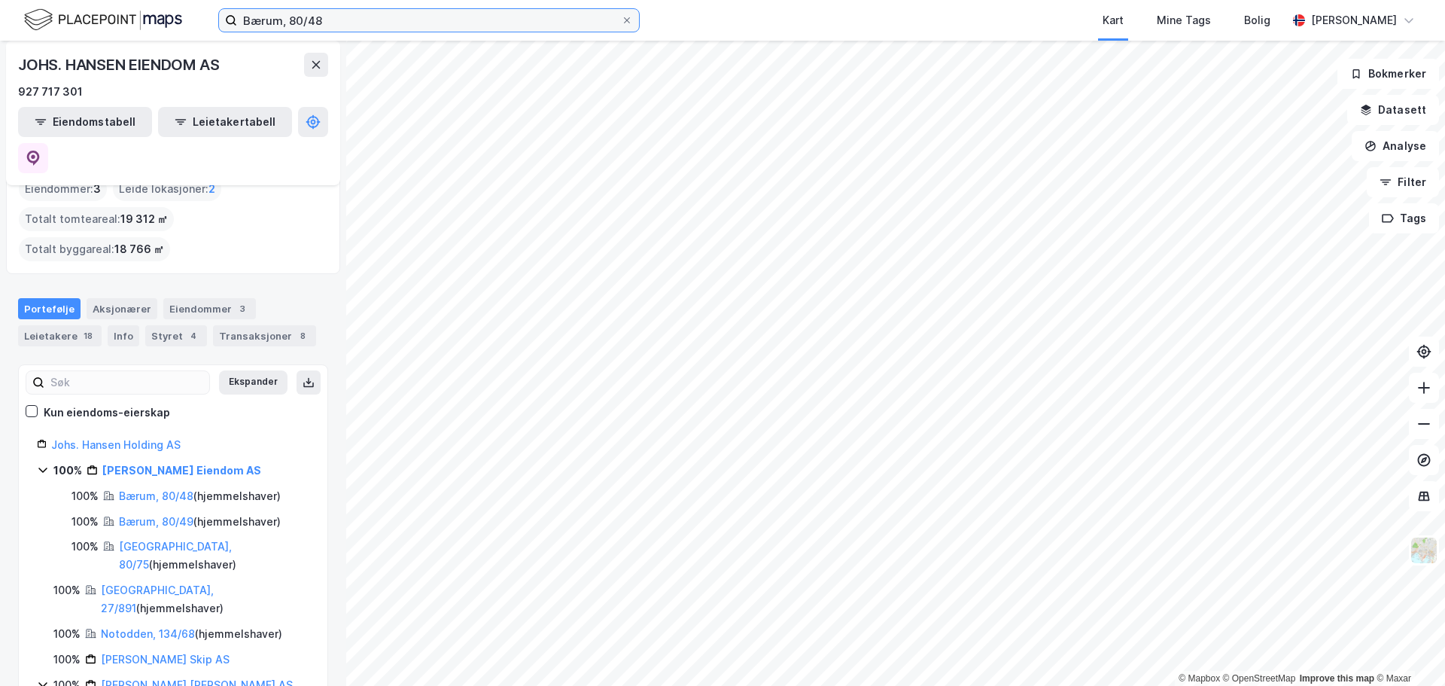
click at [273, 22] on input "Bærum, 80/48" at bounding box center [429, 20] width 384 height 23
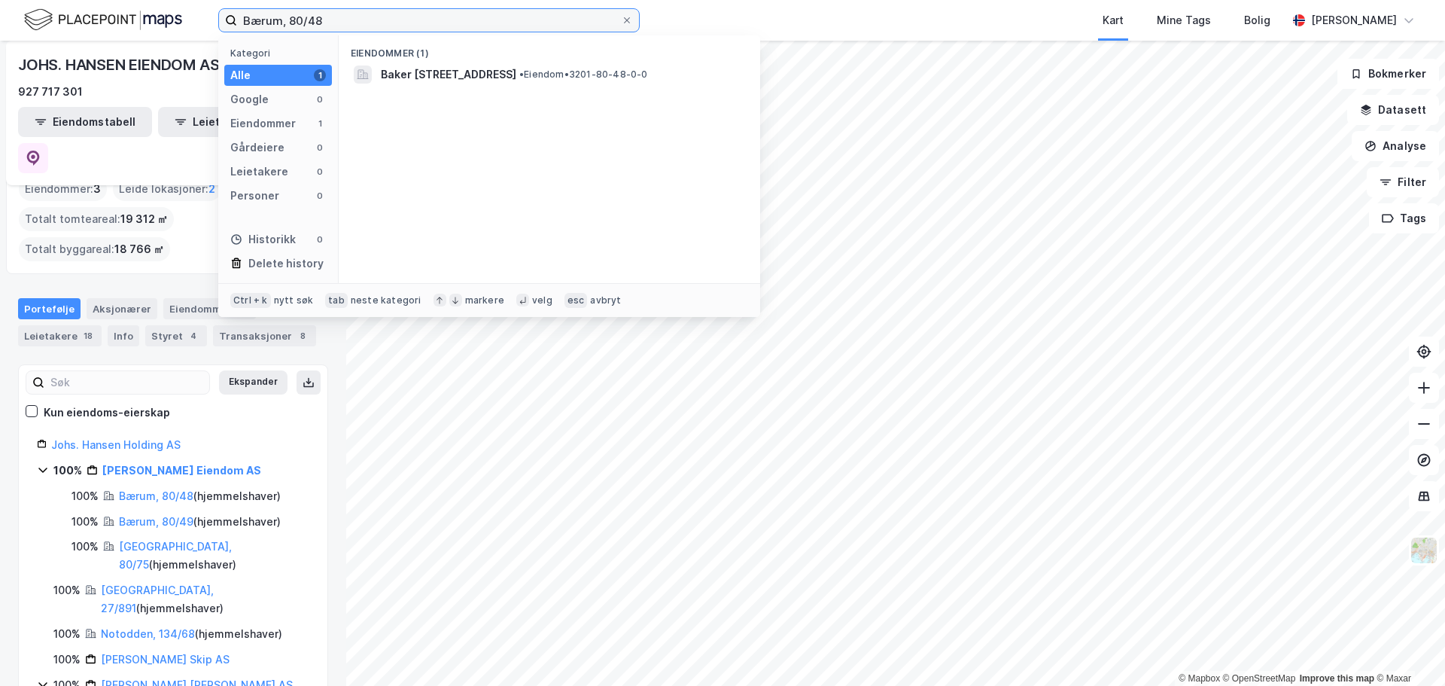
click at [273, 22] on input "Bærum, 80/48" at bounding box center [429, 20] width 384 height 23
paste input "50"
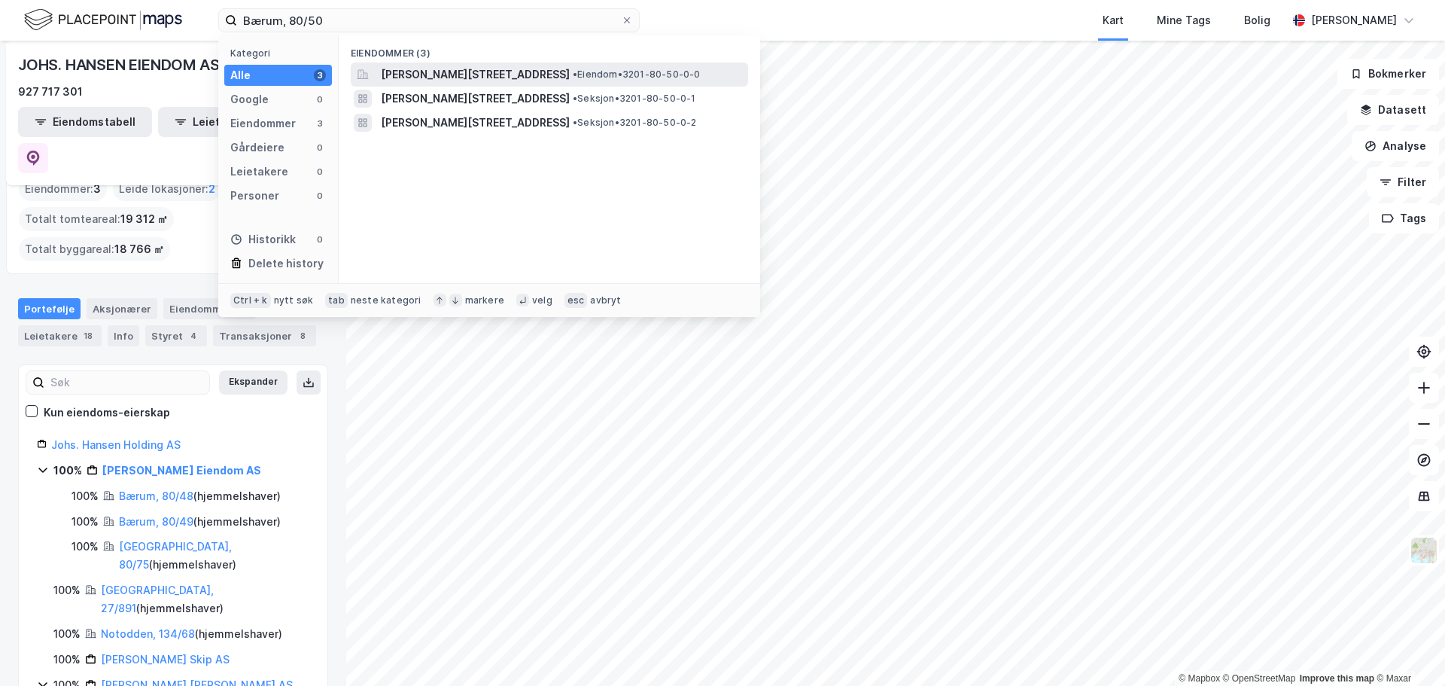
click at [524, 76] on span "[PERSON_NAME][STREET_ADDRESS]" at bounding box center [475, 74] width 189 height 18
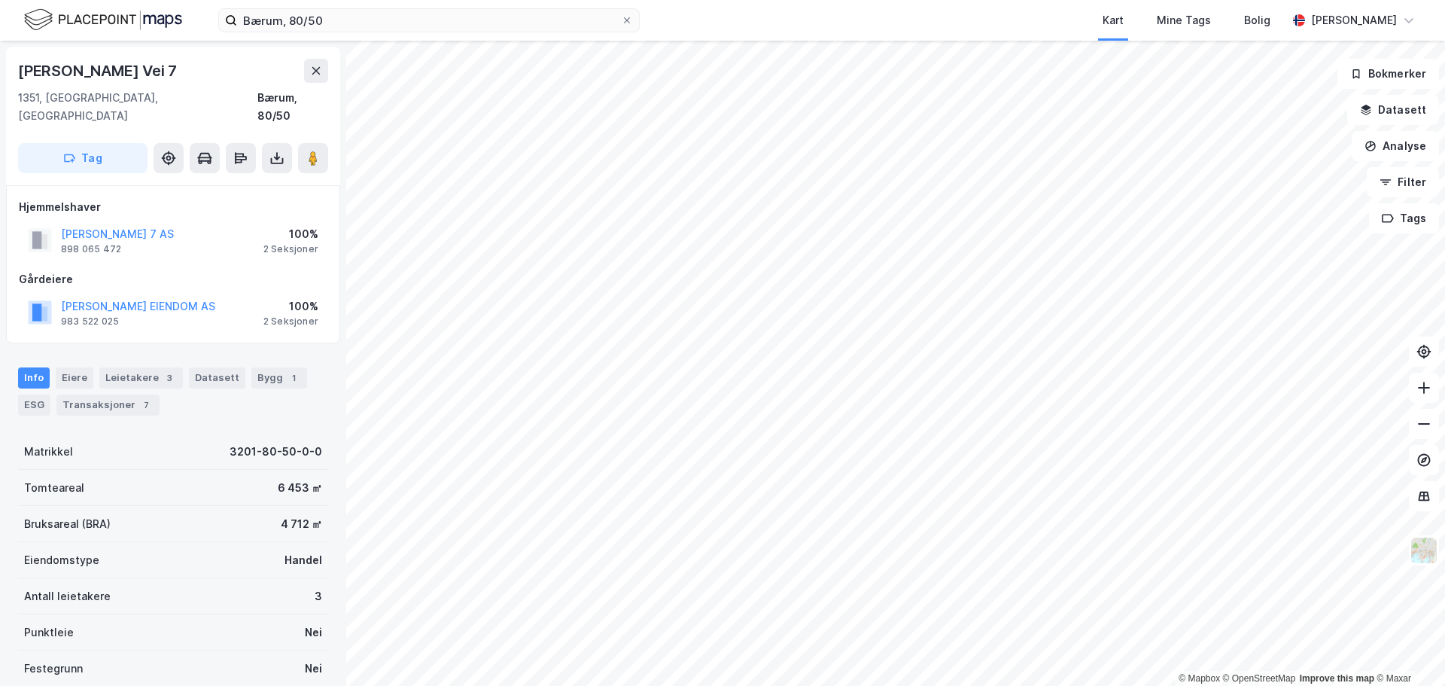
scroll to position [5, 0]
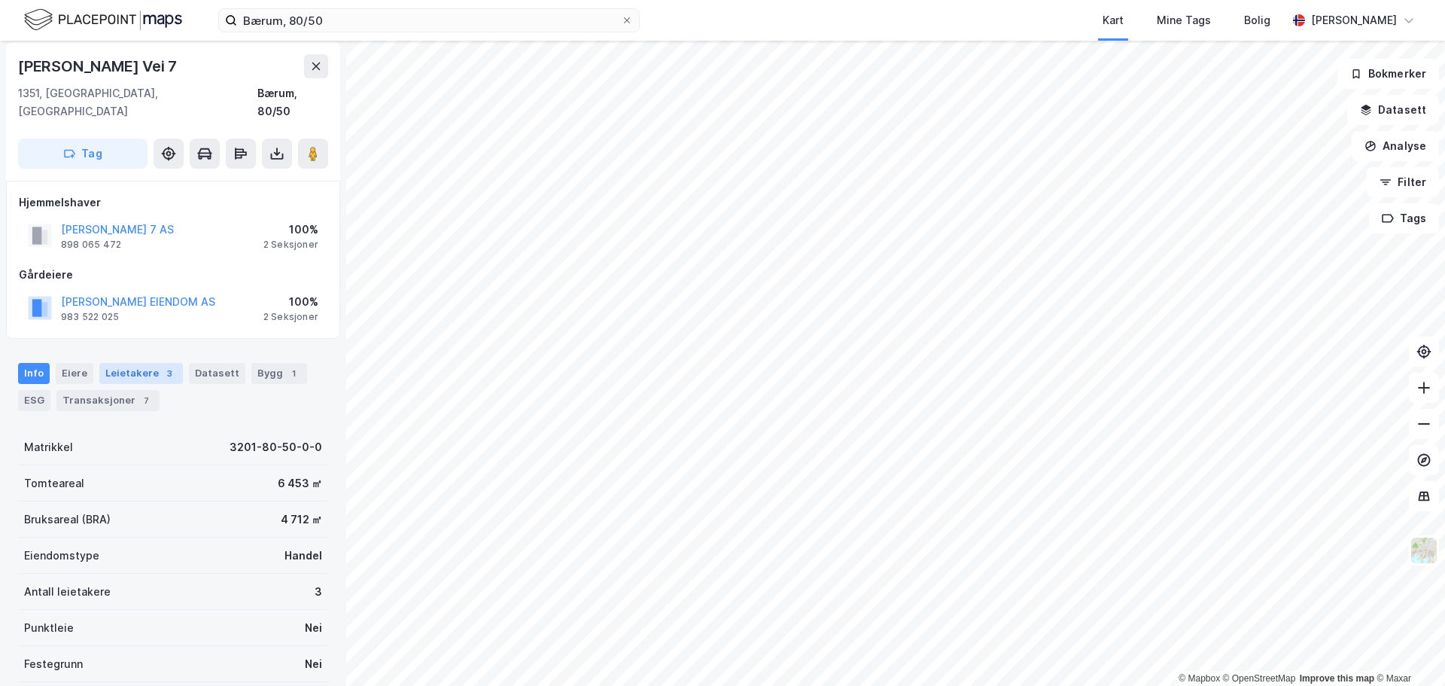
click at [132, 363] on div "Leietakere 3" at bounding box center [141, 373] width 84 height 21
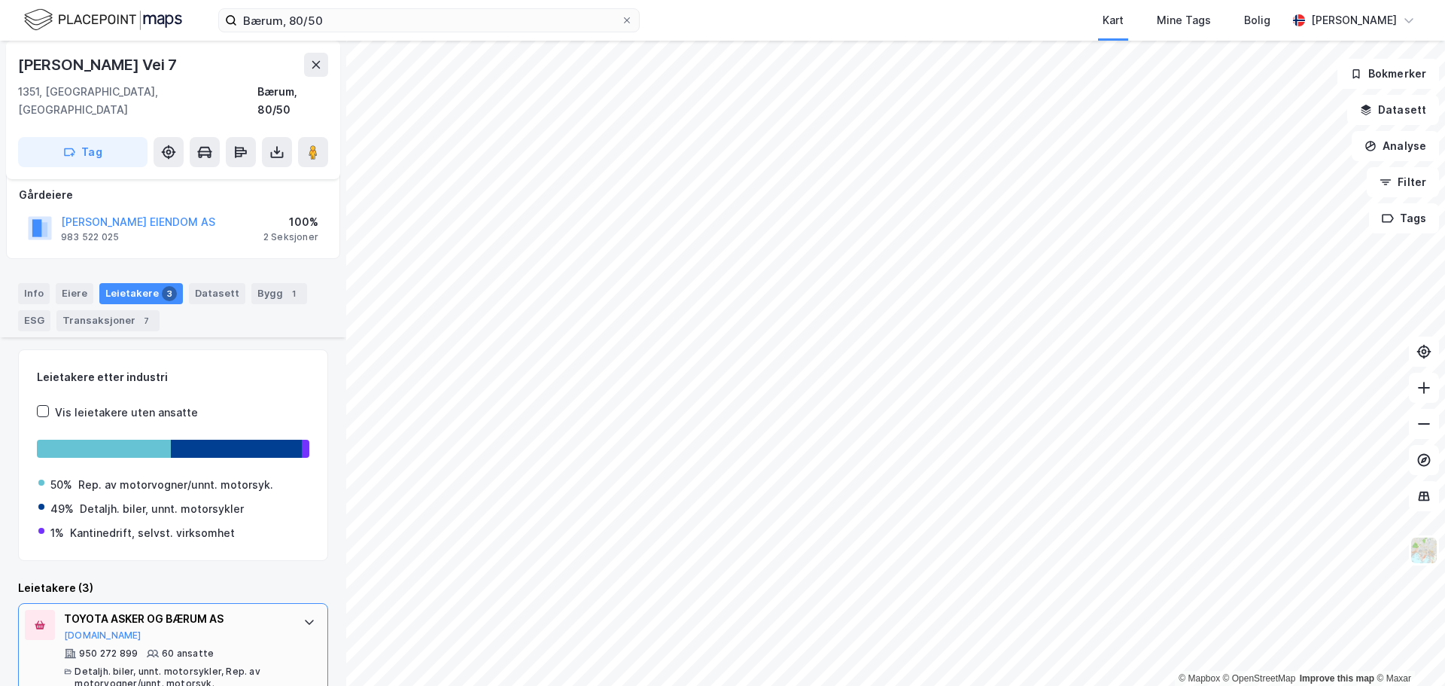
scroll to position [50, 0]
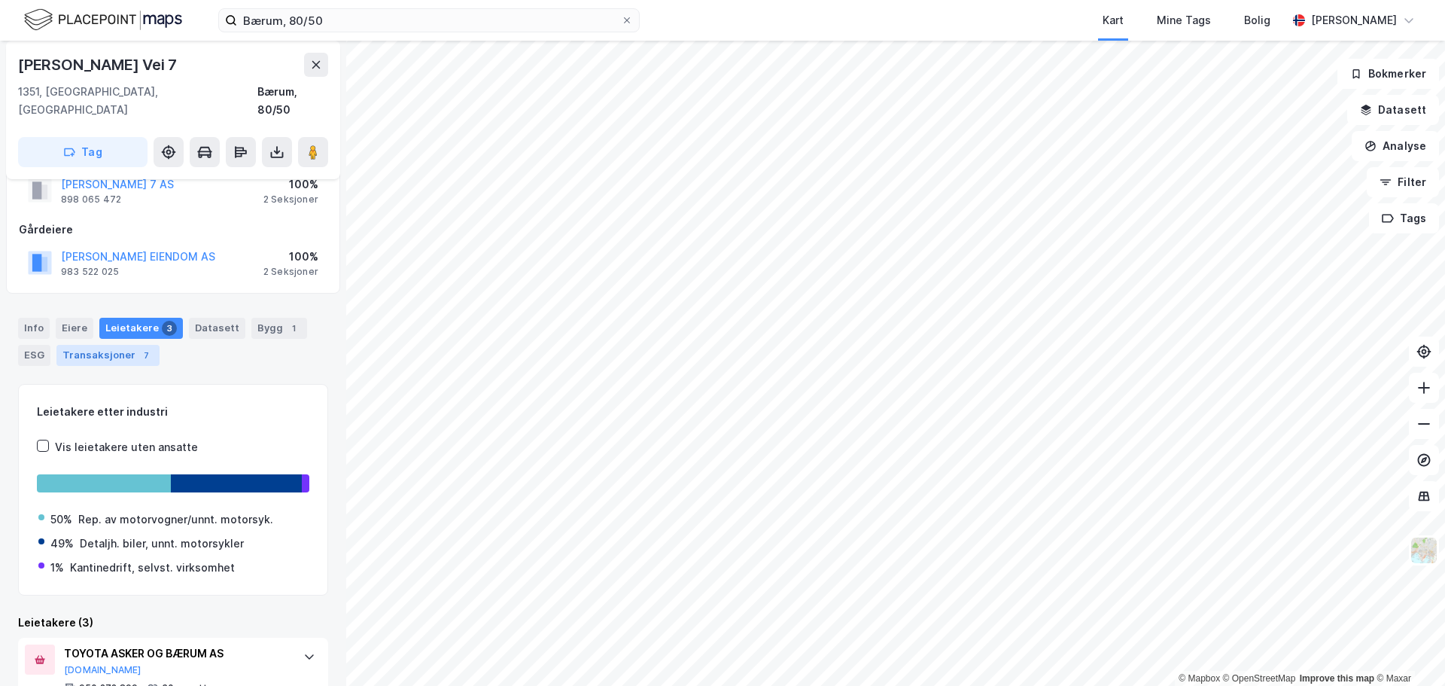
click at [100, 345] on div "Transaksjoner 7" at bounding box center [107, 355] width 103 height 21
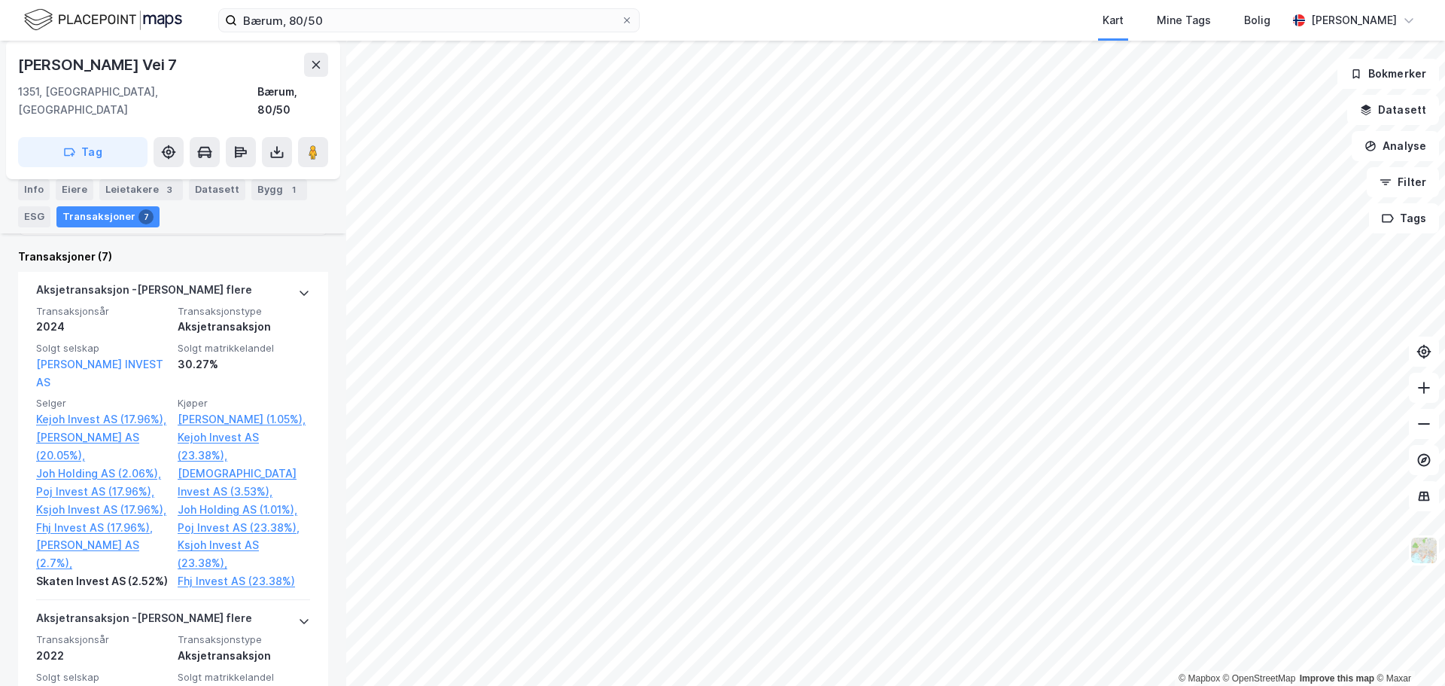
scroll to position [426, 0]
click at [306, 20] on input "Bærum, 80/50" at bounding box center [429, 20] width 384 height 23
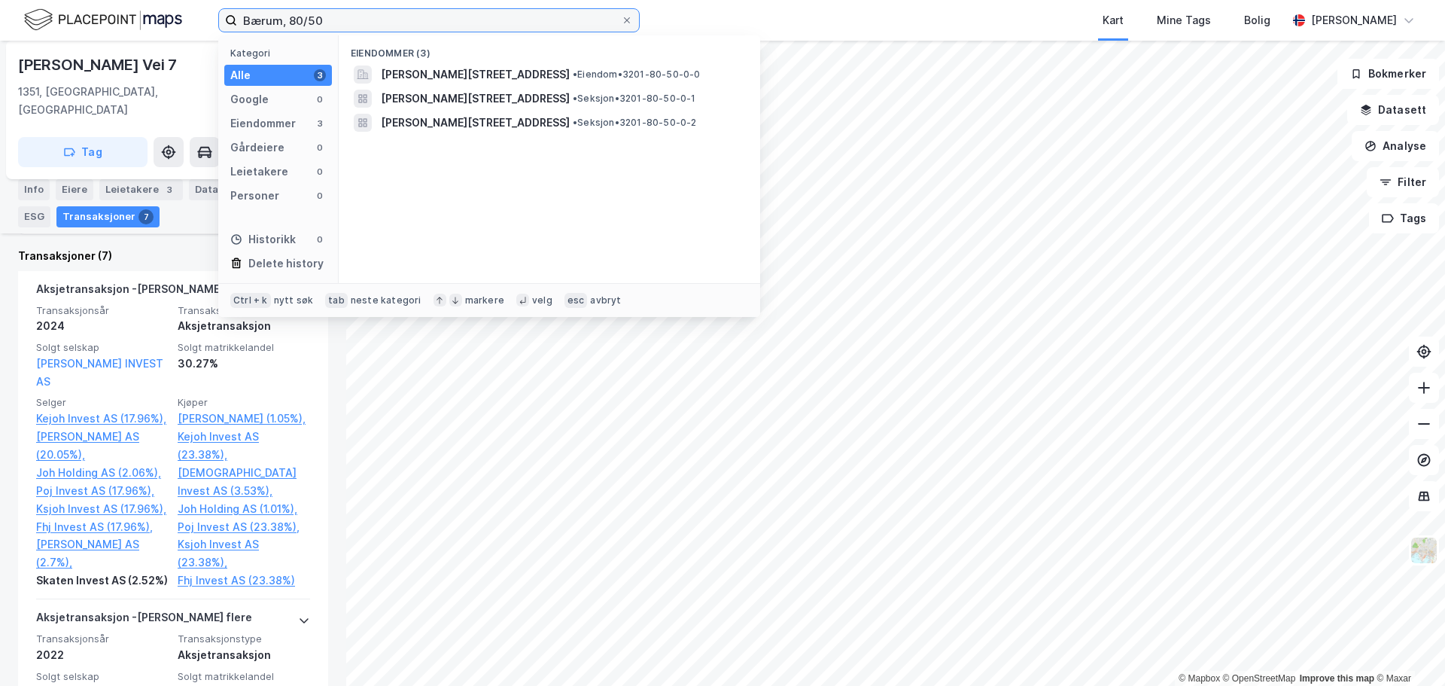
click at [306, 20] on input "Bærum, 80/50" at bounding box center [429, 20] width 384 height 23
paste input "Asker, 2/75"
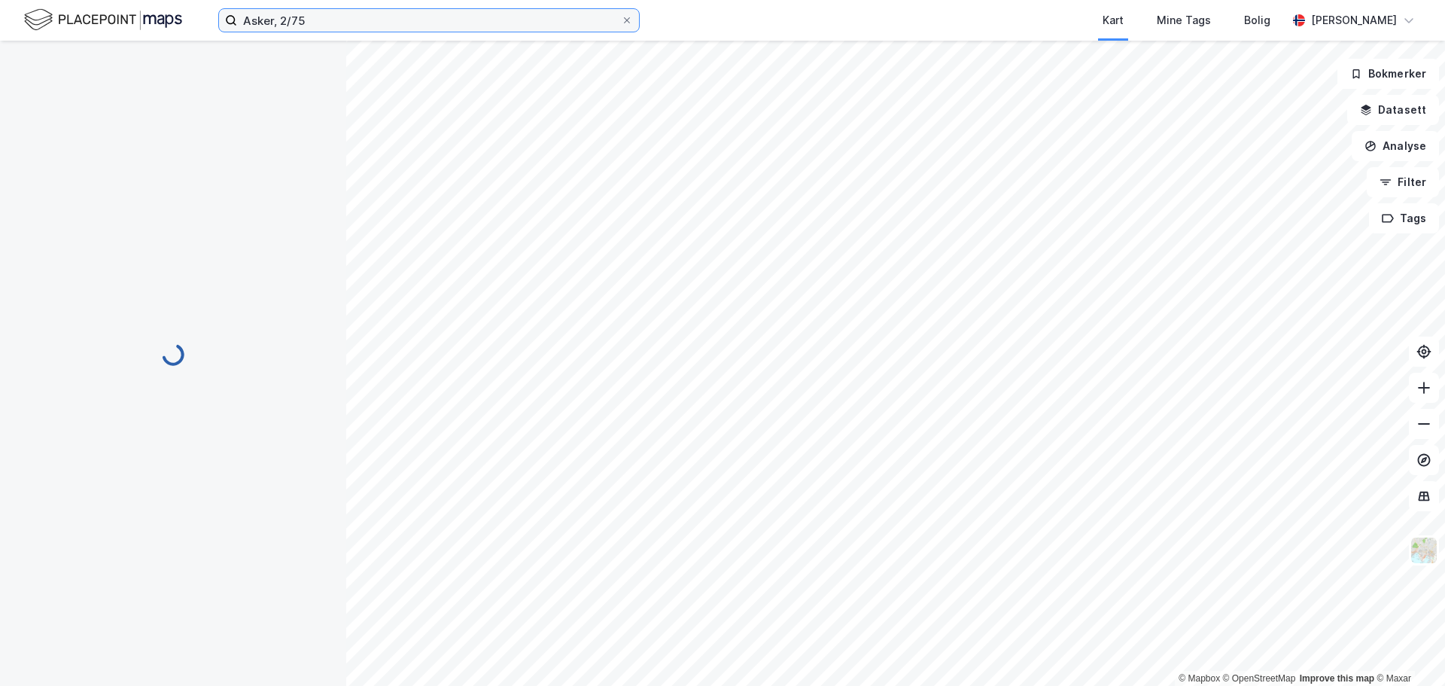
scroll to position [11, 0]
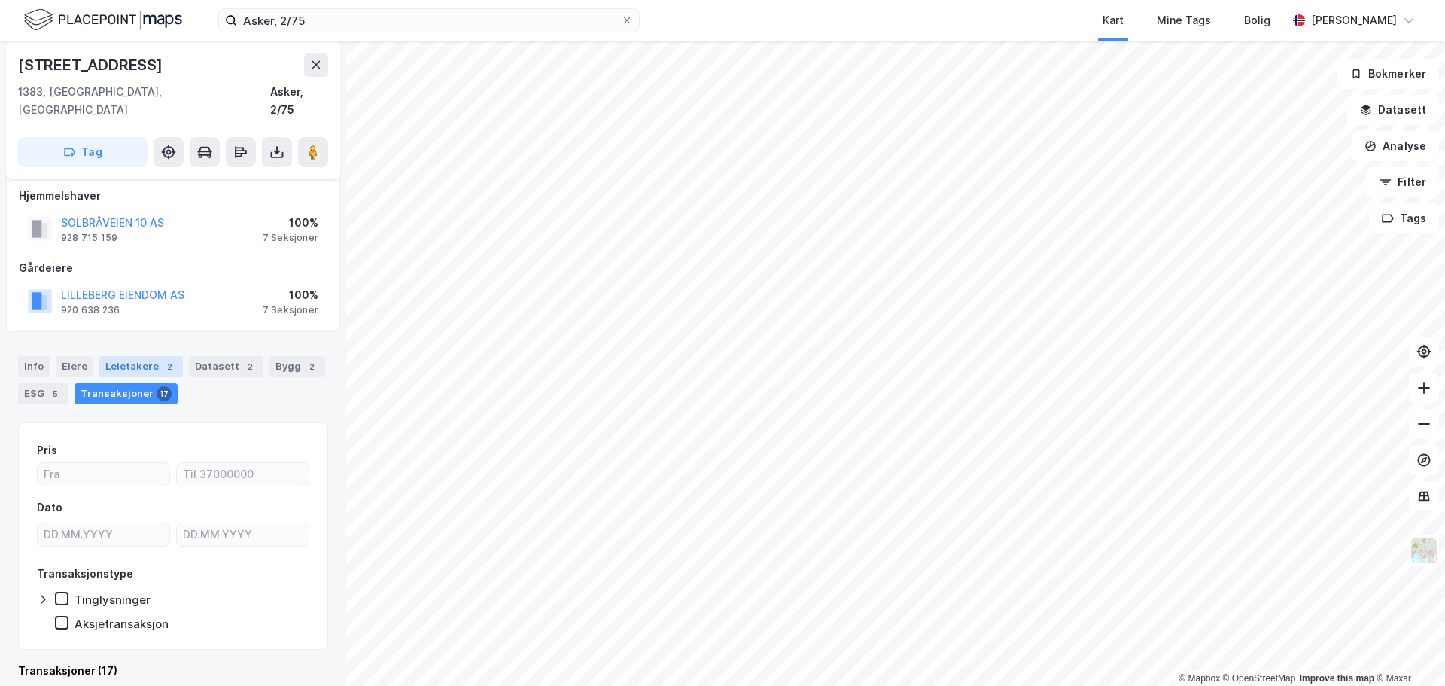
click at [137, 356] on div "Leietakere 2" at bounding box center [141, 366] width 84 height 21
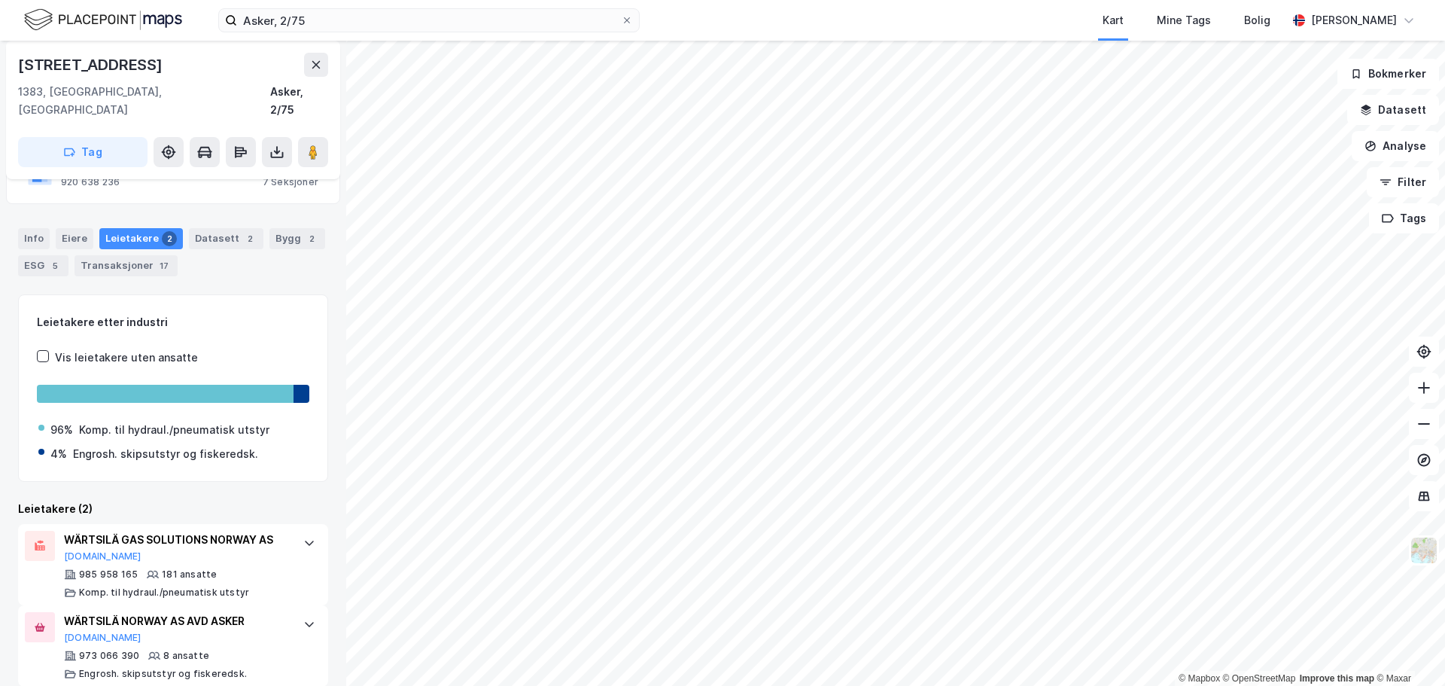
scroll to position [140, 0]
drag, startPoint x: 133, startPoint y: 246, endPoint x: 148, endPoint y: 260, distance: 20.2
click at [134, 254] on div "Transaksjoner 17" at bounding box center [126, 264] width 103 height 21
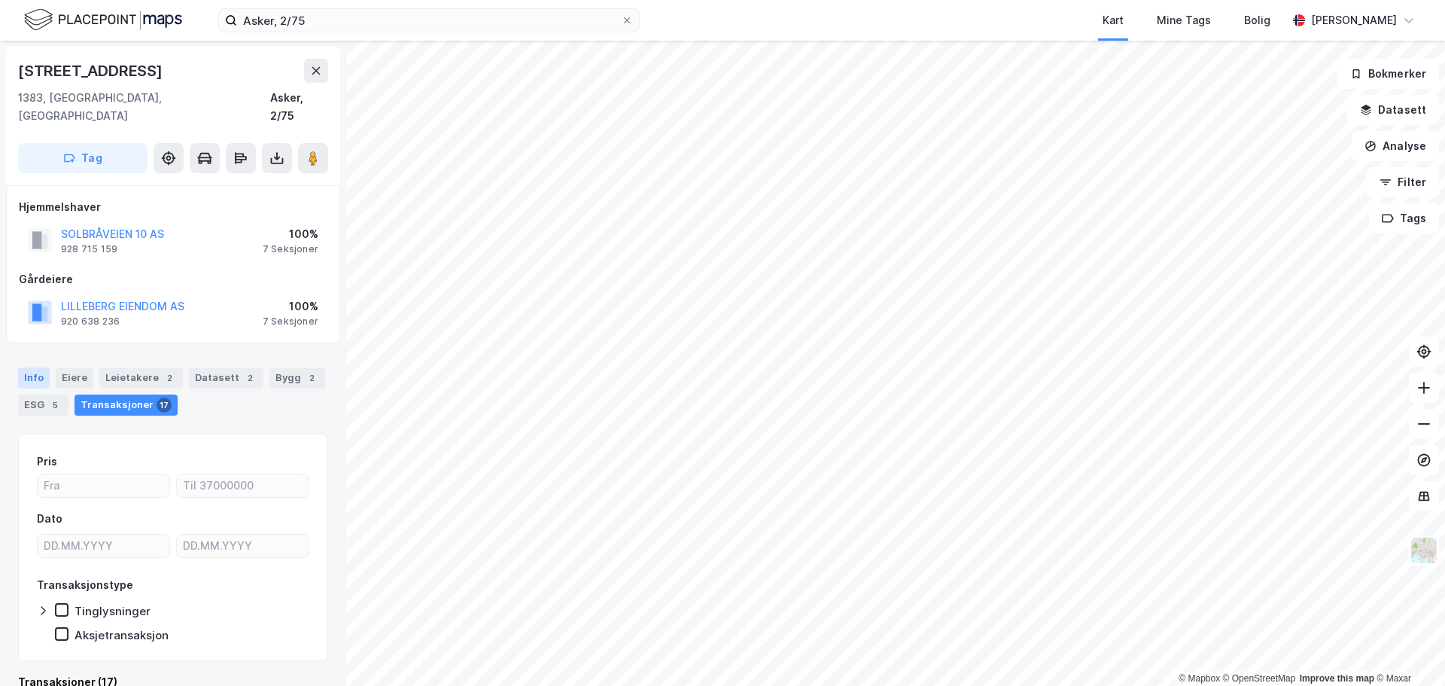
click at [32, 367] on div "Info" at bounding box center [34, 377] width 32 height 21
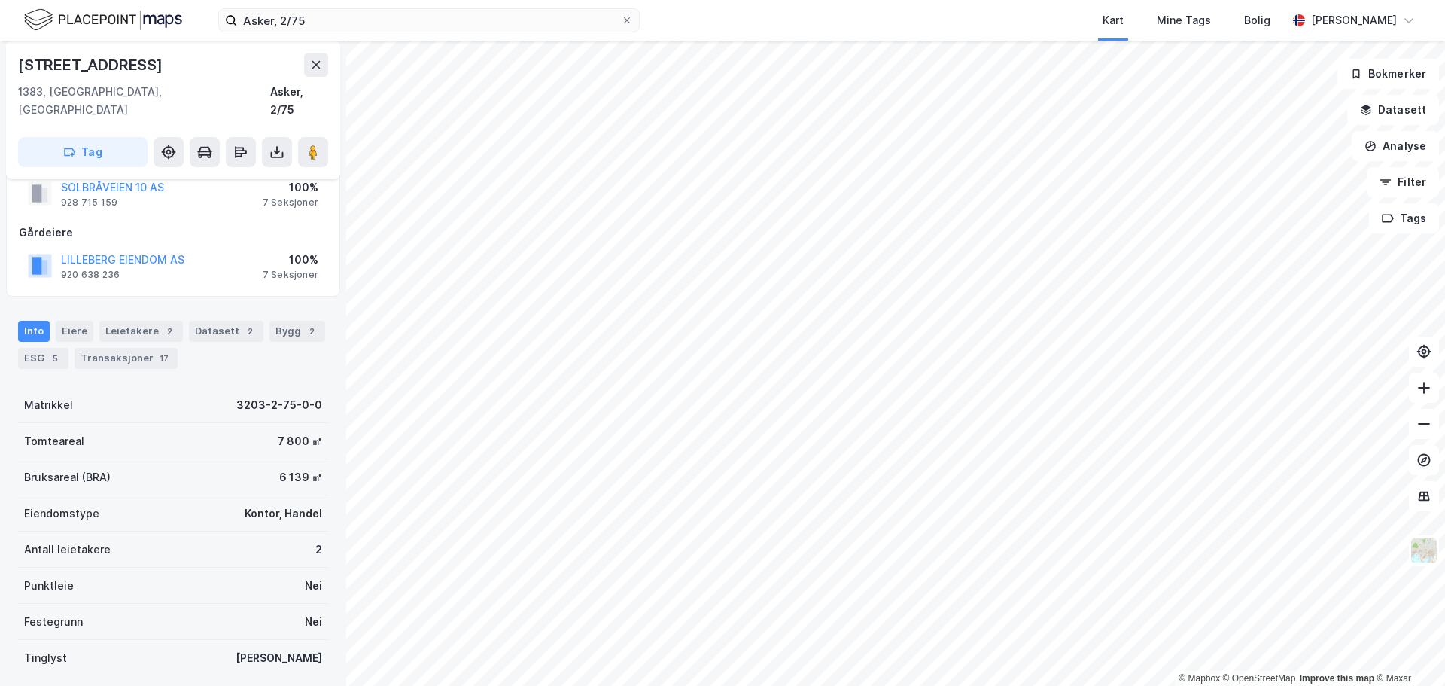
scroll to position [44, 0]
click at [141, 351] on div "Transaksjoner 17" at bounding box center [126, 361] width 103 height 21
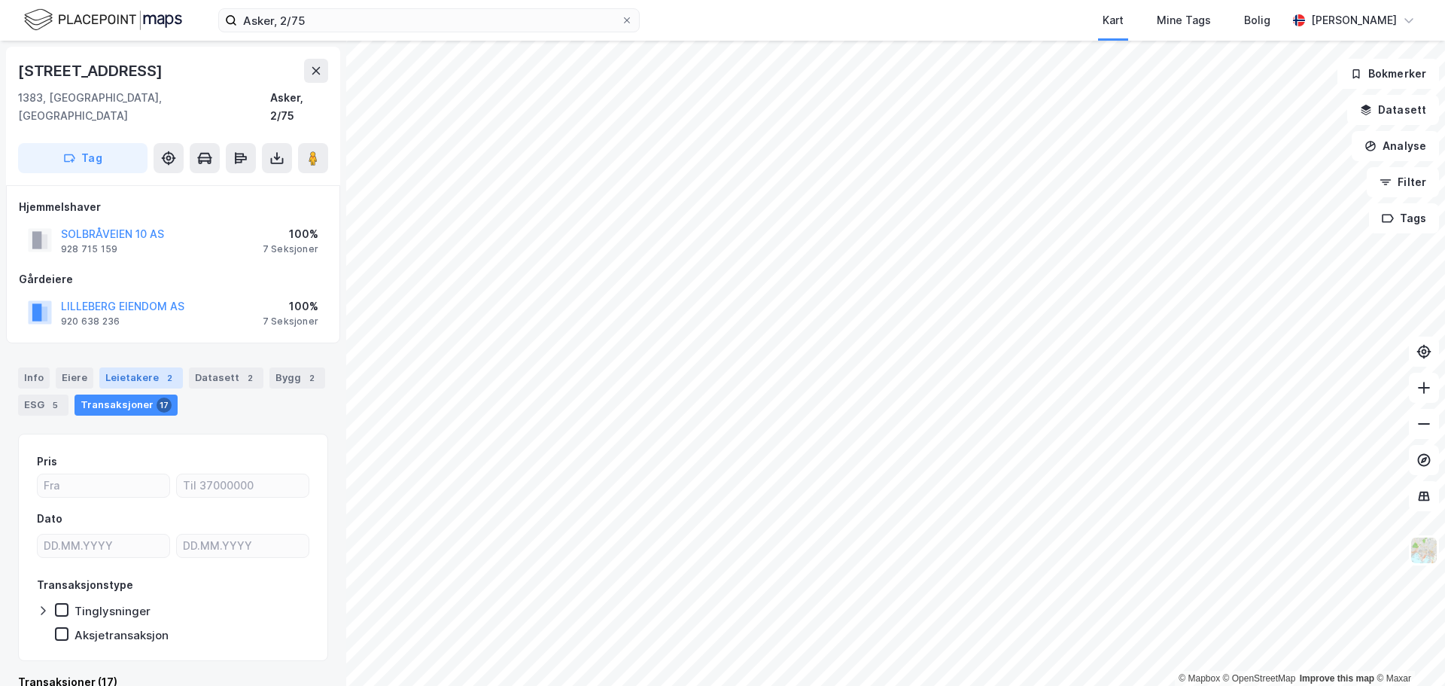
click at [138, 367] on div "Leietakere 2" at bounding box center [141, 377] width 84 height 21
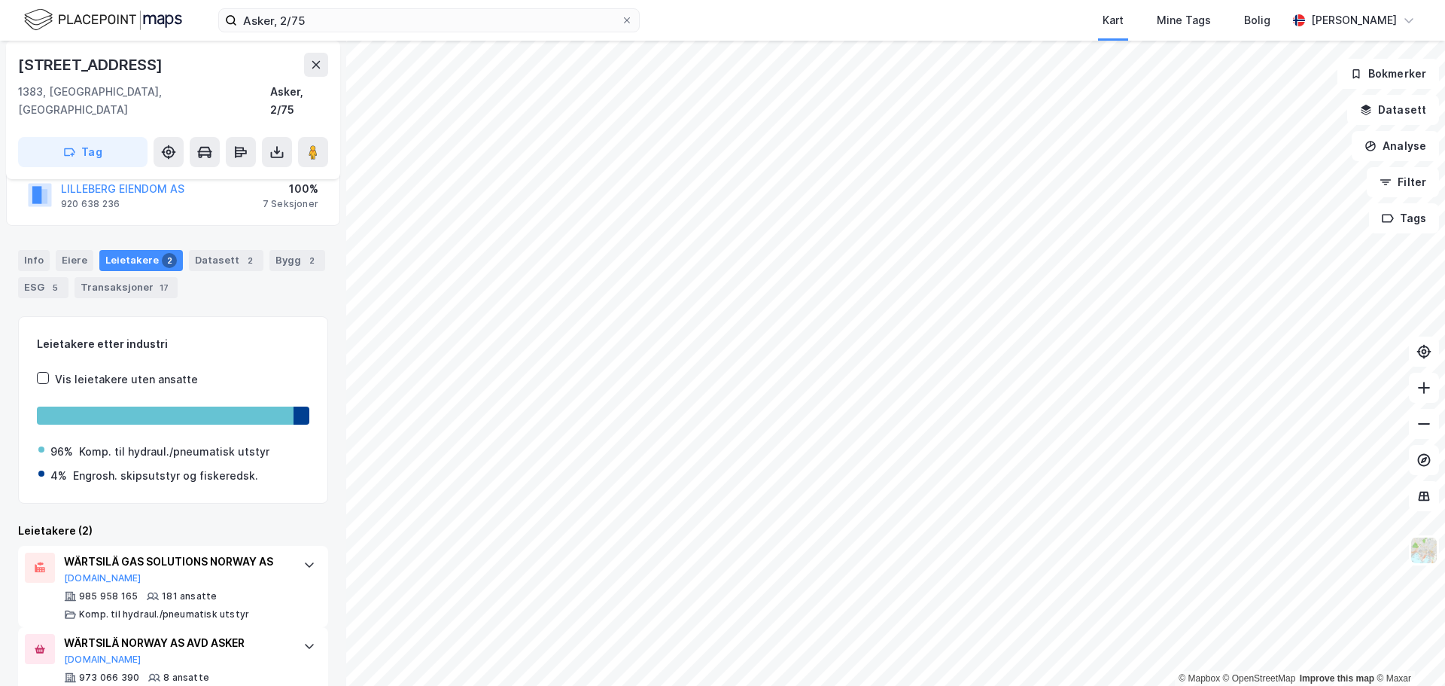
scroll to position [140, 0]
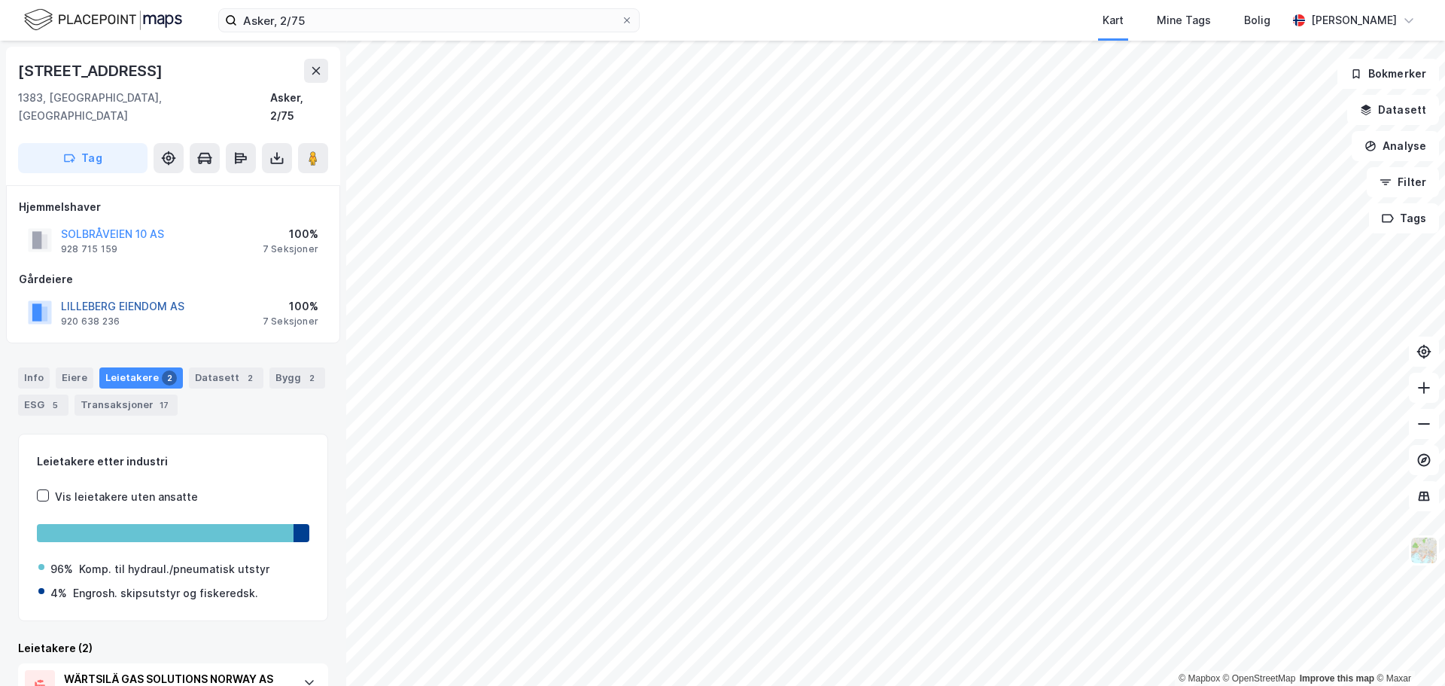
click at [0, 0] on button "LILLEBERG EIENDOM AS" at bounding box center [0, 0] width 0 height 0
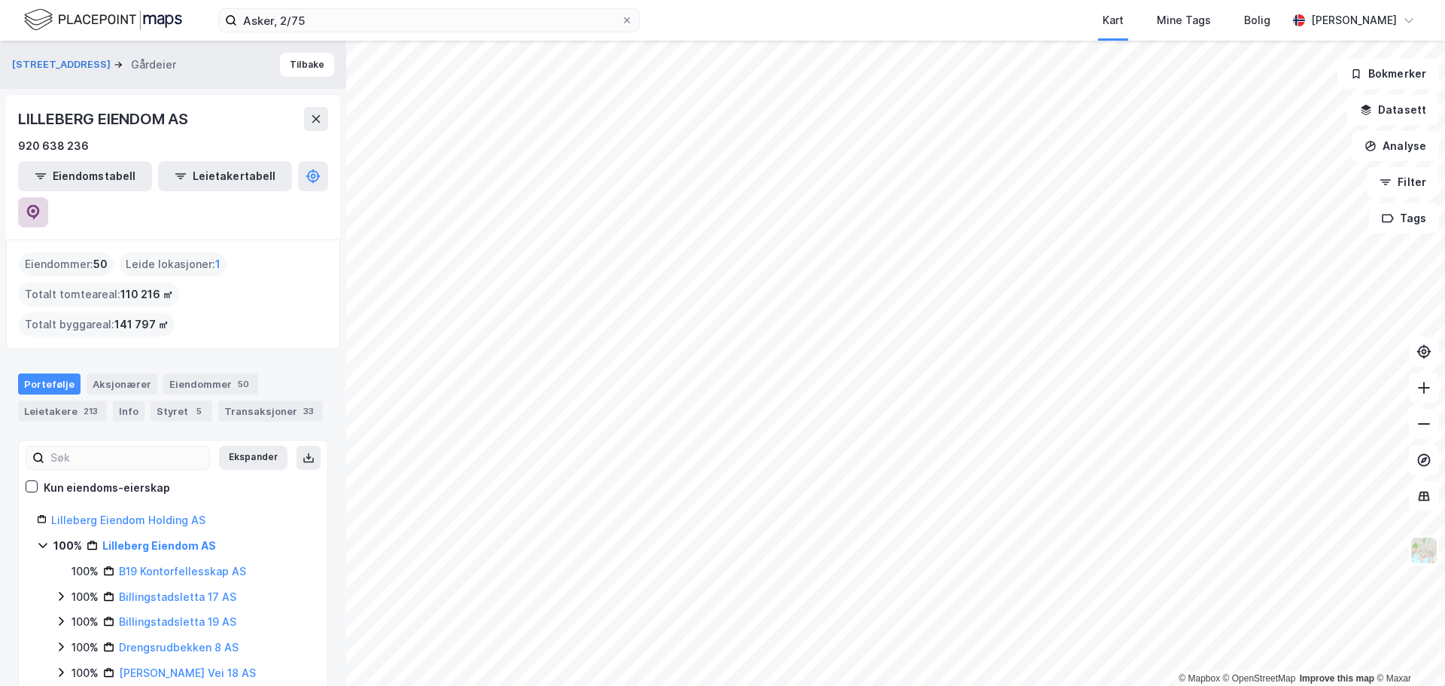
click at [41, 205] on icon at bounding box center [33, 212] width 15 height 15
click at [356, 6] on div "Asker, 2/75 Kart Mine Tags Bolig [PERSON_NAME]" at bounding box center [722, 20] width 1445 height 41
click at [351, 16] on input "Asker, 2/75" at bounding box center [429, 20] width 384 height 23
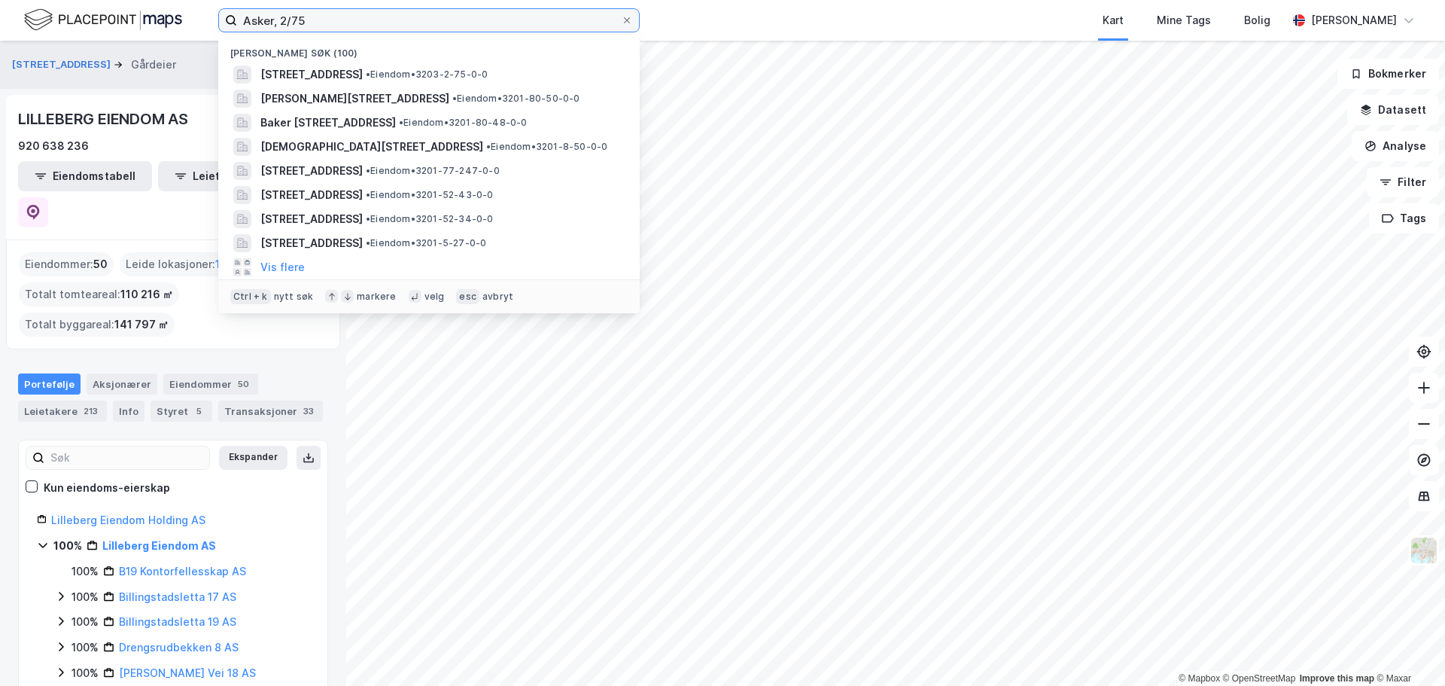
click at [351, 16] on input "Asker, 2/75" at bounding box center [429, 20] width 384 height 23
paste input "9/190"
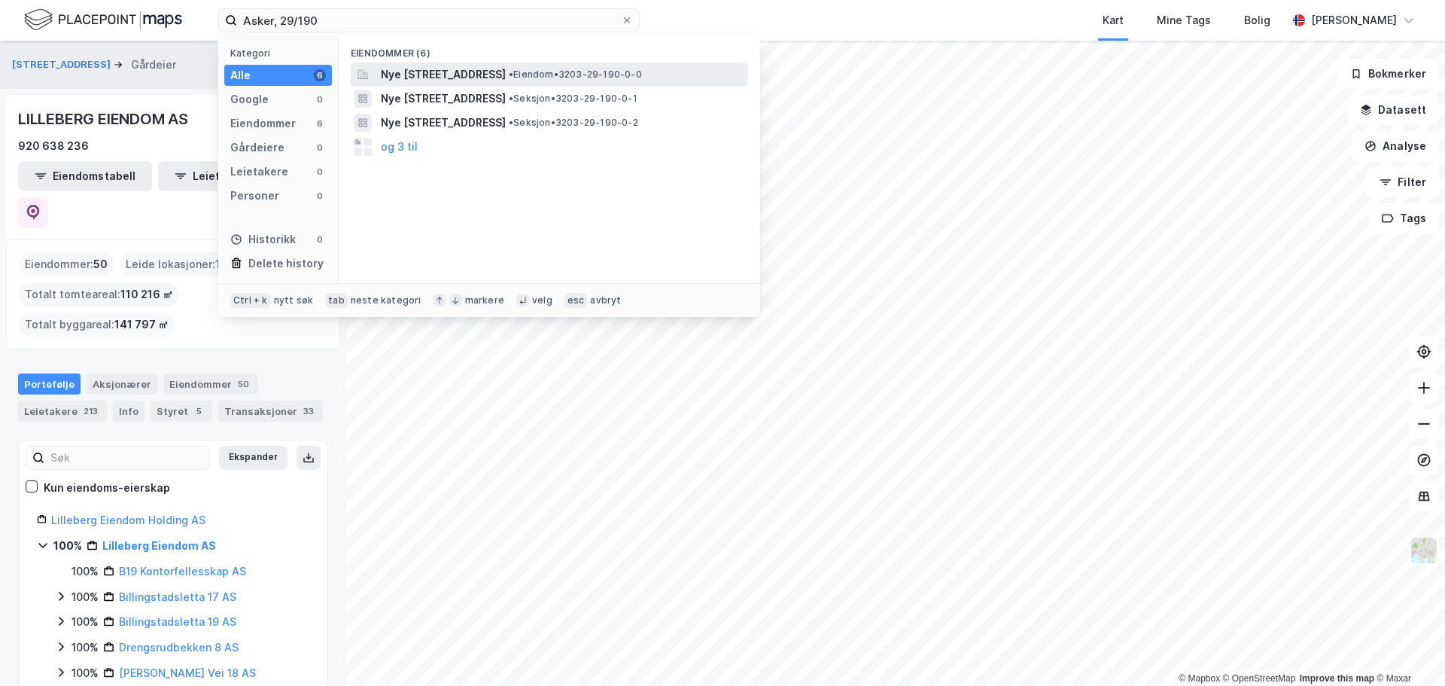
click at [506, 69] on span "Nye [STREET_ADDRESS]" at bounding box center [443, 74] width 125 height 18
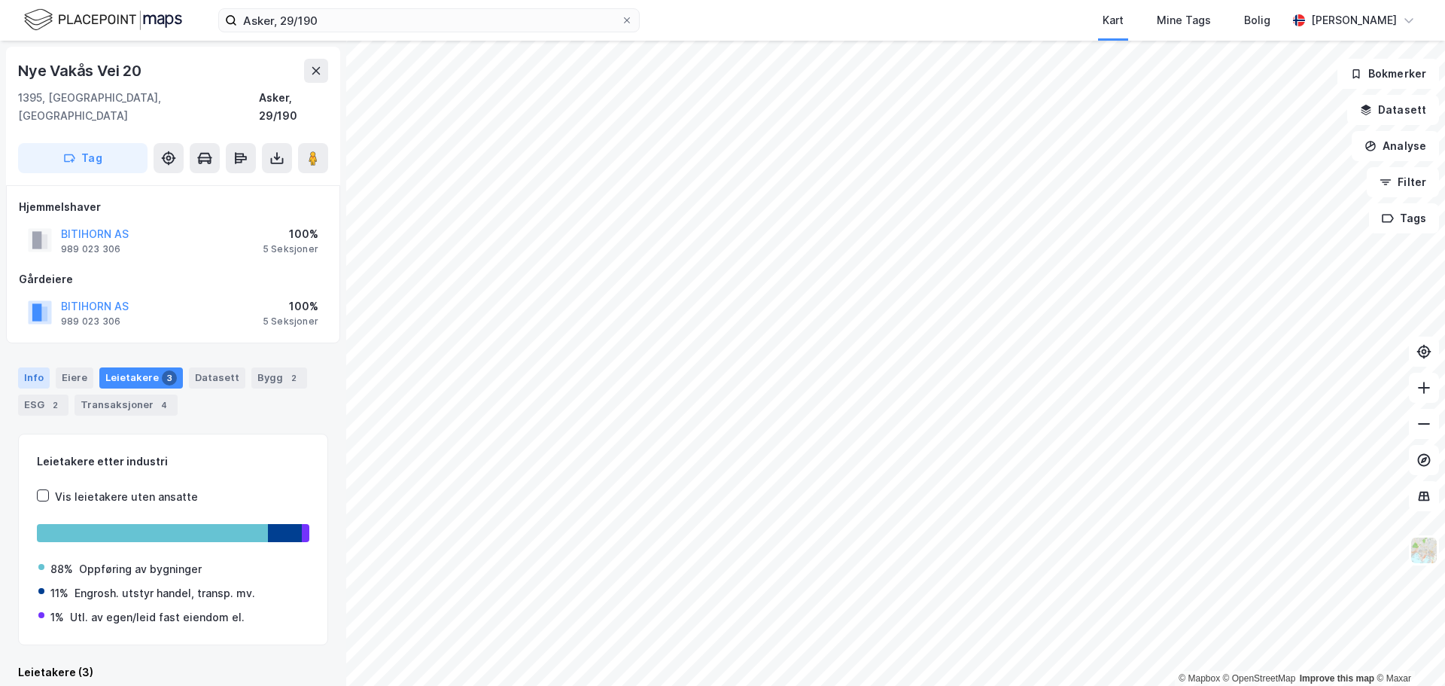
click at [35, 367] on div "Info" at bounding box center [34, 377] width 32 height 21
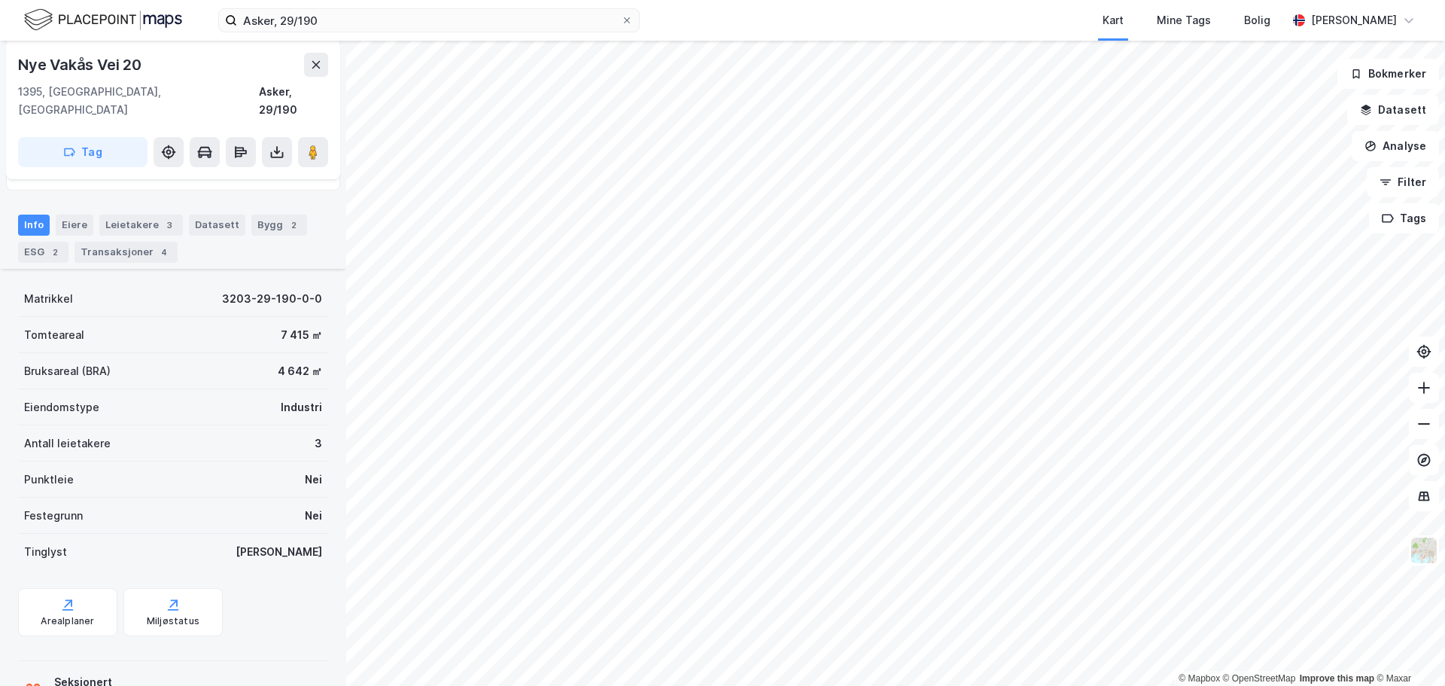
scroll to position [194, 0]
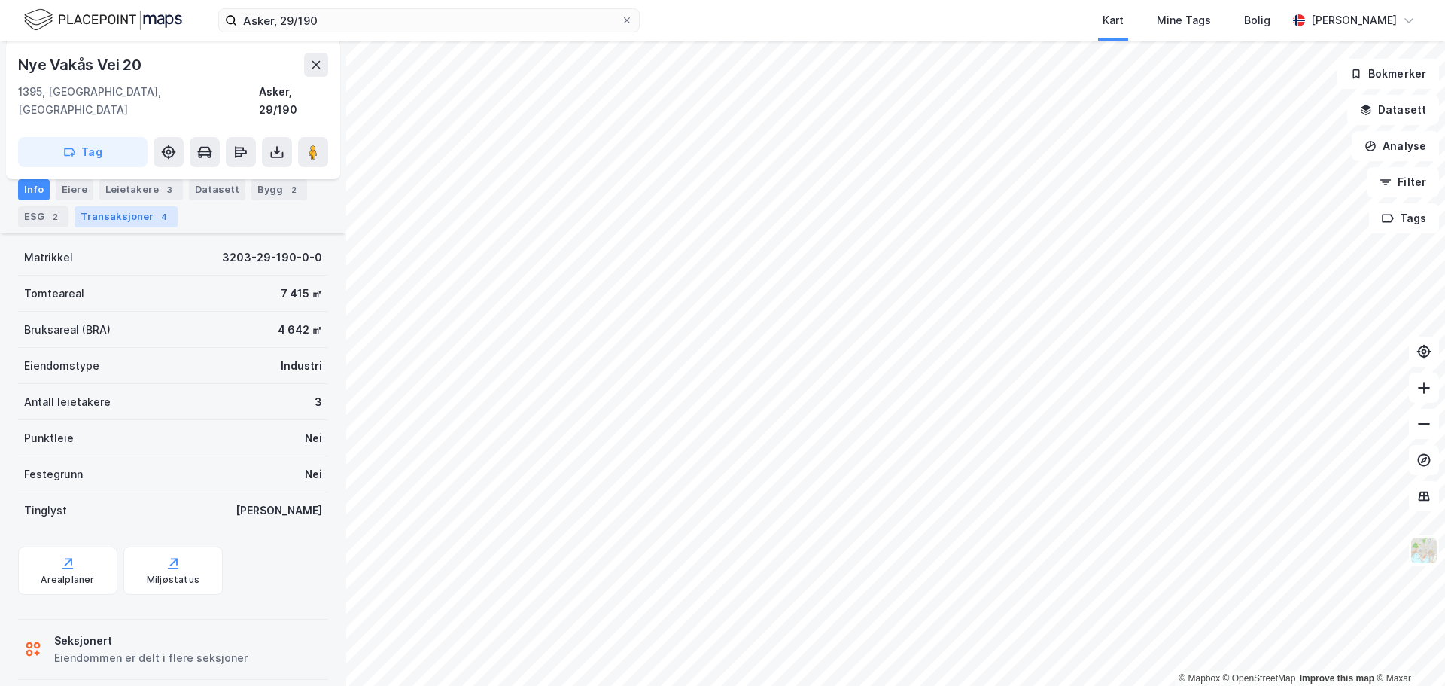
click at [145, 217] on div "Transaksjoner 4" at bounding box center [126, 216] width 103 height 21
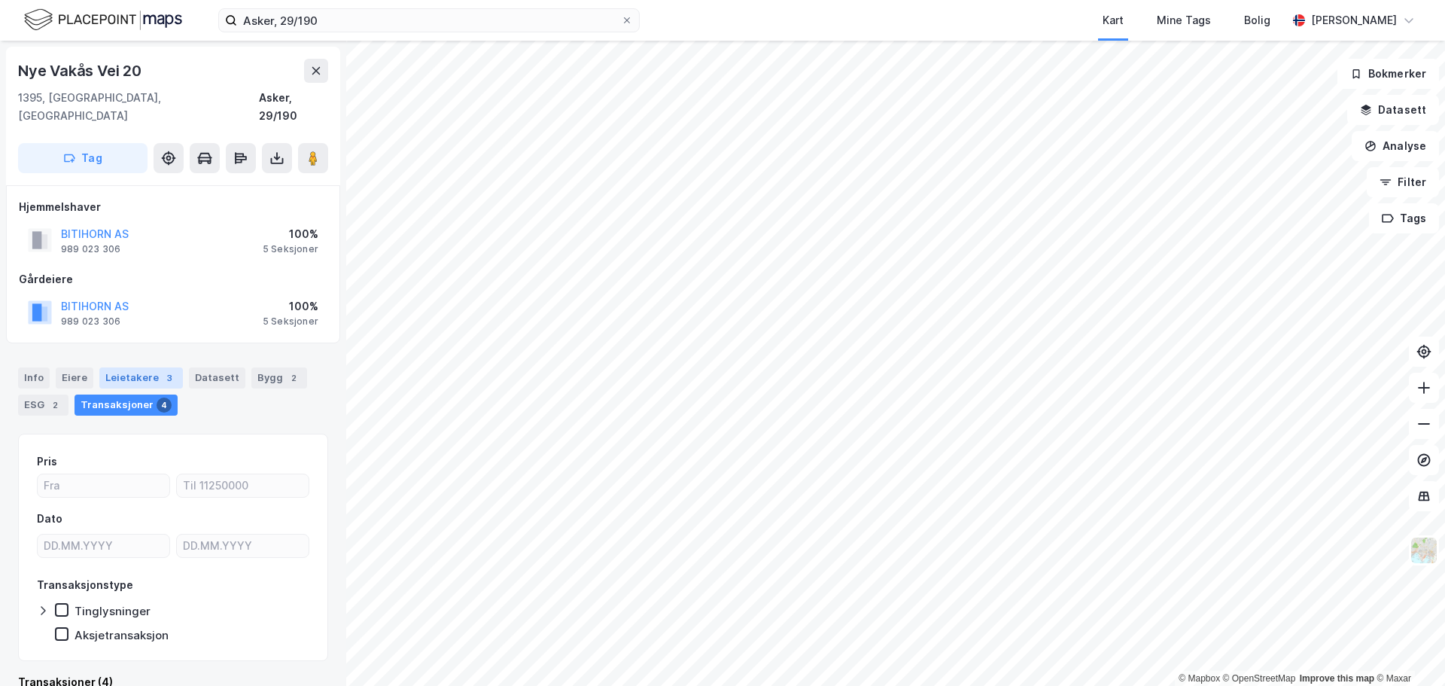
click at [122, 367] on div "Leietakere 3" at bounding box center [141, 377] width 84 height 21
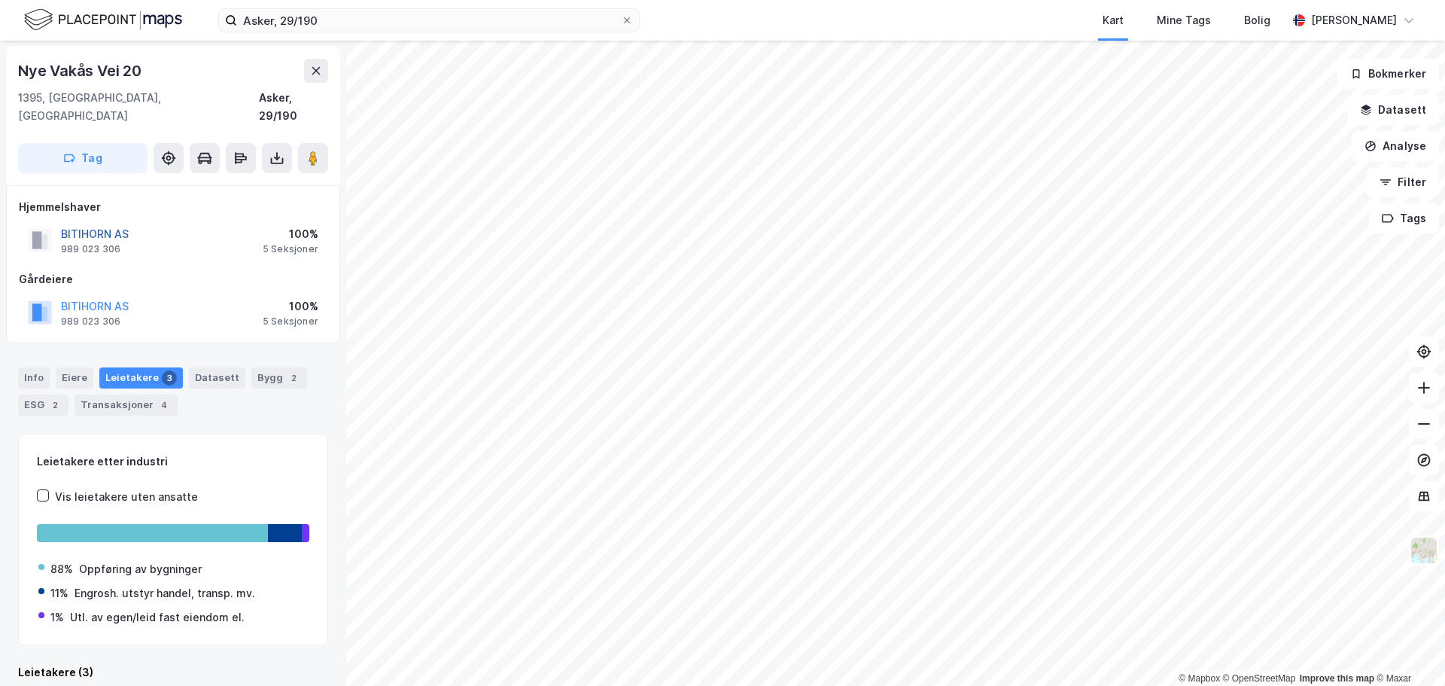
click at [0, 0] on button "BITIHORN AS" at bounding box center [0, 0] width 0 height 0
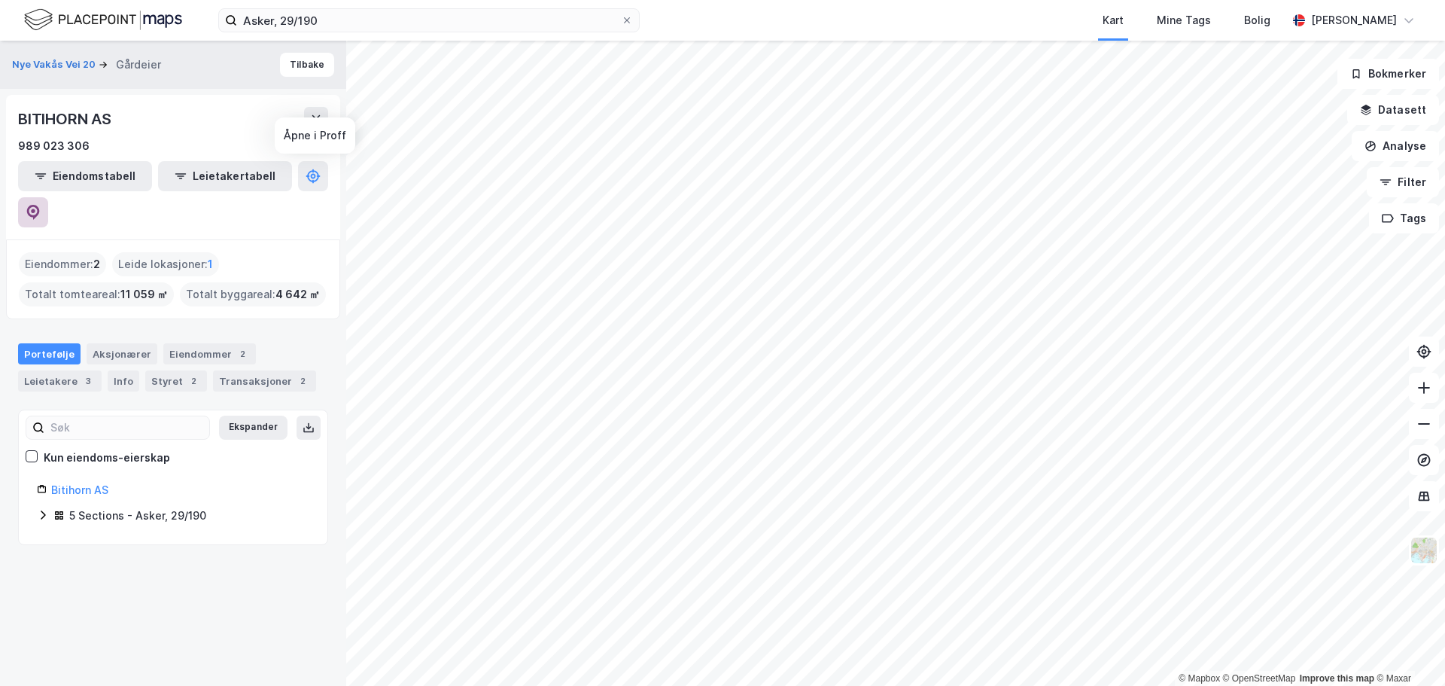
click at [40, 205] on icon at bounding box center [33, 212] width 13 height 15
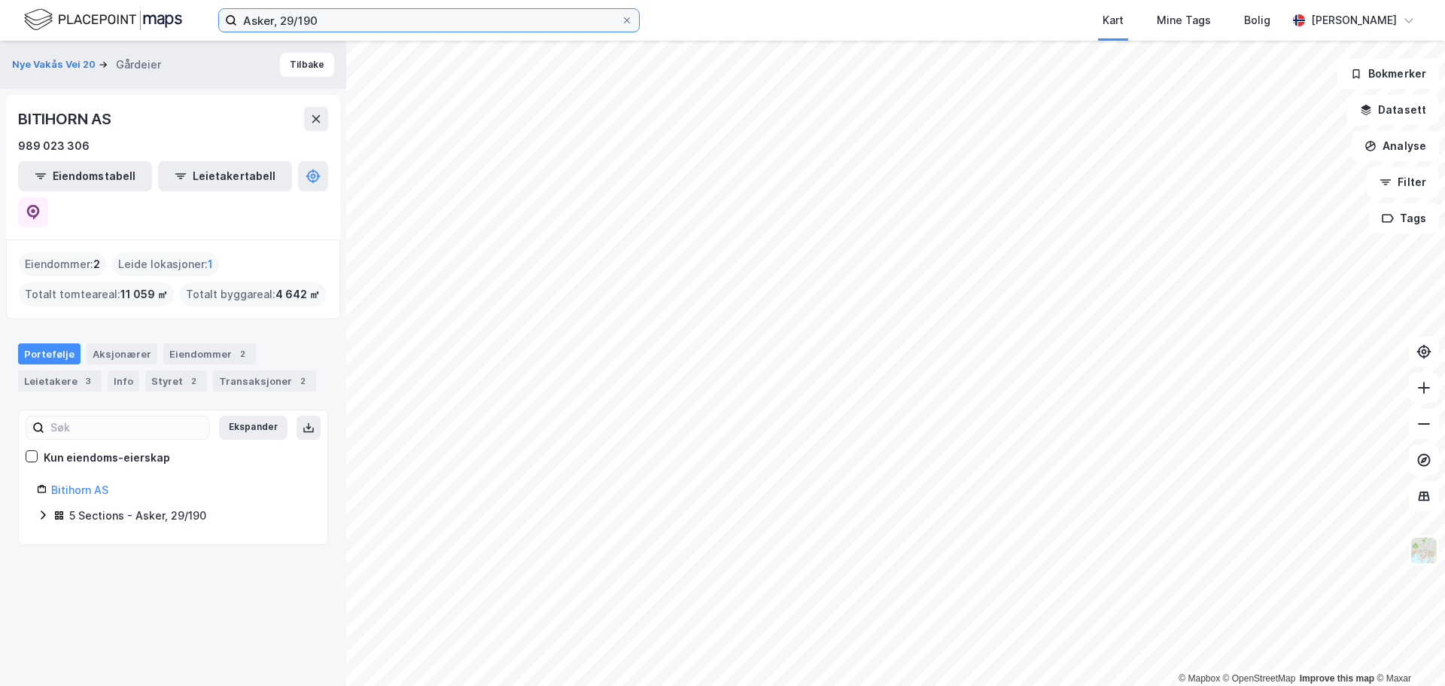
click at [305, 29] on input "Asker, 29/190" at bounding box center [429, 20] width 384 height 23
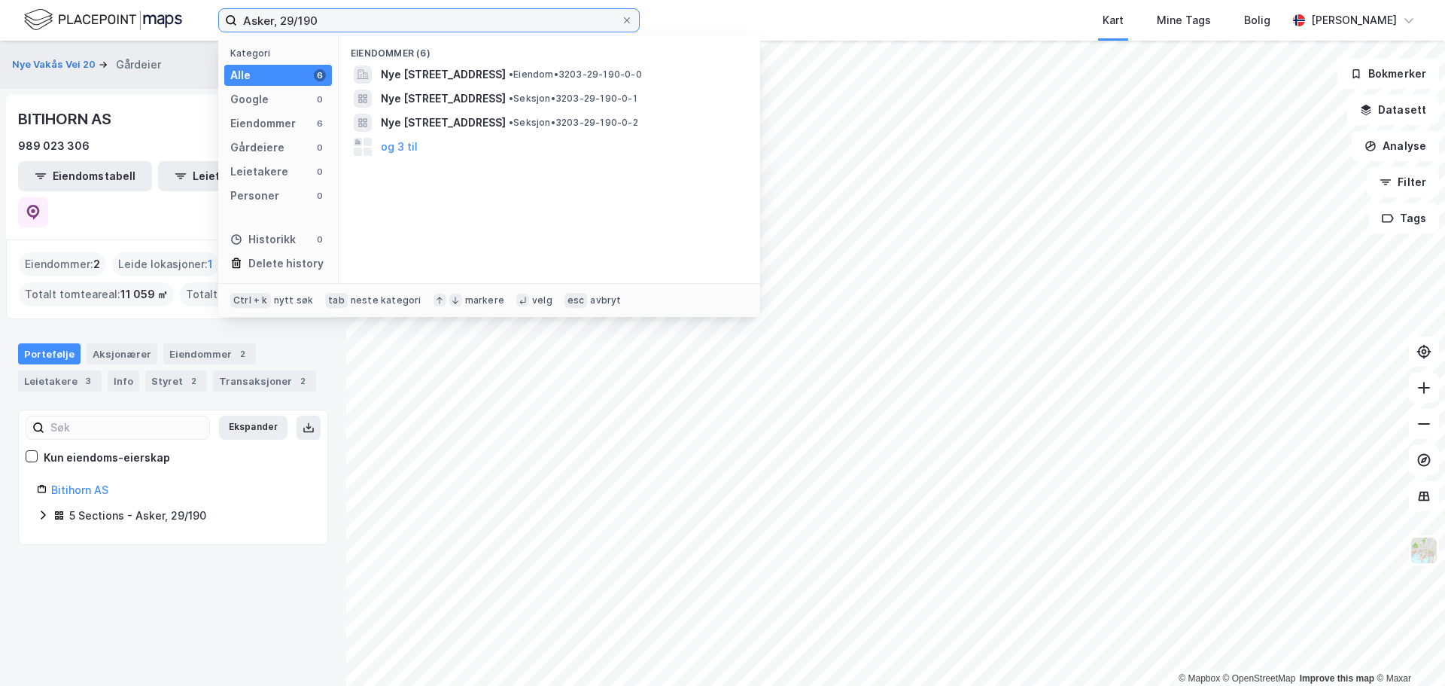
click at [305, 29] on input "Asker, 29/190" at bounding box center [429, 20] width 384 height 23
paste input "32/223"
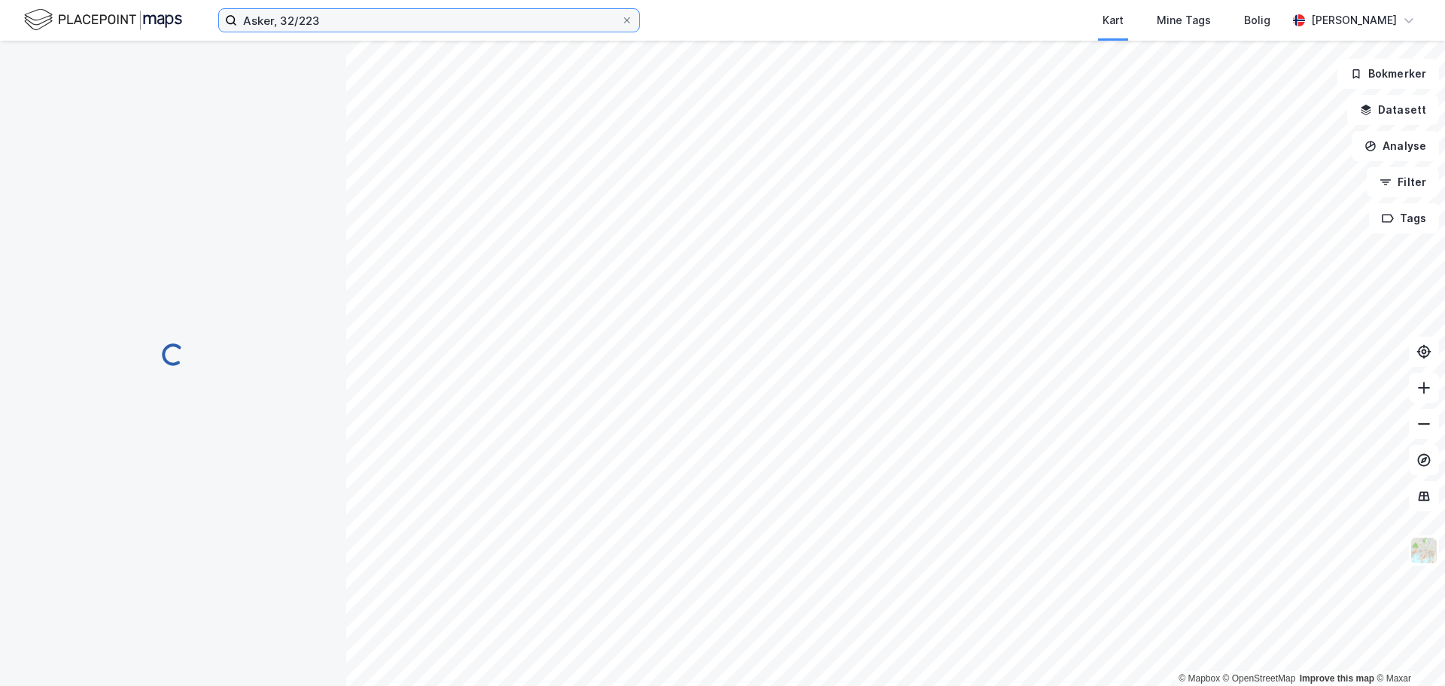
scroll to position [2, 0]
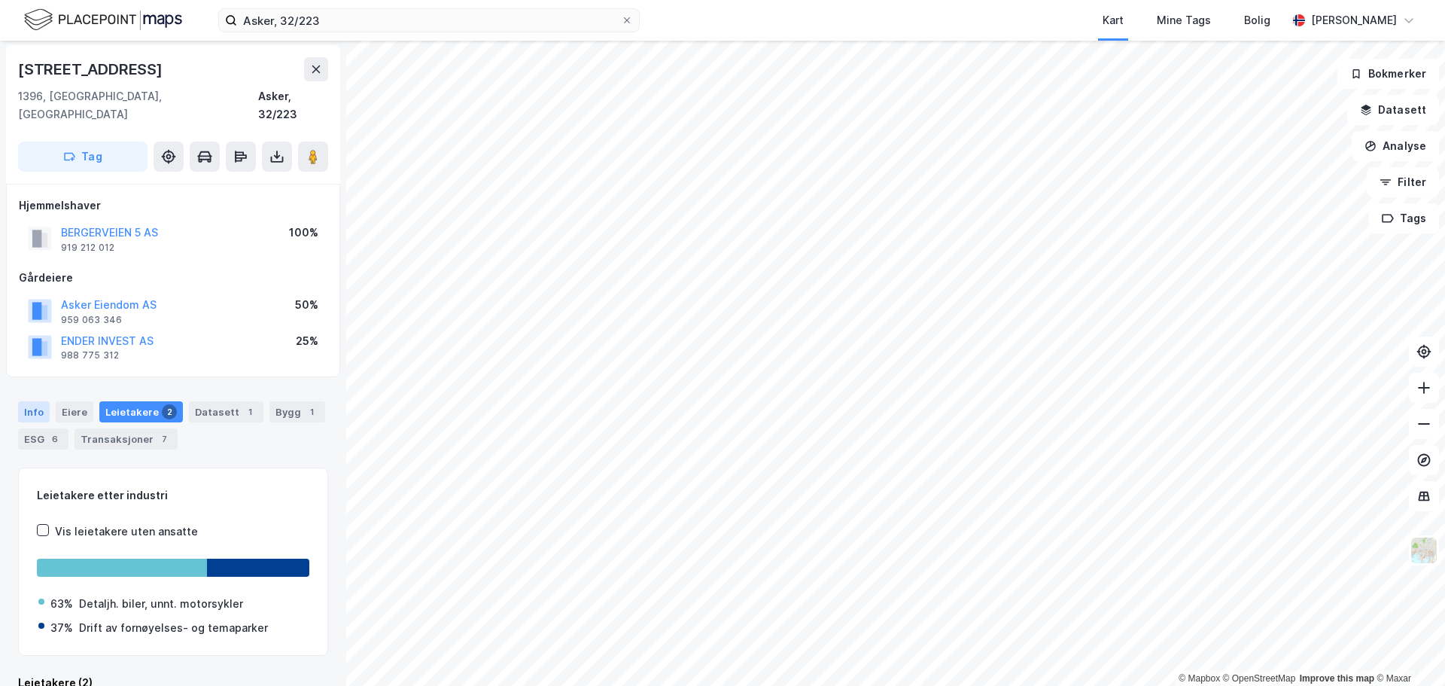
click at [28, 401] on div "Info" at bounding box center [34, 411] width 32 height 21
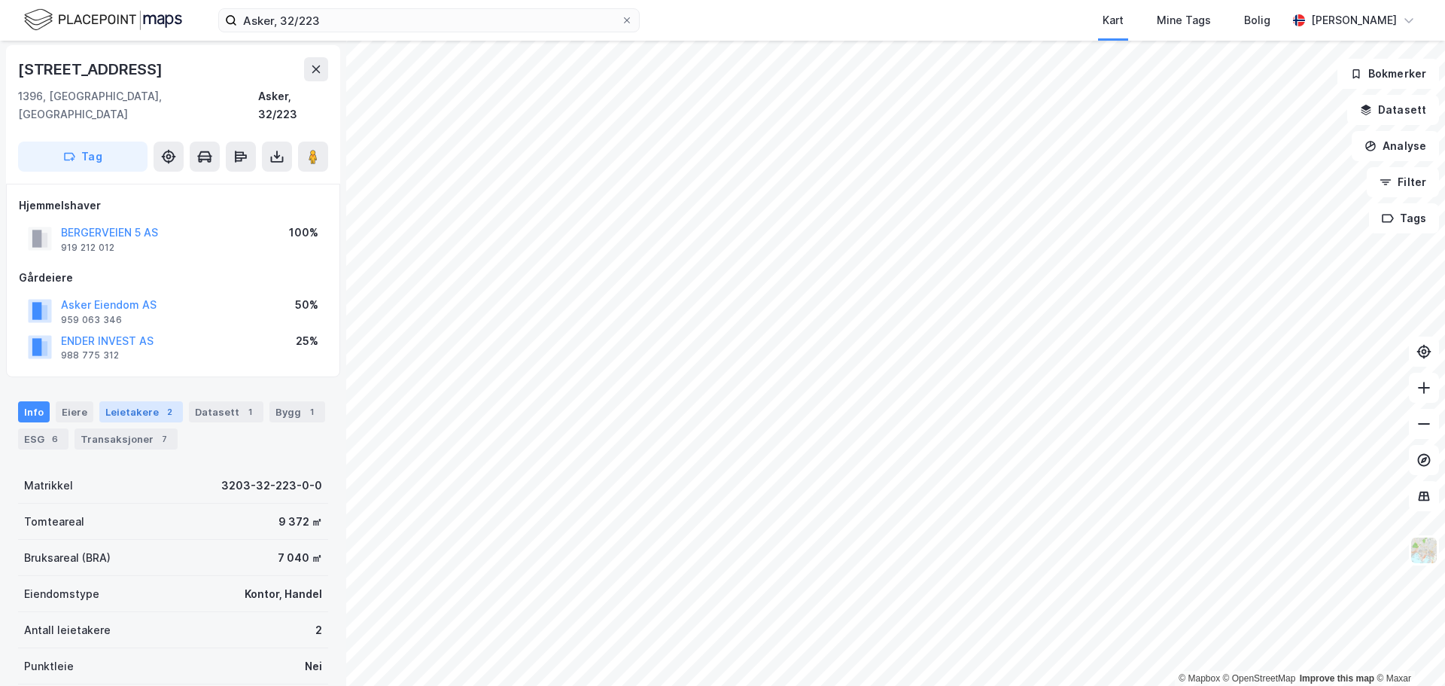
click at [123, 401] on div "Leietakere 2" at bounding box center [141, 411] width 84 height 21
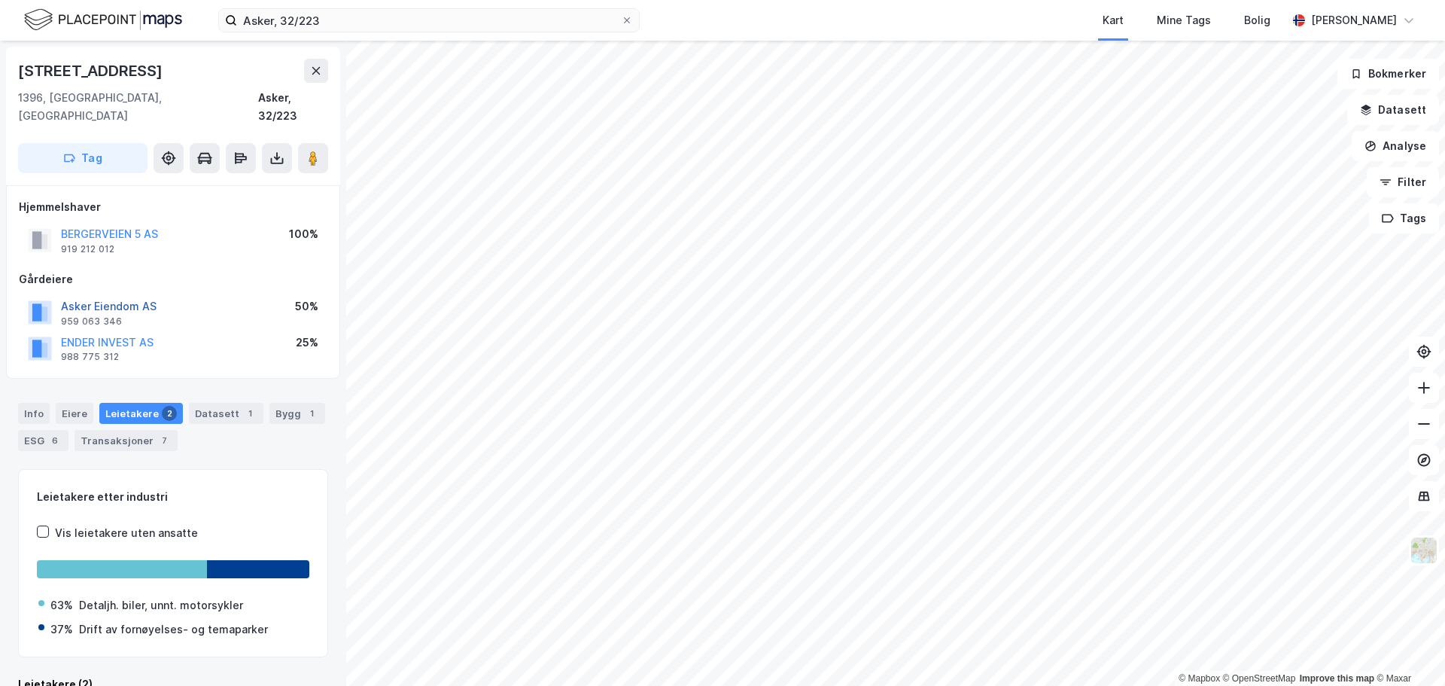
click at [0, 0] on button "Asker Eiendom AS" at bounding box center [0, 0] width 0 height 0
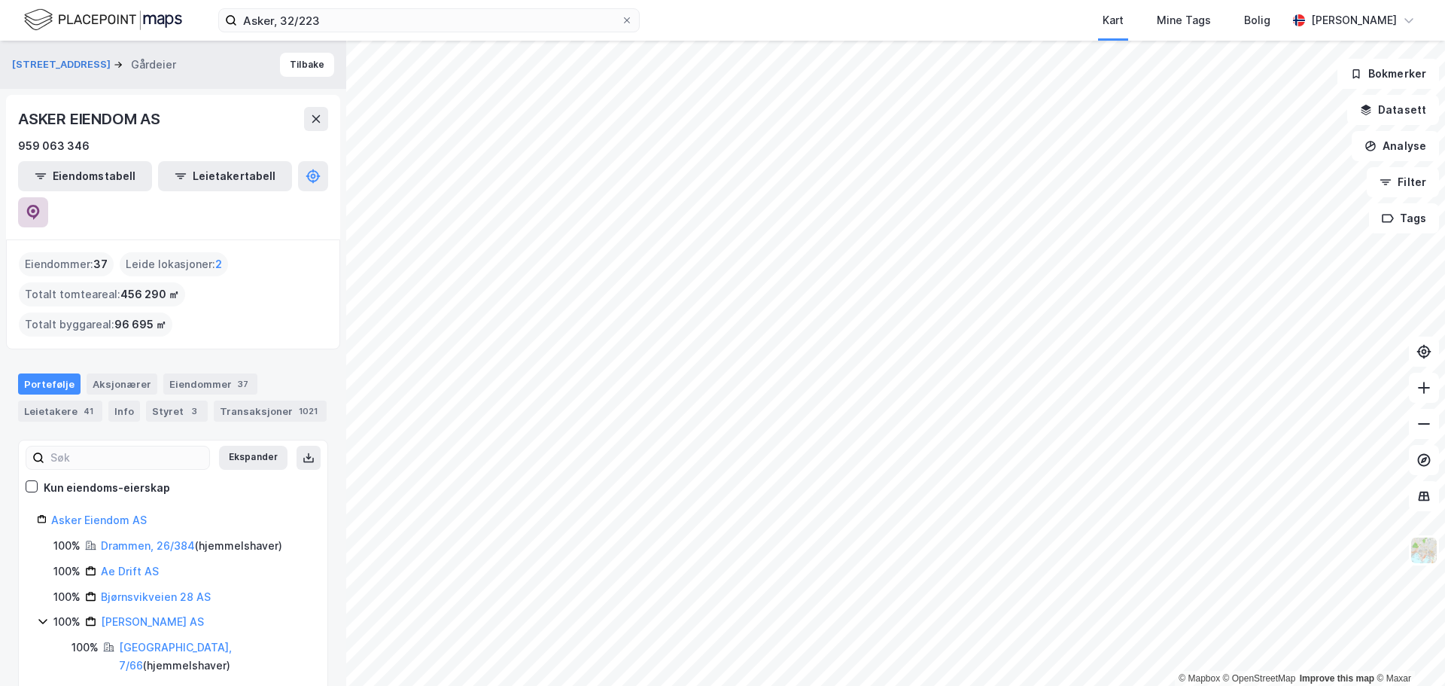
click at [40, 205] on icon at bounding box center [33, 212] width 13 height 15
click at [288, 56] on button "Tilbake" at bounding box center [307, 65] width 54 height 24
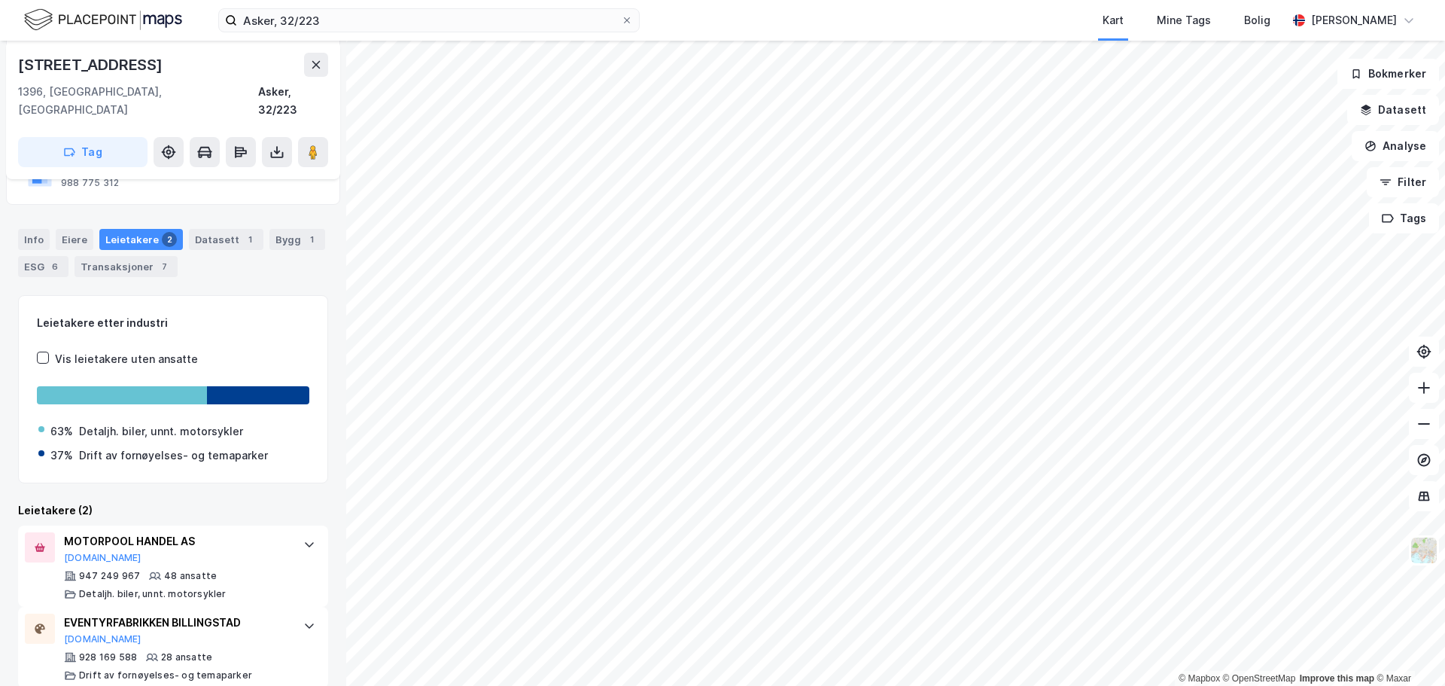
scroll to position [176, 0]
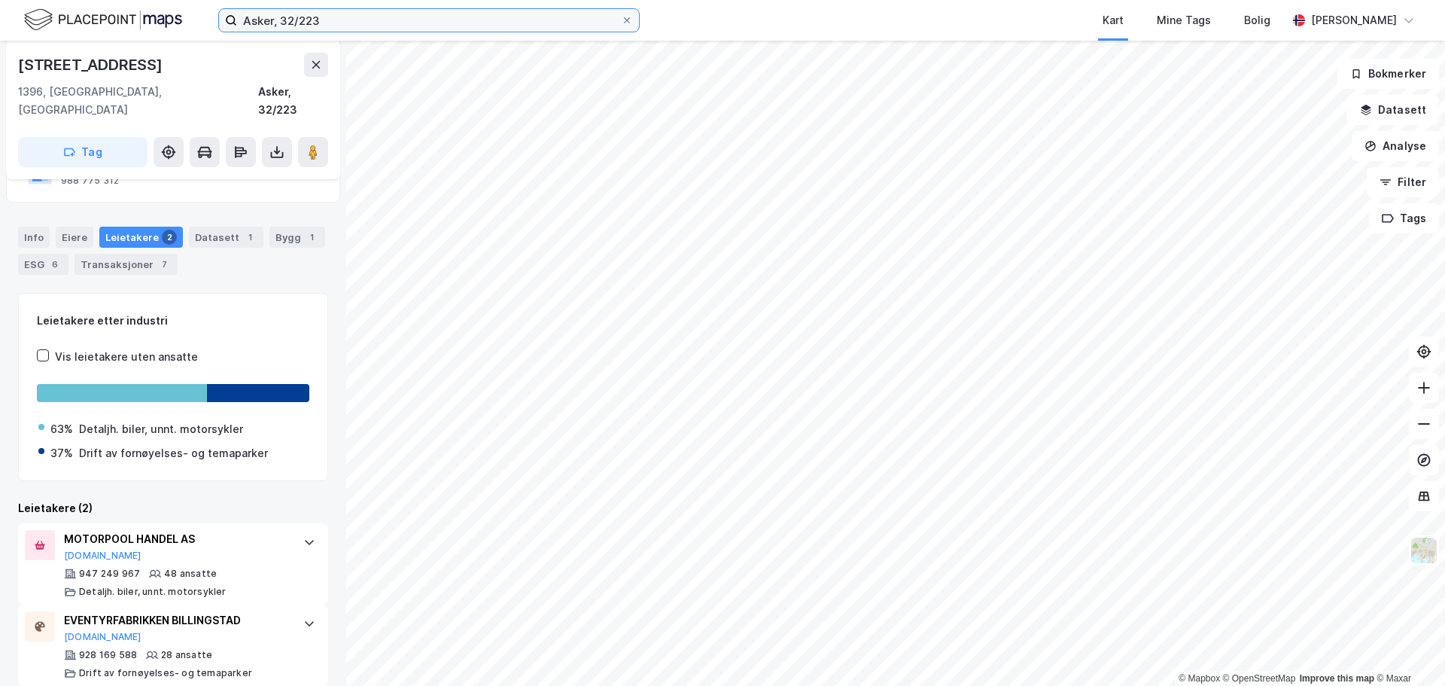
click at [337, 27] on input "Asker, 32/223" at bounding box center [429, 20] width 384 height 23
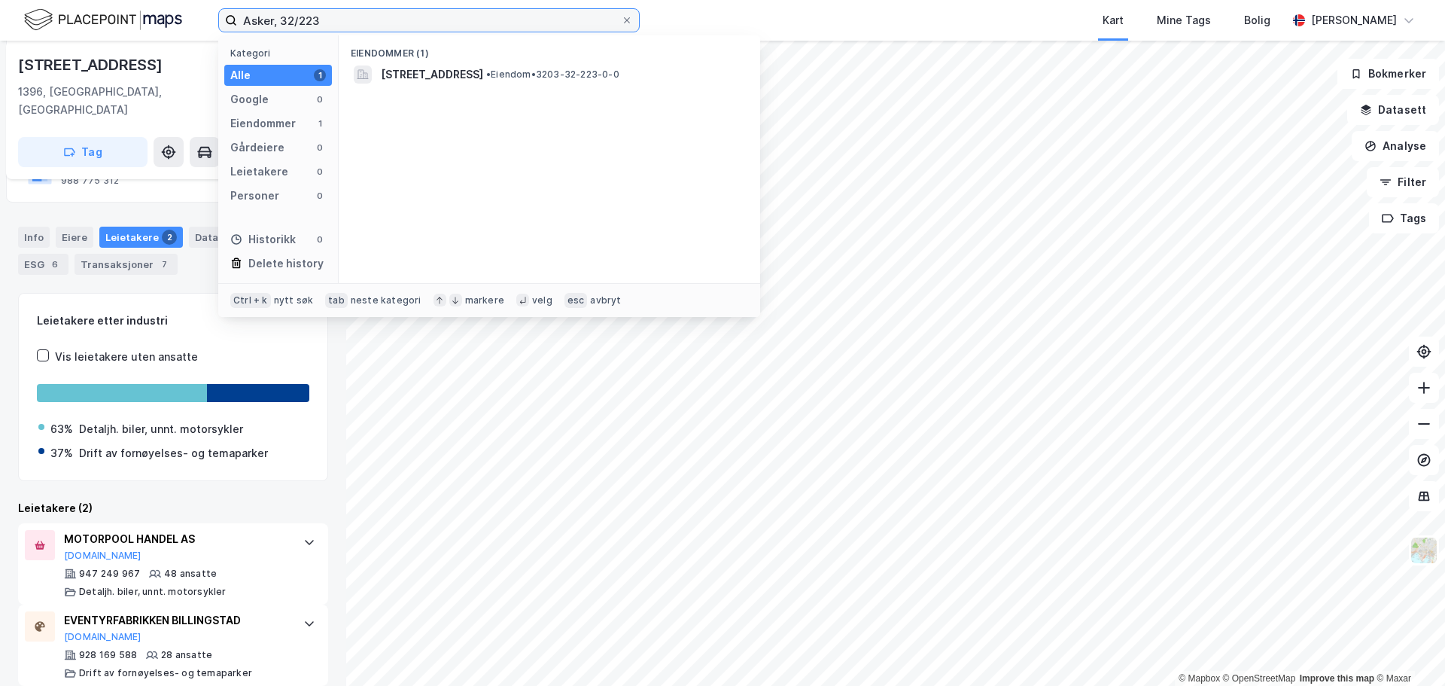
click at [337, 27] on input "Asker, 32/223" at bounding box center [429, 20] width 384 height 23
paste input "9/161"
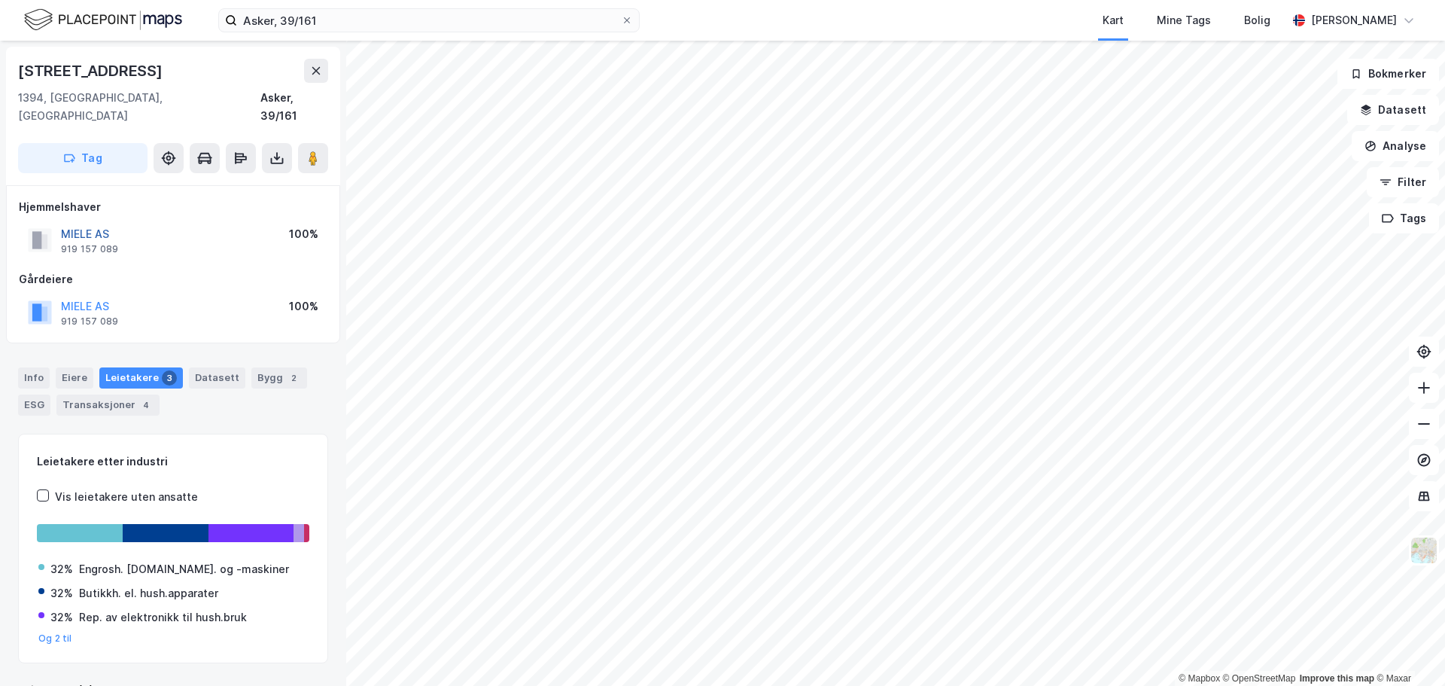
click at [0, 0] on button "MIELE AS" at bounding box center [0, 0] width 0 height 0
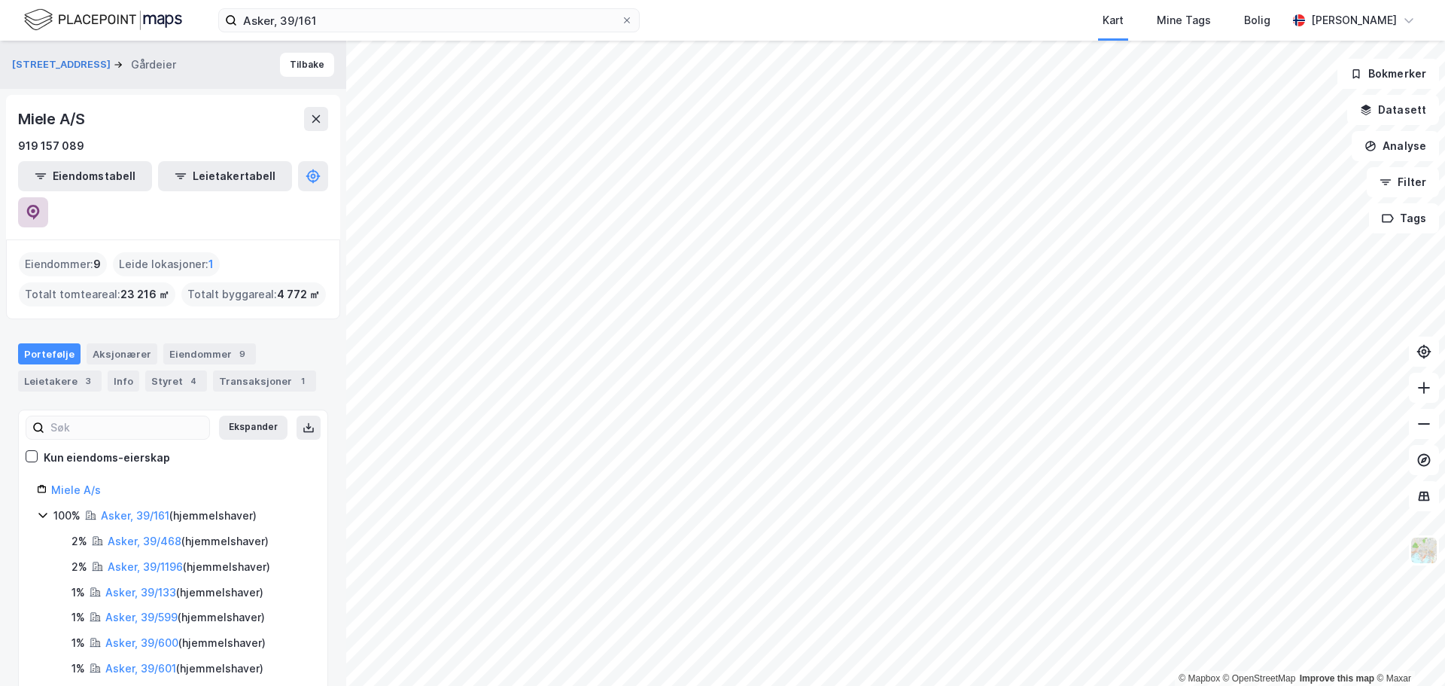
click at [41, 205] on icon at bounding box center [33, 212] width 15 height 15
click at [303, 65] on button "Tilbake" at bounding box center [307, 65] width 54 height 24
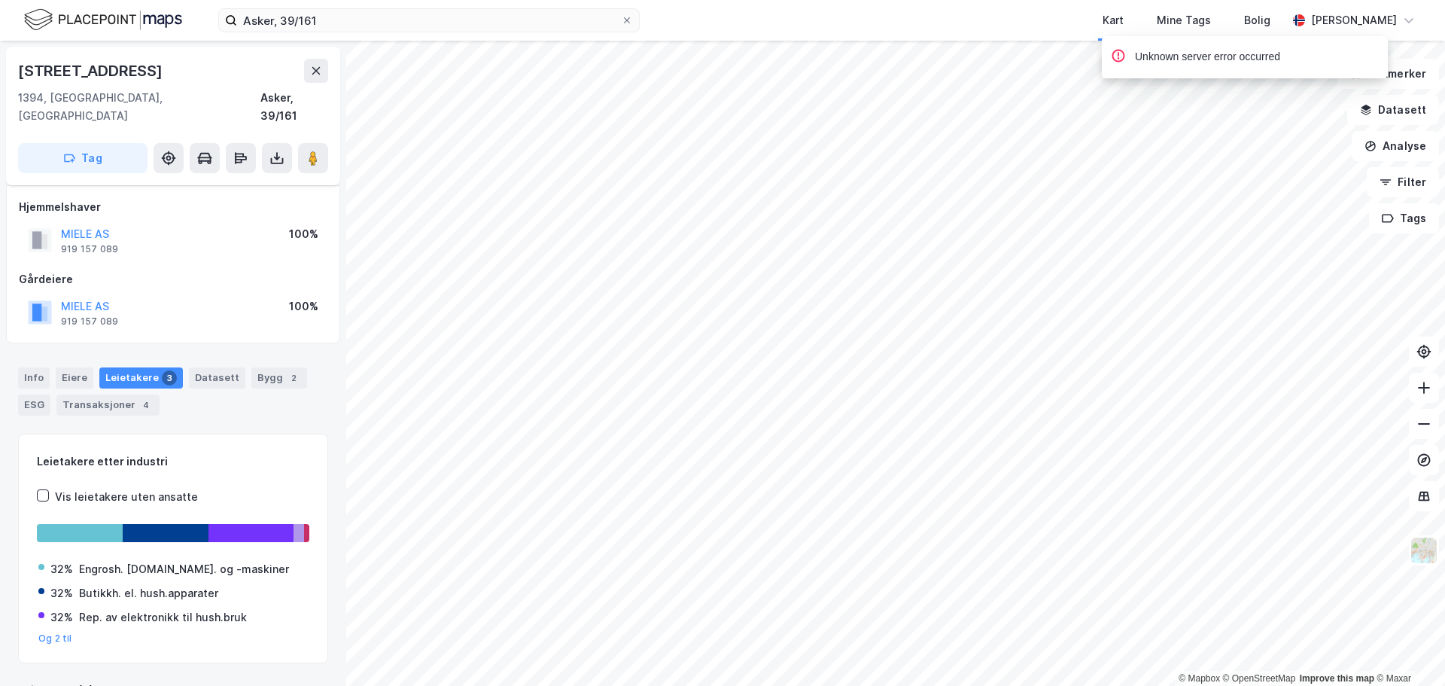
scroll to position [6, 0]
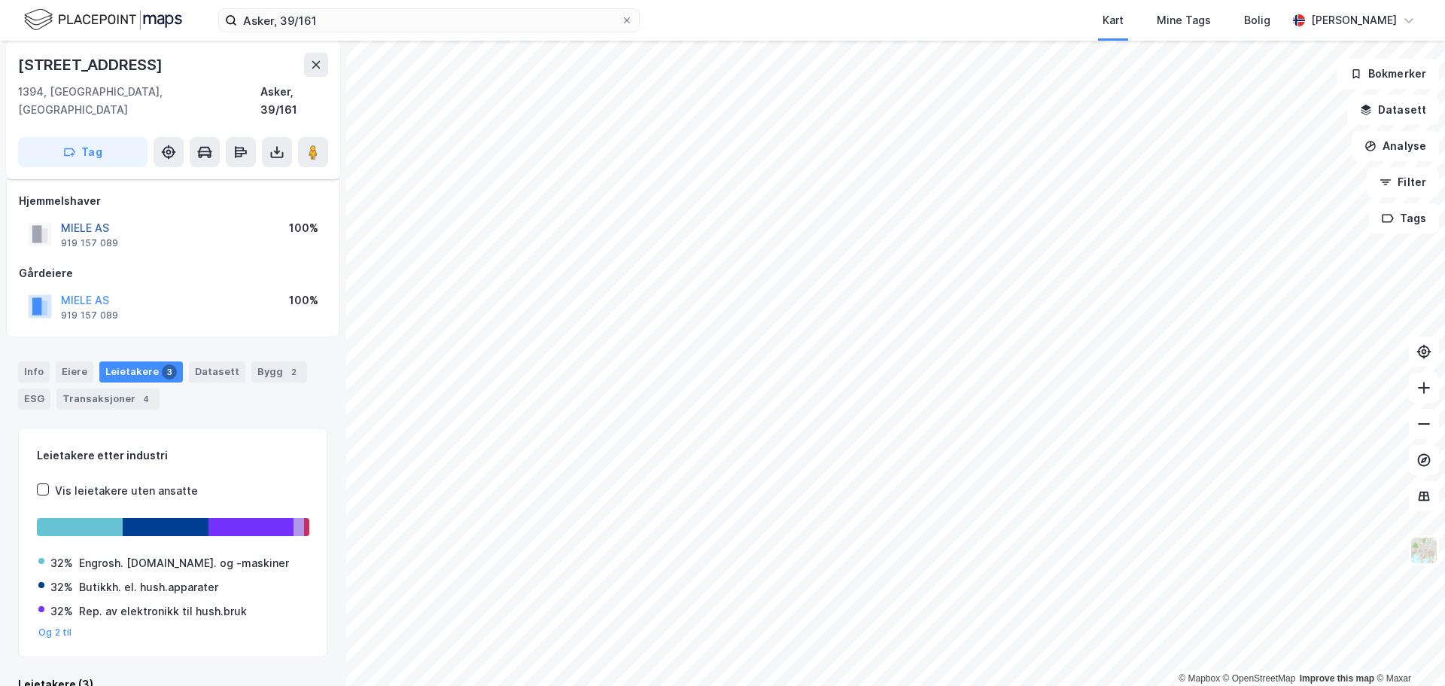
click at [0, 0] on button "MIELE AS" at bounding box center [0, 0] width 0 height 0
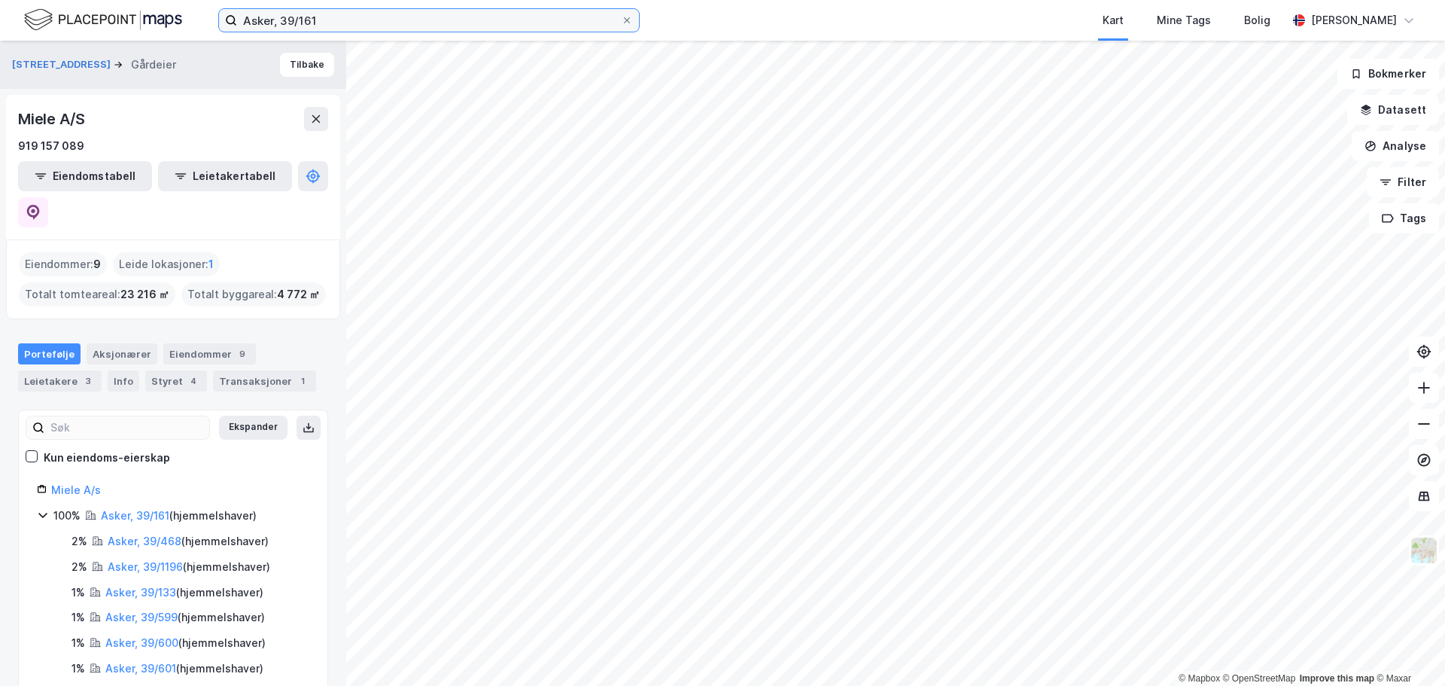
click at [335, 21] on input "Asker, 39/161" at bounding box center [429, 20] width 384 height 23
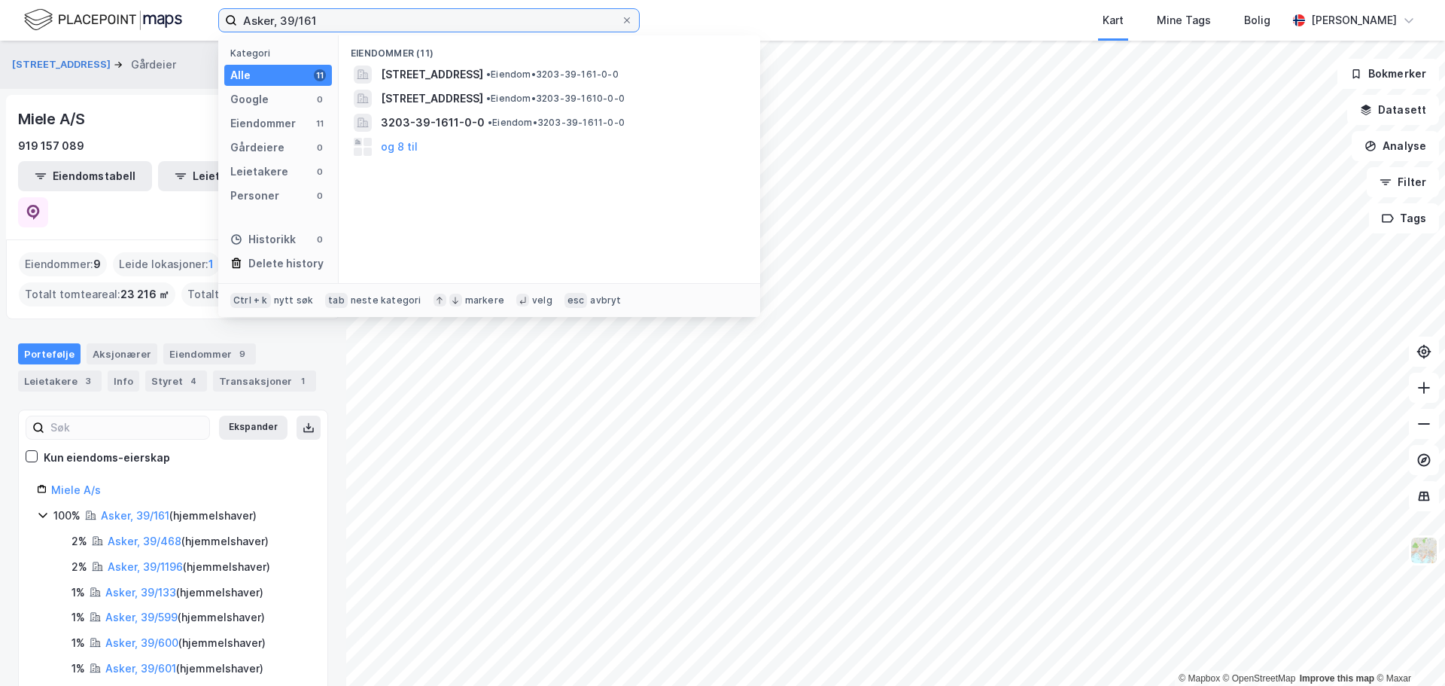
click at [335, 21] on input "Asker, 39/161" at bounding box center [429, 20] width 384 height 23
paste input "5/73"
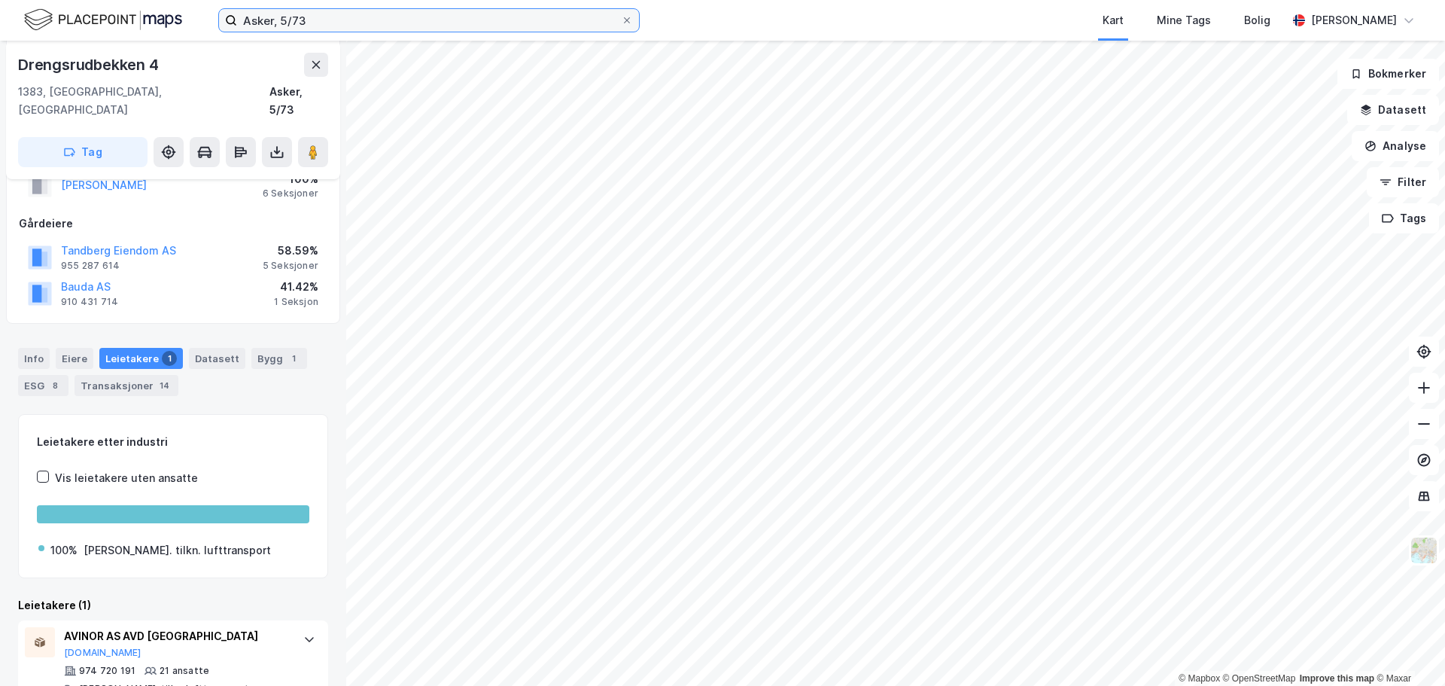
scroll to position [179, 0]
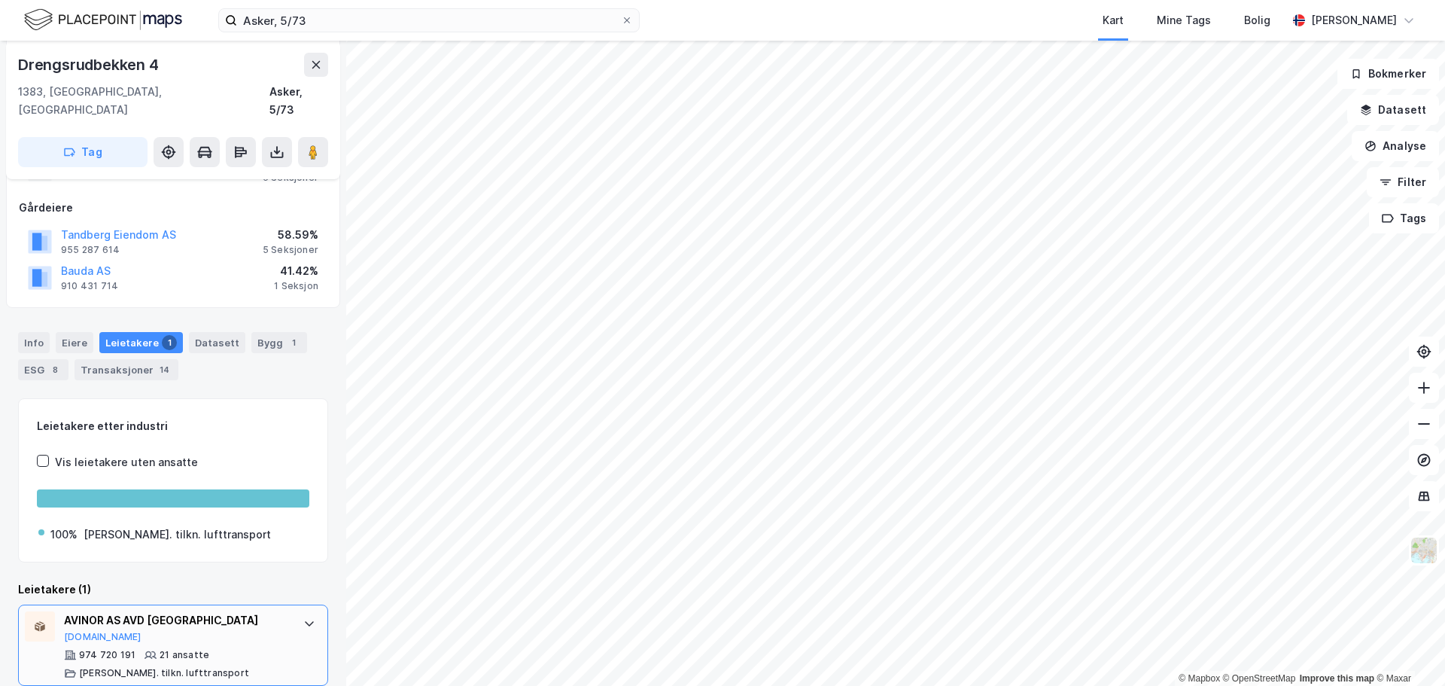
click at [131, 614] on div "AVINOR AS AVD ASKER TEKNISK SENTER [DOMAIN_NAME]" at bounding box center [176, 627] width 224 height 32
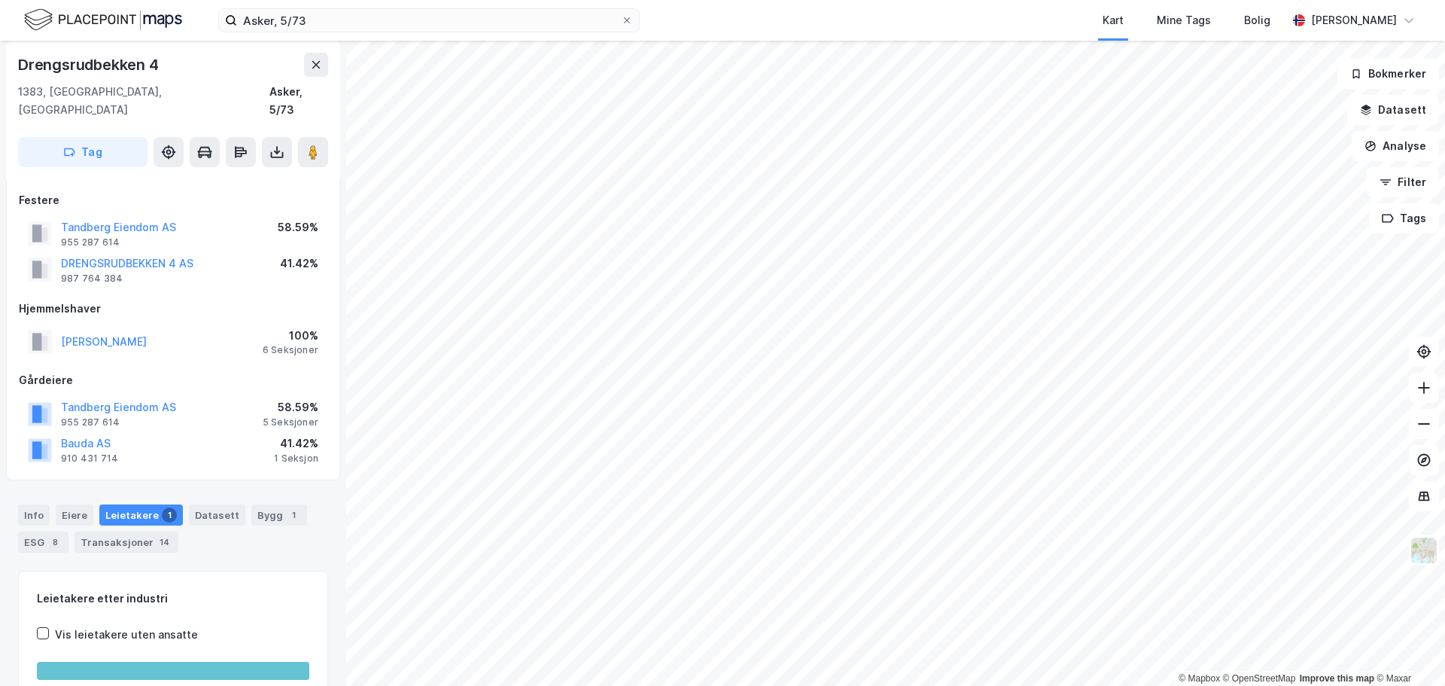
scroll to position [0, 0]
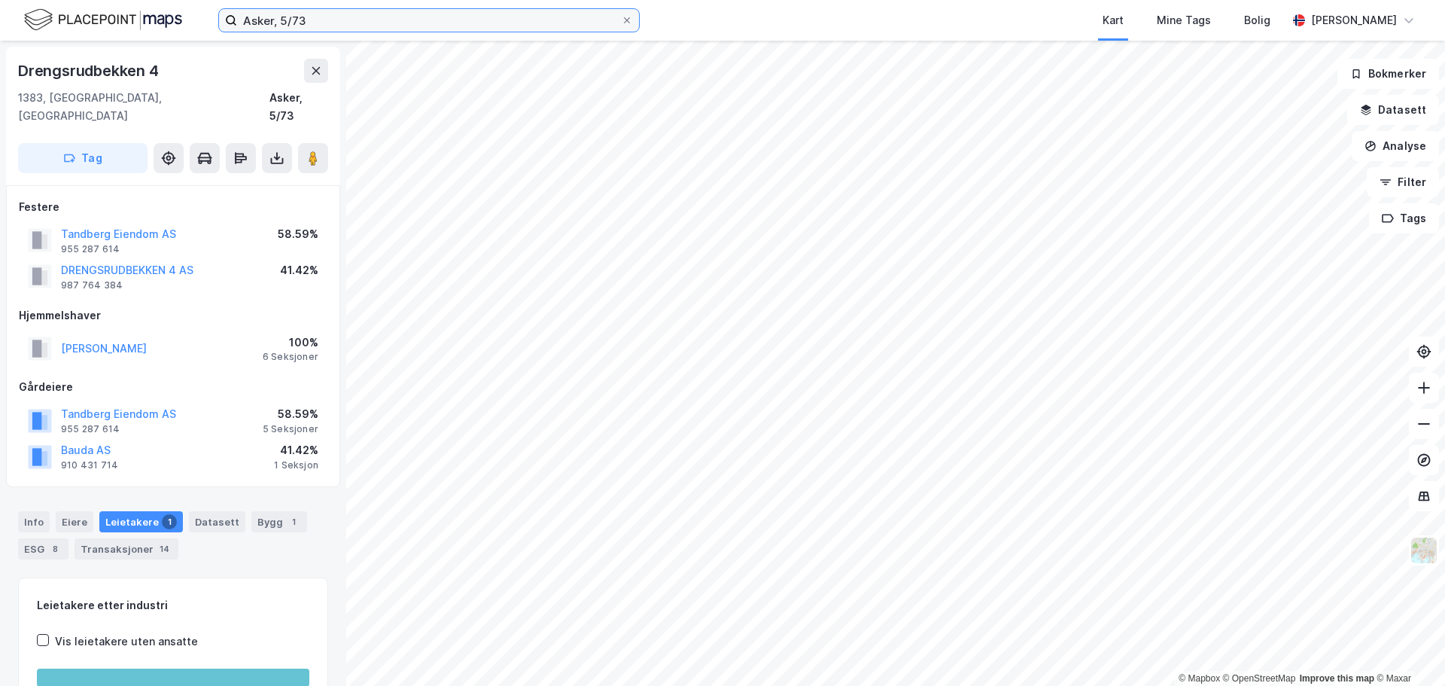
click at [287, 20] on input "Asker, 5/73" at bounding box center [429, 20] width 384 height 23
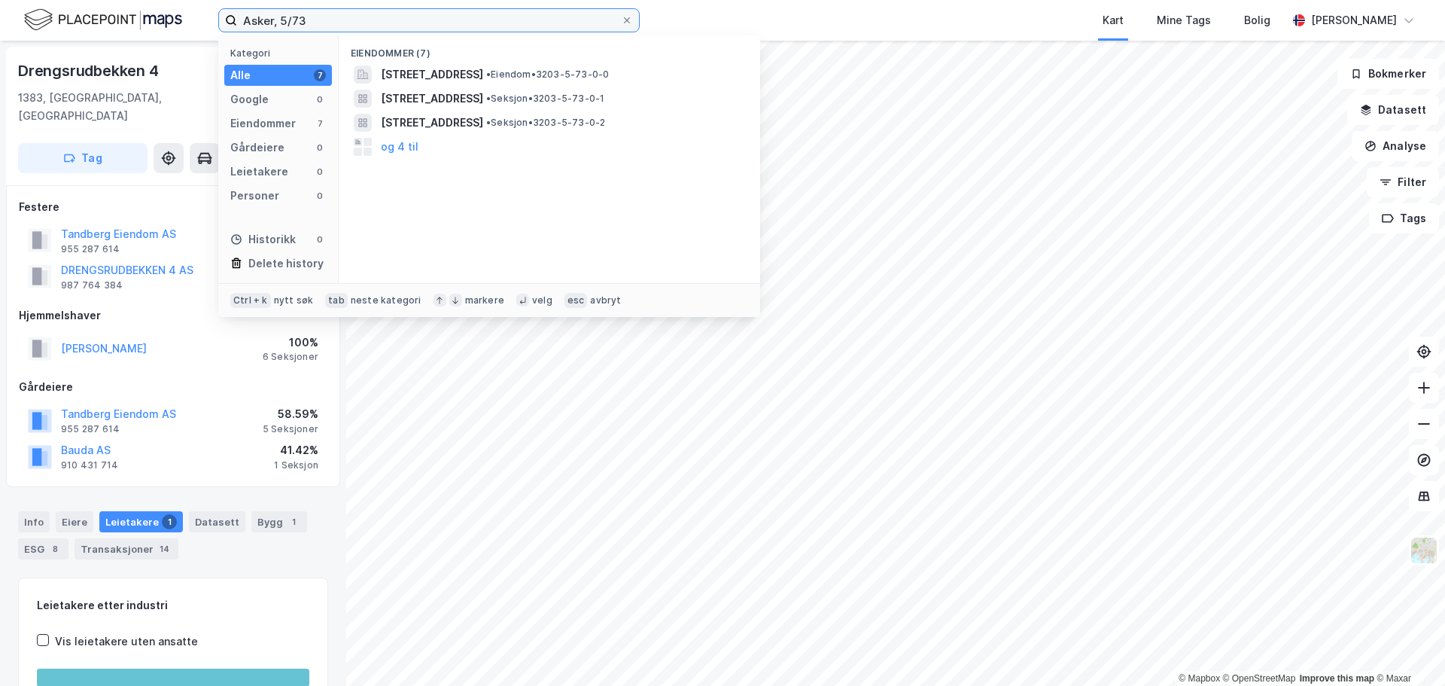
click at [287, 20] on input "Asker, 5/73" at bounding box center [429, 20] width 384 height 23
paste input "0/40"
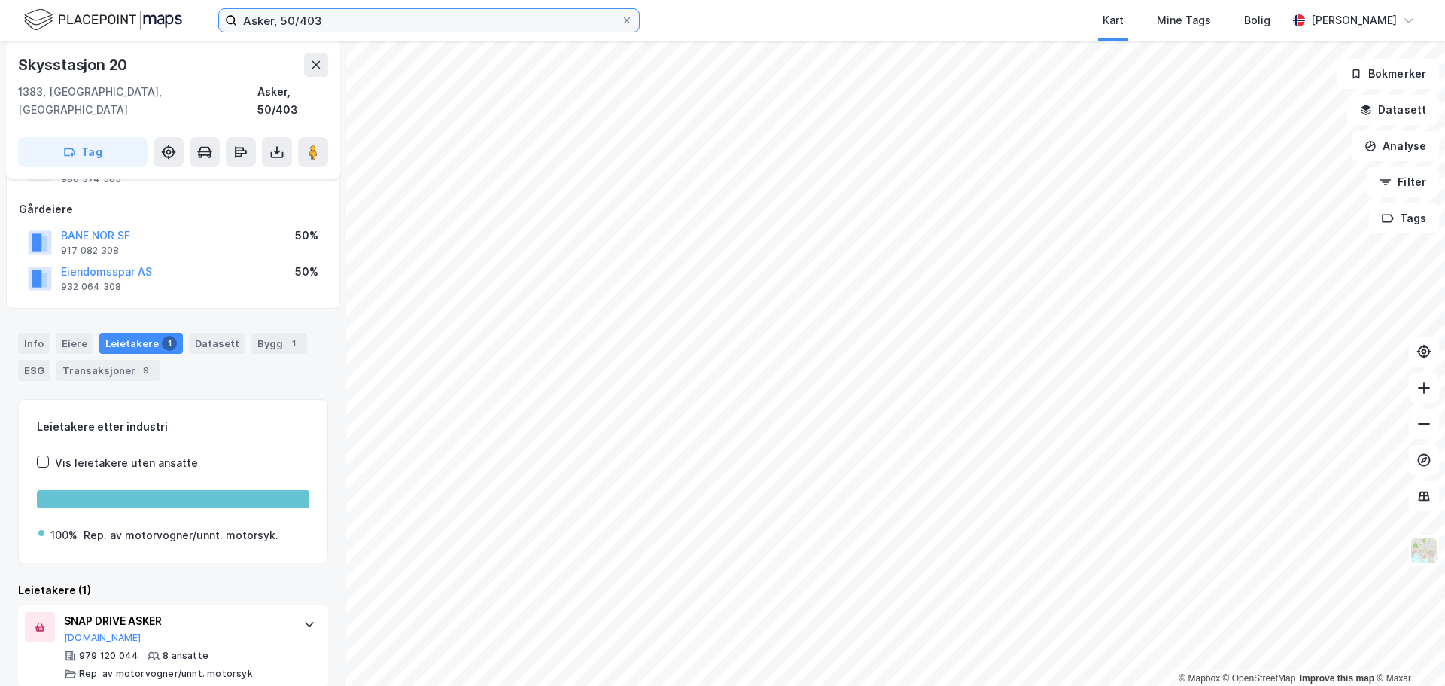
scroll to position [143, 0]
click at [315, 20] on input "Asker, 50/403" at bounding box center [429, 20] width 384 height 23
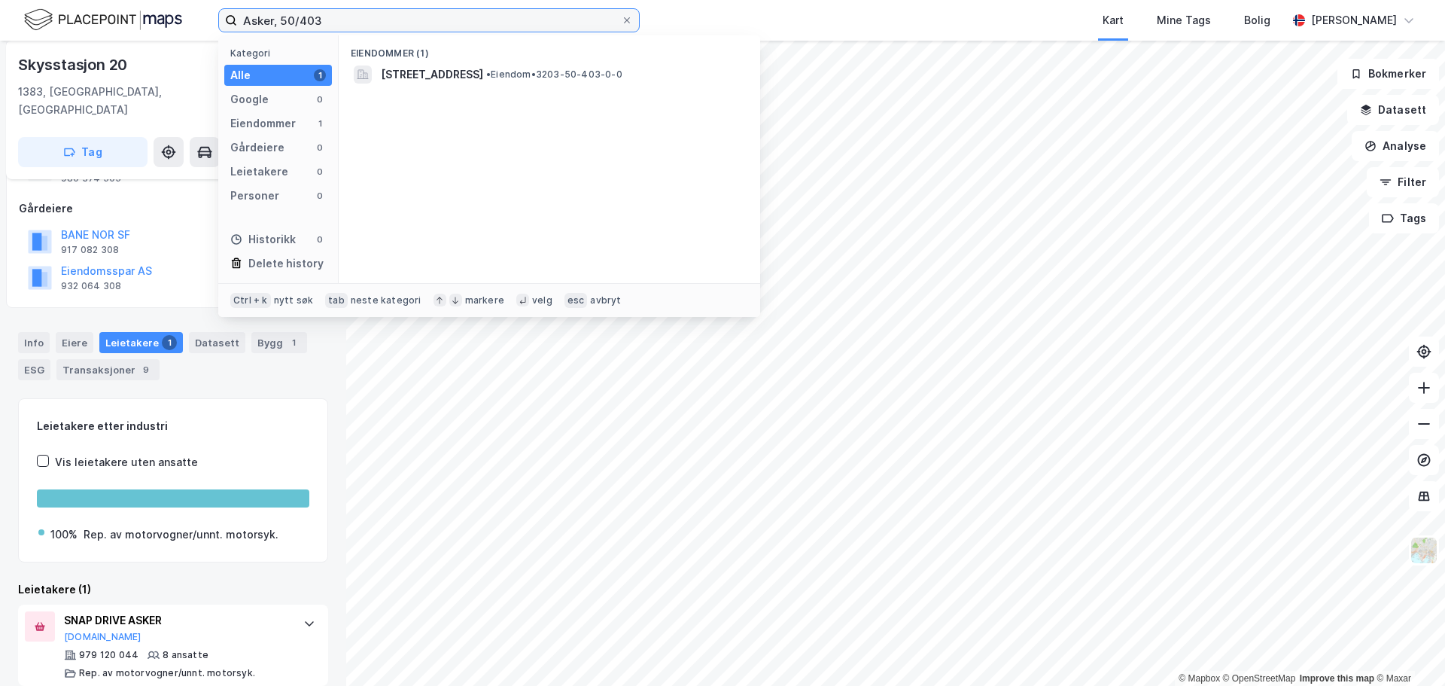
click at [315, 20] on input "Asker, 50/403" at bounding box center [429, 20] width 384 height 23
paste input "7/455"
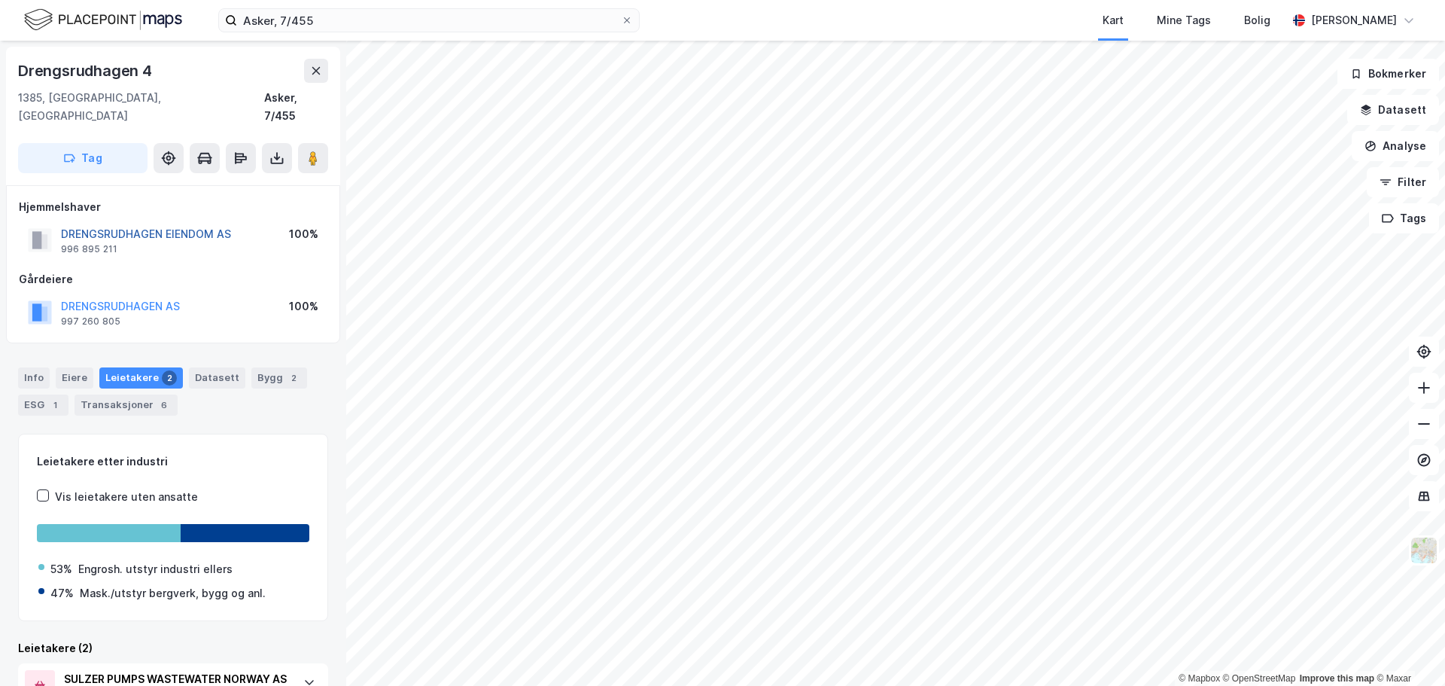
click at [0, 0] on button "DRENGSRUDHAGEN EIENDOM AS" at bounding box center [0, 0] width 0 height 0
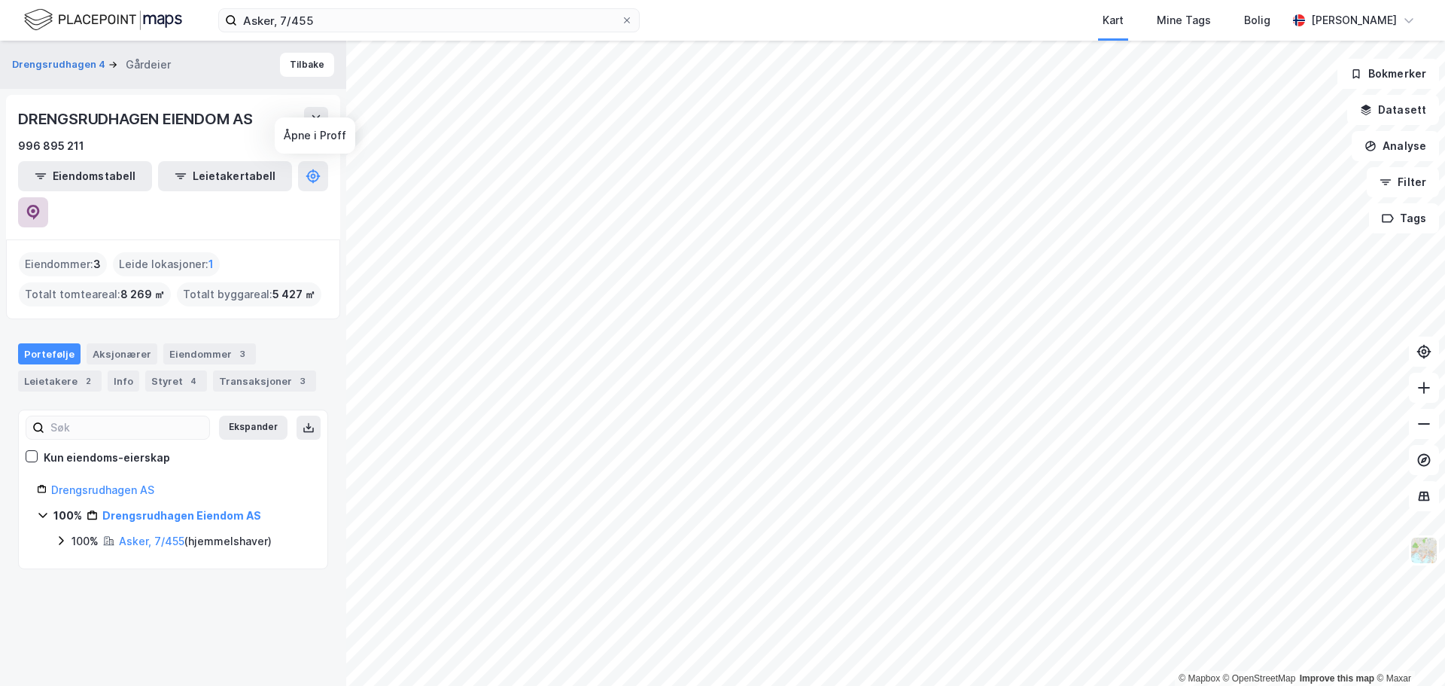
click at [41, 205] on icon at bounding box center [33, 212] width 15 height 15
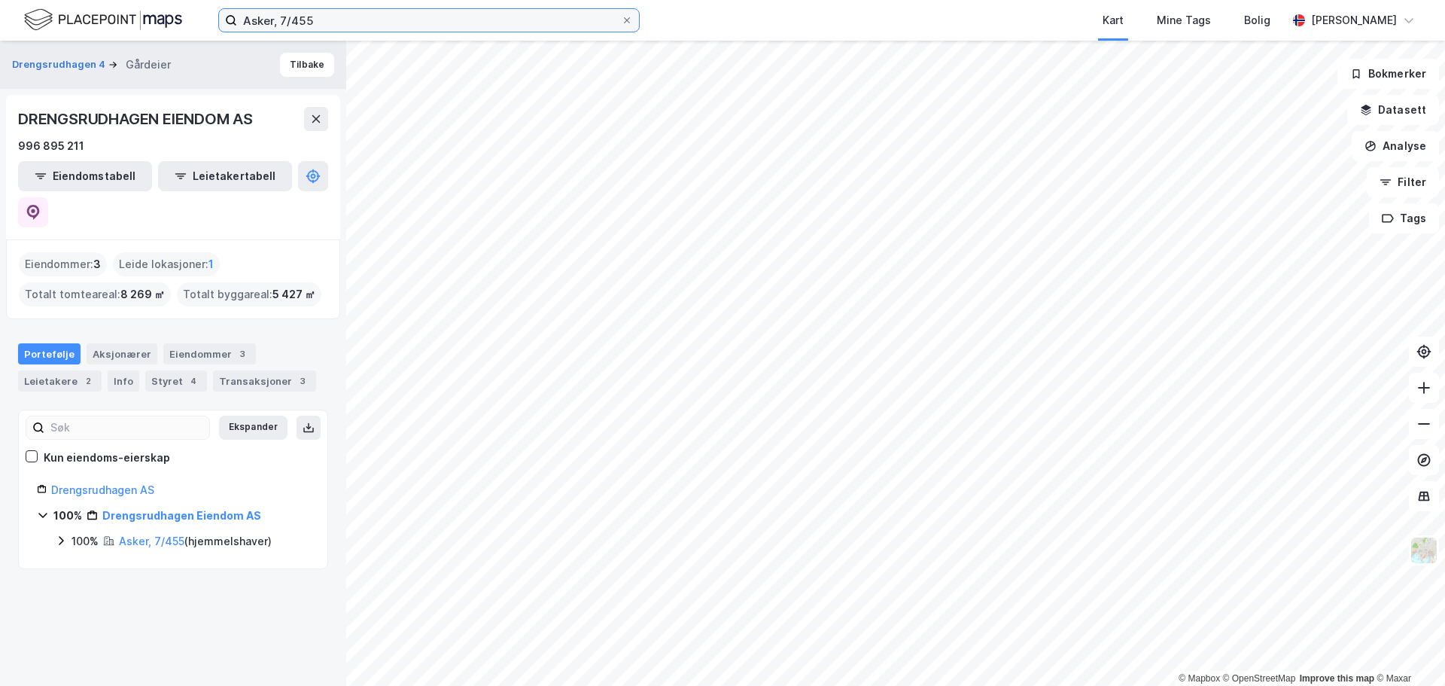
click at [333, 16] on input "Asker, 7/455" at bounding box center [429, 20] width 384 height 23
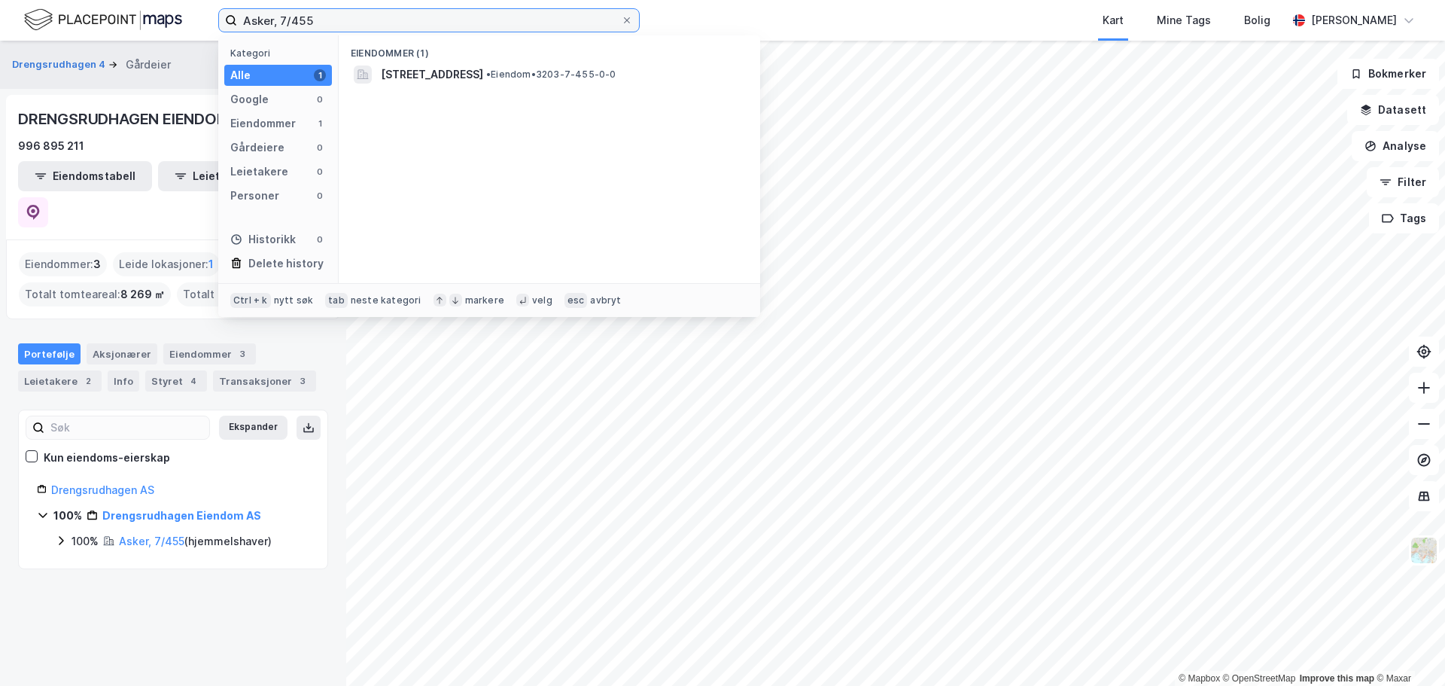
click at [333, 16] on input "Asker, 7/455" at bounding box center [429, 20] width 384 height 23
paste input "2/7"
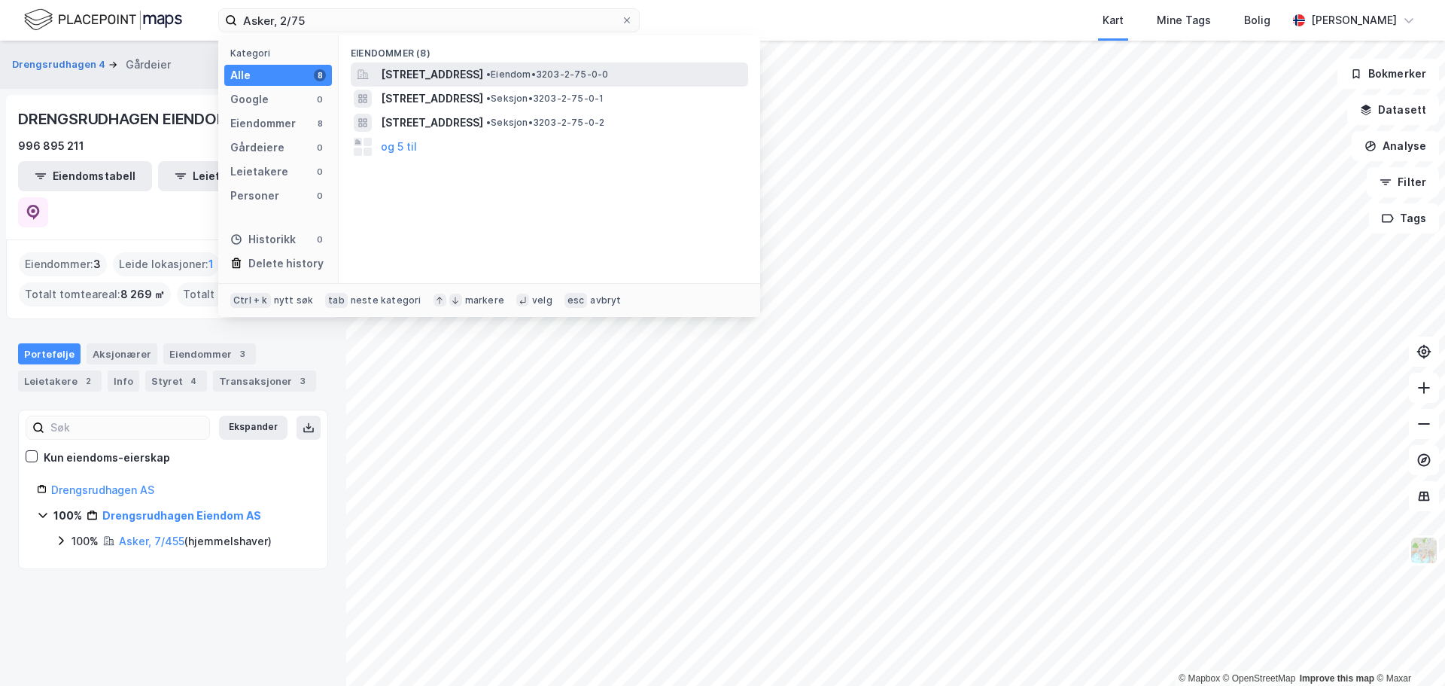
click at [483, 72] on span "[STREET_ADDRESS]" at bounding box center [432, 74] width 102 height 18
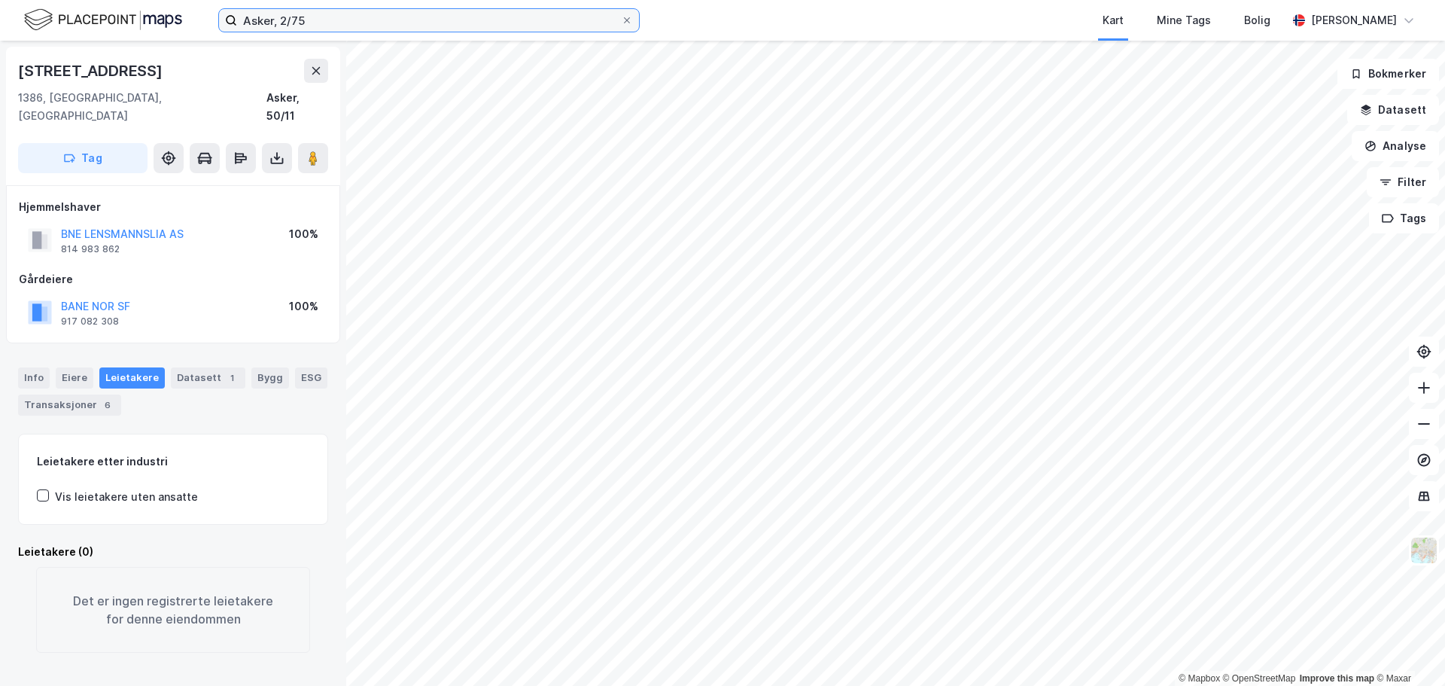
click at [271, 26] on input "Asker, 2/75" at bounding box center [429, 20] width 384 height 23
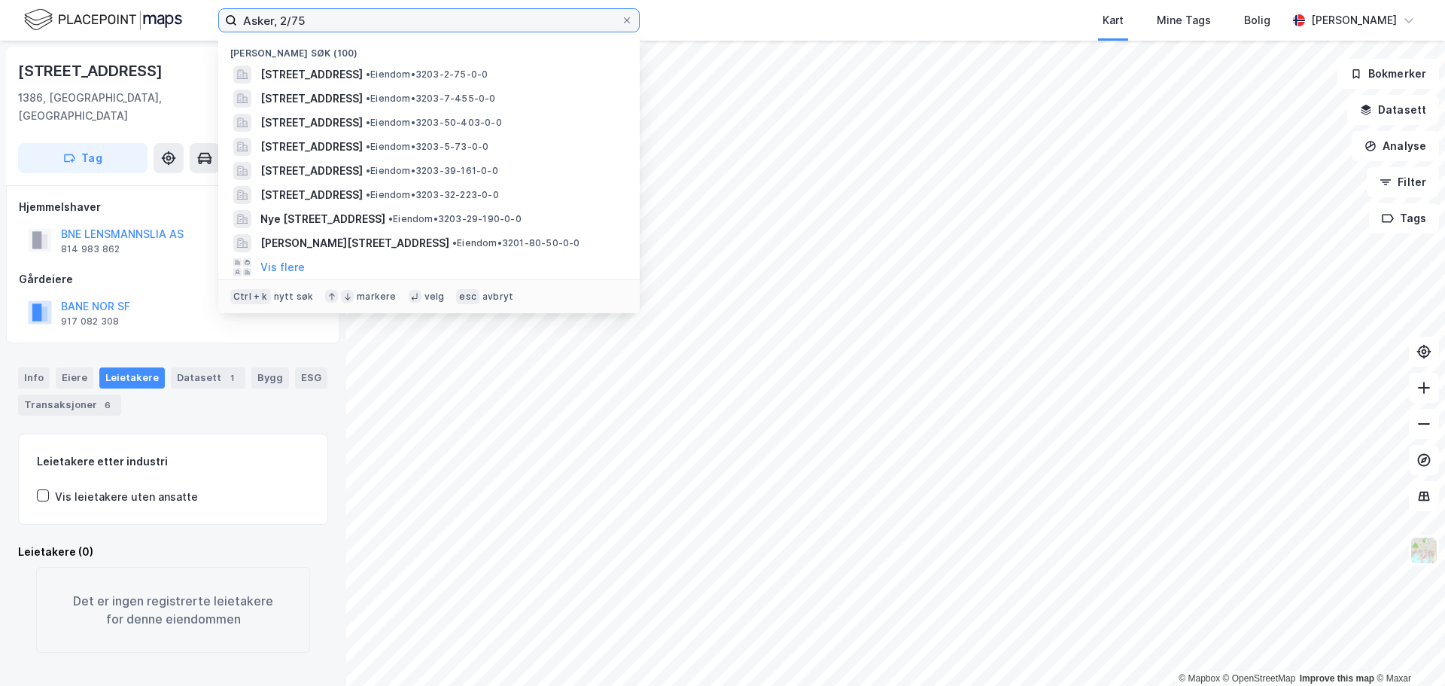
click at [271, 26] on input "Asker, 2/75" at bounding box center [429, 20] width 384 height 23
paste input "32/223"
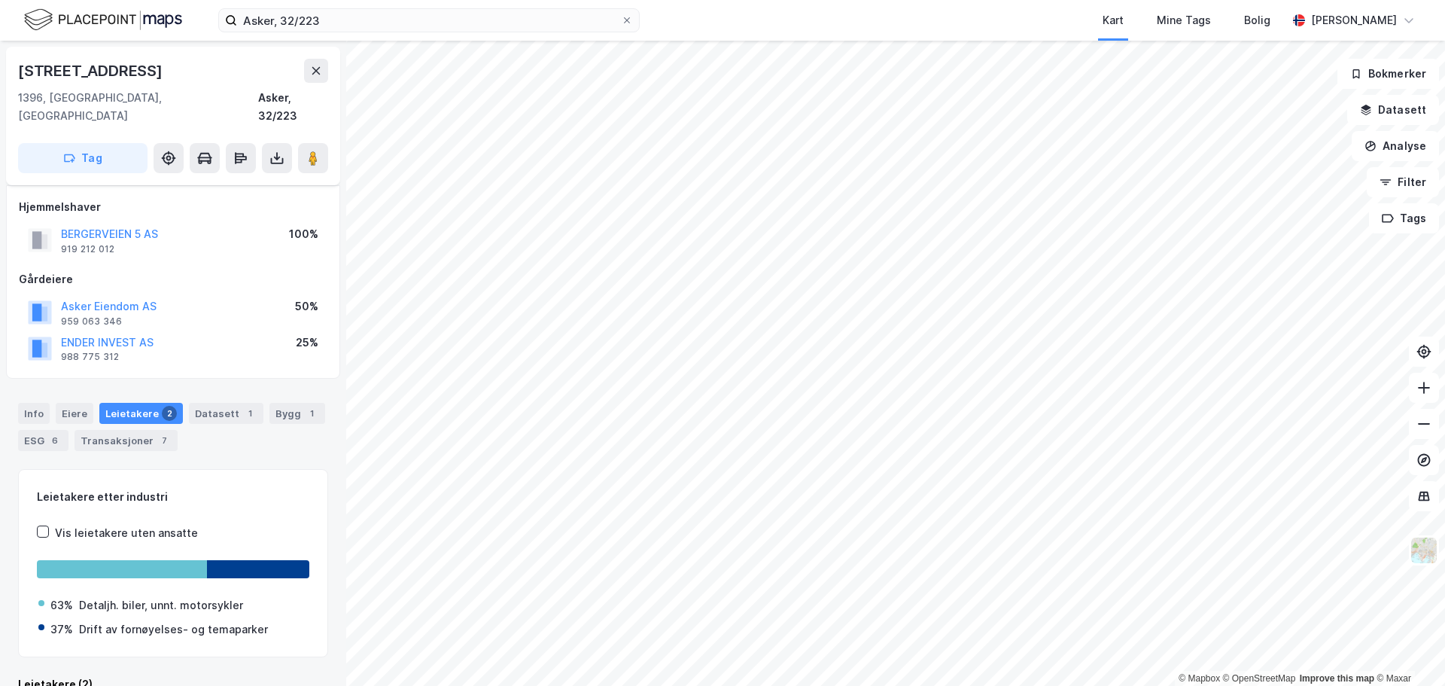
scroll to position [176, 0]
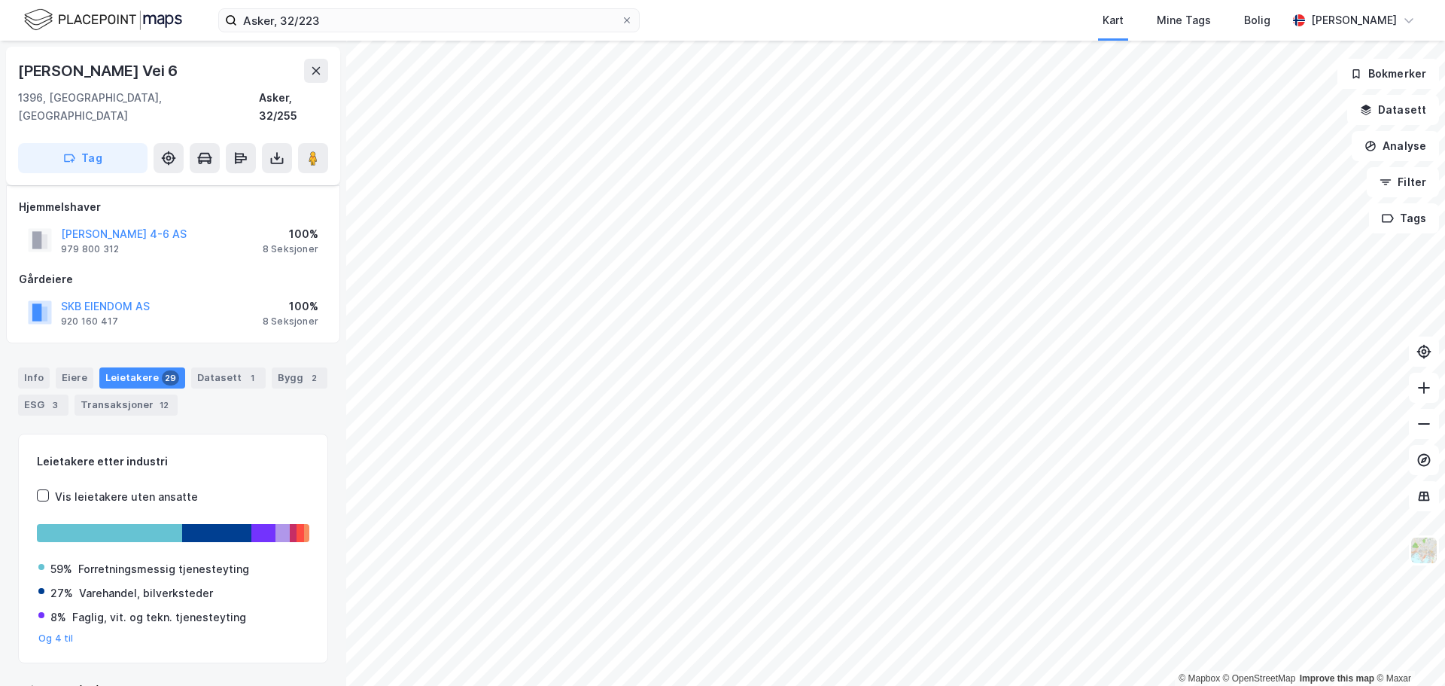
scroll to position [20, 0]
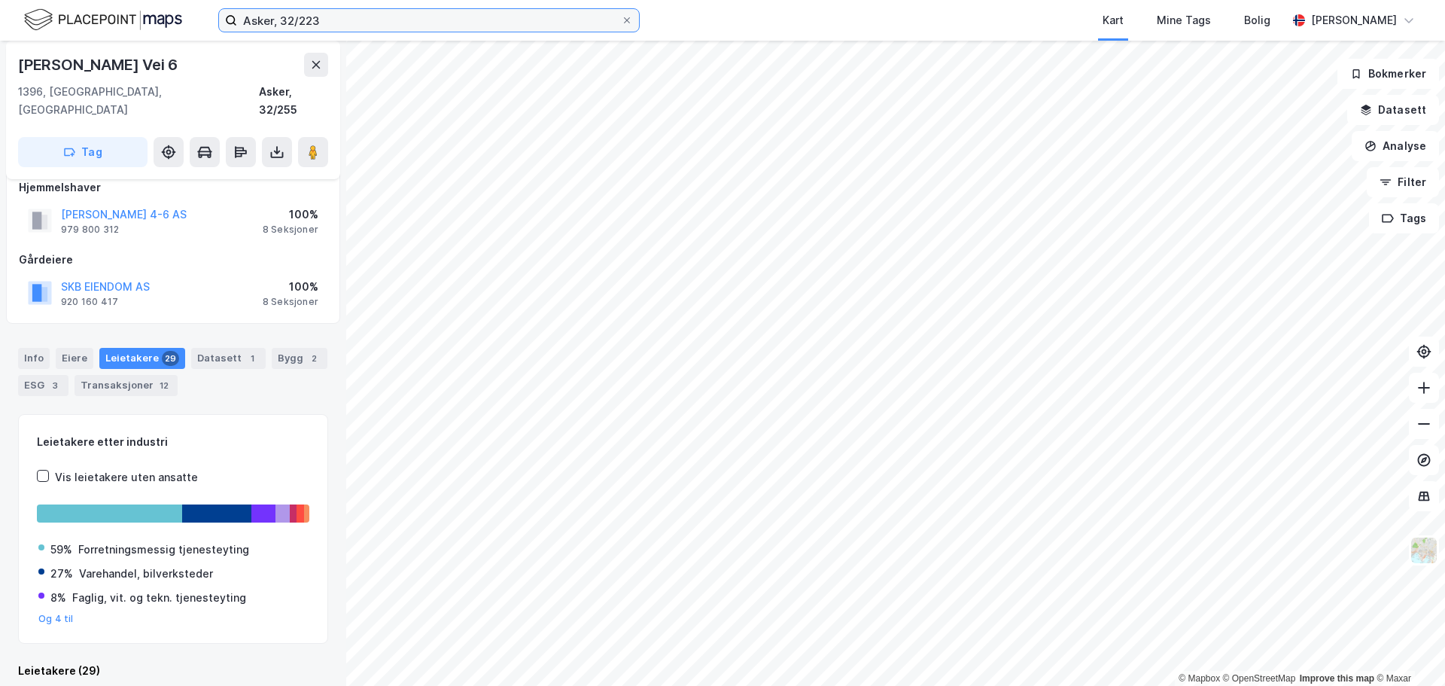
click at [291, 25] on input "Asker, 32/223" at bounding box center [429, 20] width 384 height 23
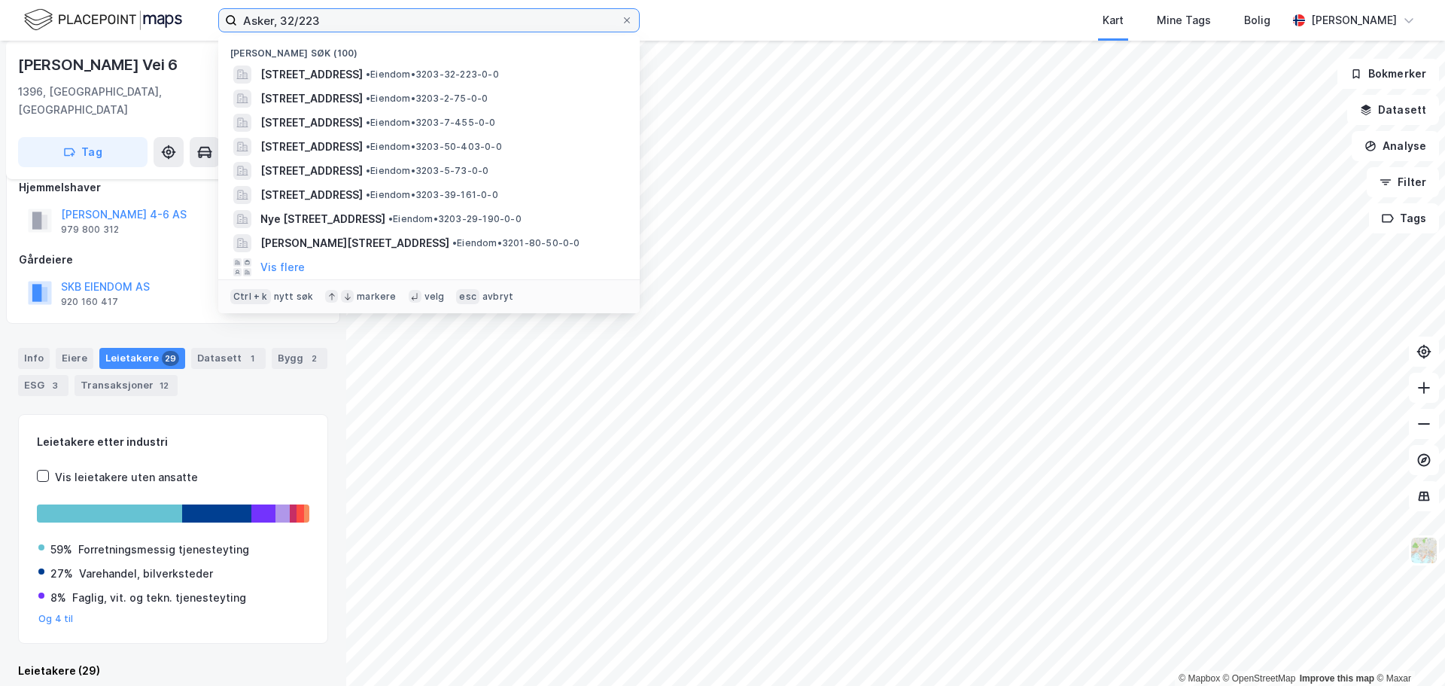
click at [291, 25] on input "Asker, 32/223" at bounding box center [429, 20] width 384 height 23
paste input "5/7"
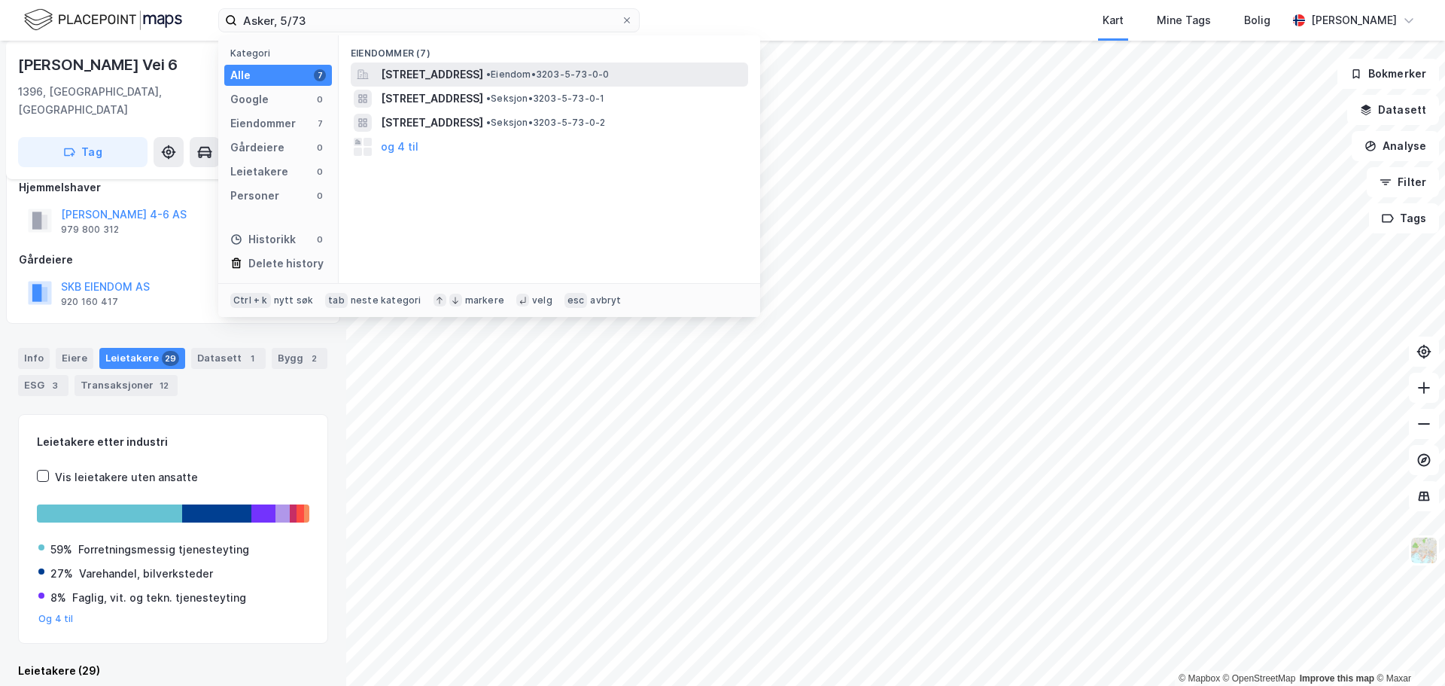
click at [449, 72] on span "[STREET_ADDRESS]" at bounding box center [432, 74] width 102 height 18
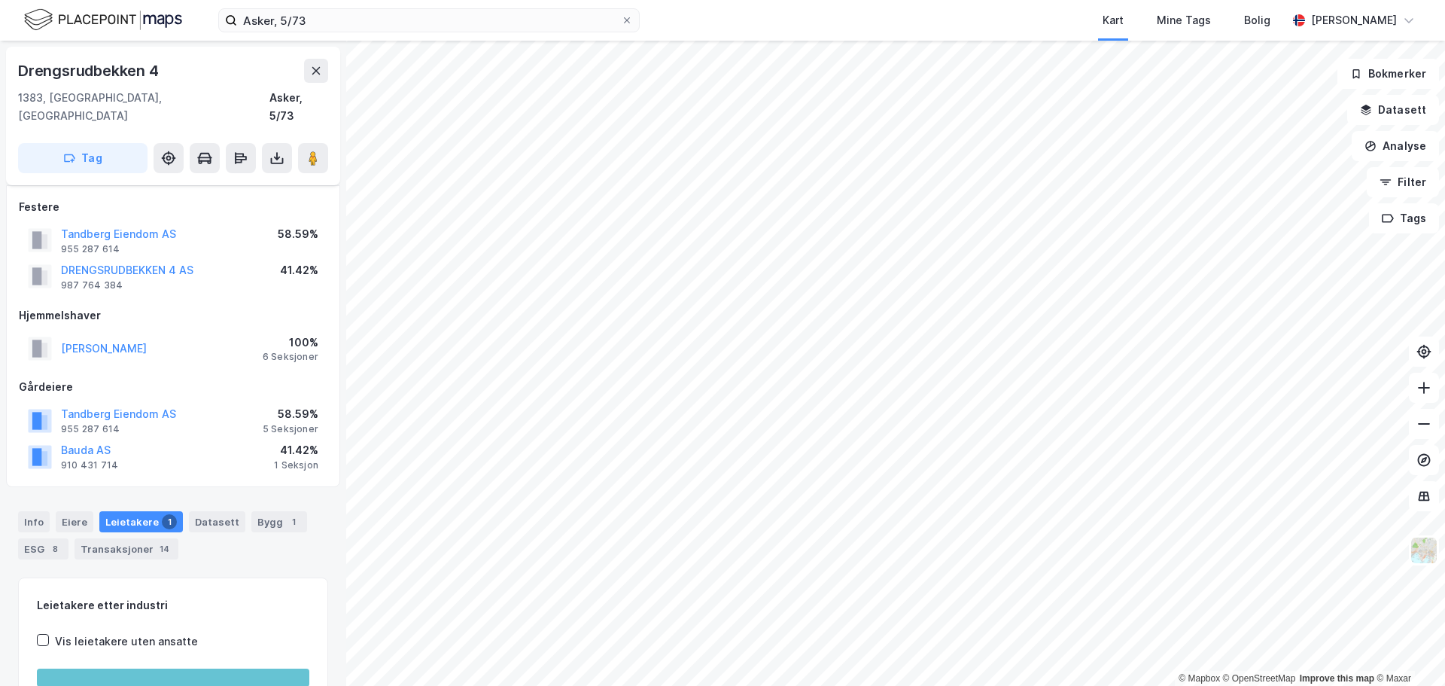
scroll to position [20, 0]
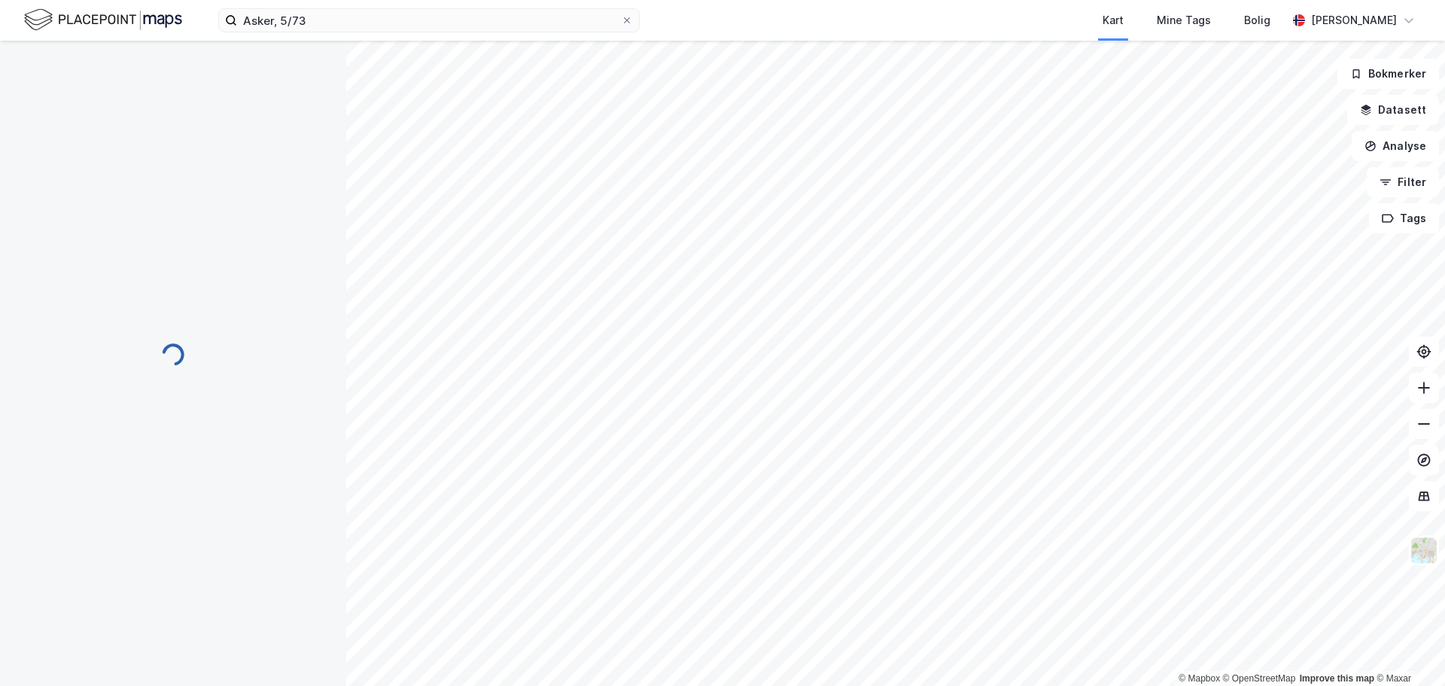
scroll to position [20, 0]
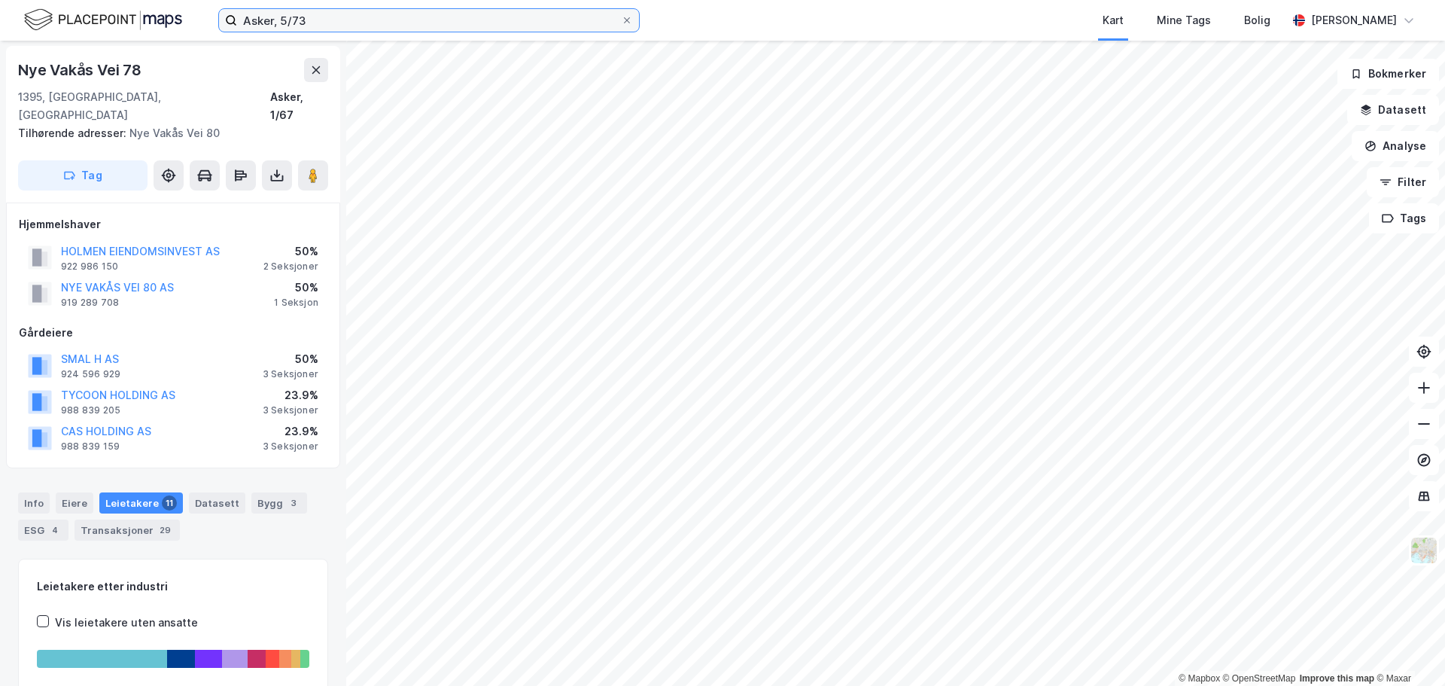
click at [285, 24] on input "Asker, 5/73" at bounding box center [429, 20] width 384 height 23
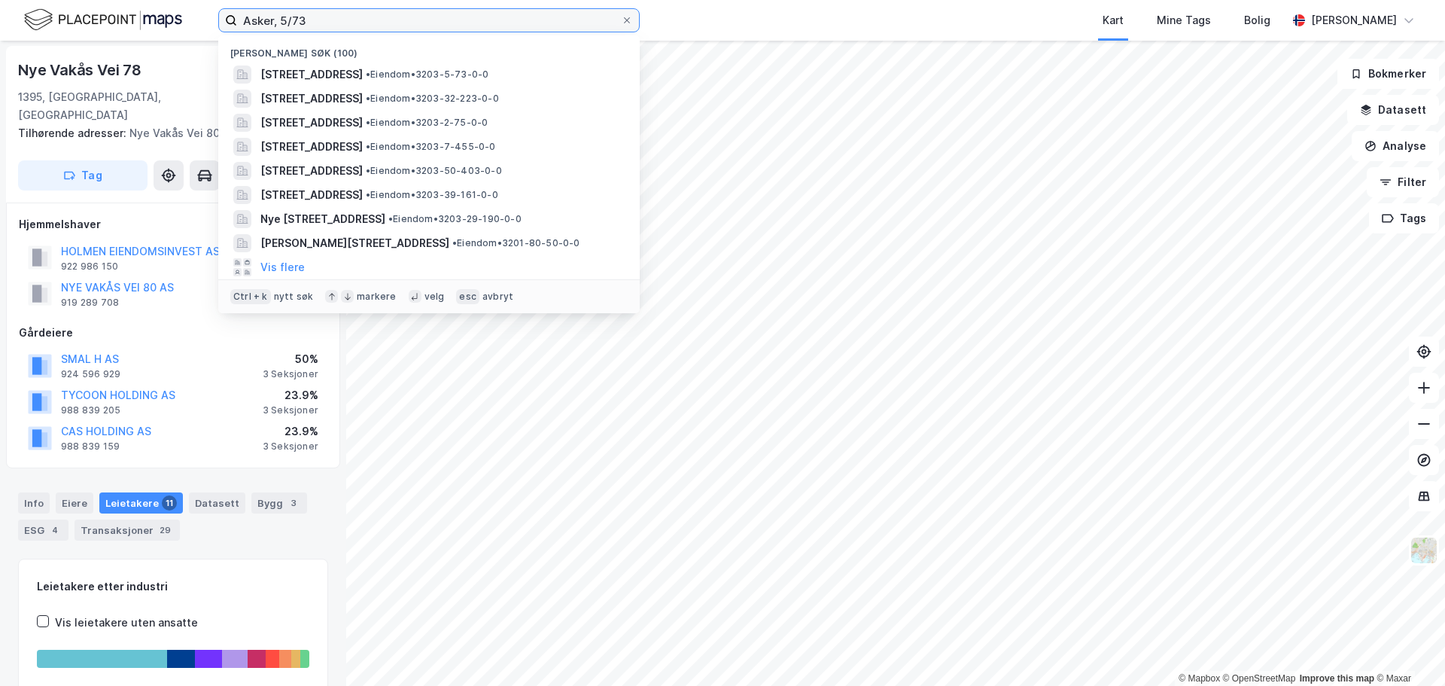
click at [285, 24] on input "Asker, 5/73" at bounding box center [429, 20] width 384 height 23
paste input "[GEOGRAPHIC_DATA], 10/334"
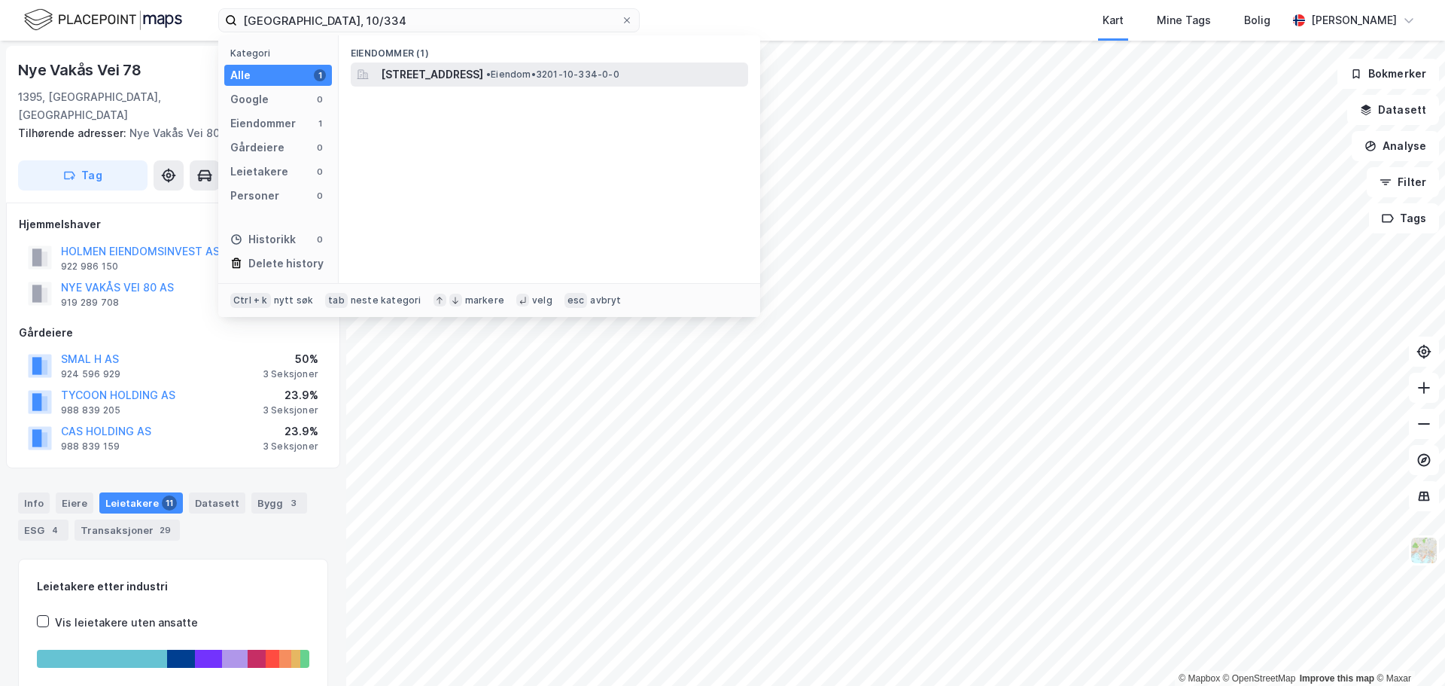
click at [438, 76] on span "[STREET_ADDRESS]" at bounding box center [432, 74] width 102 height 18
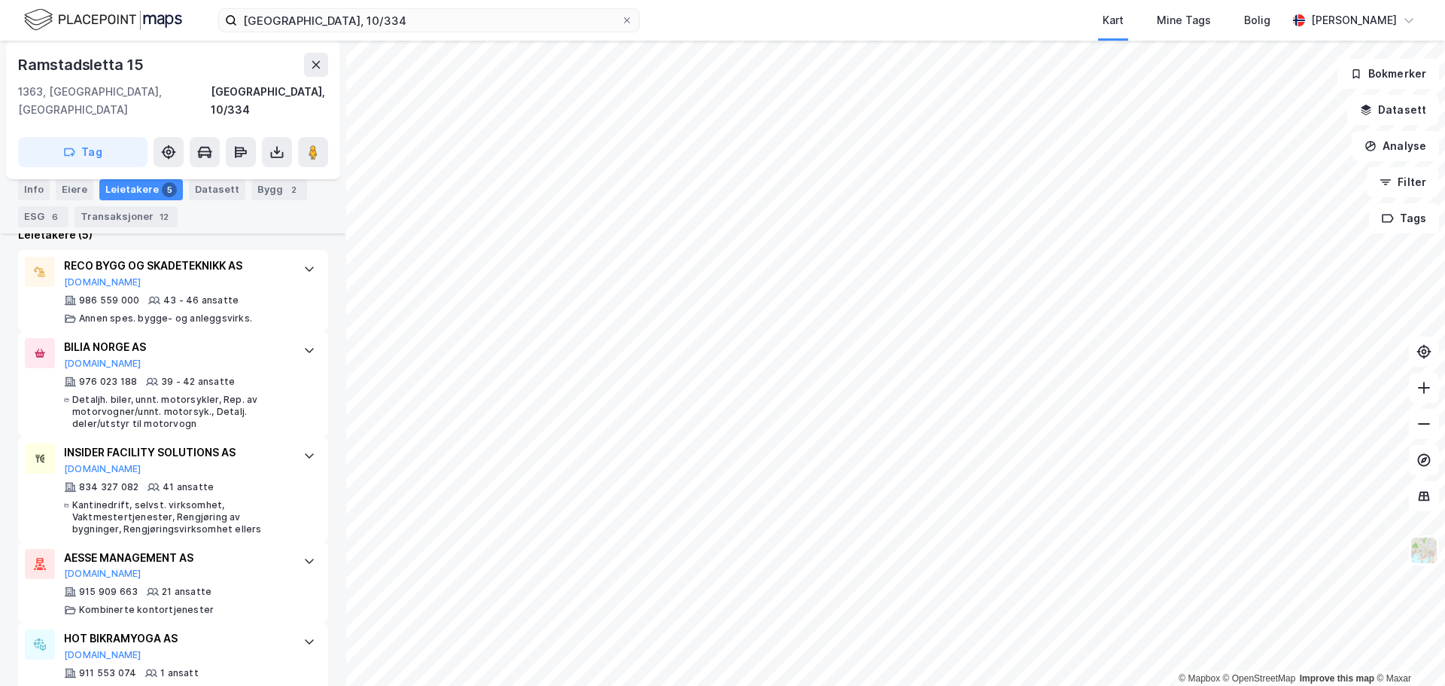
scroll to position [474, 0]
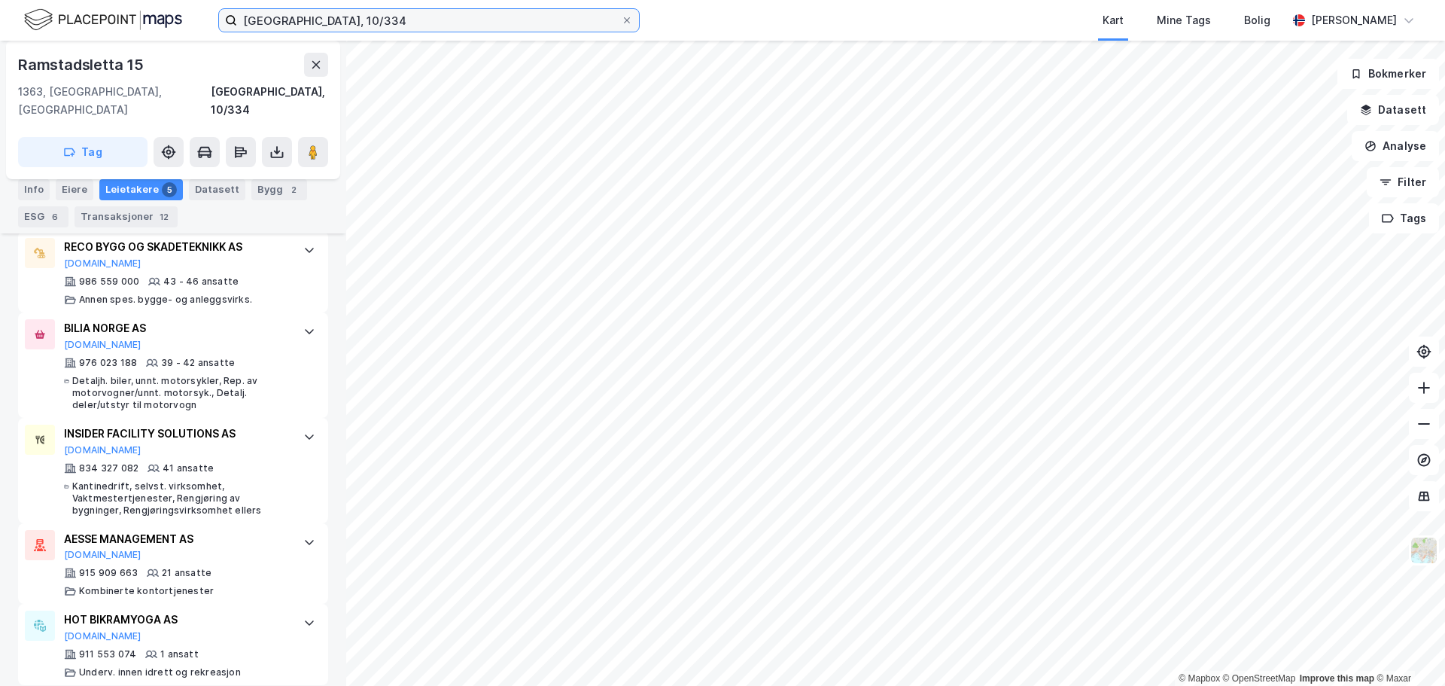
click at [267, 19] on input "[GEOGRAPHIC_DATA], 10/334" at bounding box center [429, 20] width 384 height 23
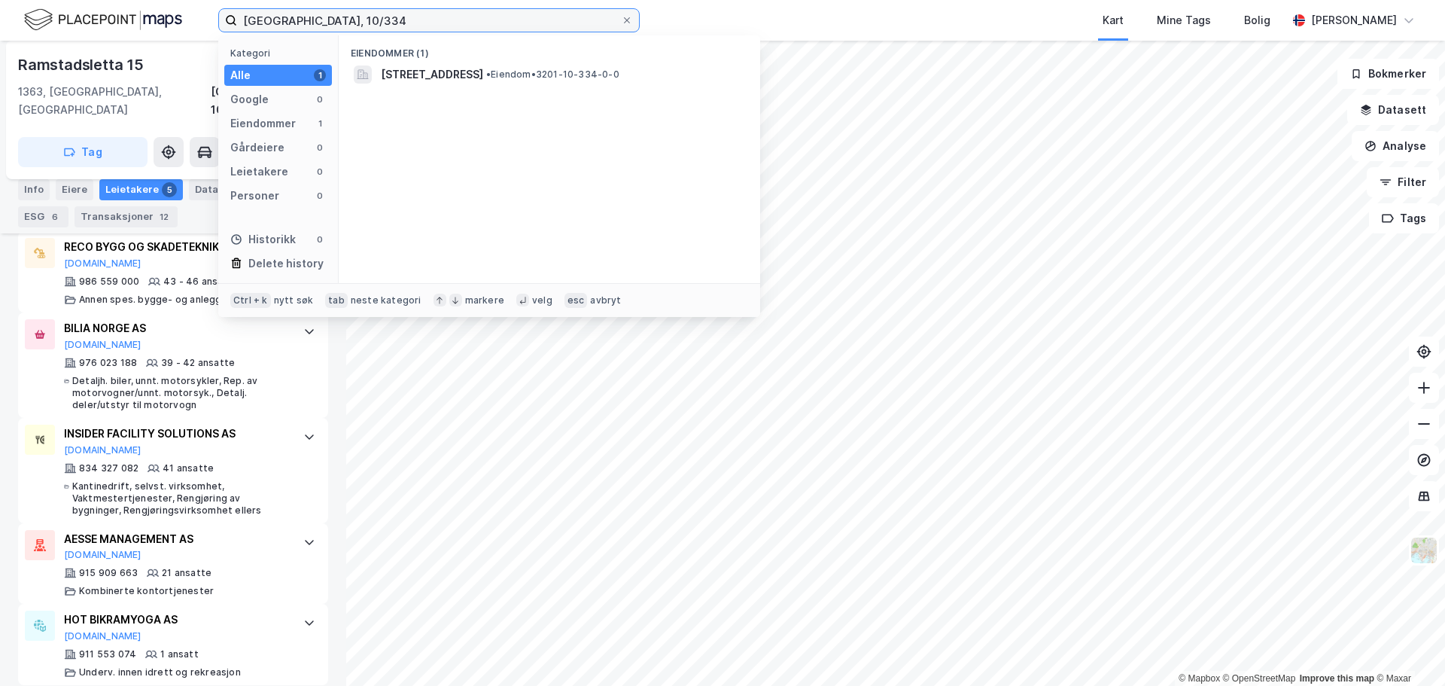
click at [267, 19] on input "[GEOGRAPHIC_DATA], 10/334" at bounding box center [429, 20] width 384 height 23
paste input "5/27"
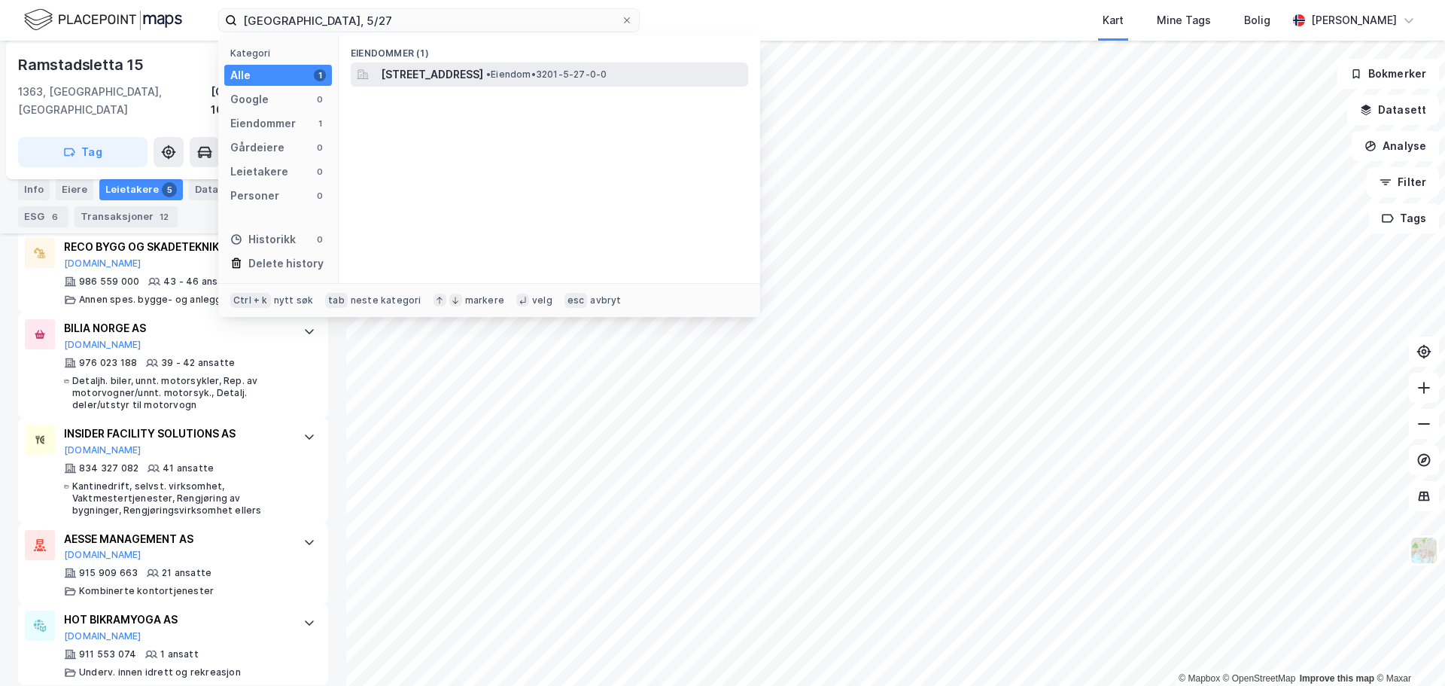
click at [450, 78] on span "[STREET_ADDRESS]" at bounding box center [432, 74] width 102 height 18
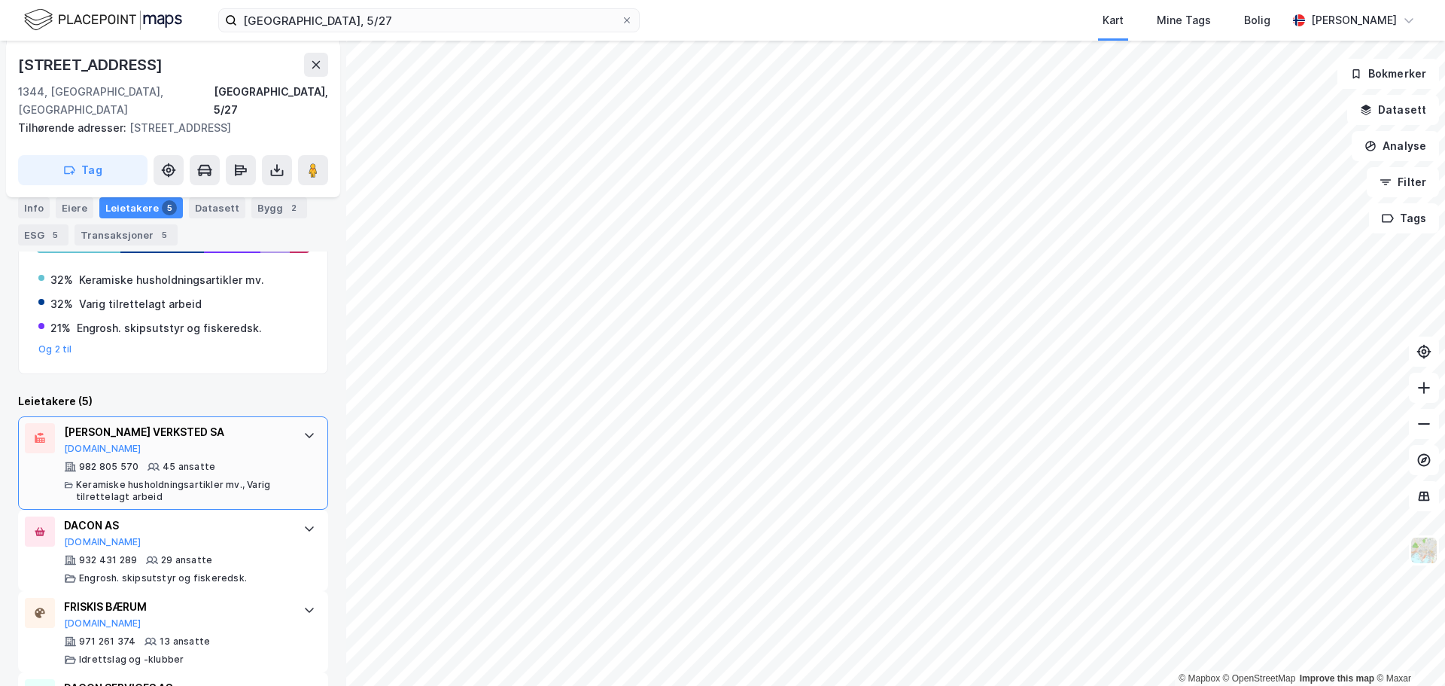
scroll to position [375, 0]
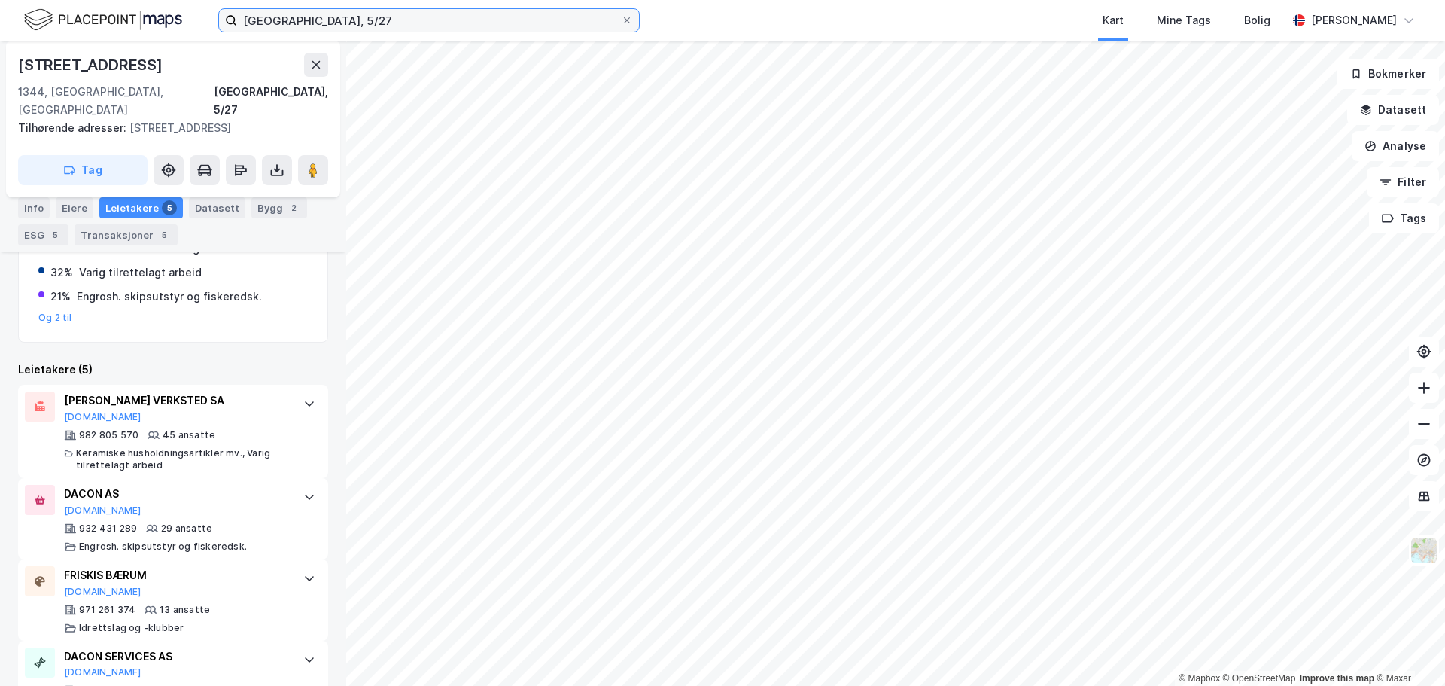
click at [294, 19] on input "[GEOGRAPHIC_DATA], 5/27" at bounding box center [429, 20] width 384 height 23
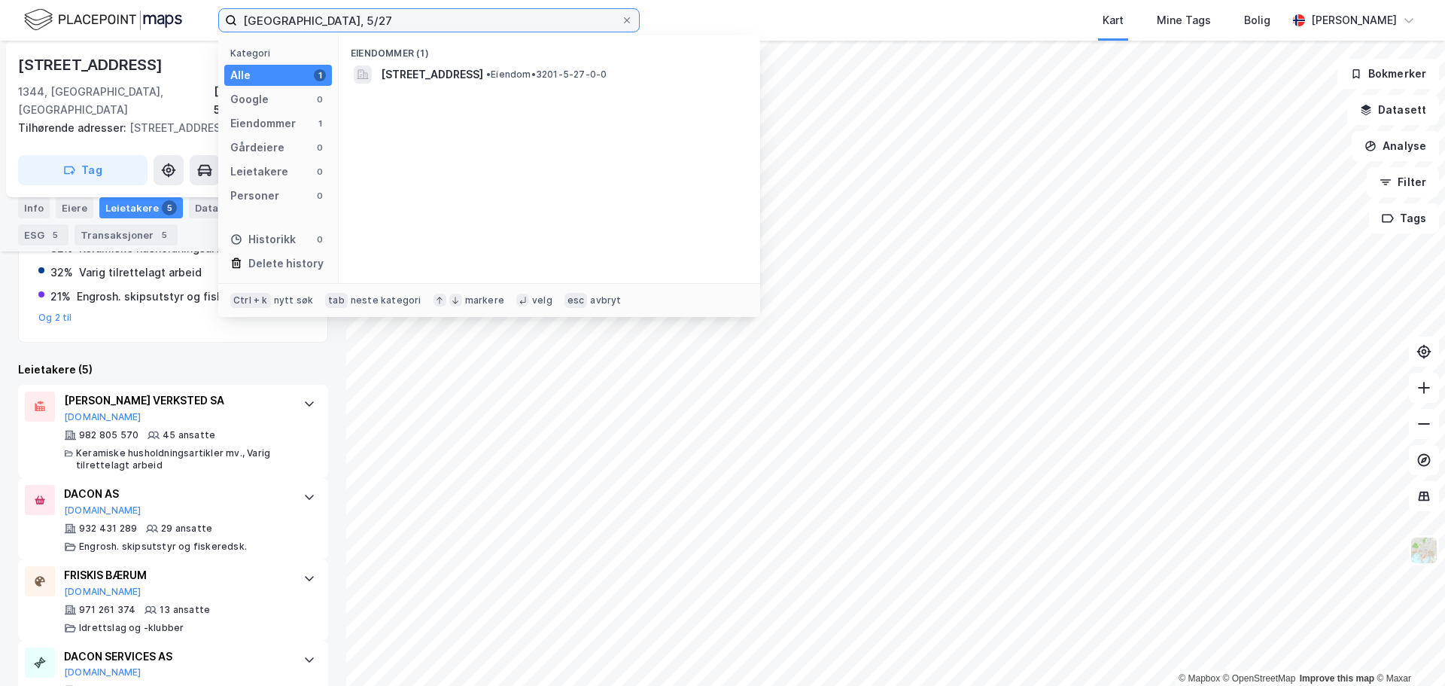
click at [294, 19] on input "[GEOGRAPHIC_DATA], 5/27" at bounding box center [429, 20] width 384 height 23
paste input "8/50"
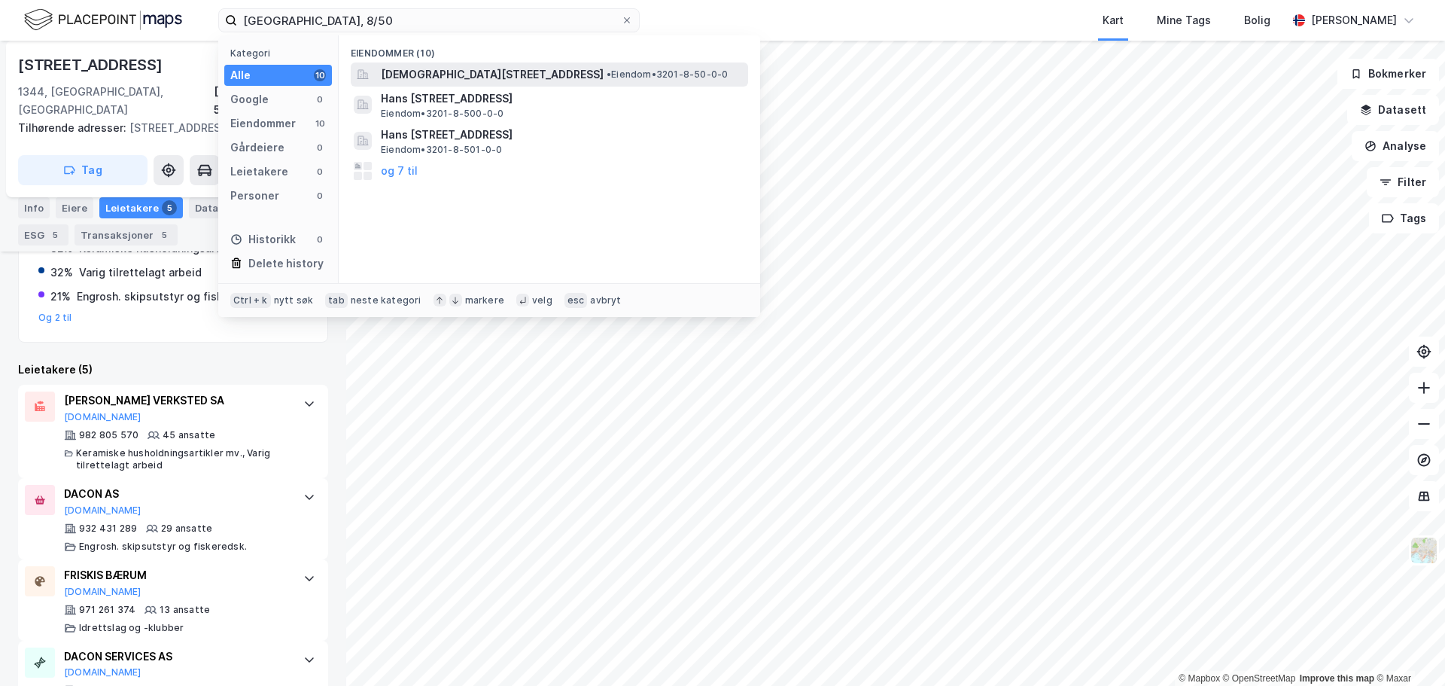
click at [431, 71] on span "[DEMOGRAPHIC_DATA][STREET_ADDRESS]" at bounding box center [492, 74] width 223 height 18
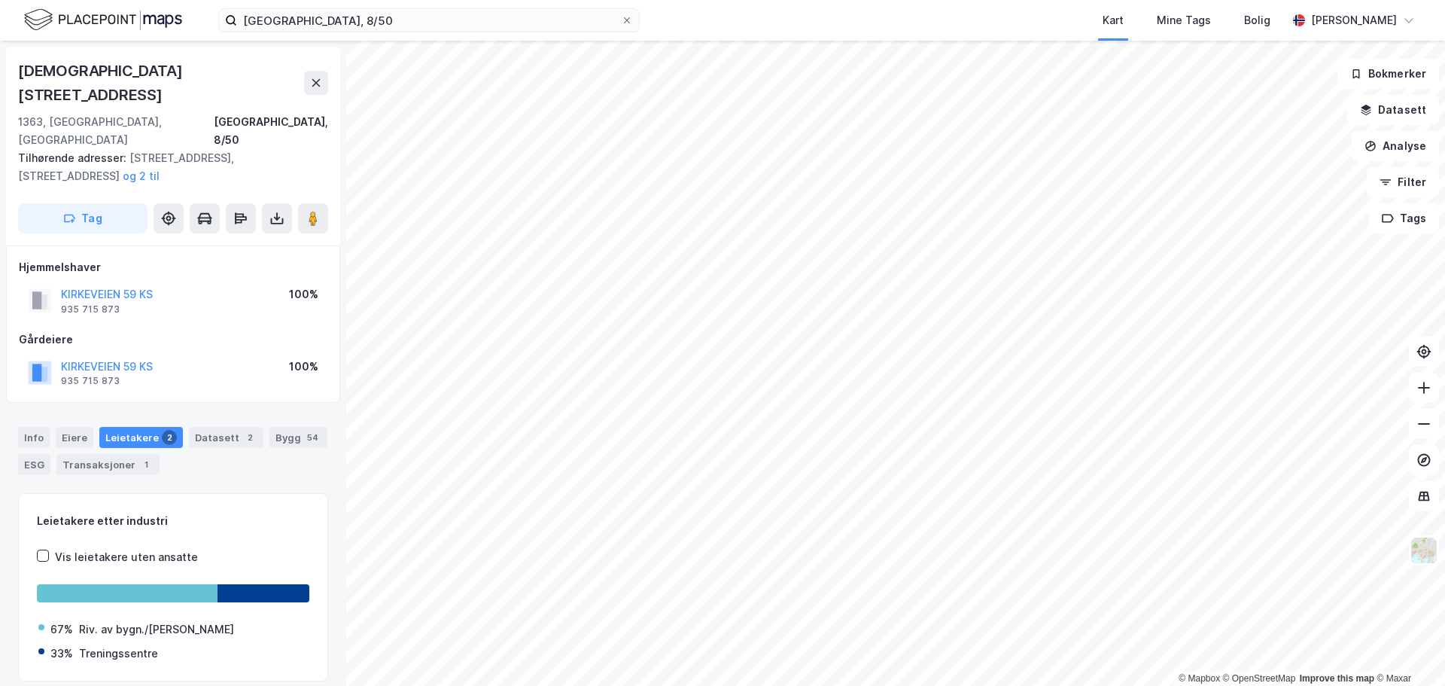
scroll to position [14, 0]
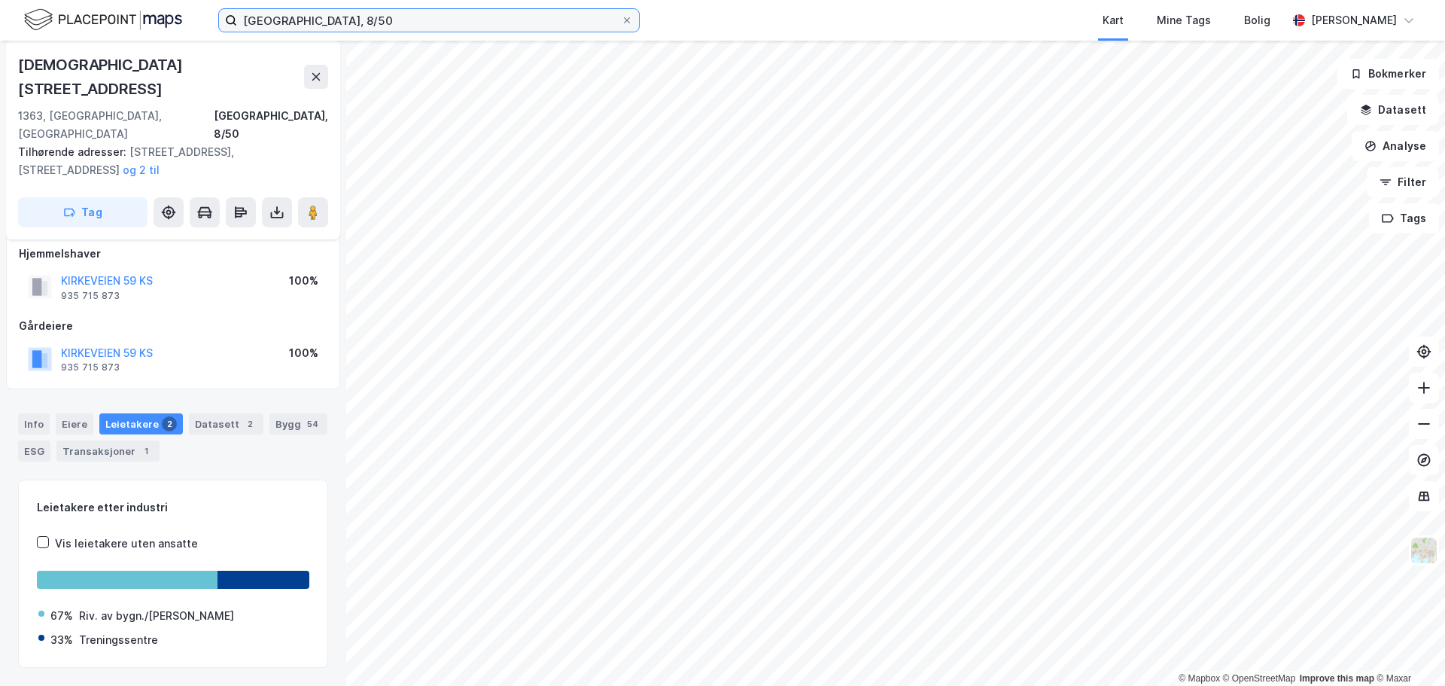
click at [292, 16] on input "[GEOGRAPHIC_DATA], 8/50" at bounding box center [429, 20] width 384 height 23
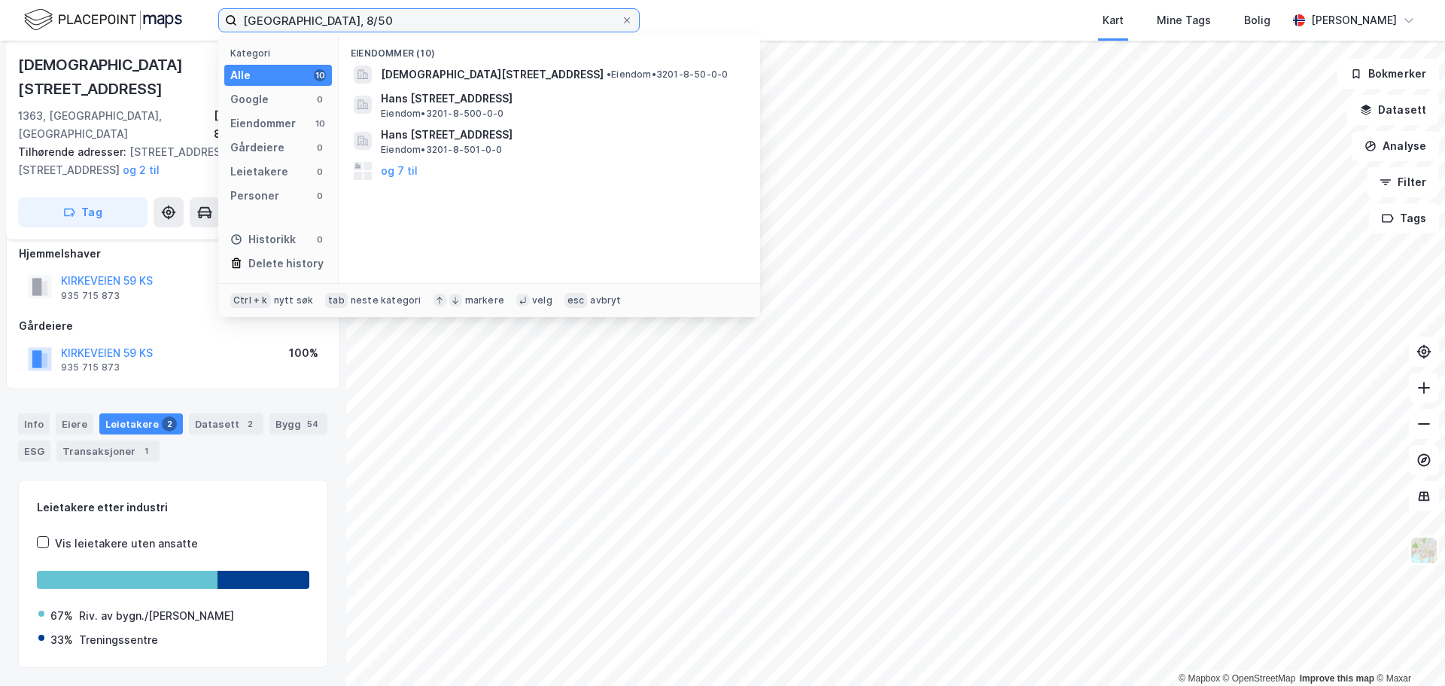
click at [292, 16] on input "[GEOGRAPHIC_DATA], 8/50" at bounding box center [429, 20] width 384 height 23
paste input "0/48"
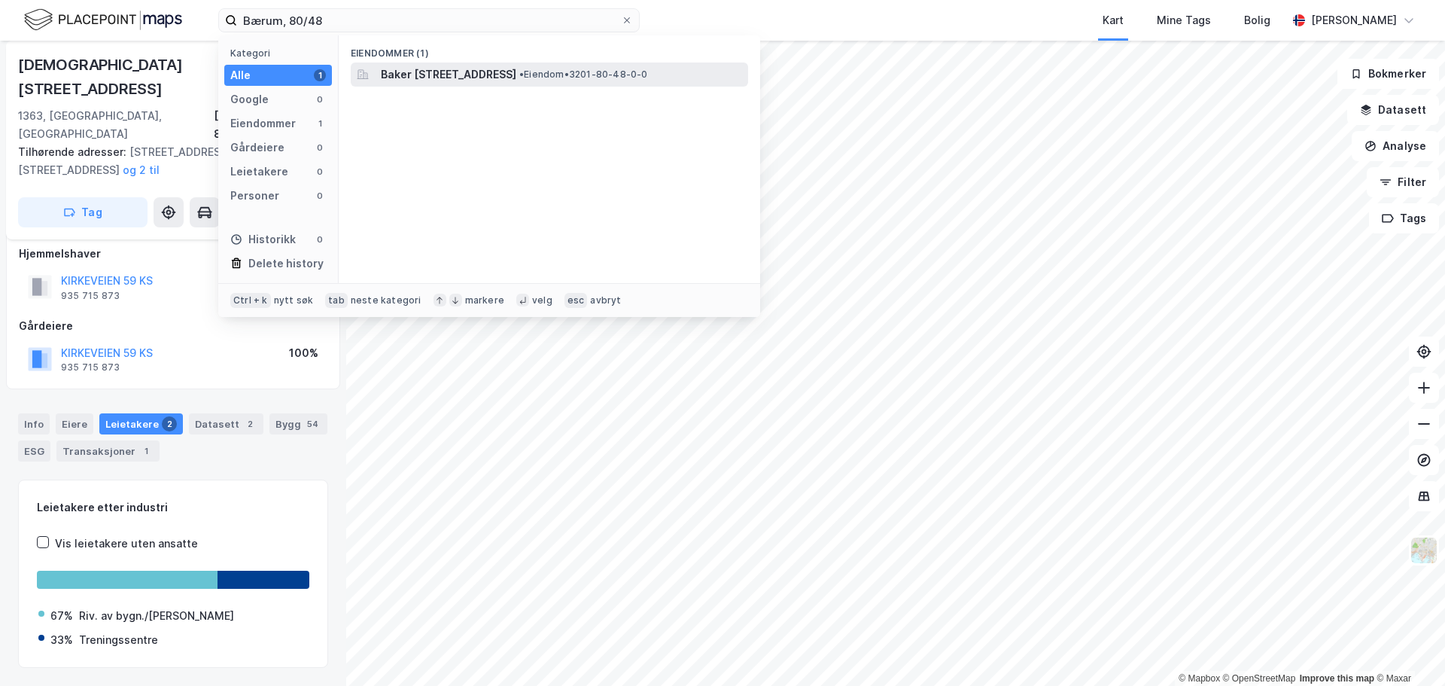
click at [441, 74] on span "Baker [STREET_ADDRESS]" at bounding box center [449, 74] width 136 height 18
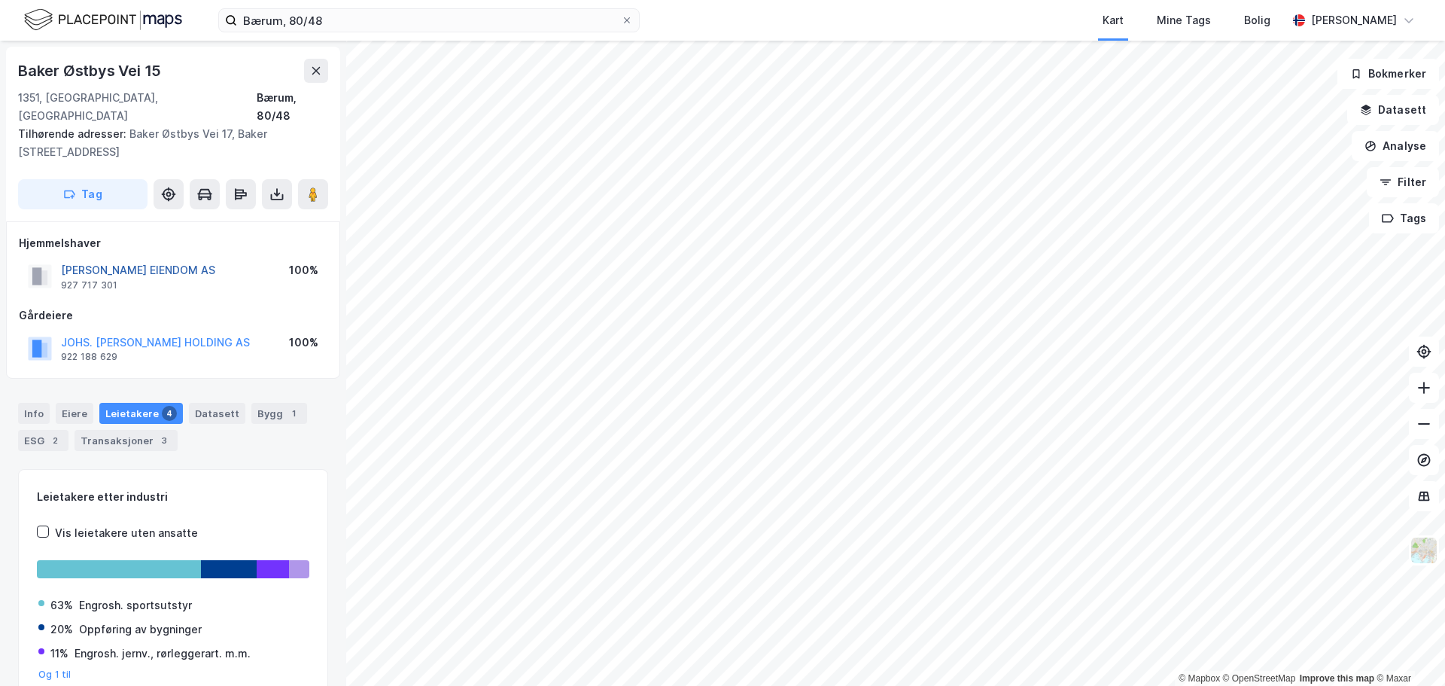
click at [0, 0] on button "[PERSON_NAME] EIENDOM AS" at bounding box center [0, 0] width 0 height 0
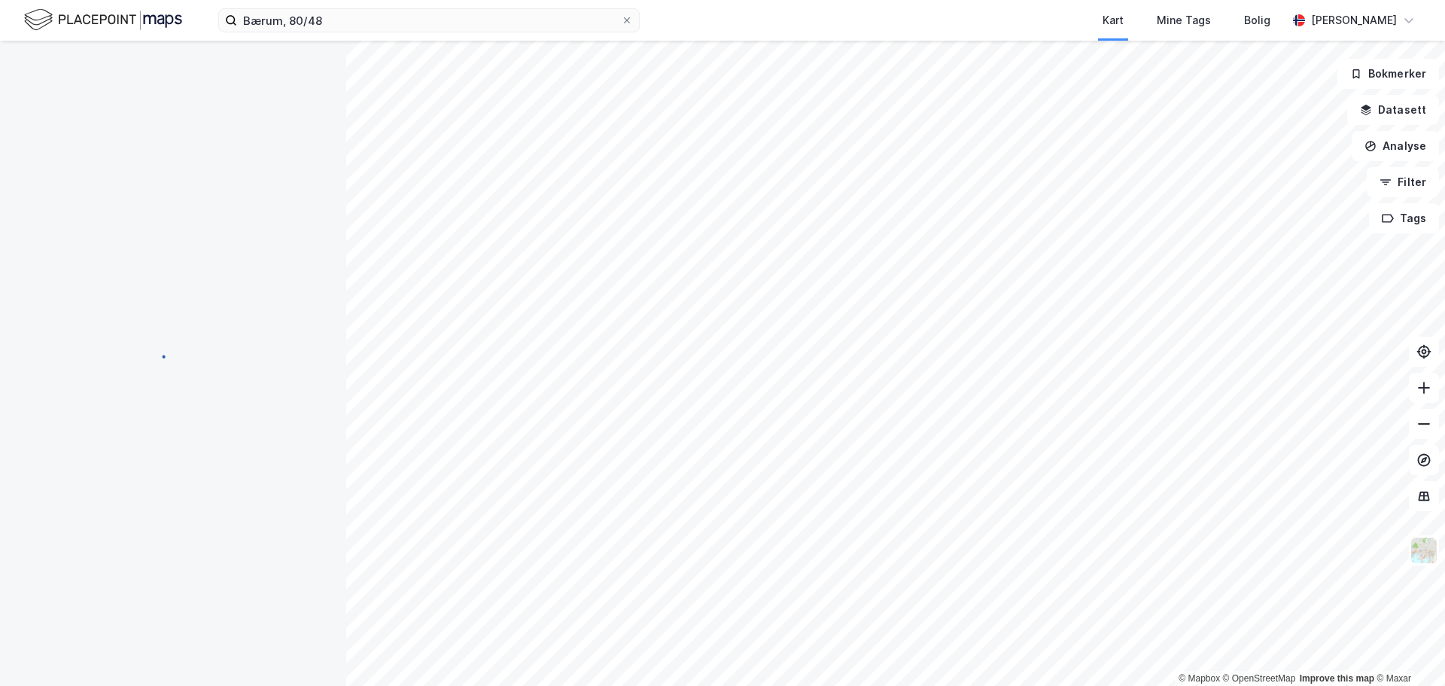
scroll to position [1, 0]
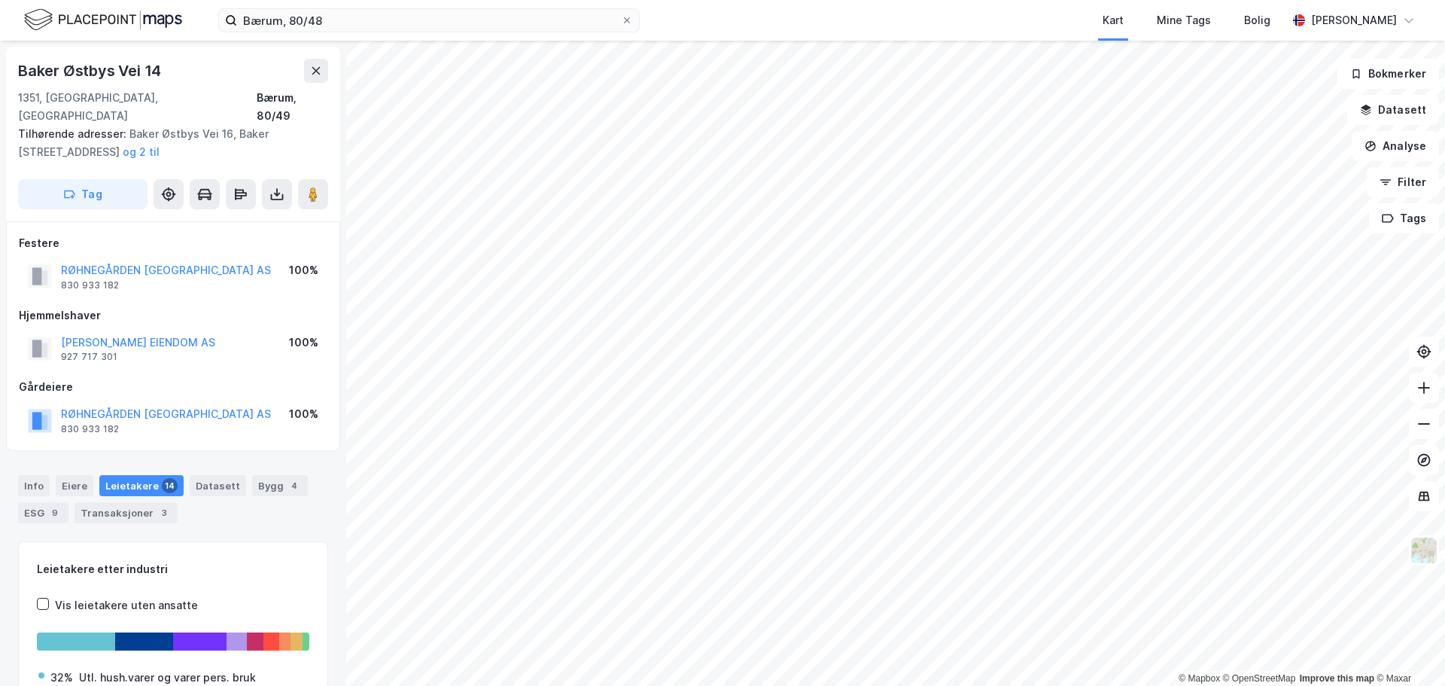
scroll to position [1, 0]
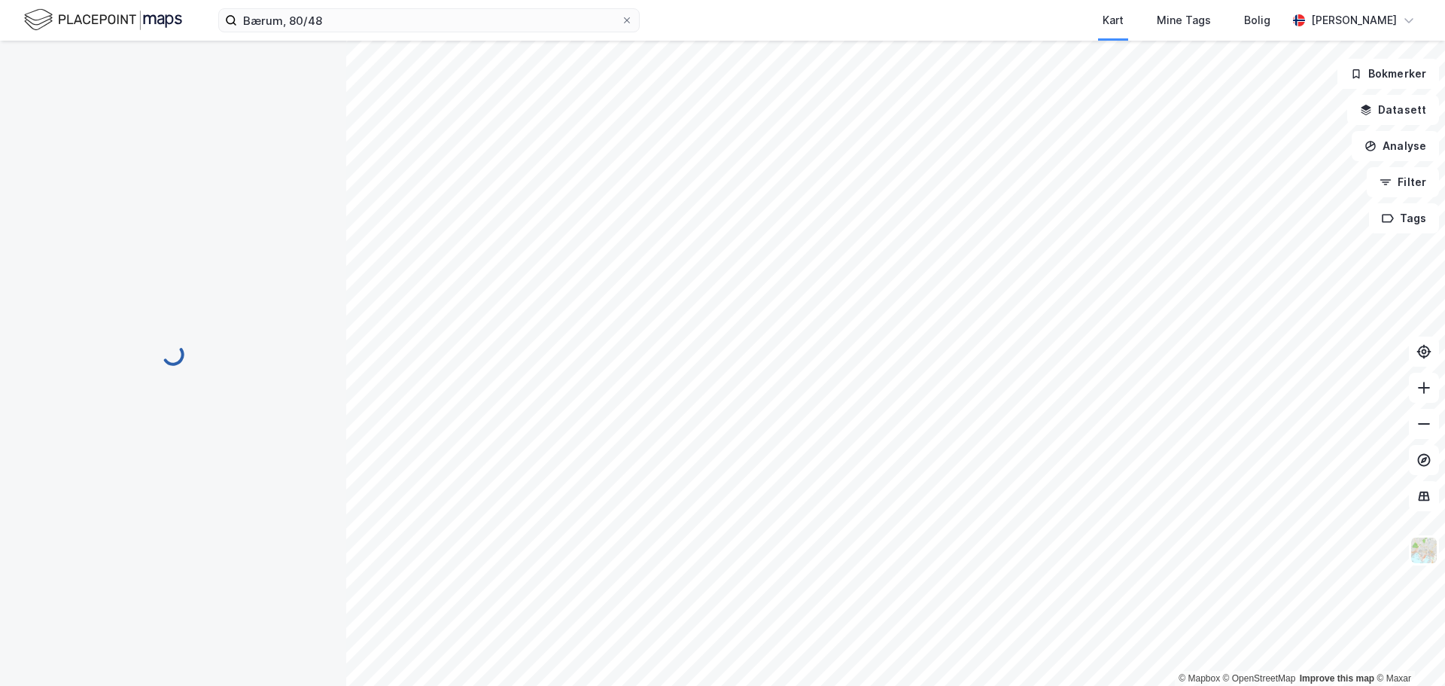
scroll to position [1, 0]
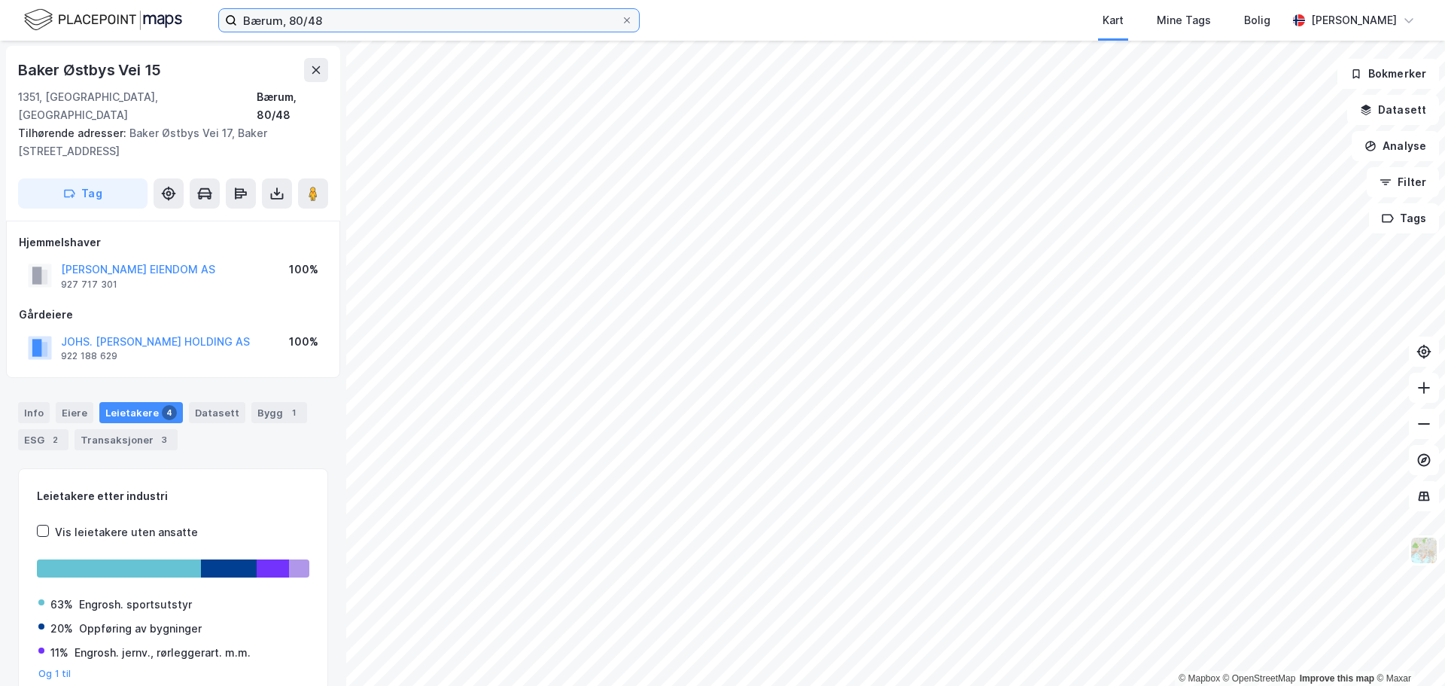
click at [312, 23] on input "Bærum, 80/48" at bounding box center [429, 20] width 384 height 23
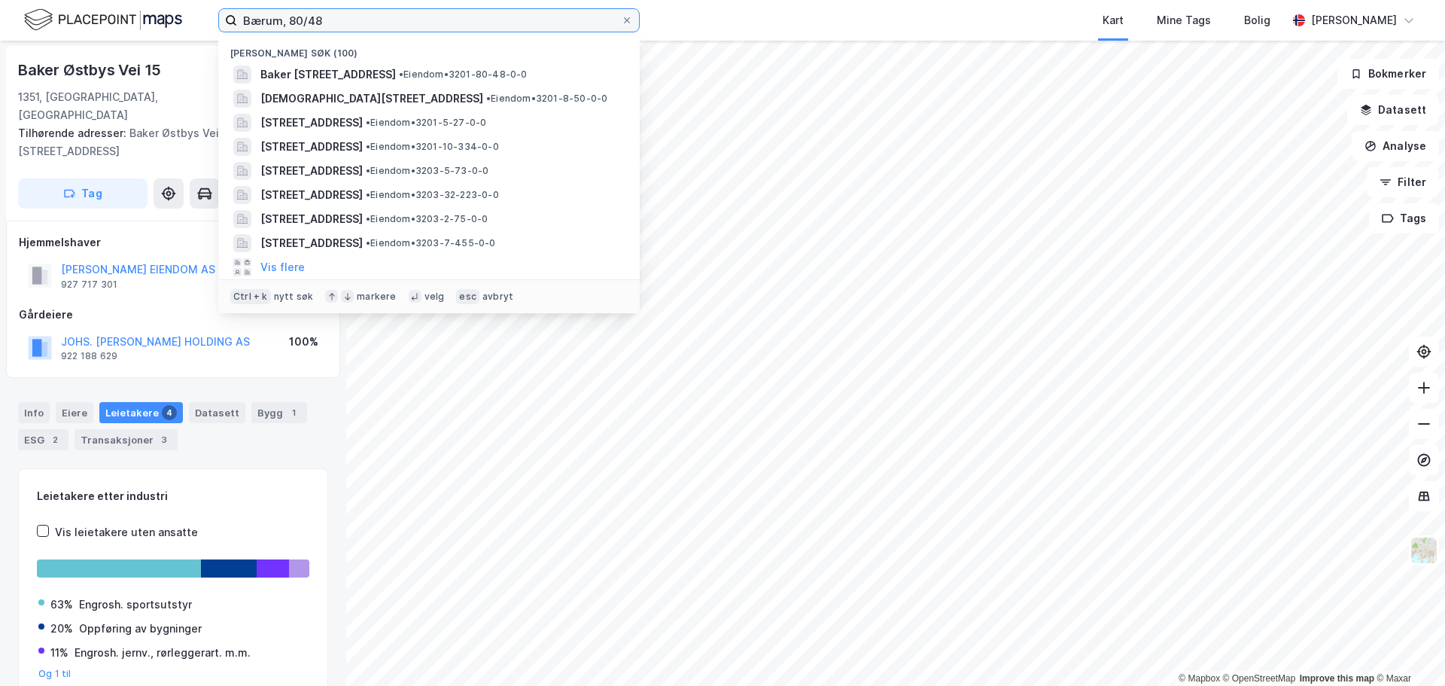
click at [312, 23] on input "Bærum, 80/48" at bounding box center [429, 20] width 384 height 23
paste input "50"
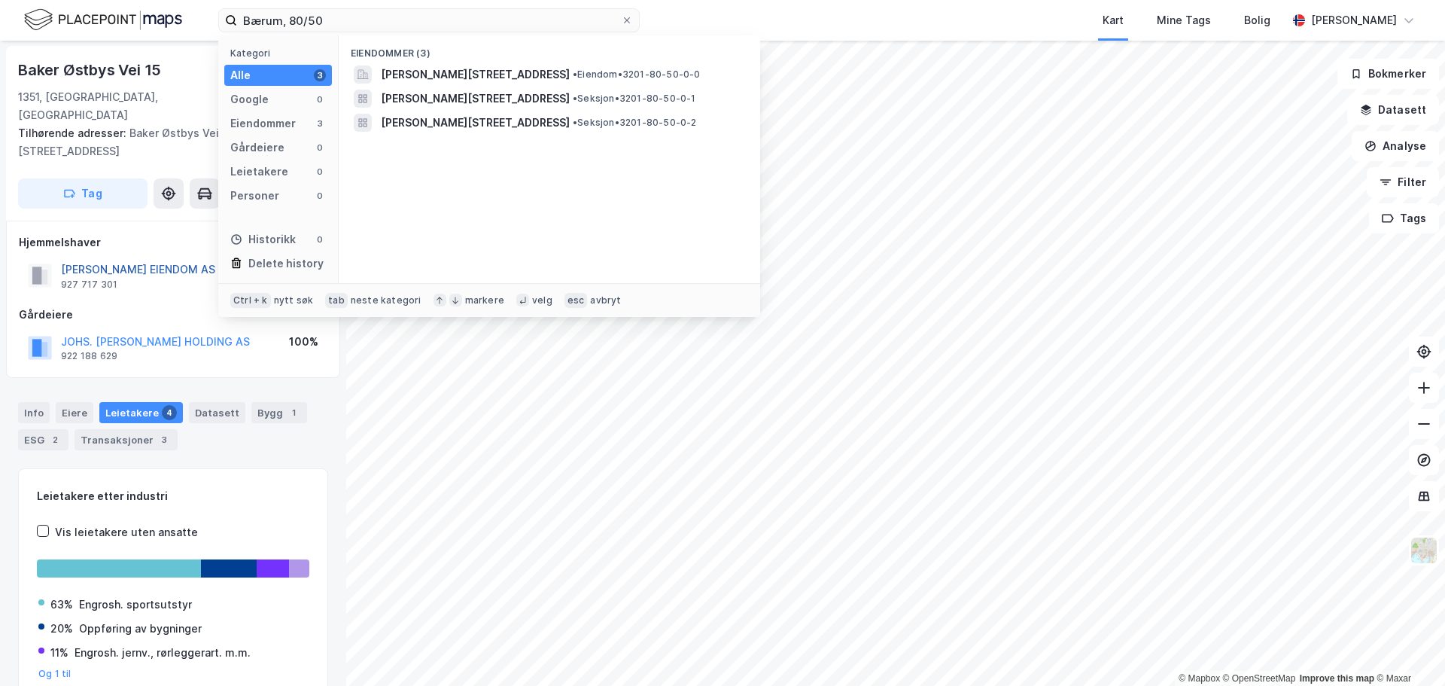
click at [0, 0] on button "[PERSON_NAME] EIENDOM AS" at bounding box center [0, 0] width 0 height 0
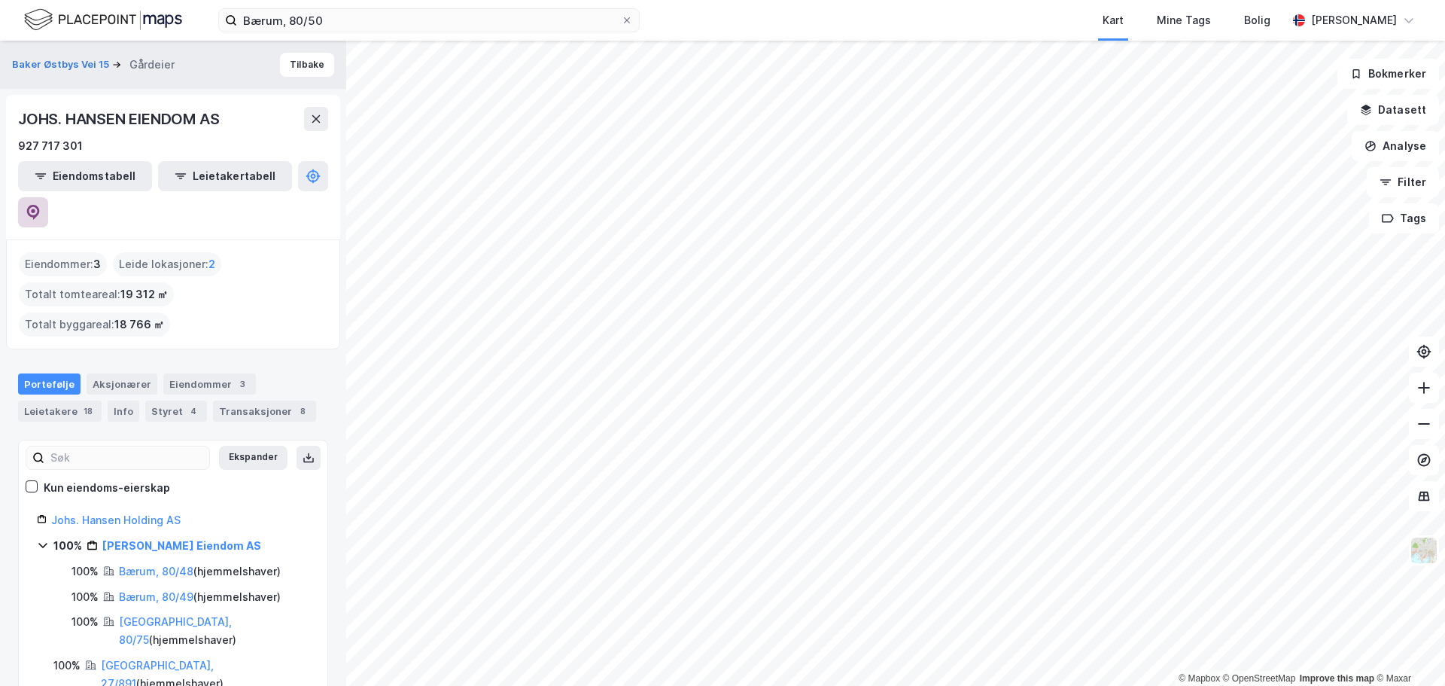
click at [40, 205] on icon at bounding box center [33, 212] width 13 height 15
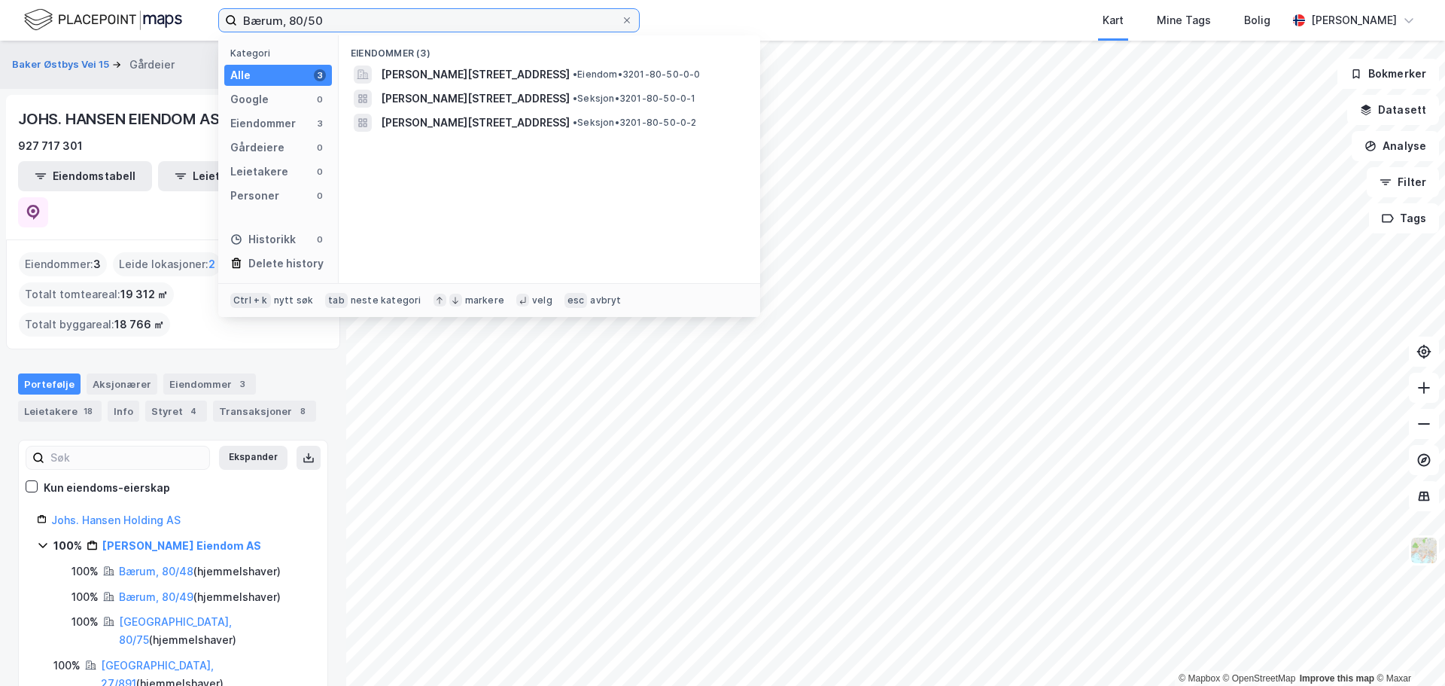
click at [329, 21] on input "Bærum, 80/50" at bounding box center [429, 20] width 384 height 23
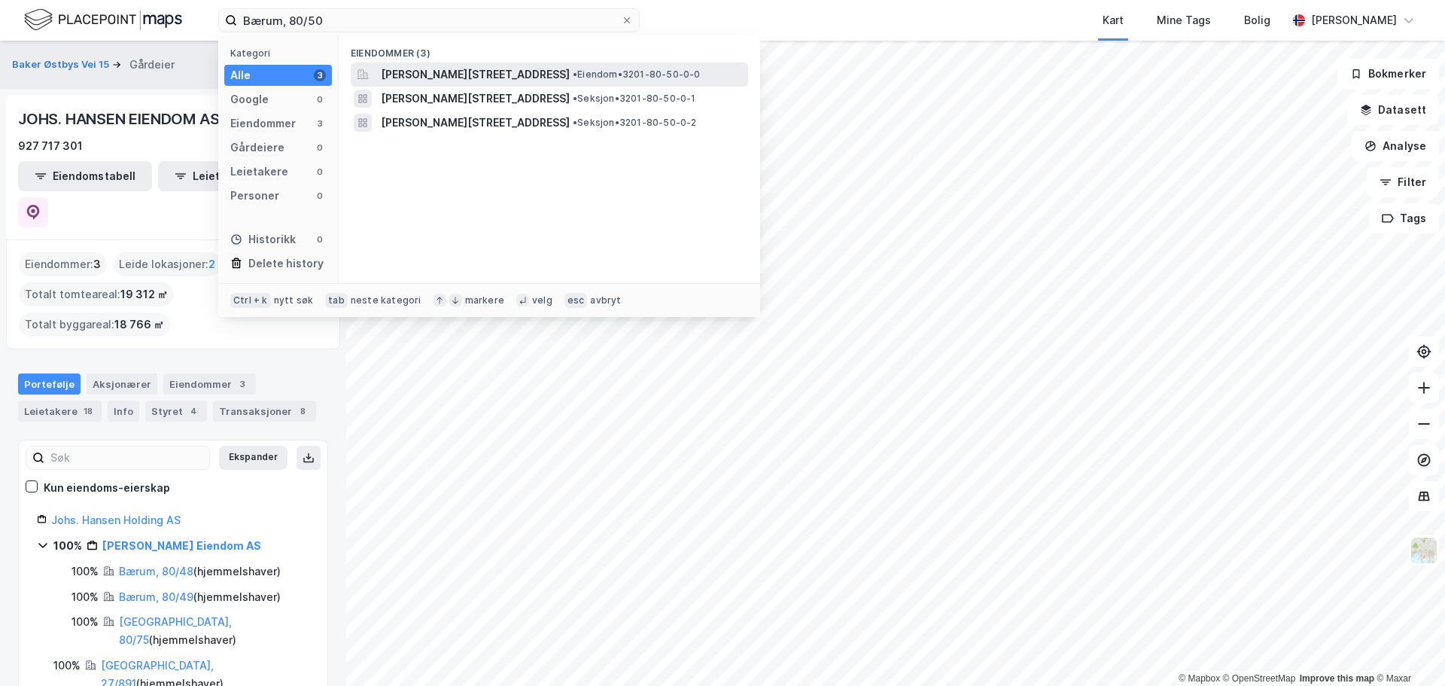
click at [421, 72] on span "[PERSON_NAME][STREET_ADDRESS]" at bounding box center [475, 74] width 189 height 18
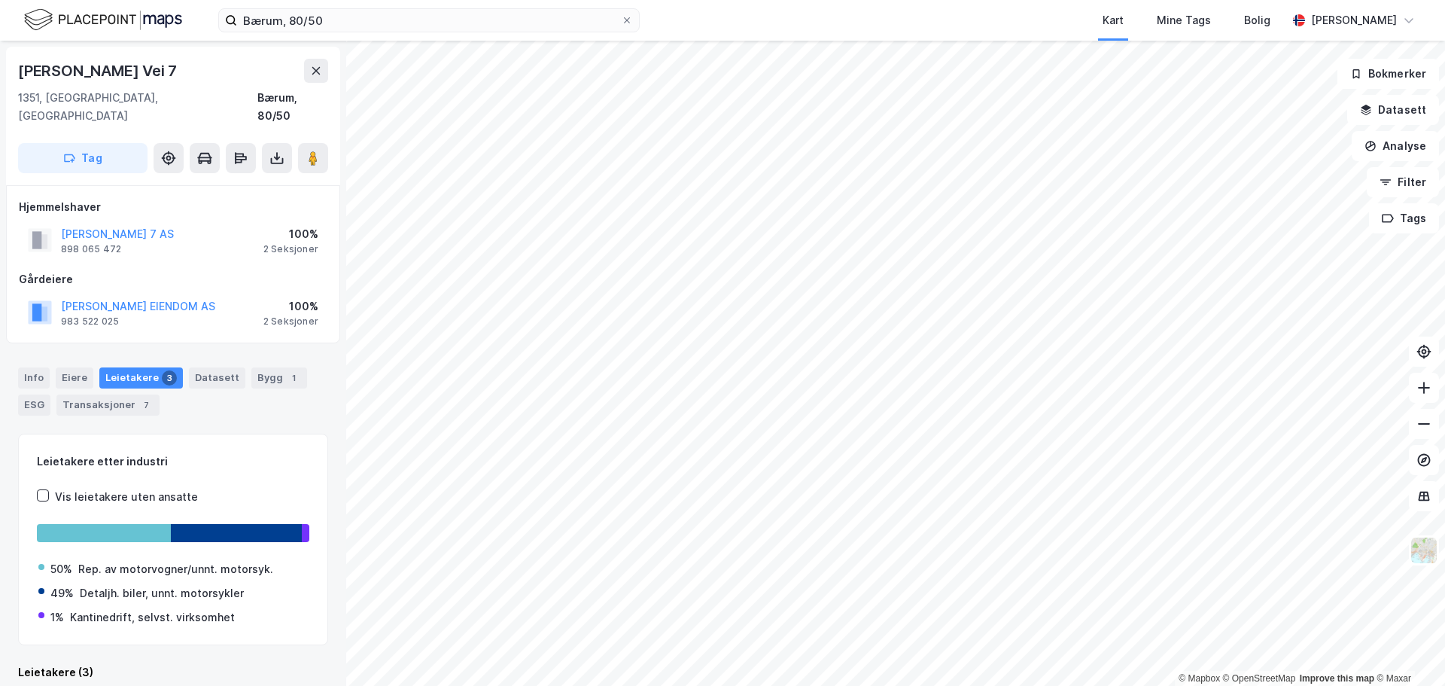
scroll to position [1, 0]
click at [317, 16] on input "Bærum, 80/50" at bounding box center [429, 20] width 384 height 23
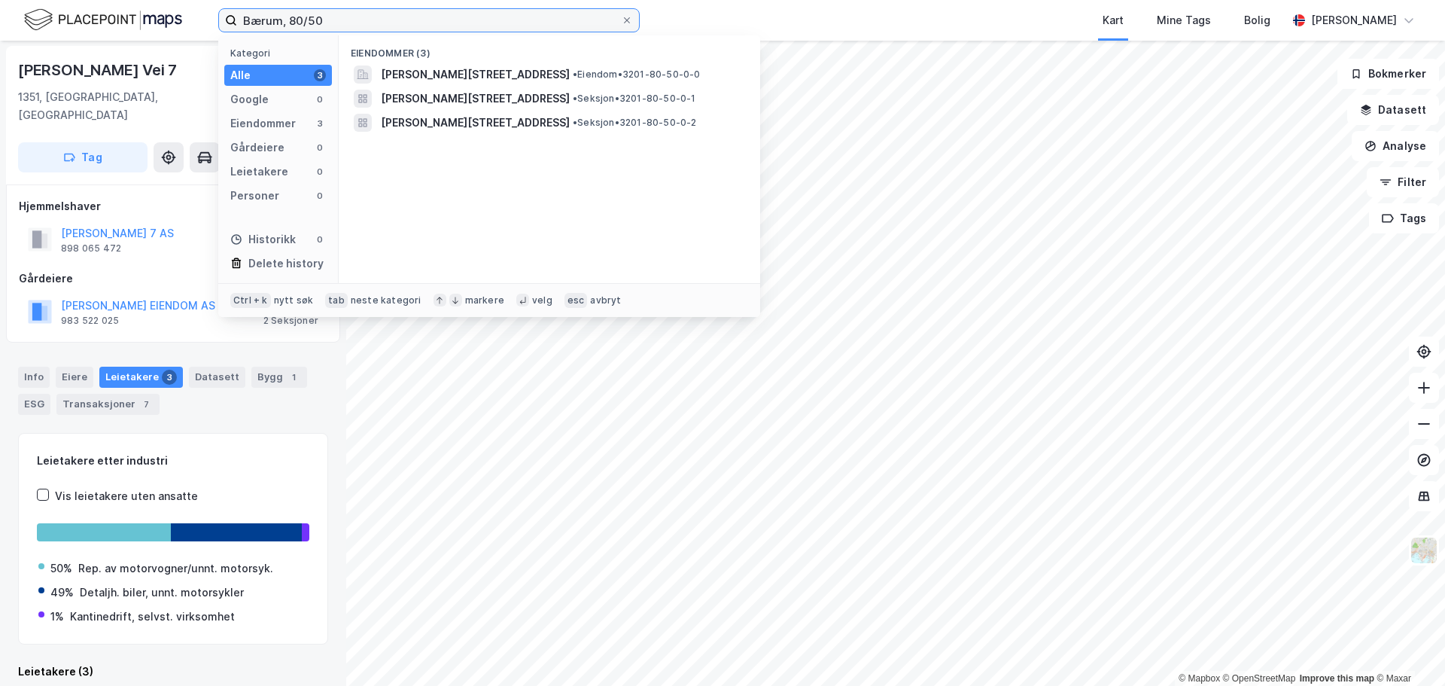
click at [317, 16] on input "Bærum, 80/50" at bounding box center [429, 20] width 384 height 23
paste input "Asker, 2/75"
type input "Asker, 2/75"
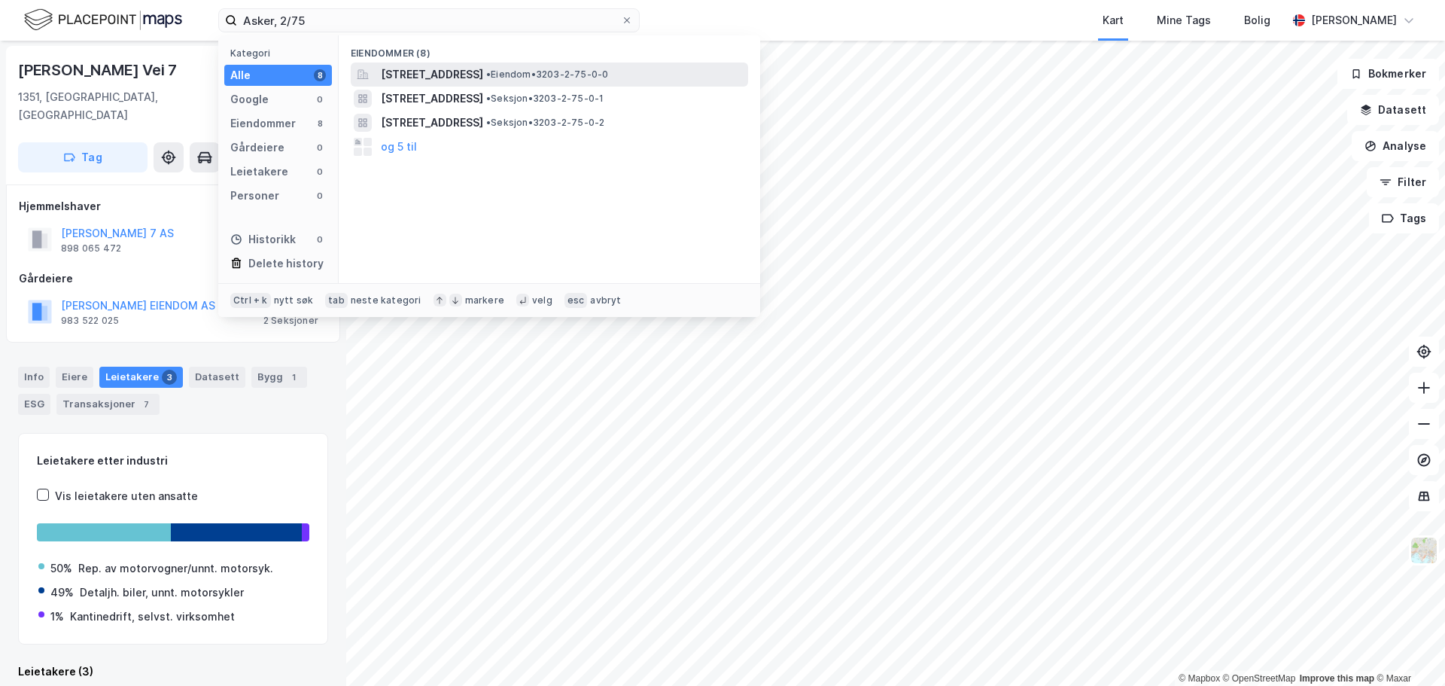
click at [477, 72] on span "[STREET_ADDRESS]" at bounding box center [432, 74] width 102 height 18
